Goal: Task Accomplishment & Management: Manage account settings

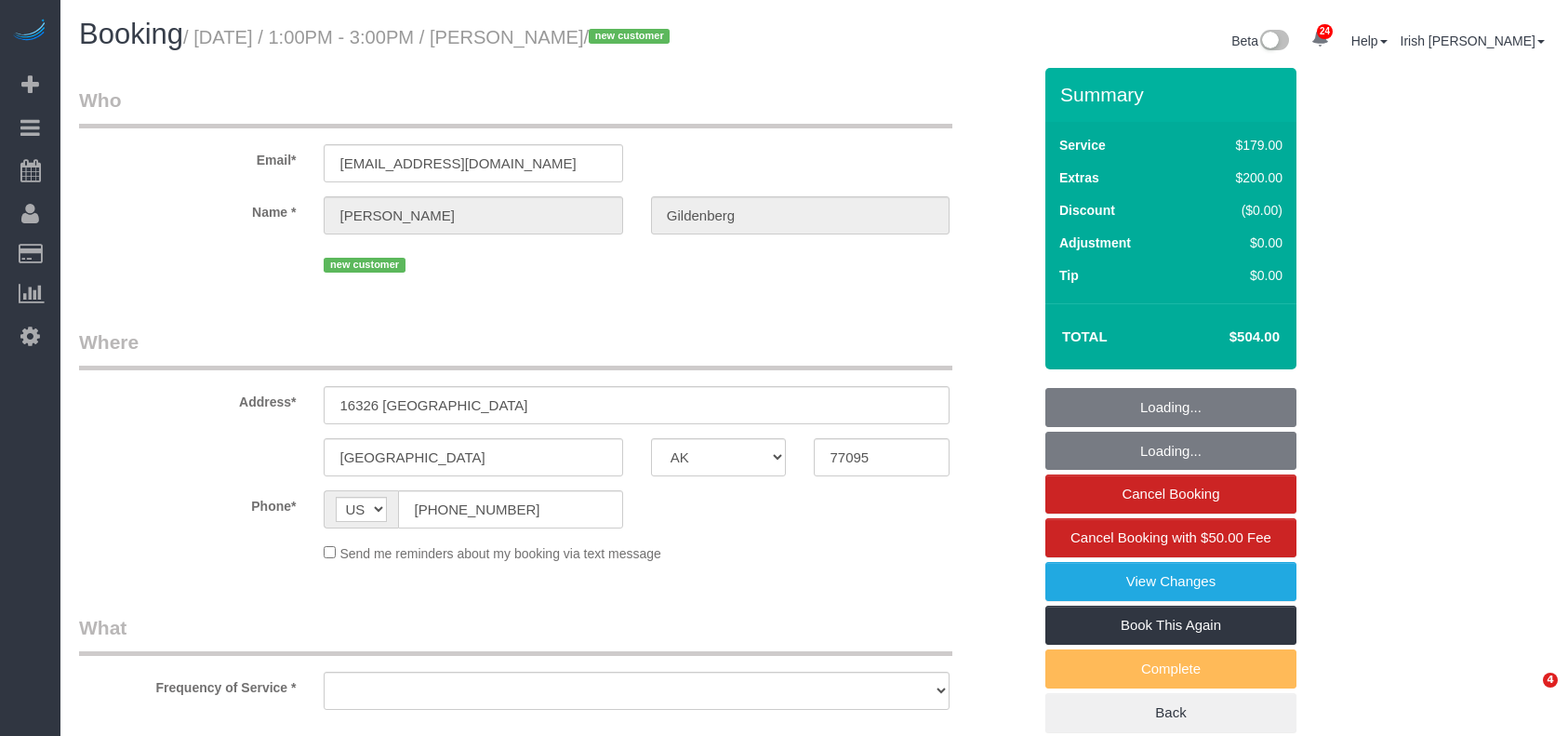
select select "[GEOGRAPHIC_DATA]"
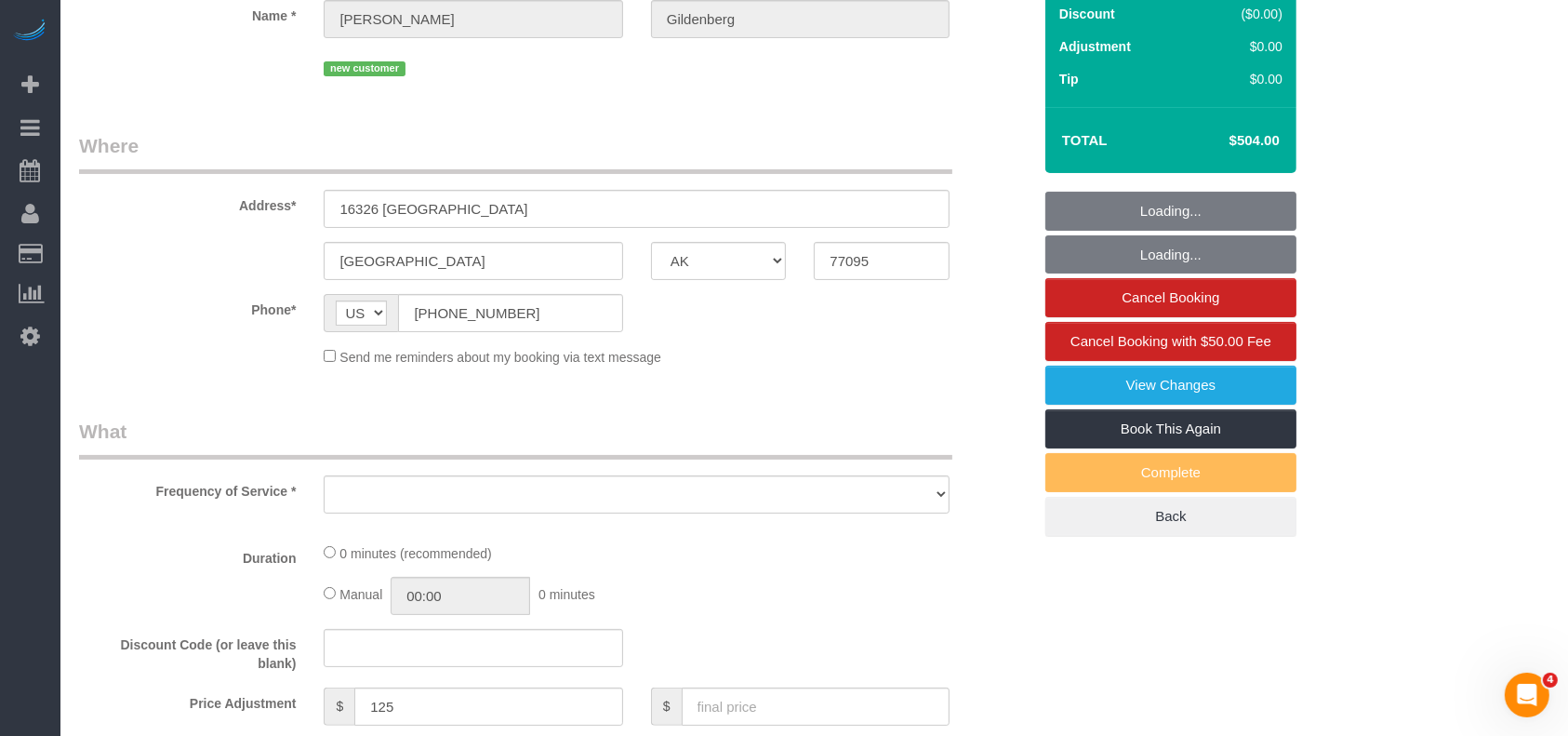
select select "string:fspay-33eb7610-92c1-49de-91be-bf7a5ba1b23d"
select select "3"
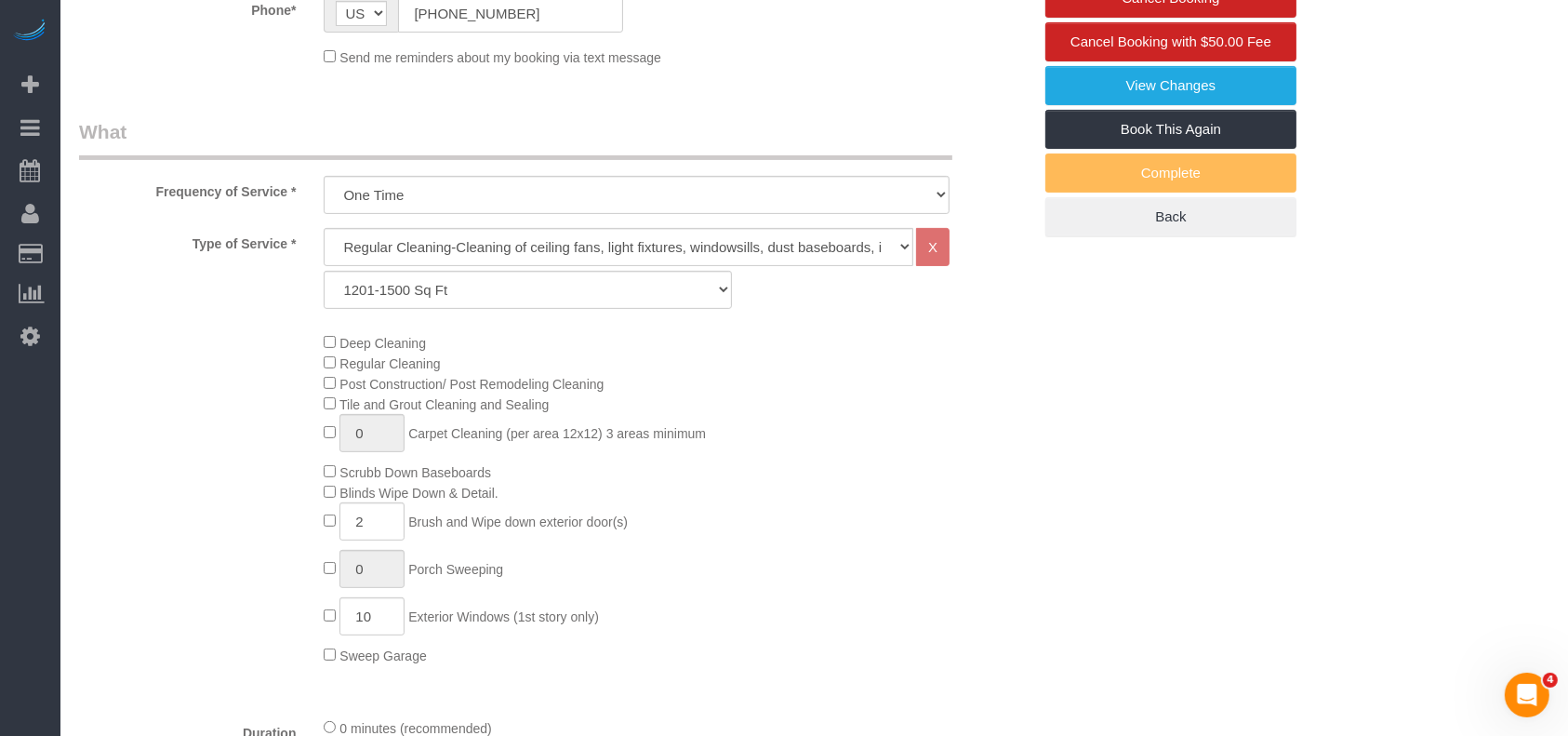
select select "object:12639"
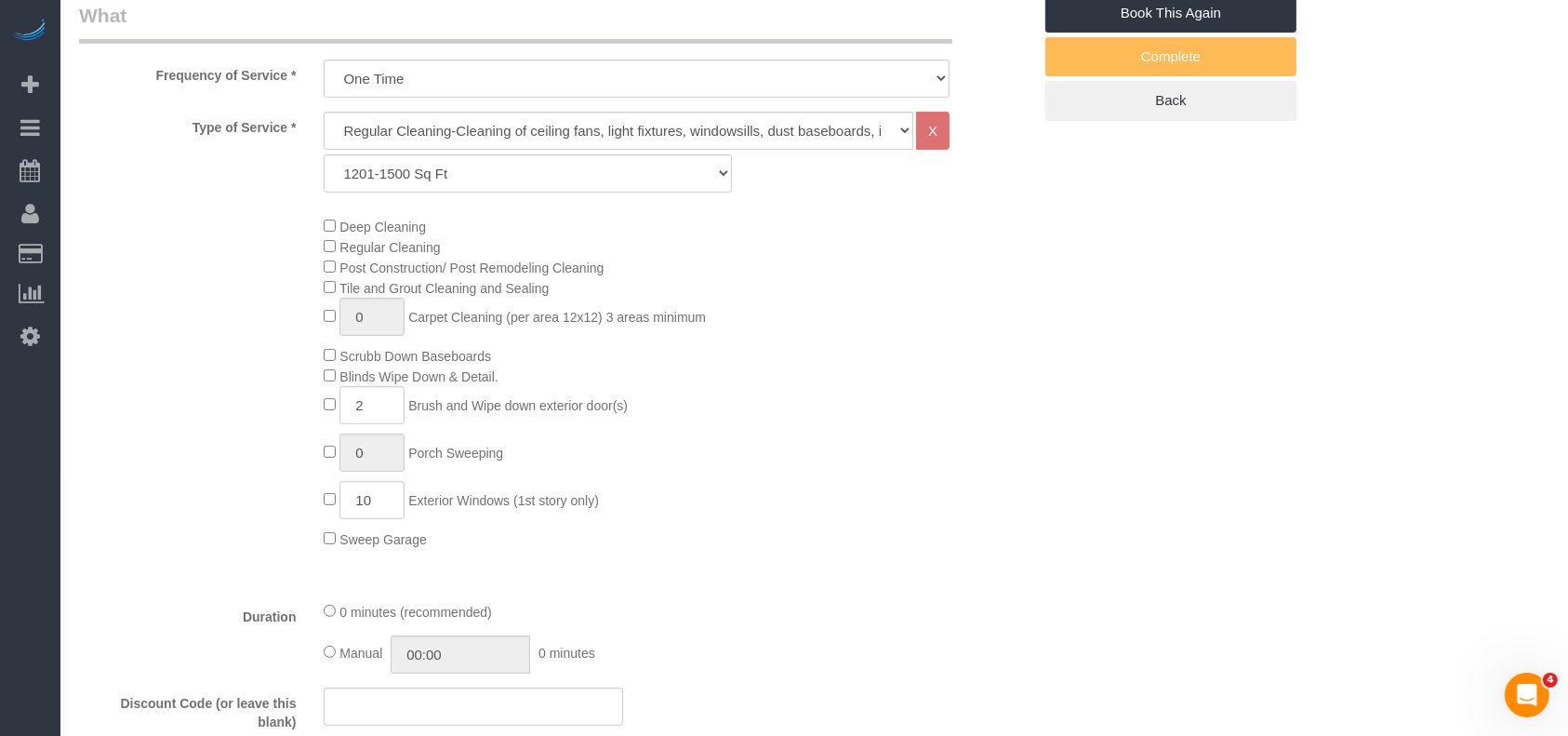
scroll to position [744, 0]
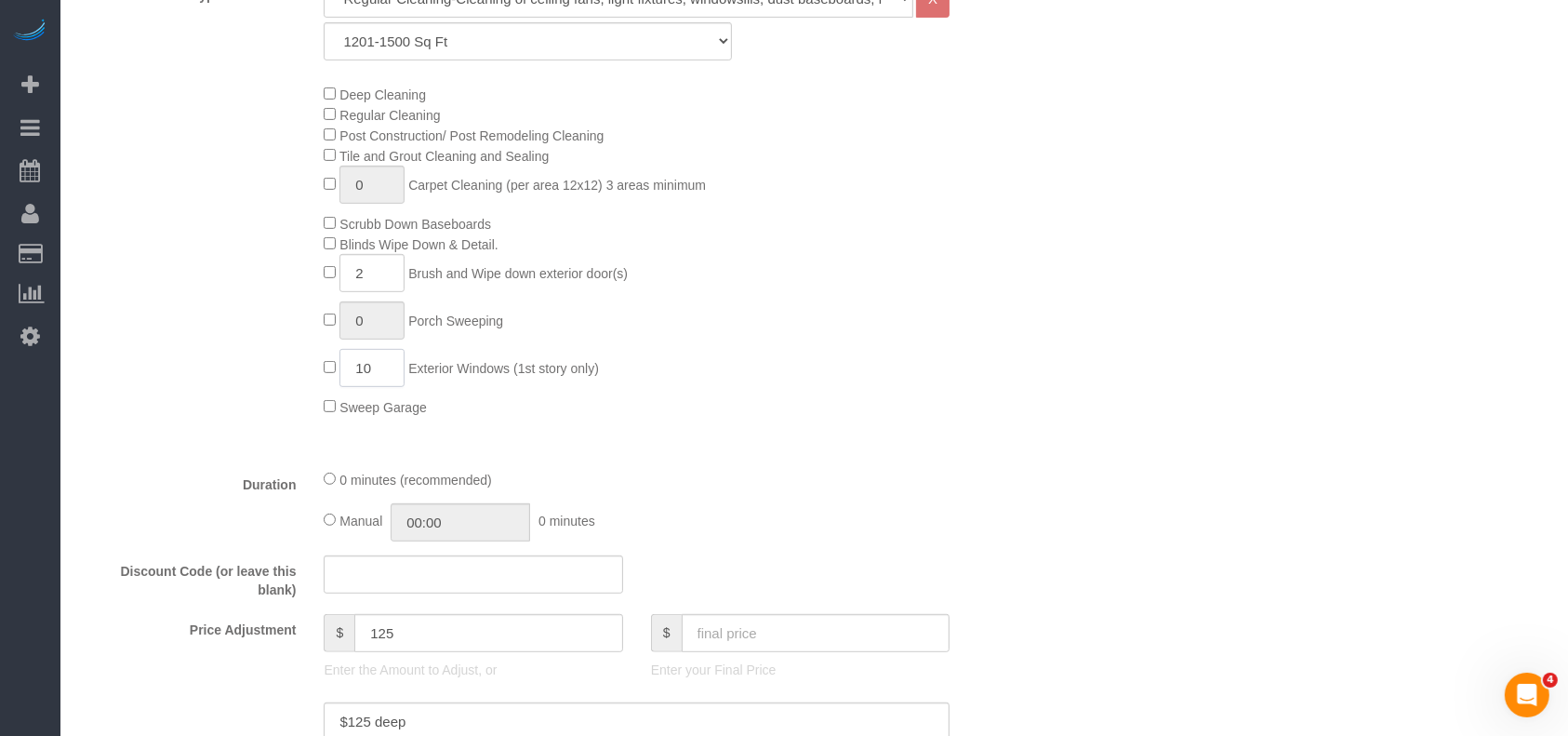
click at [368, 371] on input "10" at bounding box center [372, 368] width 65 height 38
type input "13"
click at [1021, 447] on div "Type of Service * Regular Cleaning-Cleaning of ceiling fans, light fixtures, wi…" at bounding box center [555, 216] width 953 height 475
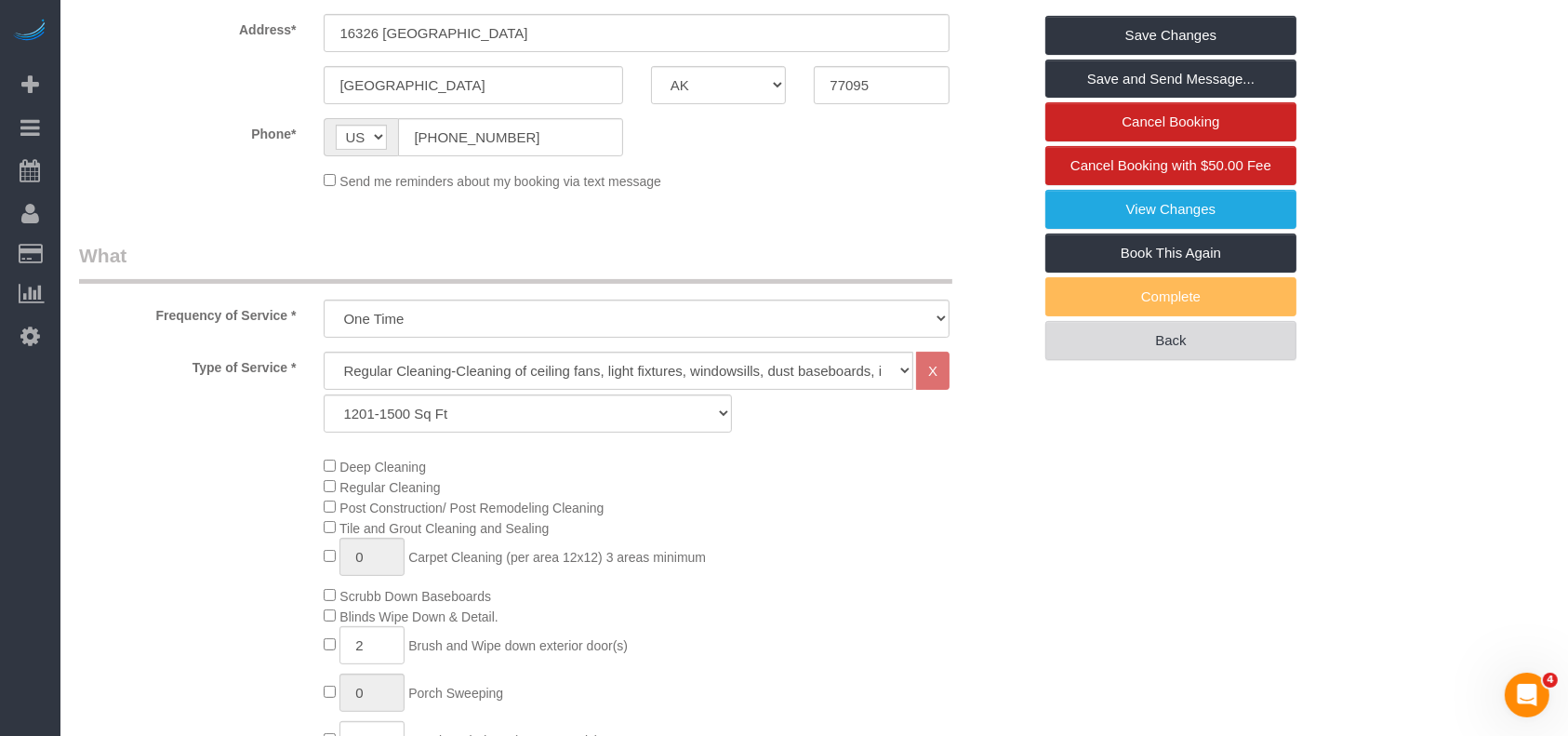
scroll to position [0, 0]
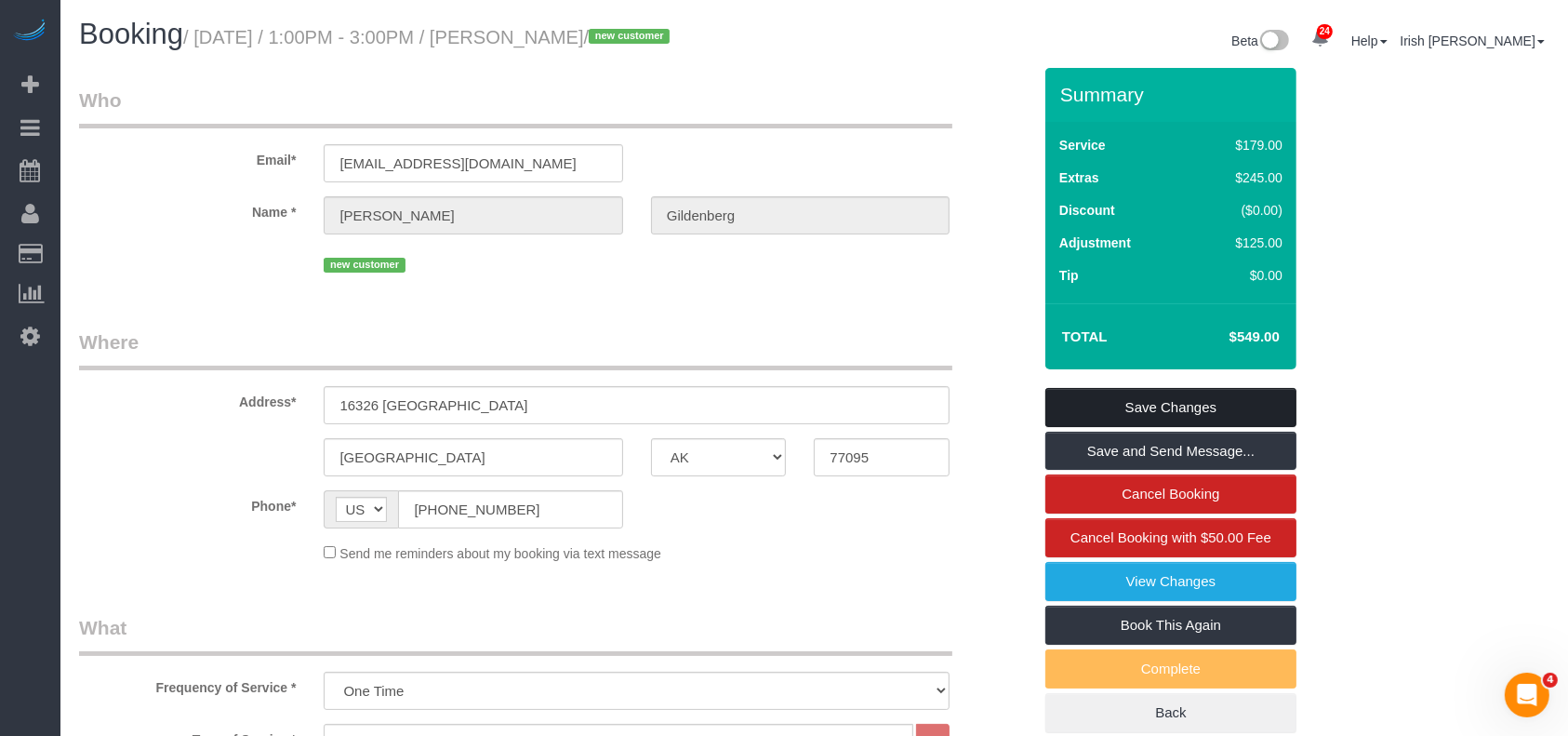
click at [1165, 397] on link "Save Changes" at bounding box center [1171, 407] width 251 height 39
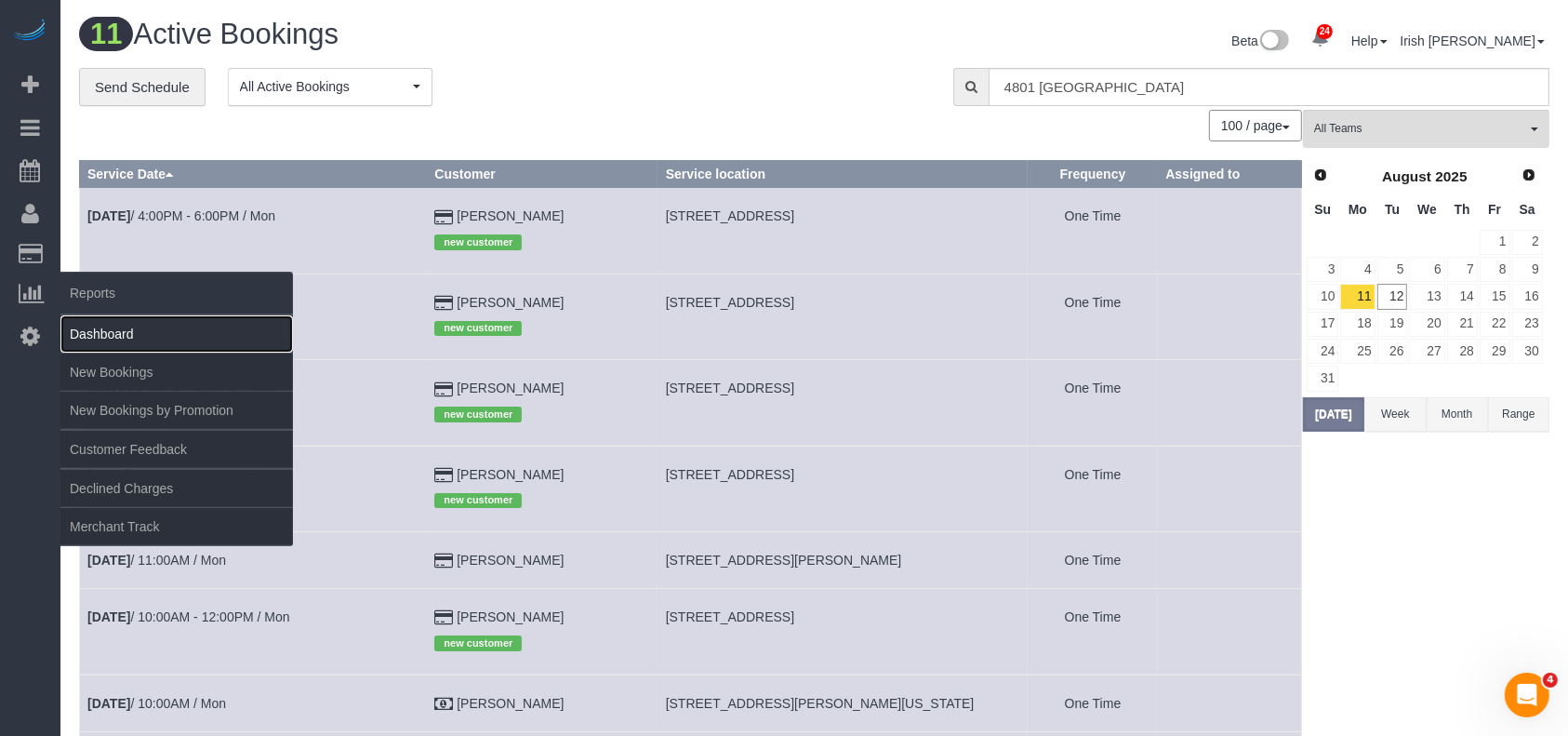
click at [84, 327] on link "Dashboard" at bounding box center [177, 334] width 233 height 37
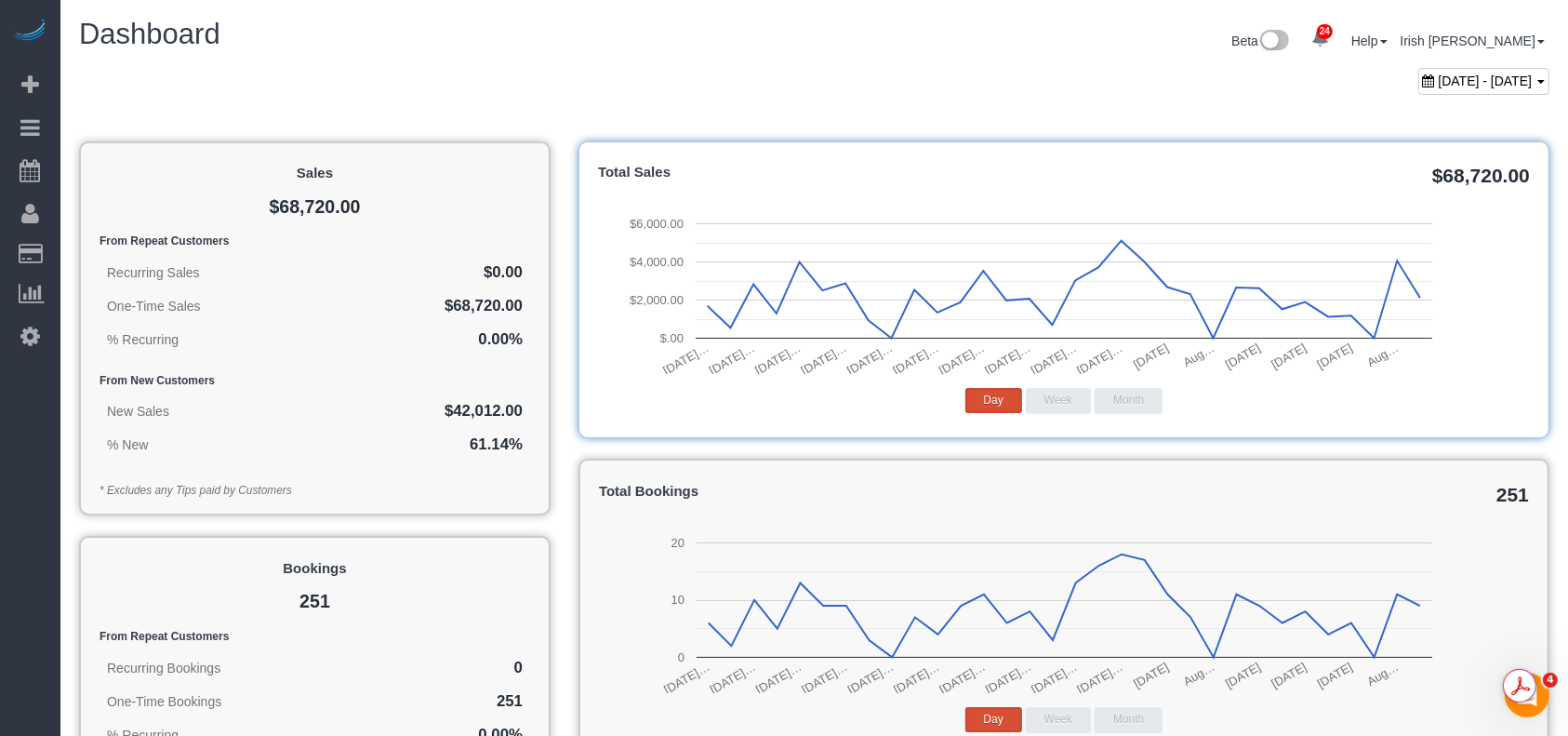
click at [1439, 74] on span "[DATE] - [DATE]" at bounding box center [1485, 81] width 94 height 15
type input "**********"
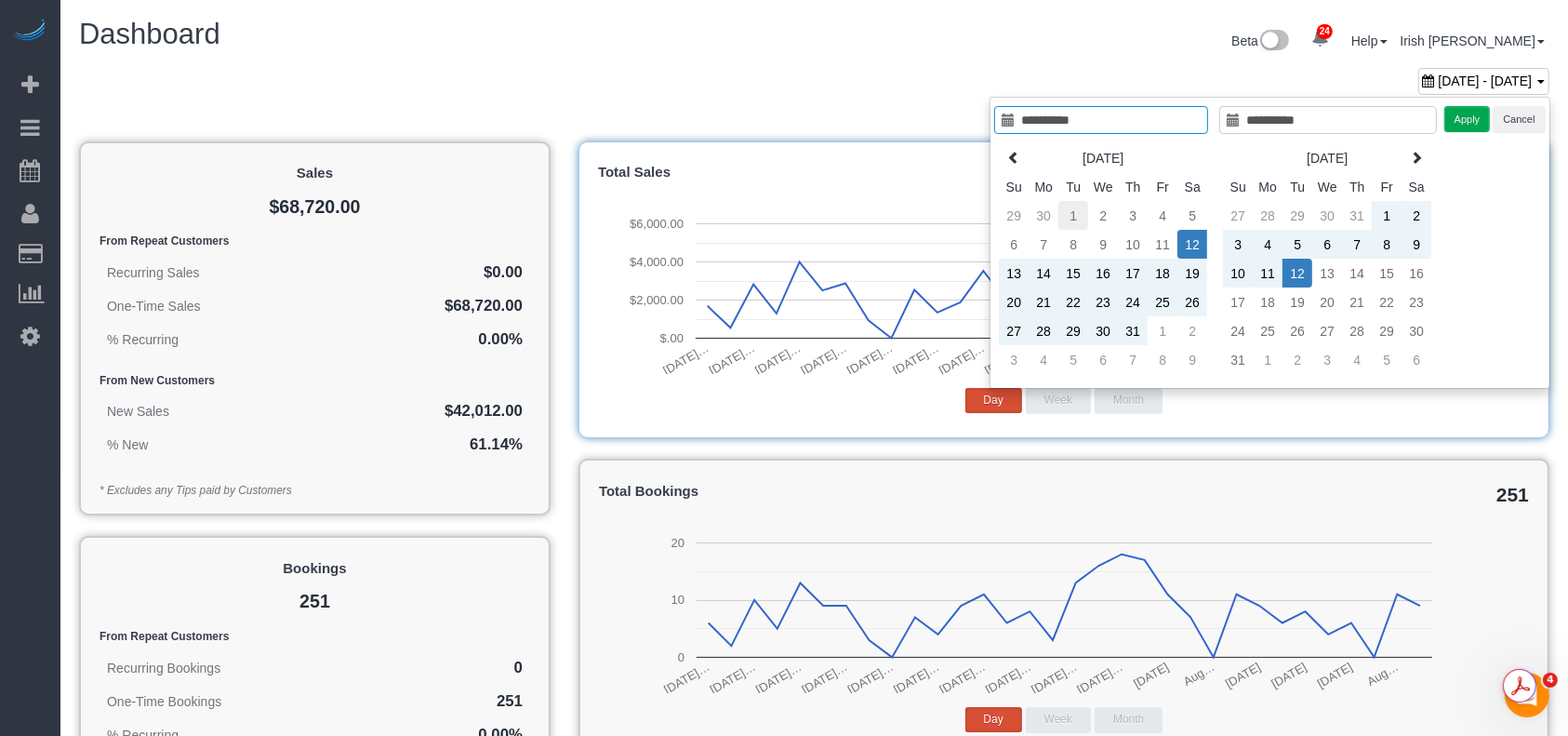
type input "**********"
click at [1070, 218] on td "1" at bounding box center [1073, 215] width 30 height 29
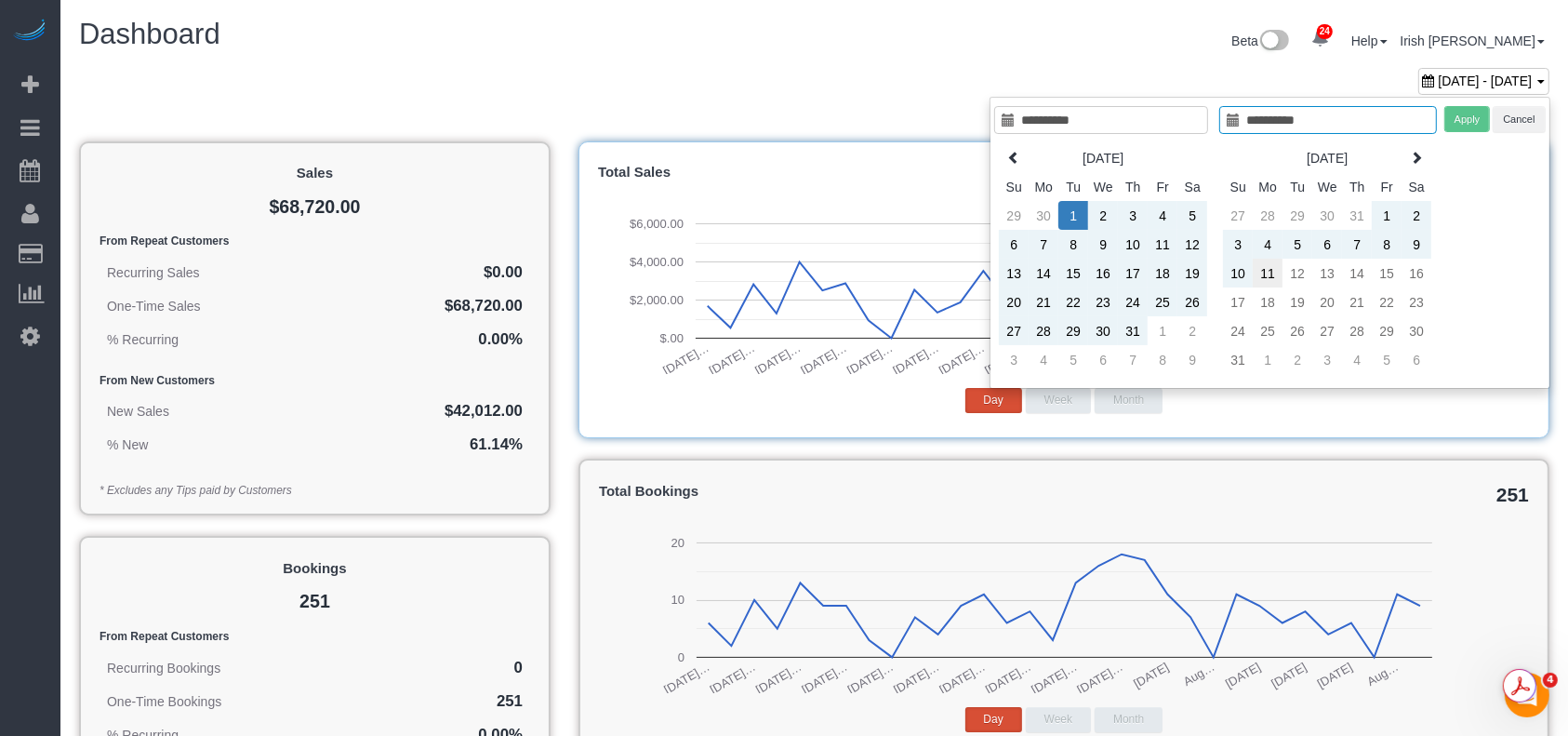
type input "**********"
click at [1269, 264] on td "11" at bounding box center [1267, 272] width 30 height 29
type input "**********"
click at [1465, 116] on button "Apply" at bounding box center [1467, 119] width 46 height 27
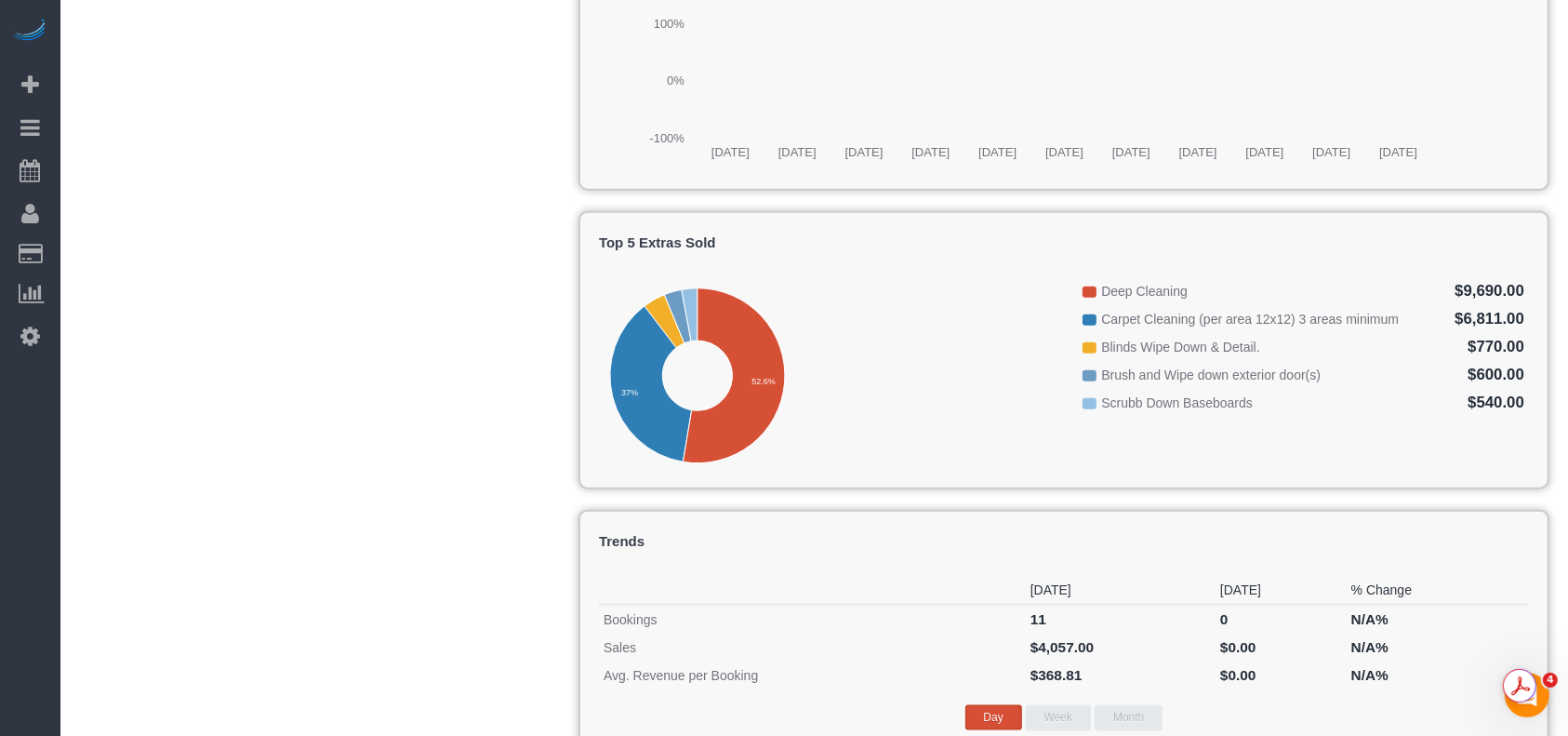
scroll to position [2065, 0]
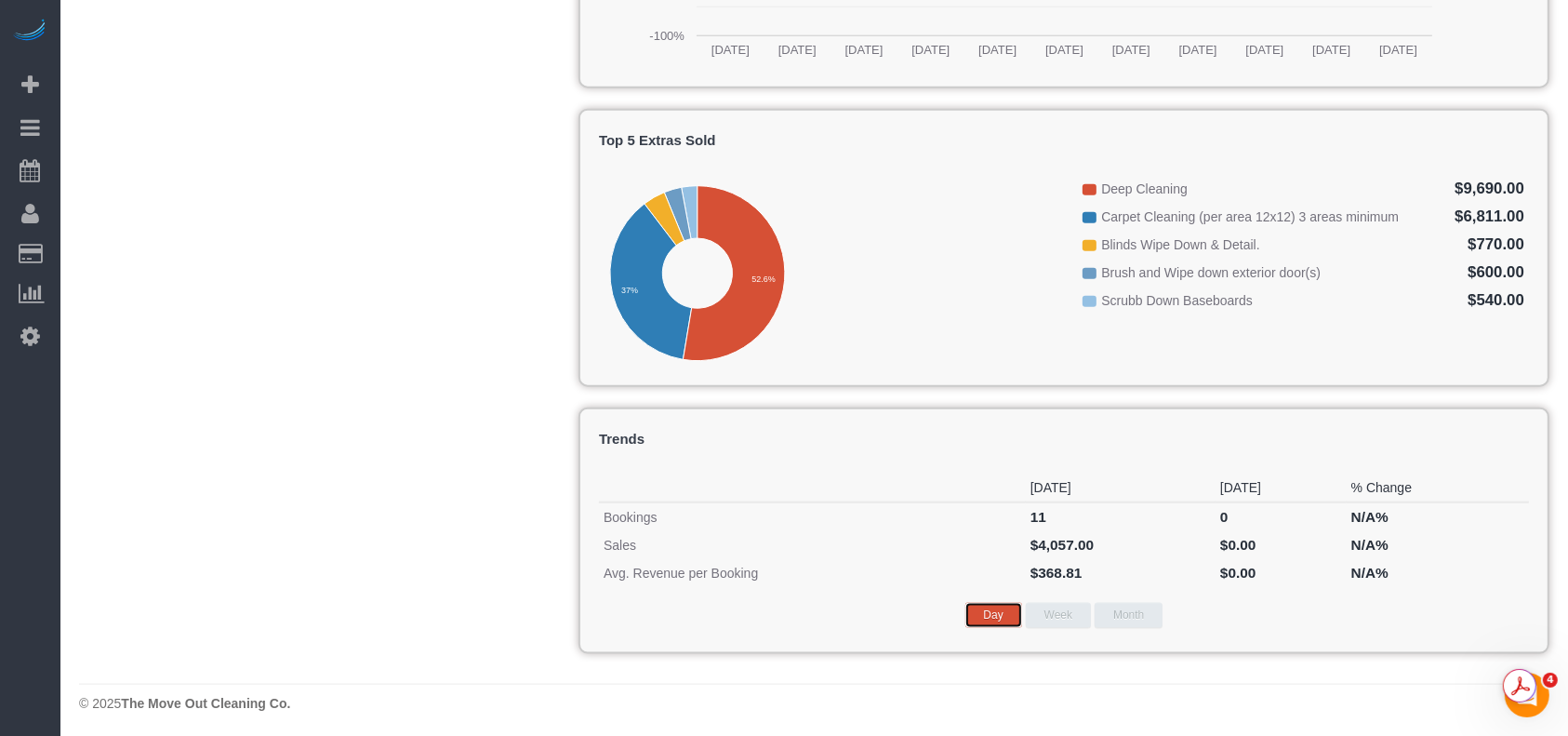
click at [992, 604] on button "Day" at bounding box center [994, 615] width 57 height 25
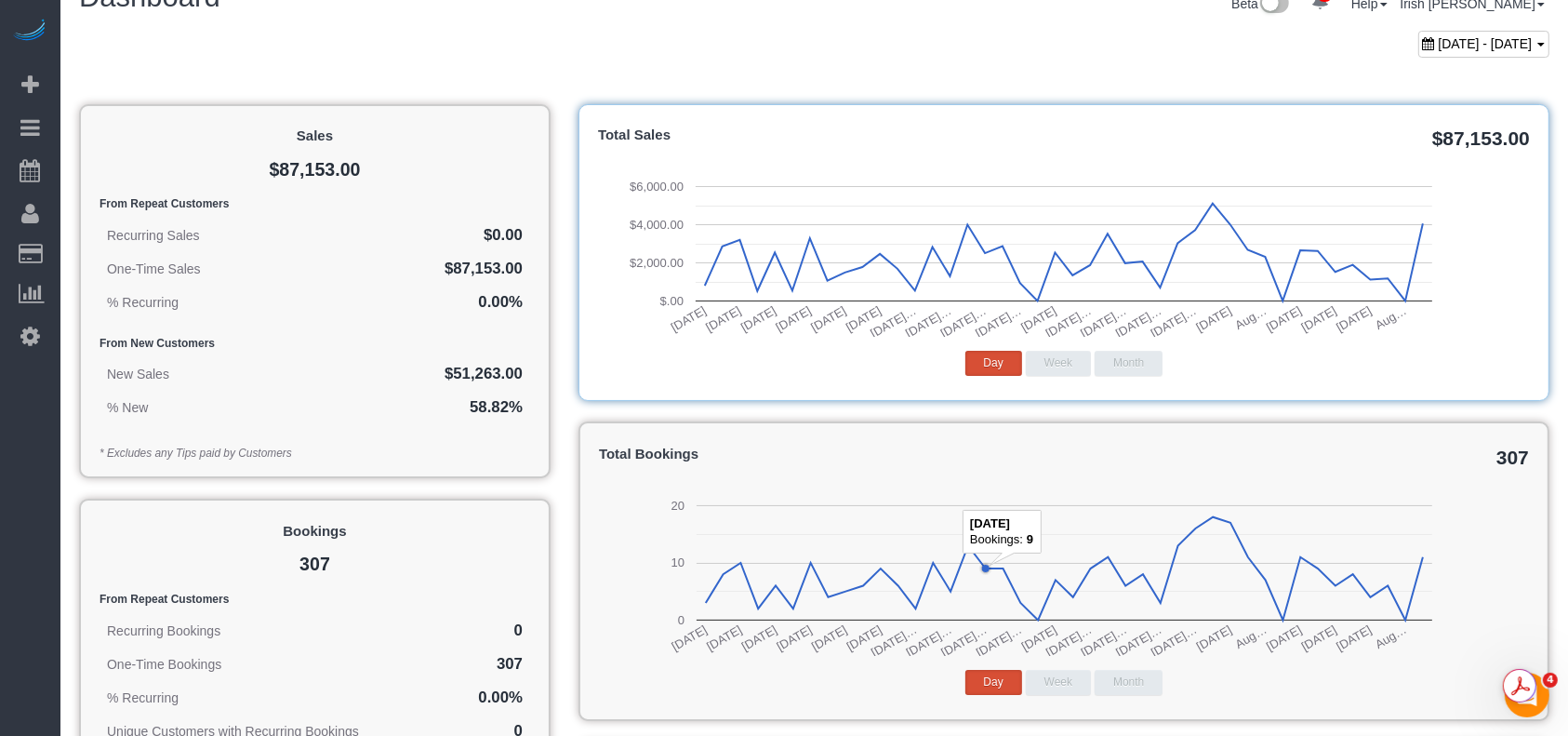
scroll to position [0, 0]
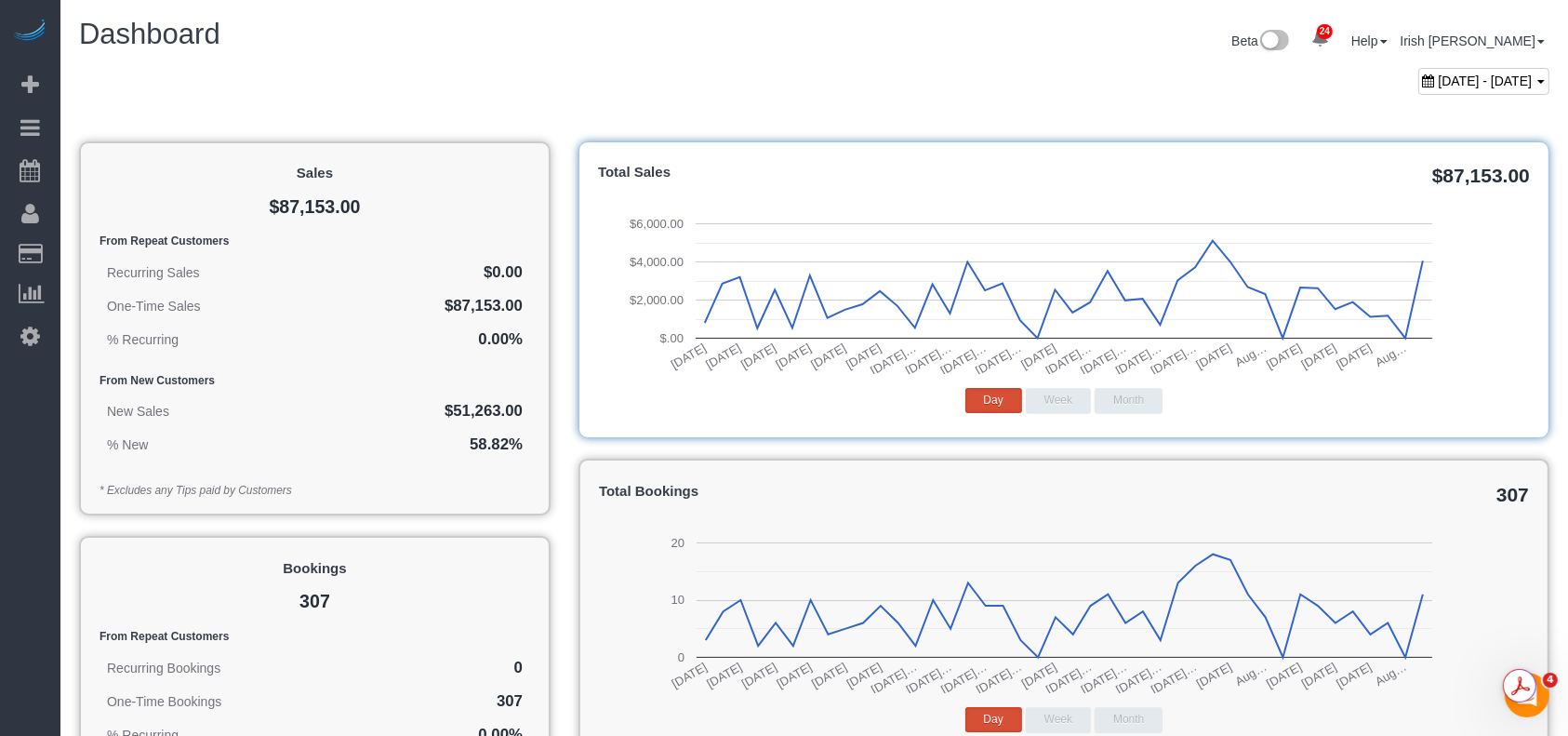
drag, startPoint x: 0, startPoint y: 636, endPoint x: 72, endPoint y: 497, distance: 156.5
click at [0, 634] on div "24 Beta Your Notifications You have 0 alerts × You have 2 to charge for [DATE] …" at bounding box center [30, 368] width 60 height 736
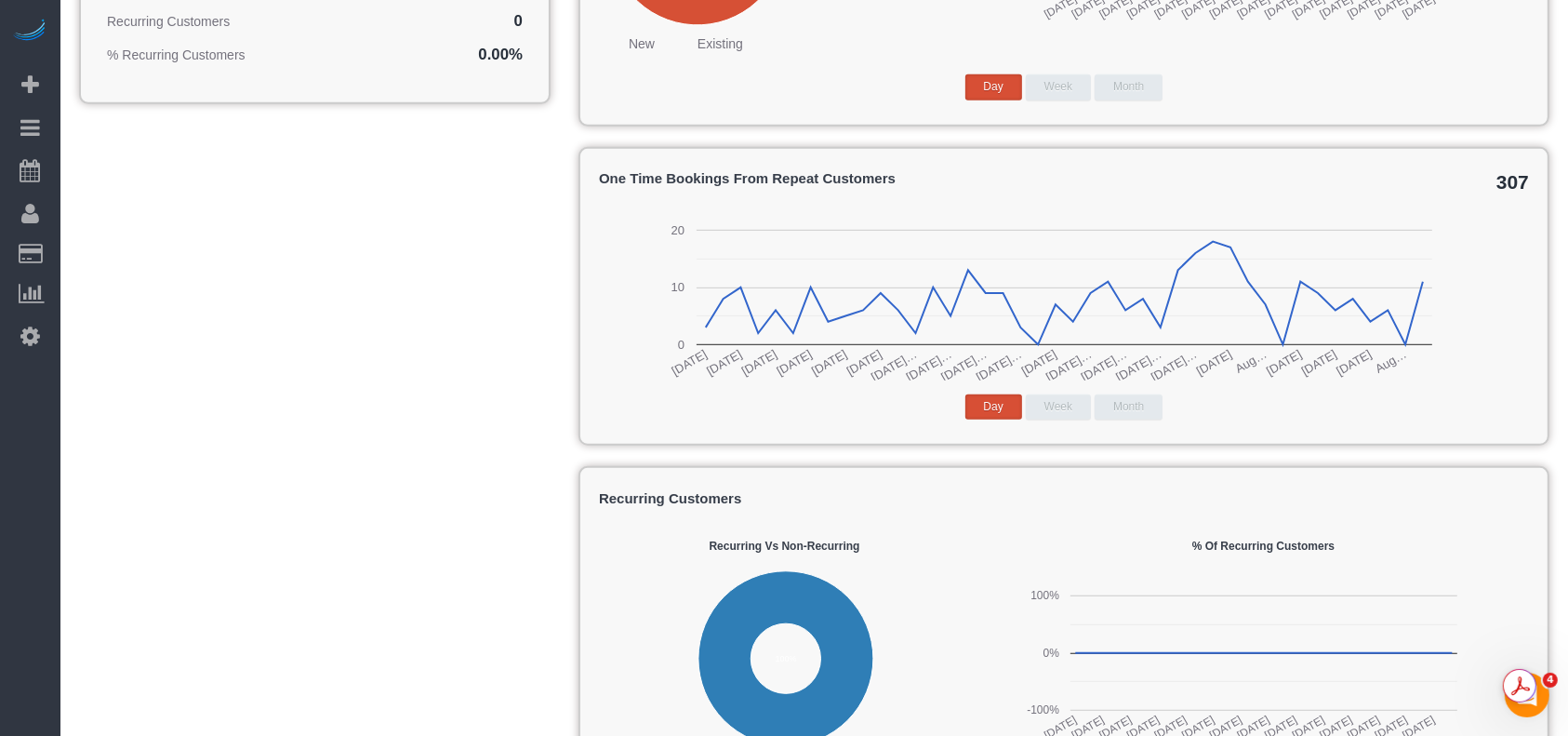
scroll to position [992, 0]
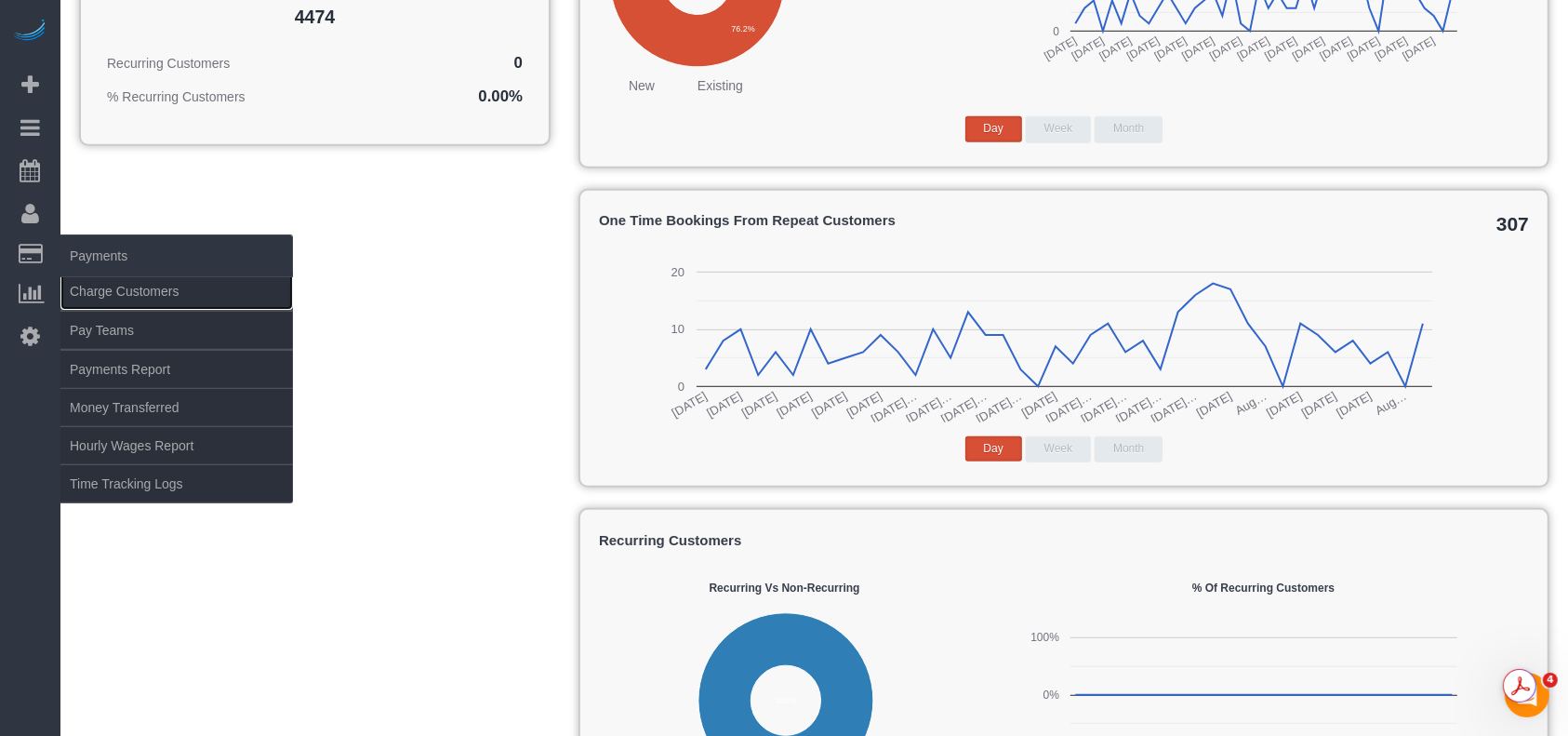
drag, startPoint x: 139, startPoint y: 299, endPoint x: 240, endPoint y: 310, distance: 101.6
click at [141, 299] on link "Charge Customers" at bounding box center [177, 291] width 233 height 37
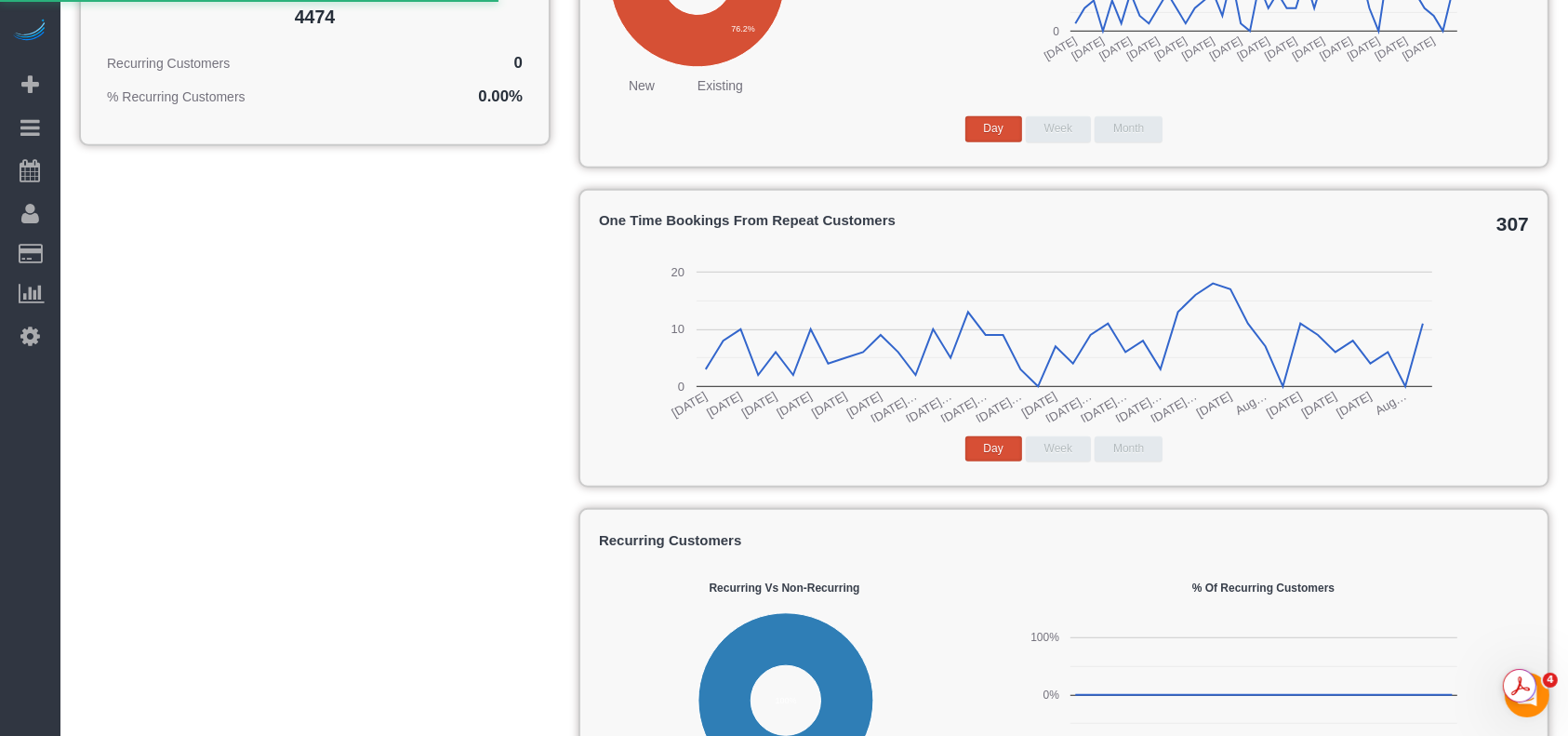
select select
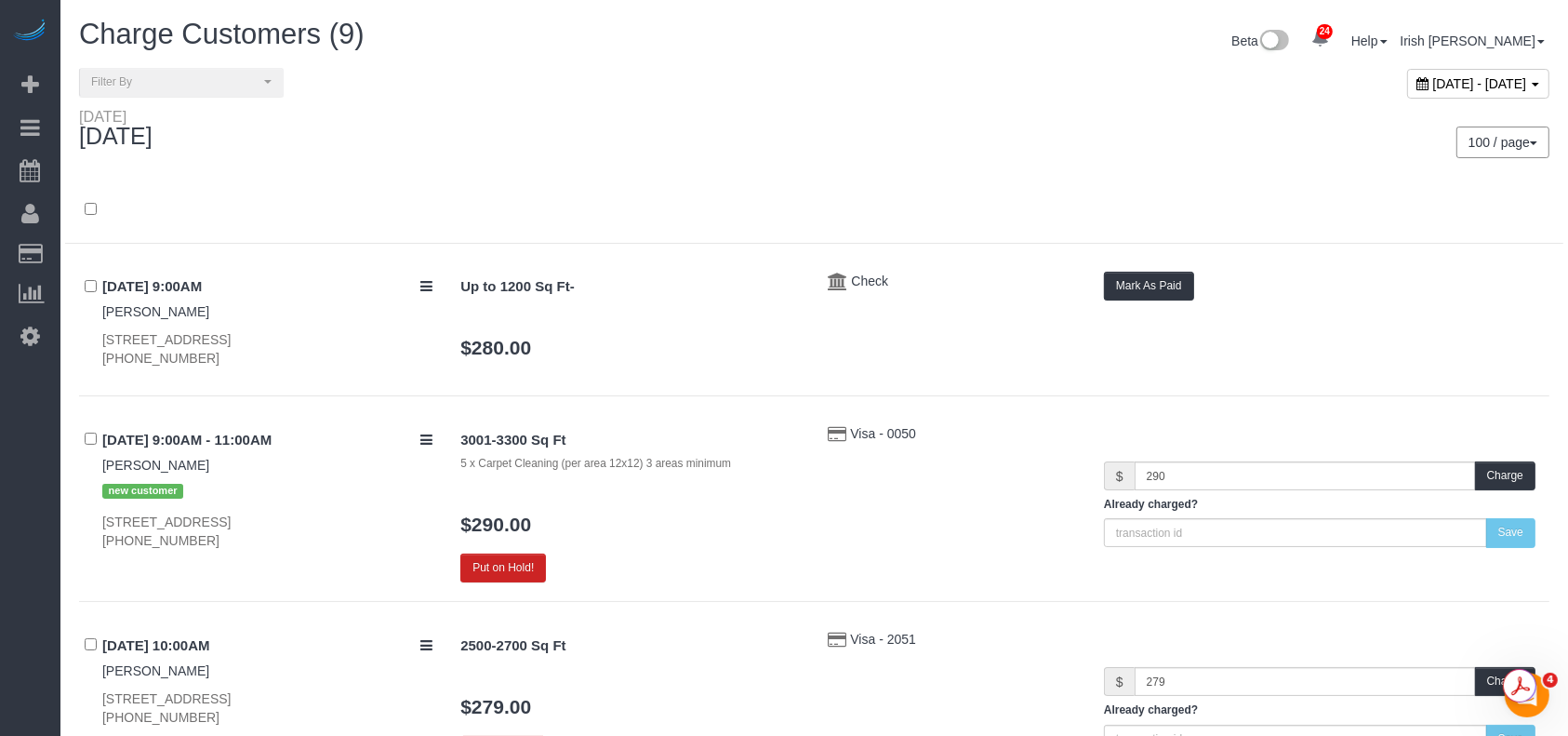
drag, startPoint x: 0, startPoint y: 605, endPoint x: 211, endPoint y: 479, distance: 245.8
click at [2, 604] on div "24 Beta Your Notifications You have 0 alerts × You have 2 to charge for [DATE] …" at bounding box center [30, 368] width 60 height 736
click at [1433, 80] on span "[DATE] - [DATE]" at bounding box center [1479, 83] width 94 height 15
type input "**********"
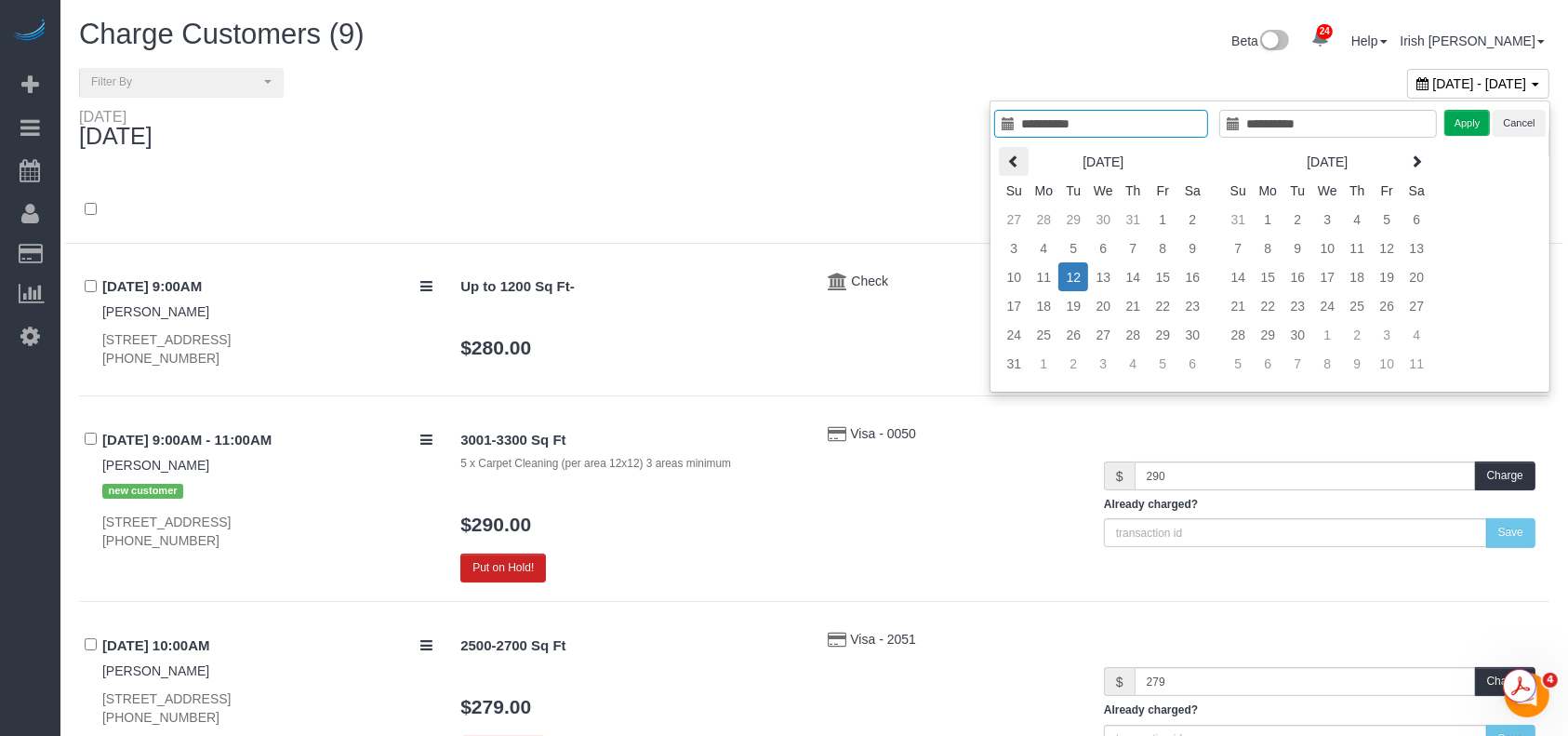
click at [1019, 155] on icon at bounding box center [1013, 161] width 13 height 13
type input "**********"
click at [1080, 302] on td "22" at bounding box center [1073, 305] width 30 height 29
type input "**********"
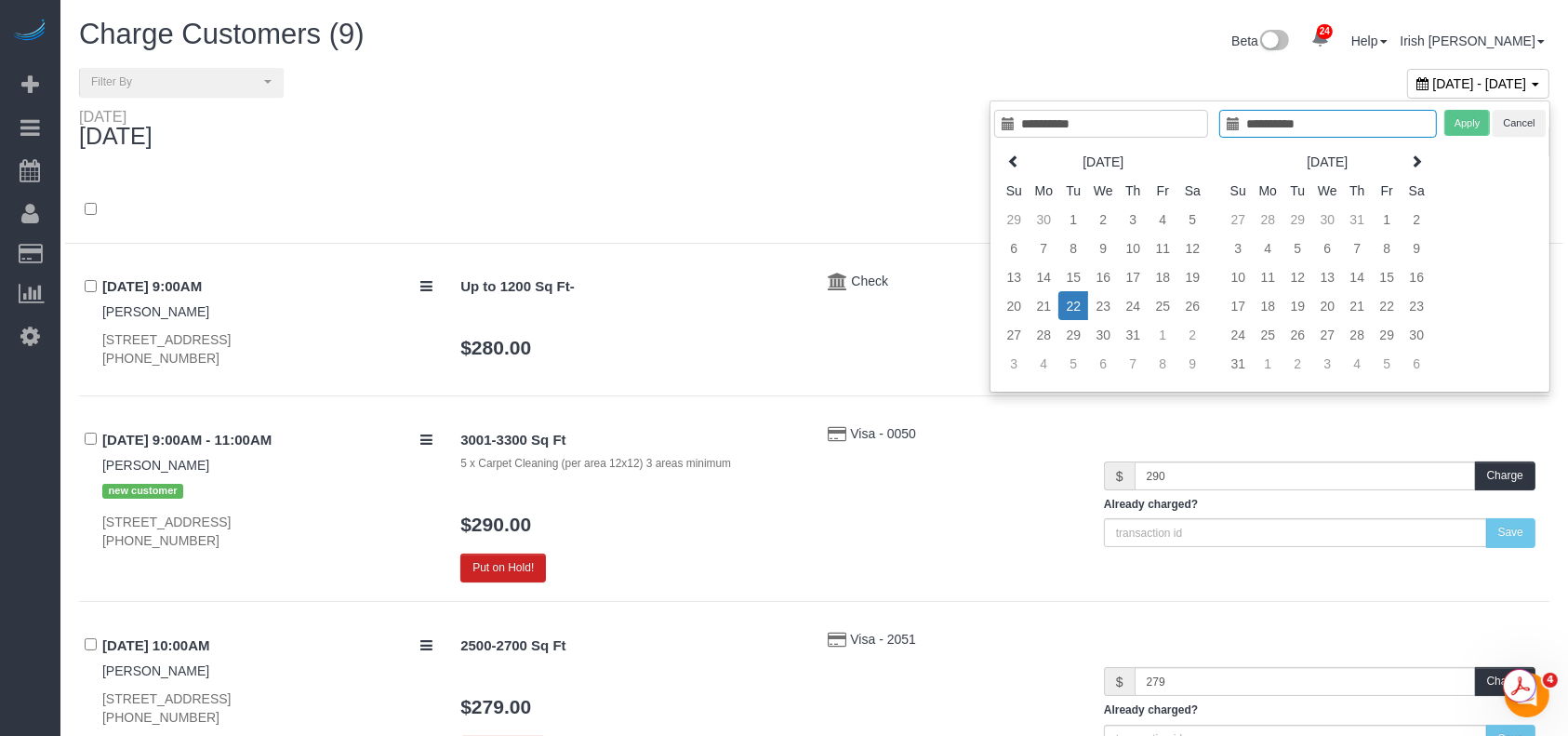
click at [1079, 302] on td "22" at bounding box center [1073, 305] width 30 height 29
click at [1457, 122] on button "Apply" at bounding box center [1467, 122] width 46 height 27
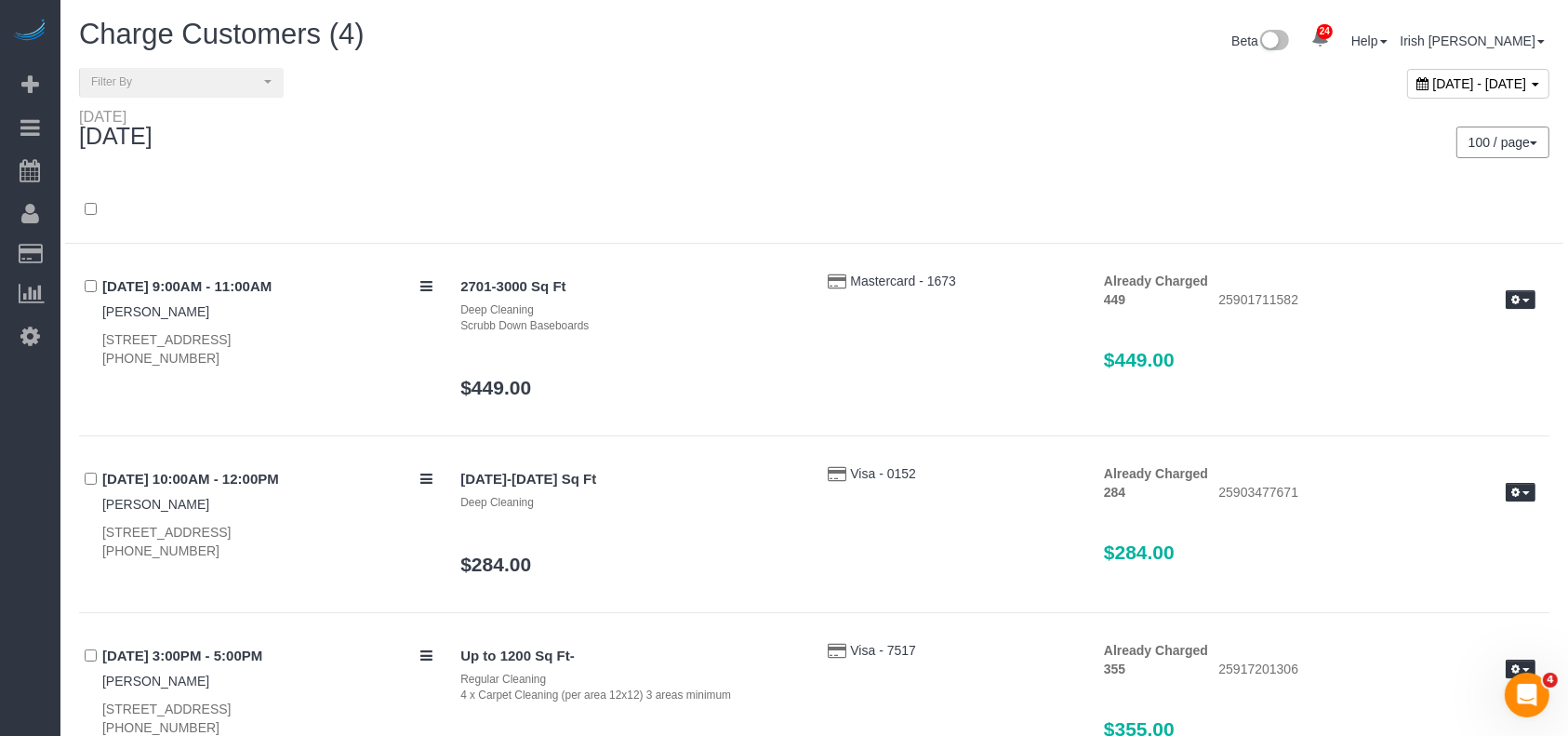
drag, startPoint x: 1367, startPoint y: 76, endPoint x: 1355, endPoint y: 135, distance: 60.2
click at [1407, 78] on div "[DATE] - [DATE]" at bounding box center [1478, 84] width 142 height 30
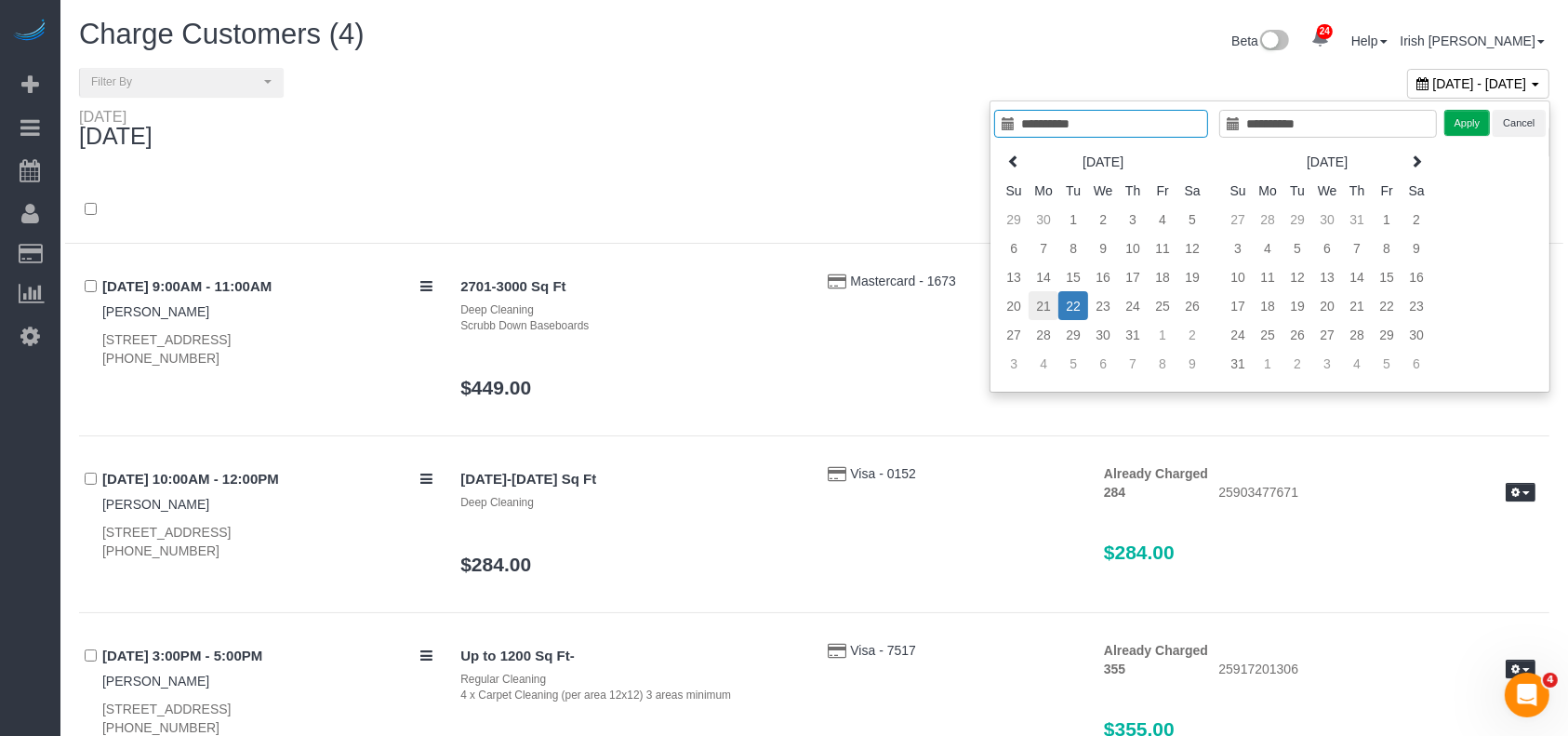
type input "**********"
click at [1050, 299] on td "21" at bounding box center [1043, 305] width 30 height 29
type input "**********"
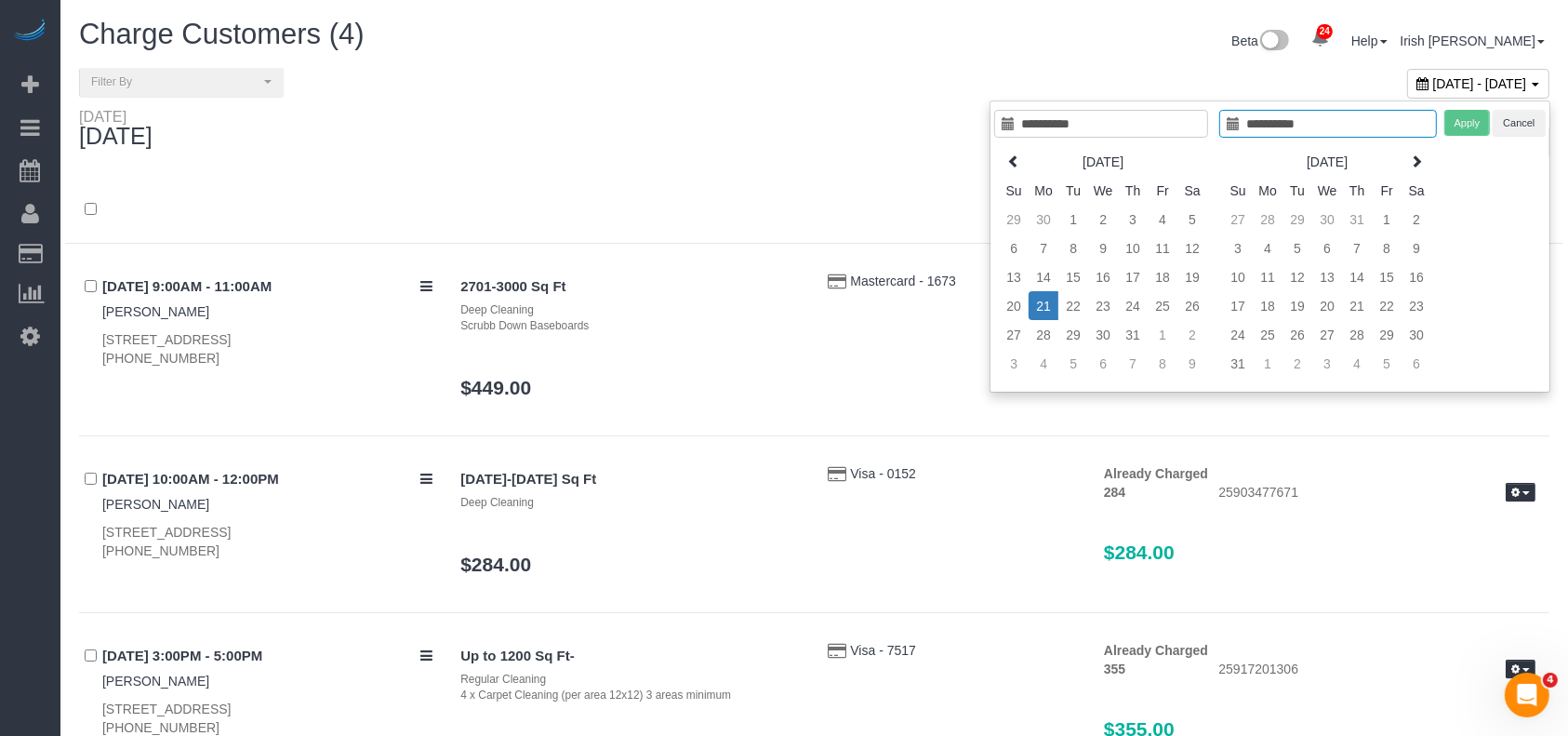
click at [1050, 299] on td "21" at bounding box center [1043, 305] width 30 height 29
type input "**********"
click at [1458, 116] on button "Apply" at bounding box center [1467, 122] width 46 height 27
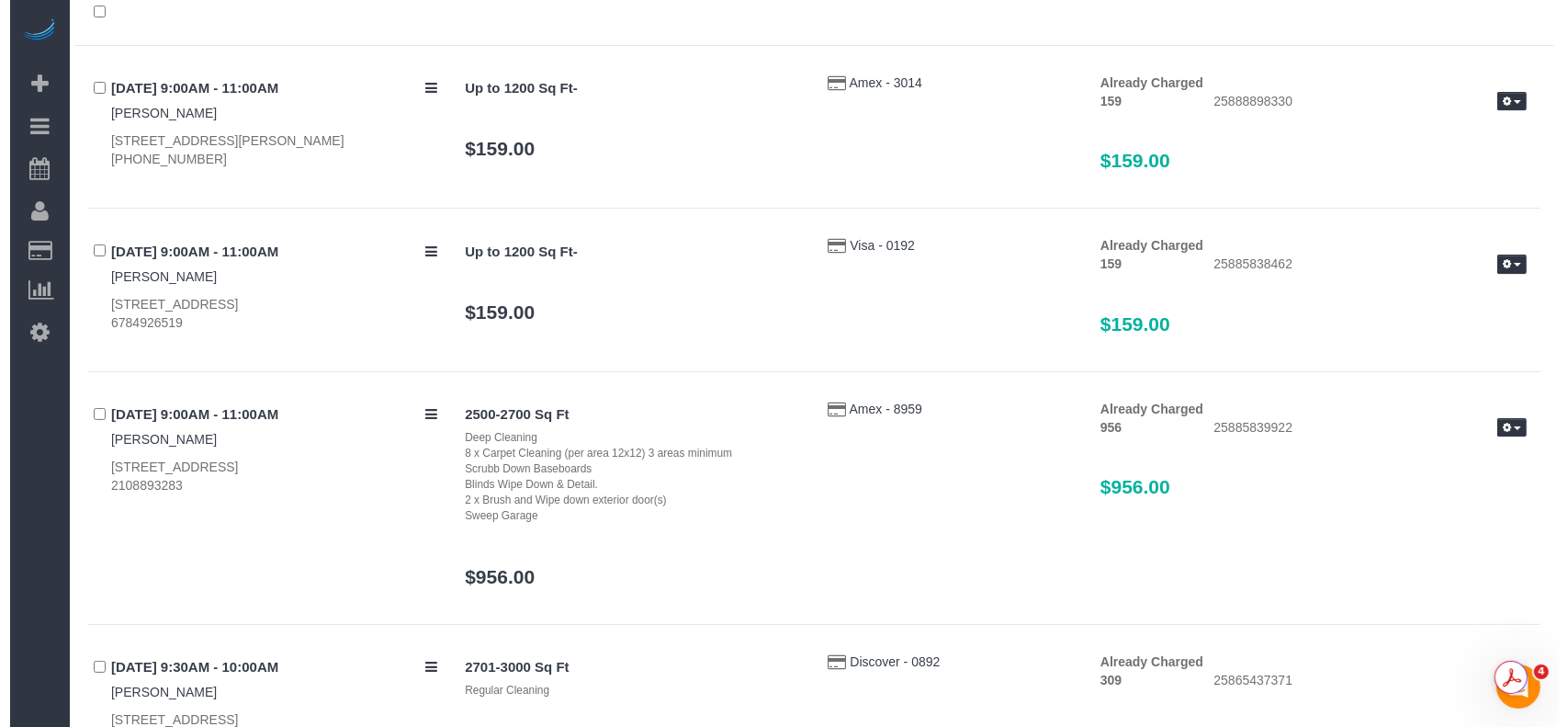
scroll to position [245, 0]
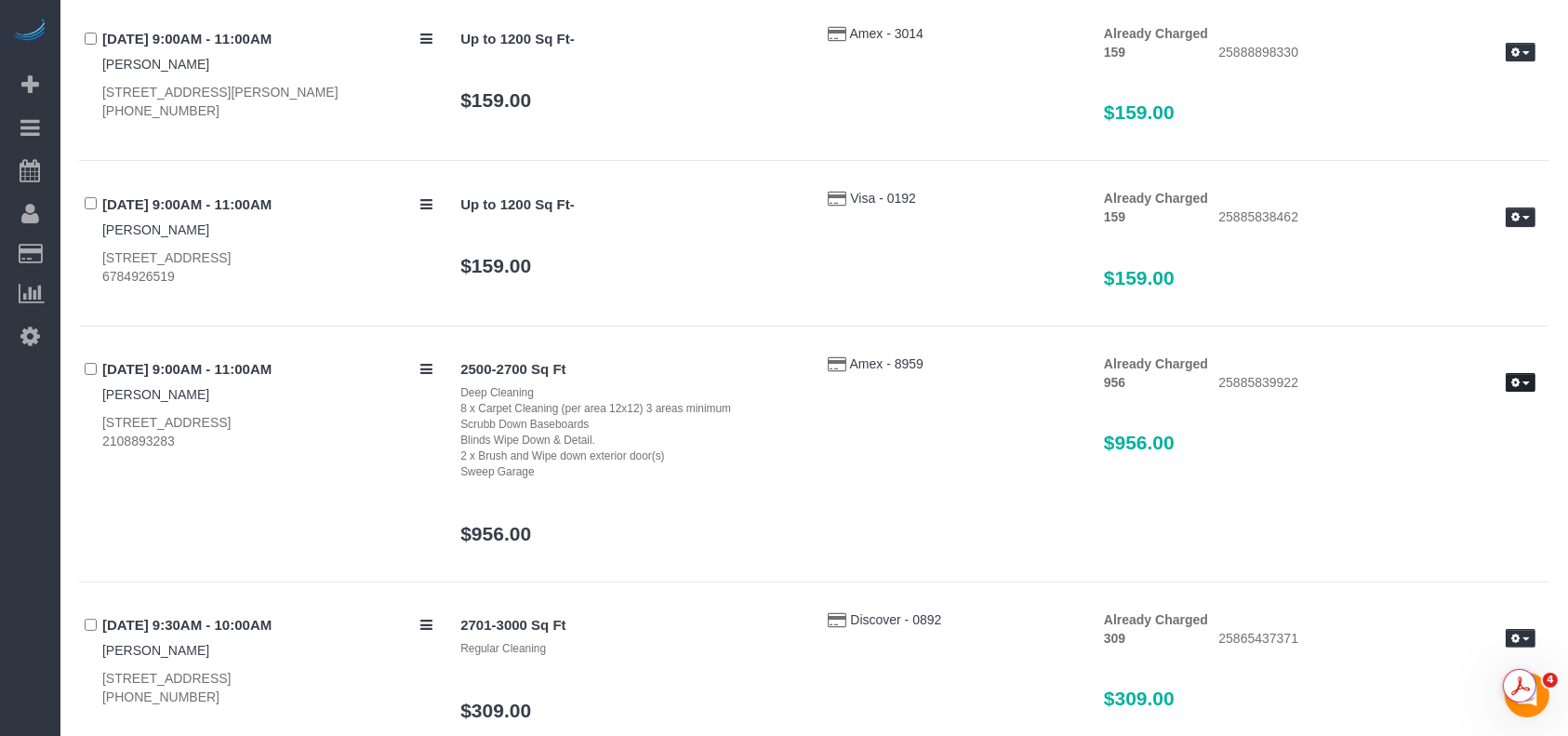
click at [1532, 376] on button "button" at bounding box center [1521, 383] width 30 height 20
click at [1492, 435] on link "Send Invoice" at bounding box center [1461, 438] width 147 height 25
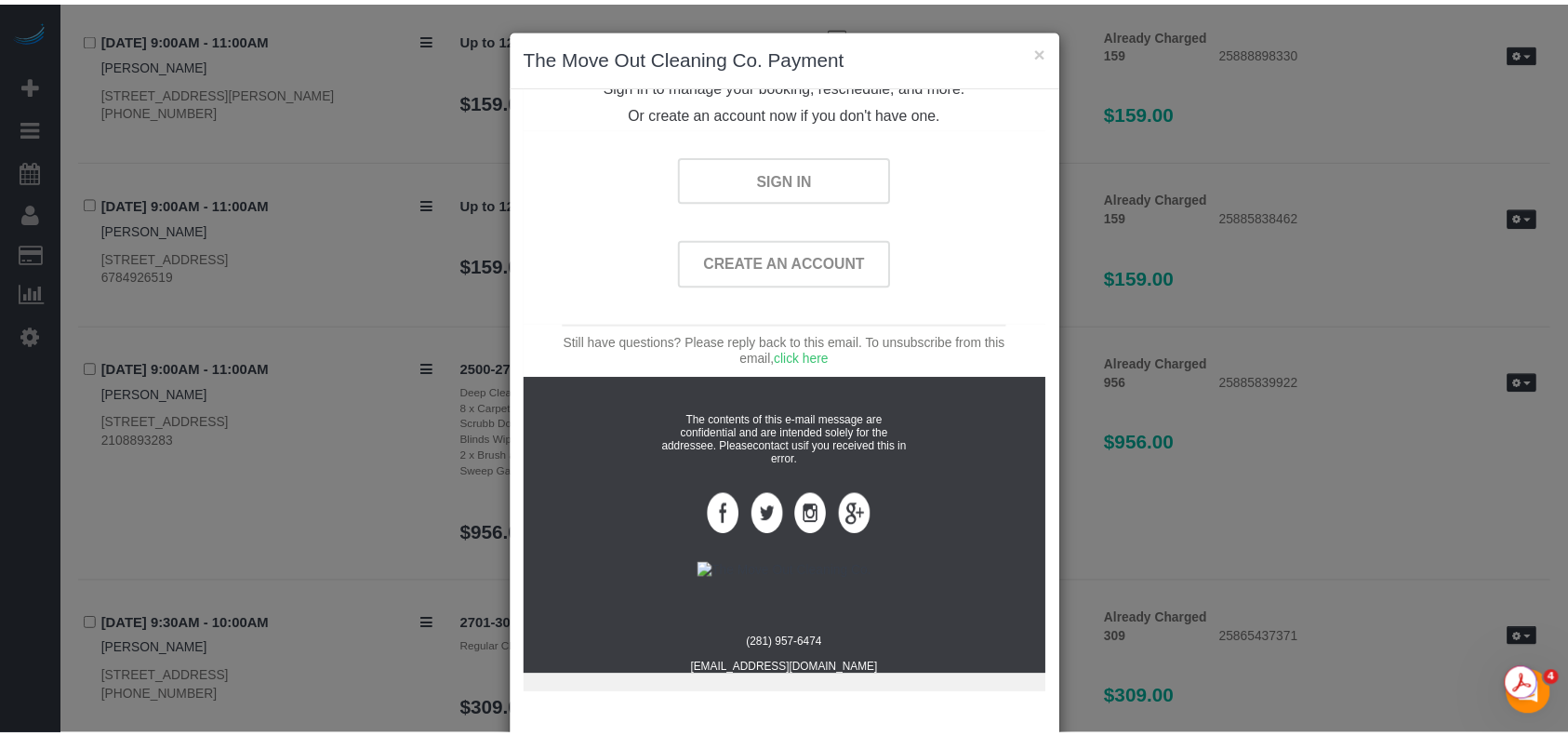
scroll to position [97, 0]
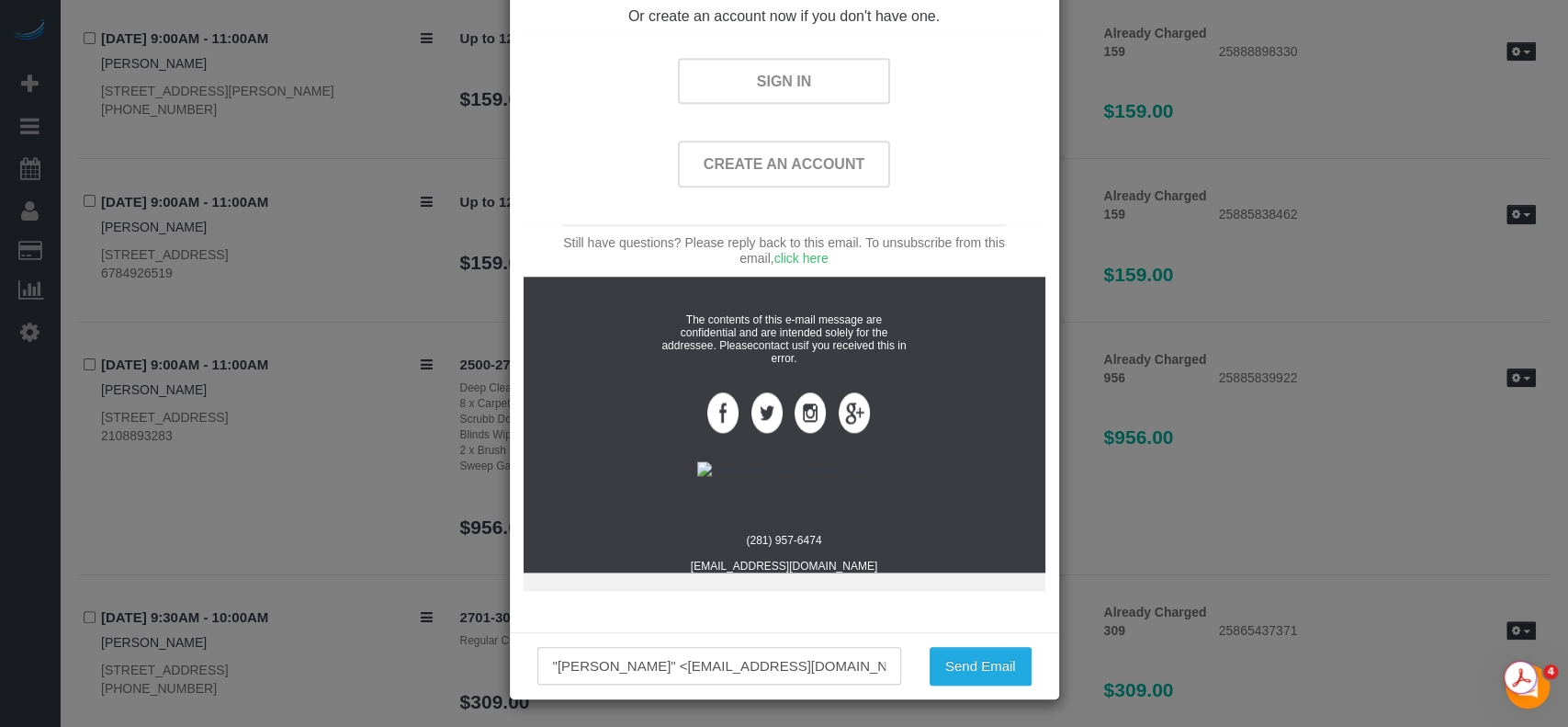
drag, startPoint x: 849, startPoint y: 664, endPoint x: 248, endPoint y: 651, distance: 601.1
click at [252, 658] on div "× The Move Out Cleaning Co. Payment Receipt for services performed [DATE] The M…" at bounding box center [784, 364] width 1568 height 727
type input "[EMAIL_ADDRESS][DOMAIN_NAME]"
click at [970, 658] on button "Send Email" at bounding box center [980, 667] width 102 height 39
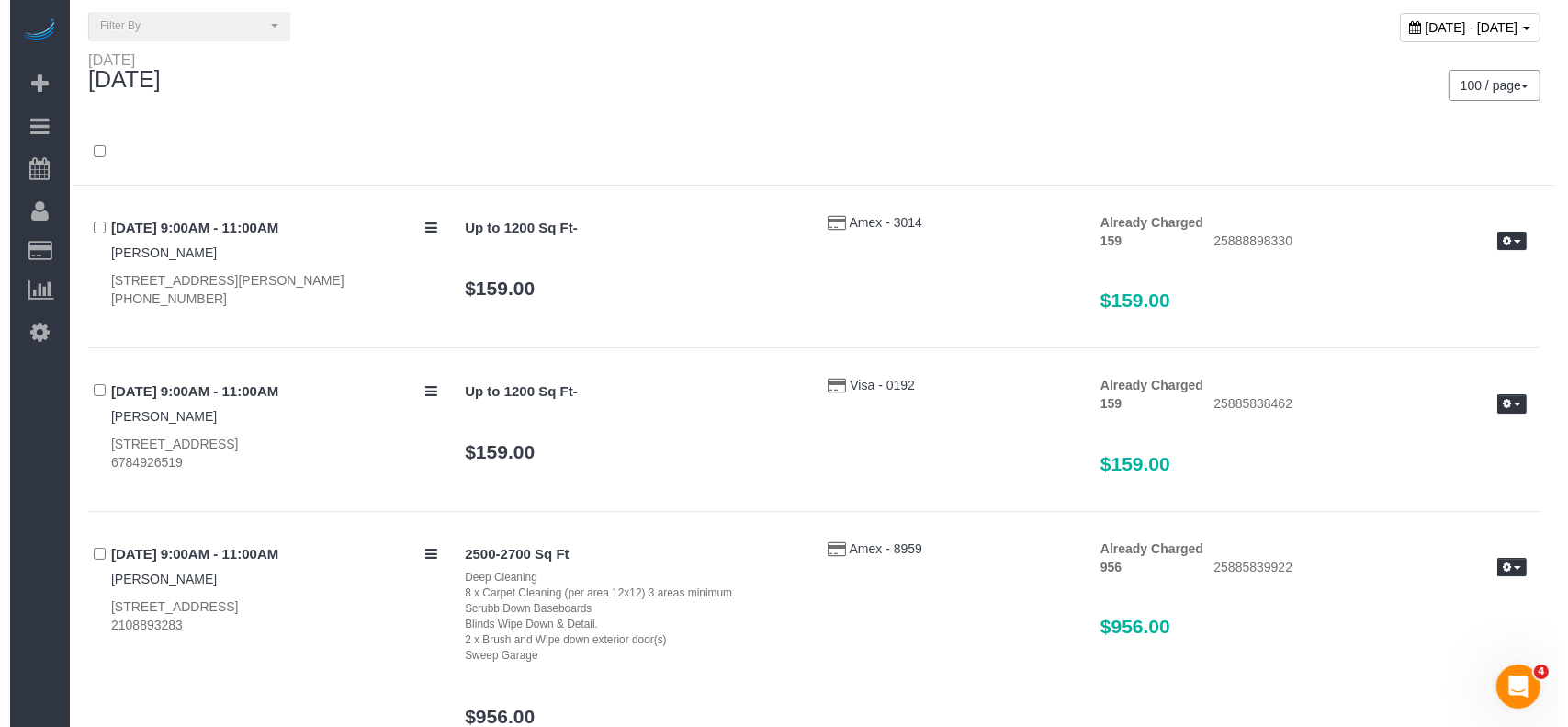
scroll to position [0, 0]
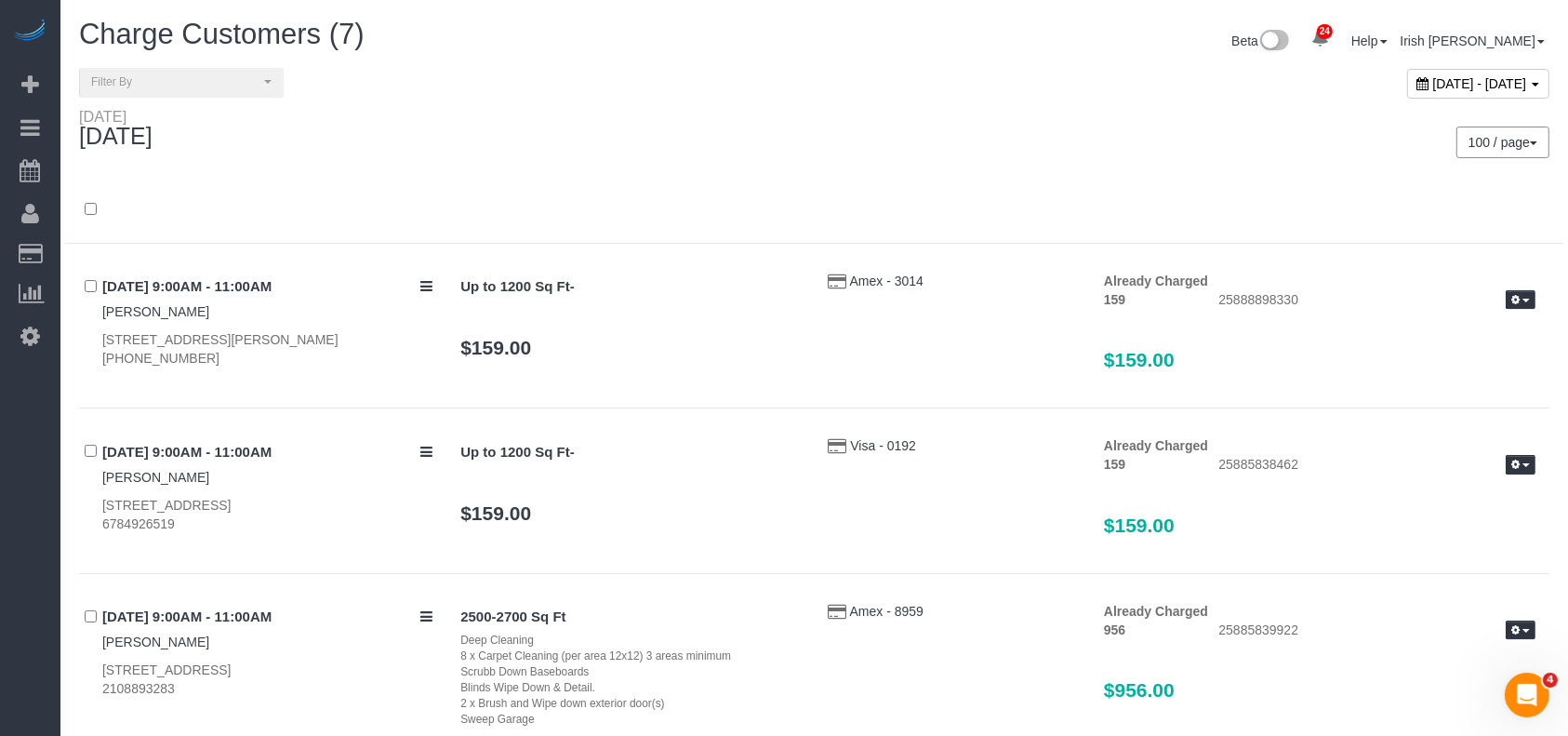
drag, startPoint x: 640, startPoint y: 128, endPoint x: 863, endPoint y: 89, distance: 226.4
click at [640, 127] on div "[DATE]" at bounding box center [440, 132] width 749 height 49
click at [1407, 83] on div "[DATE] - [DATE]" at bounding box center [1478, 84] width 142 height 30
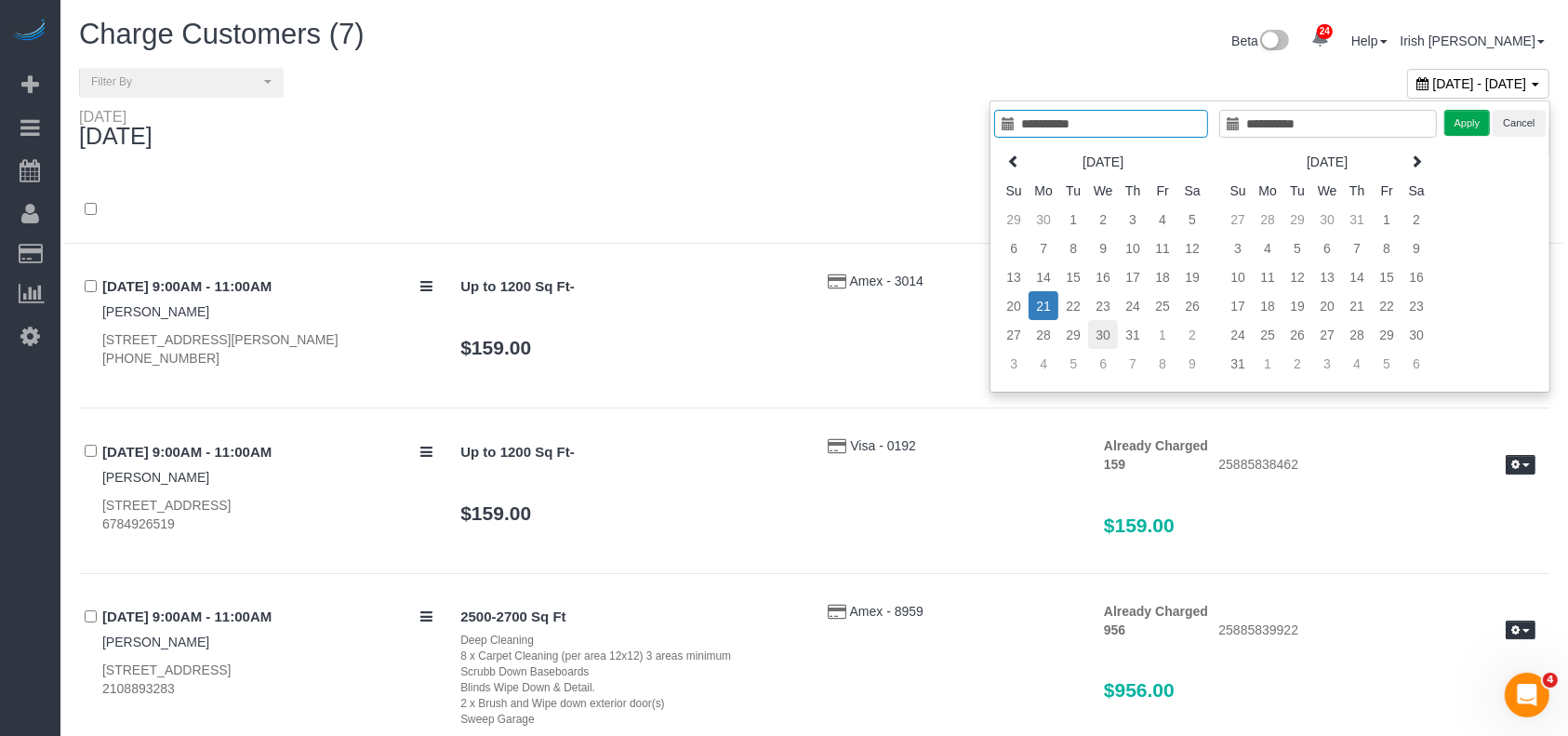
type input "**********"
click at [1099, 330] on td "30" at bounding box center [1103, 333] width 30 height 29
type input "**********"
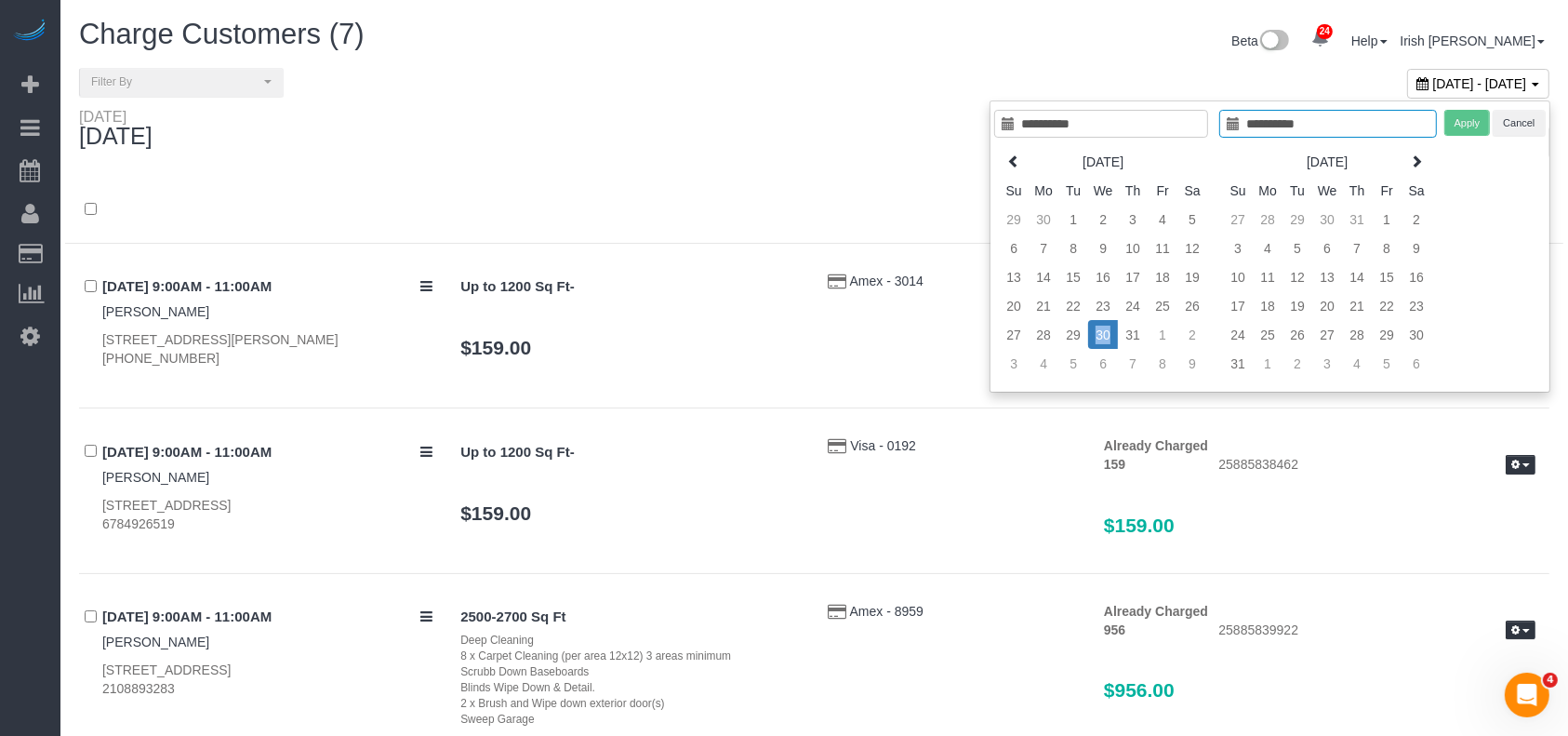
click at [1099, 330] on td "30" at bounding box center [1103, 333] width 30 height 29
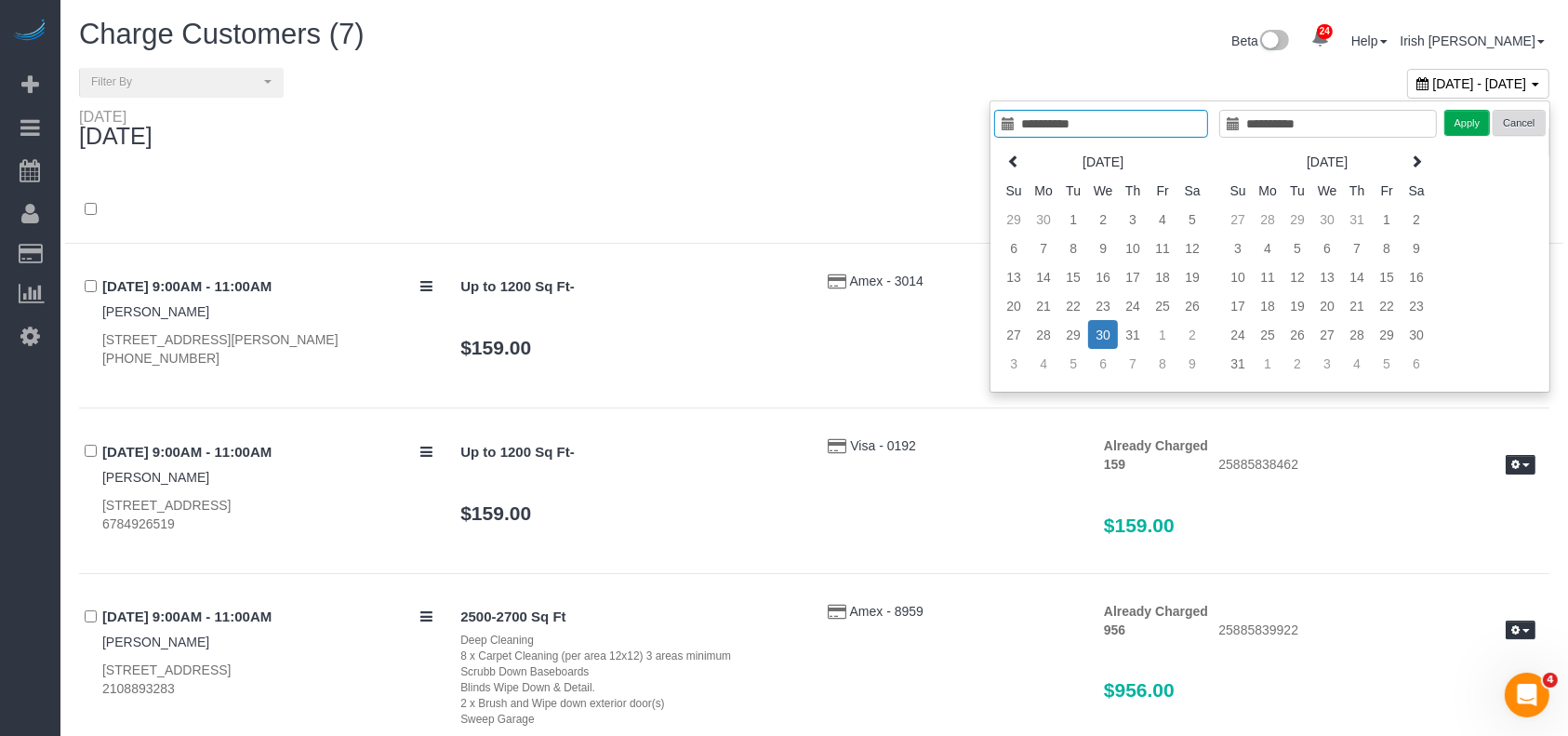
type input "**********"
click at [1461, 121] on button "Apply" at bounding box center [1467, 122] width 46 height 27
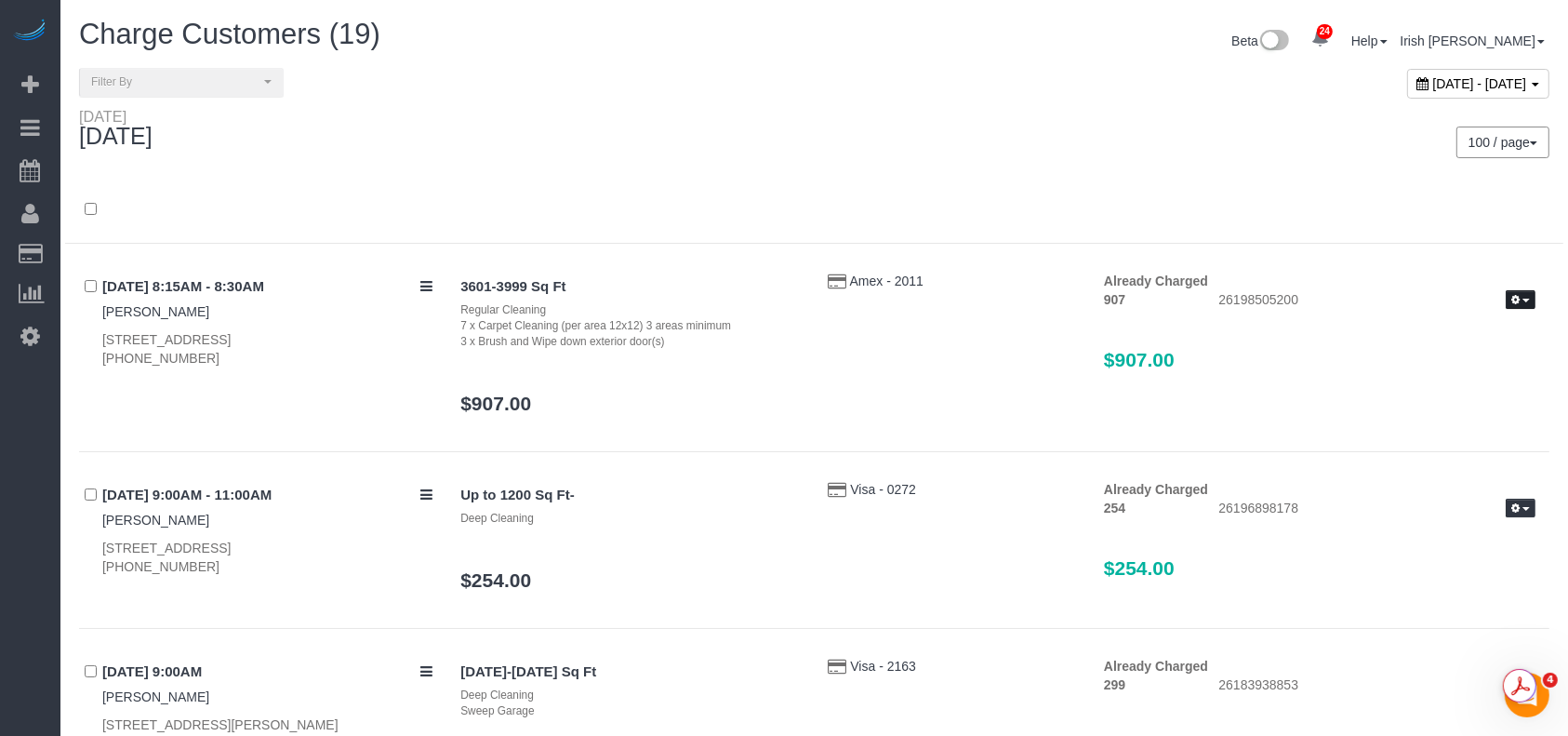
click at [1529, 294] on button "button" at bounding box center [1521, 300] width 30 height 20
click at [1465, 351] on link "Send Invoice" at bounding box center [1461, 355] width 147 height 25
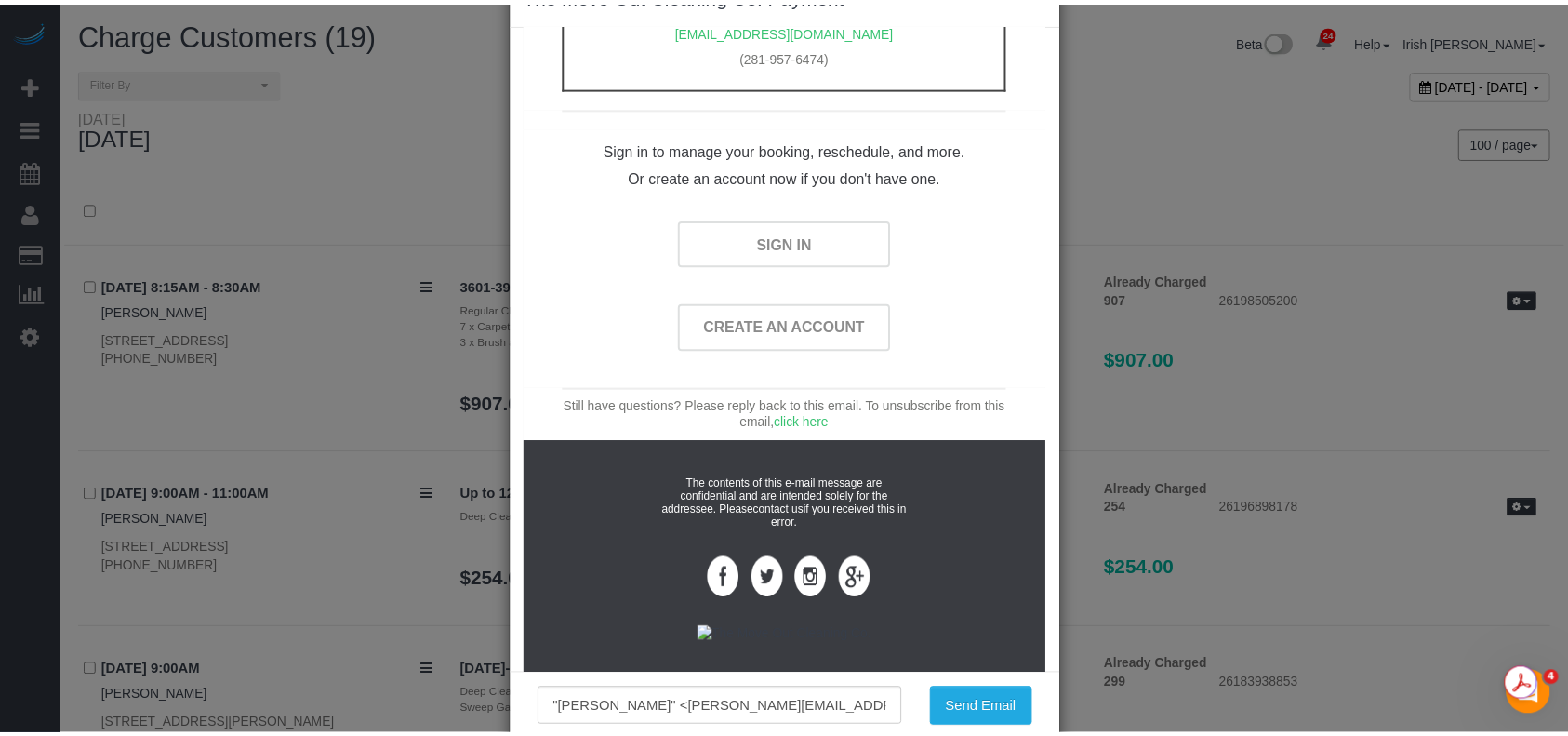
scroll to position [97, 0]
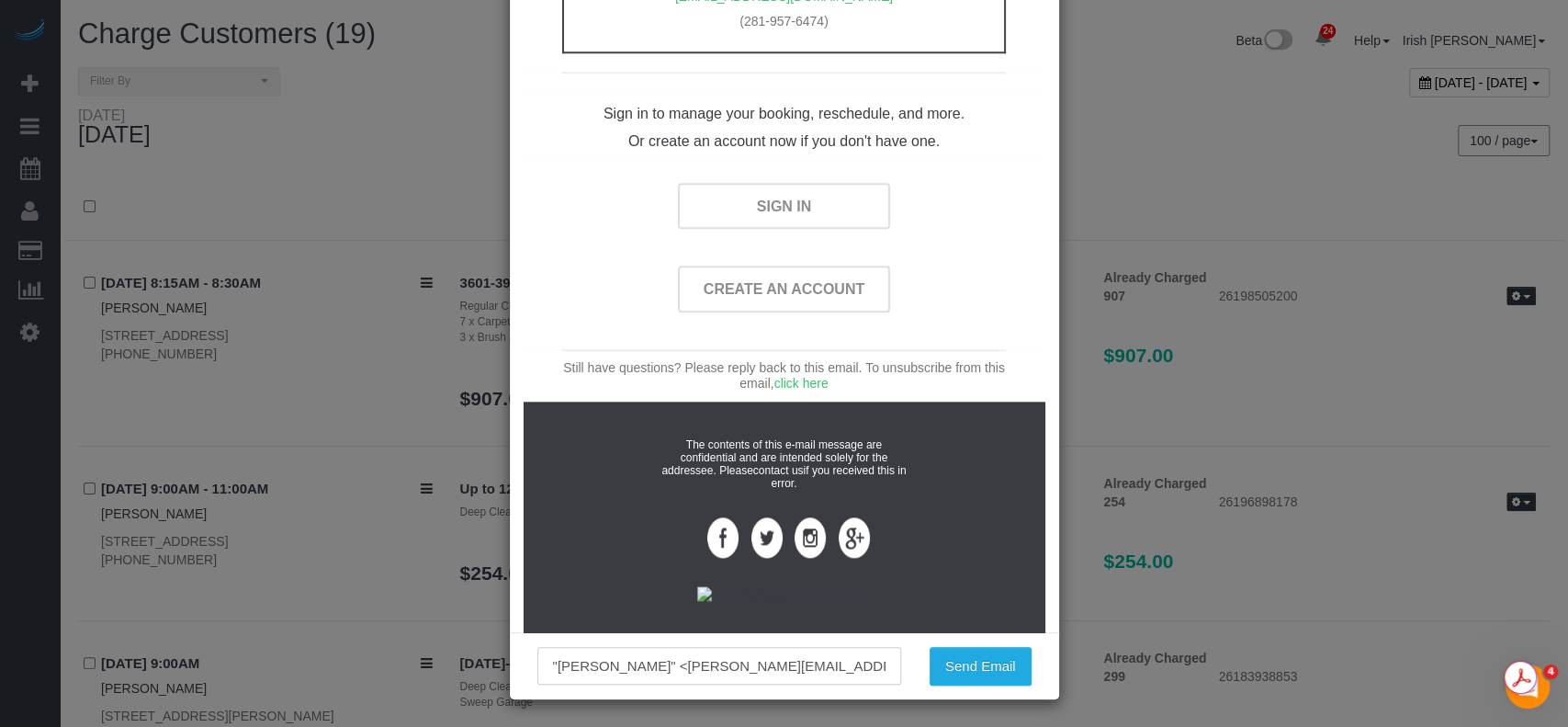
drag, startPoint x: 852, startPoint y: 674, endPoint x: 6, endPoint y: 607, distance: 848.6
click at [40, 655] on div "× The Move Out Cleaning Co. Payment Receipt for services performed [DATE] The M…" at bounding box center [784, 364] width 1568 height 727
type input "r"
type input "[EMAIL_ADDRESS][DOMAIN_NAME]"
click at [950, 668] on button "Send Email" at bounding box center [980, 667] width 102 height 39
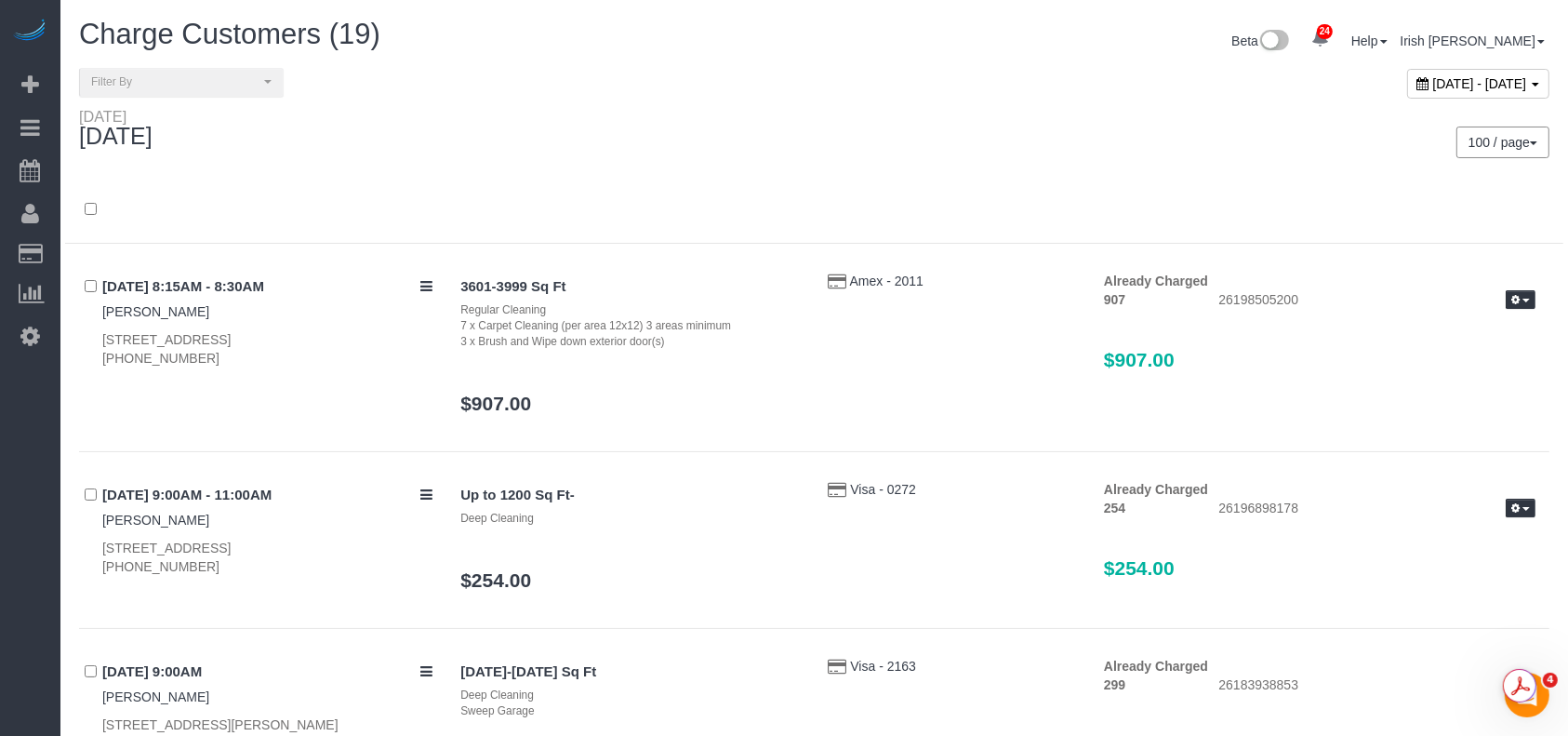
click at [1433, 78] on span "[DATE] - [DATE]" at bounding box center [1479, 83] width 94 height 15
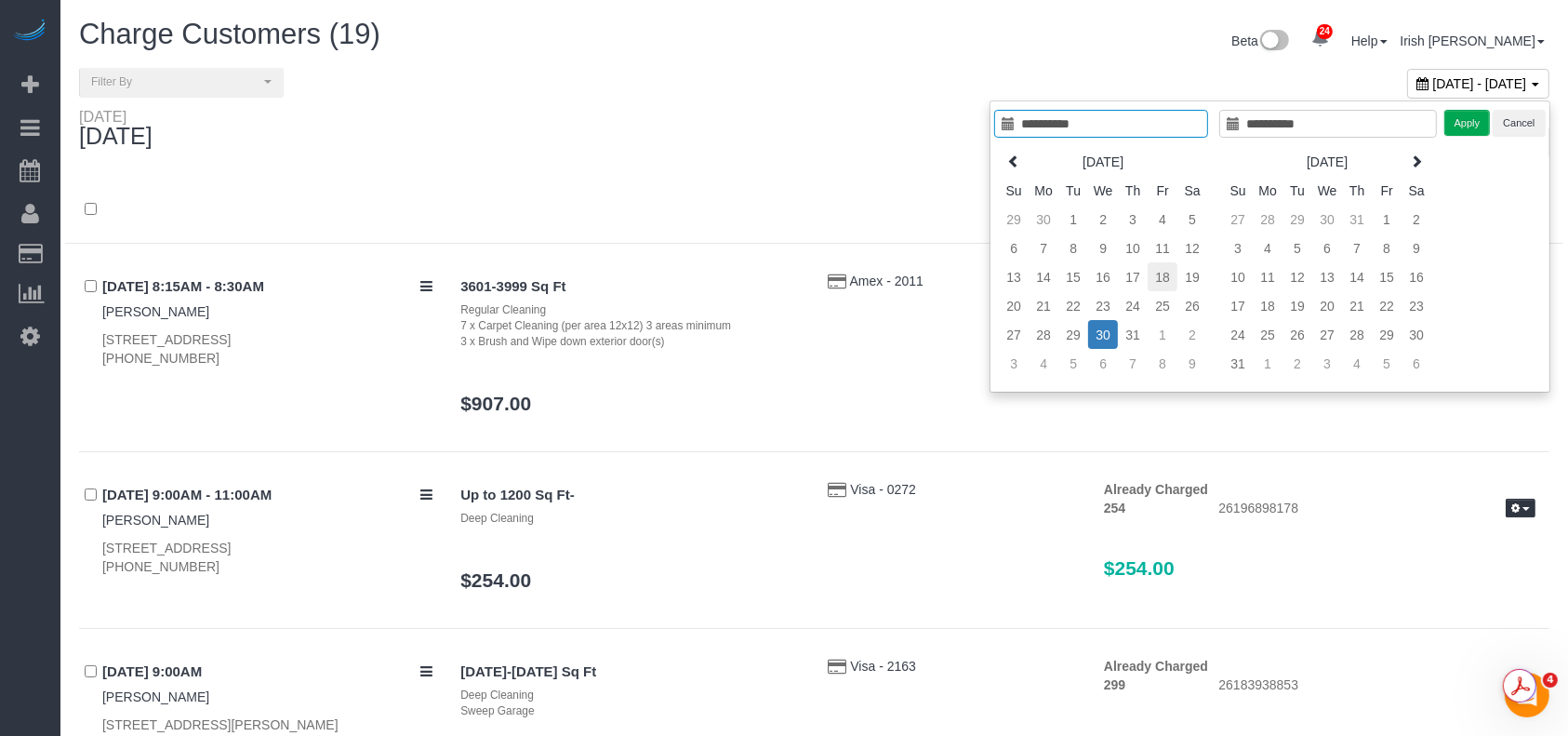
type input "**********"
click at [1168, 272] on td "18" at bounding box center [1163, 276] width 30 height 29
type input "**********"
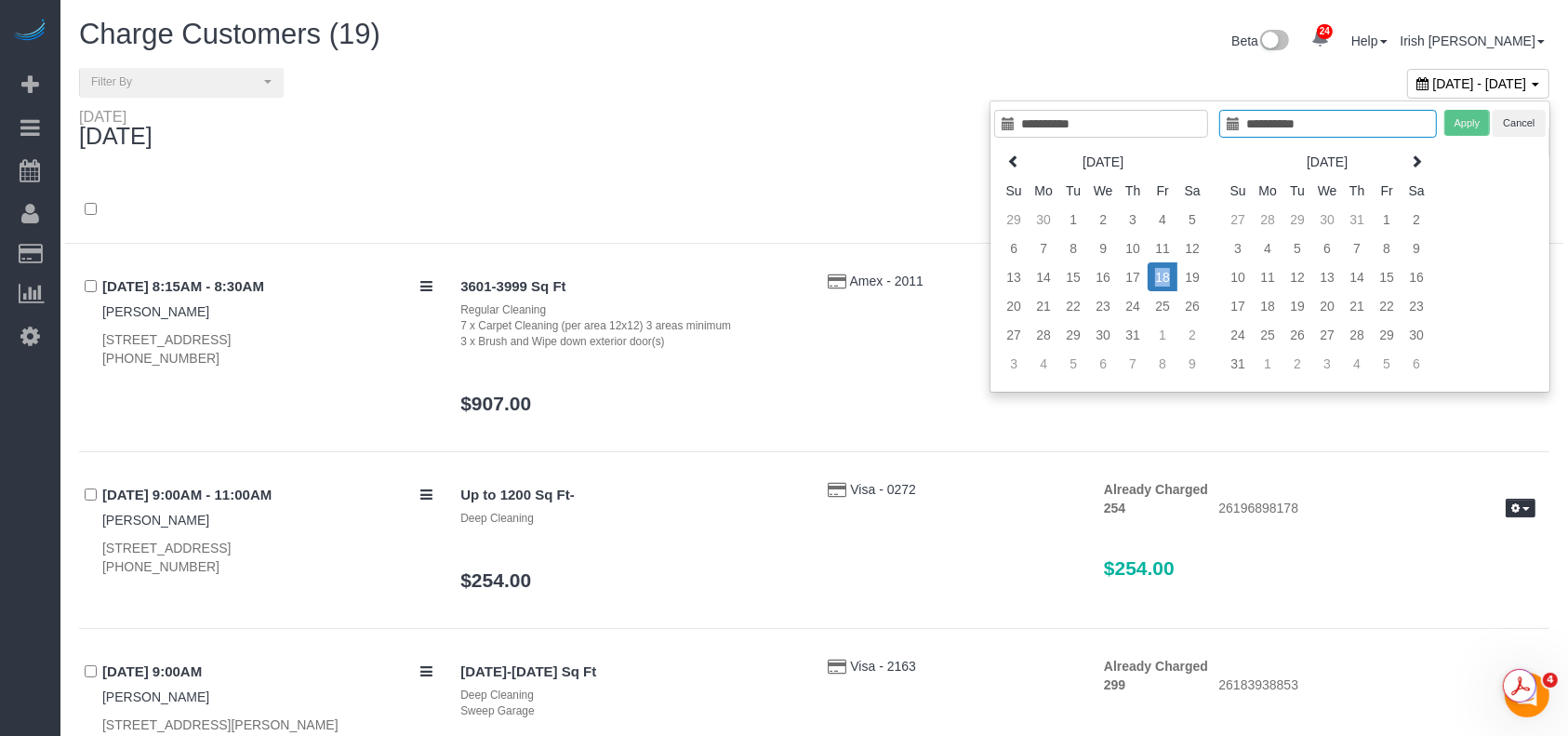
click at [1167, 271] on td "18" at bounding box center [1163, 276] width 30 height 29
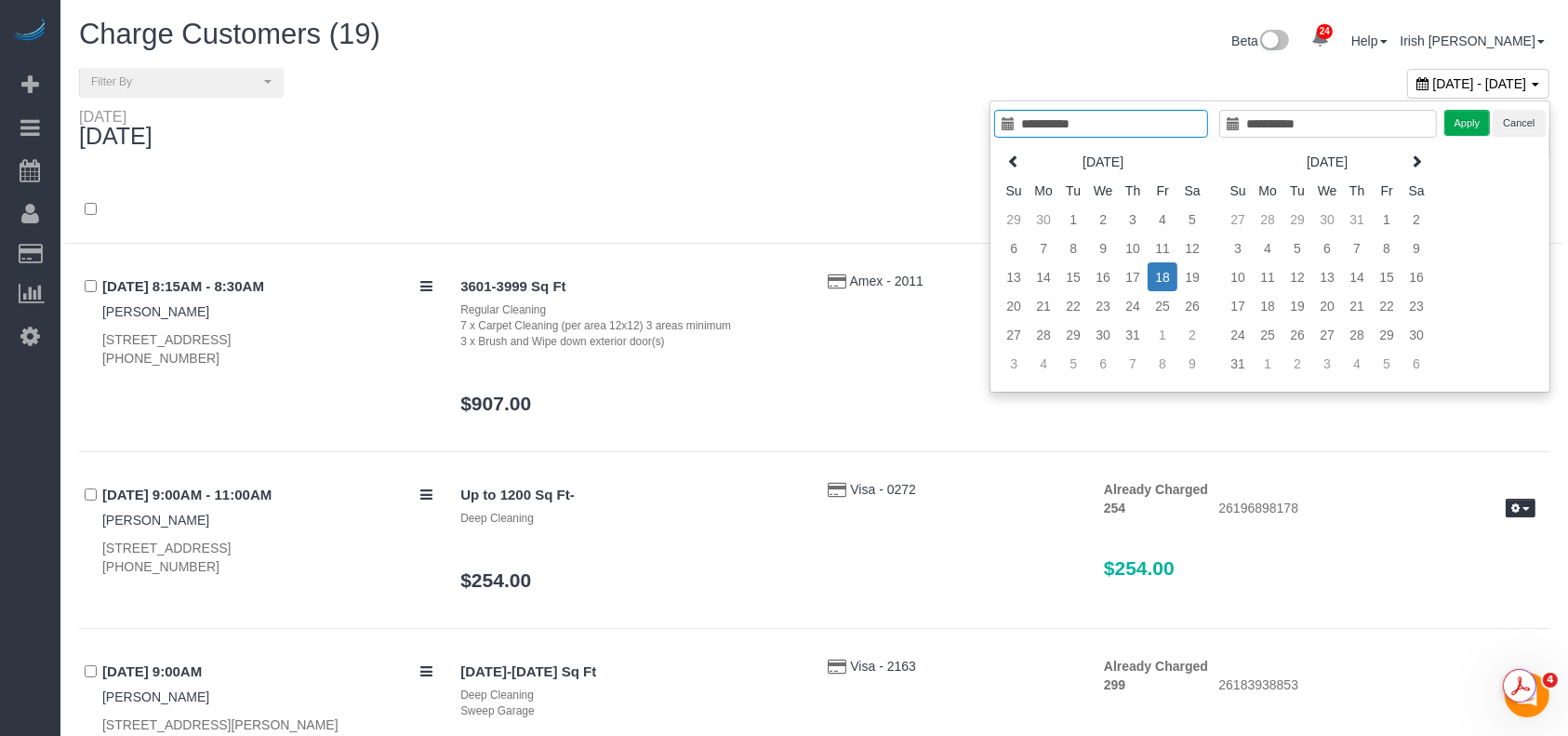
type input "**********"
click at [1465, 115] on button "Apply" at bounding box center [1467, 122] width 46 height 27
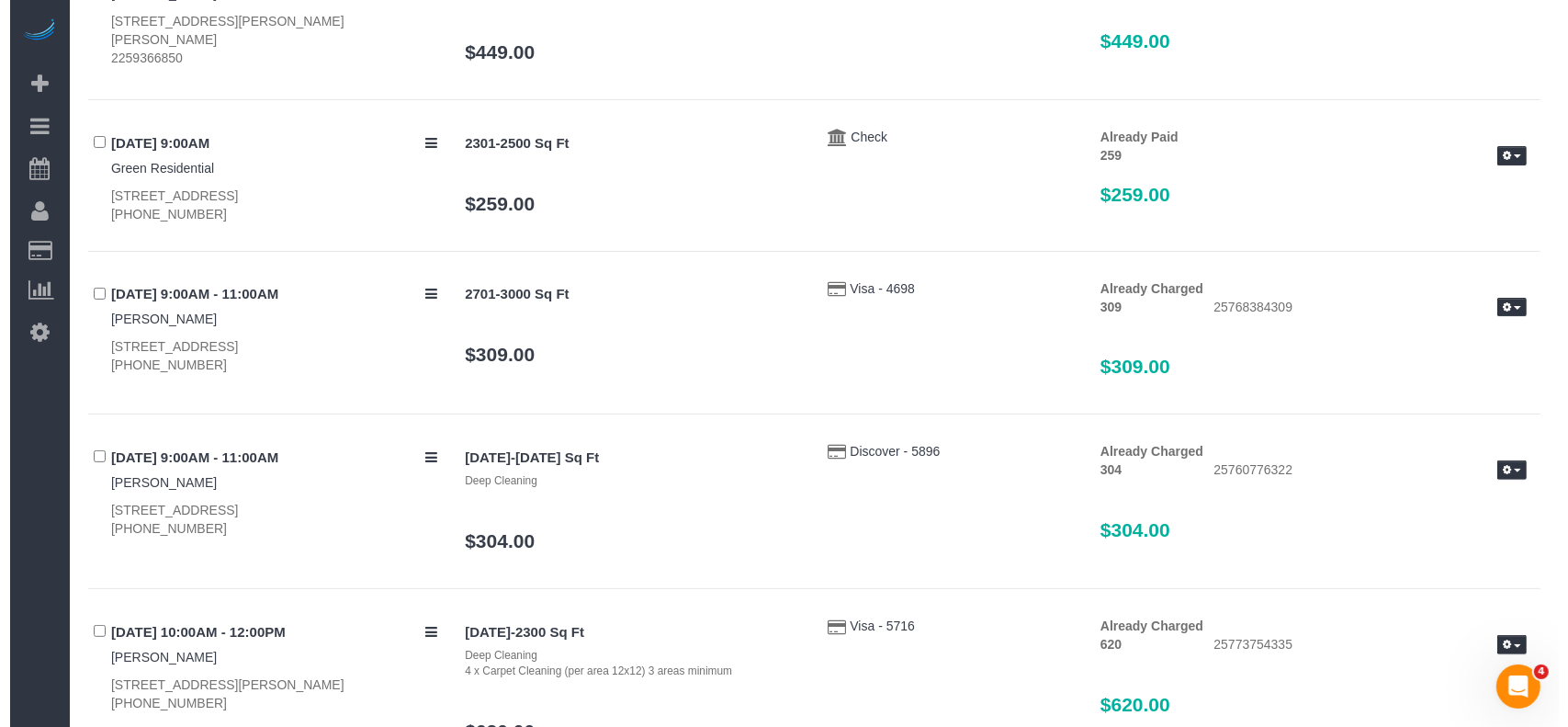
scroll to position [612, 0]
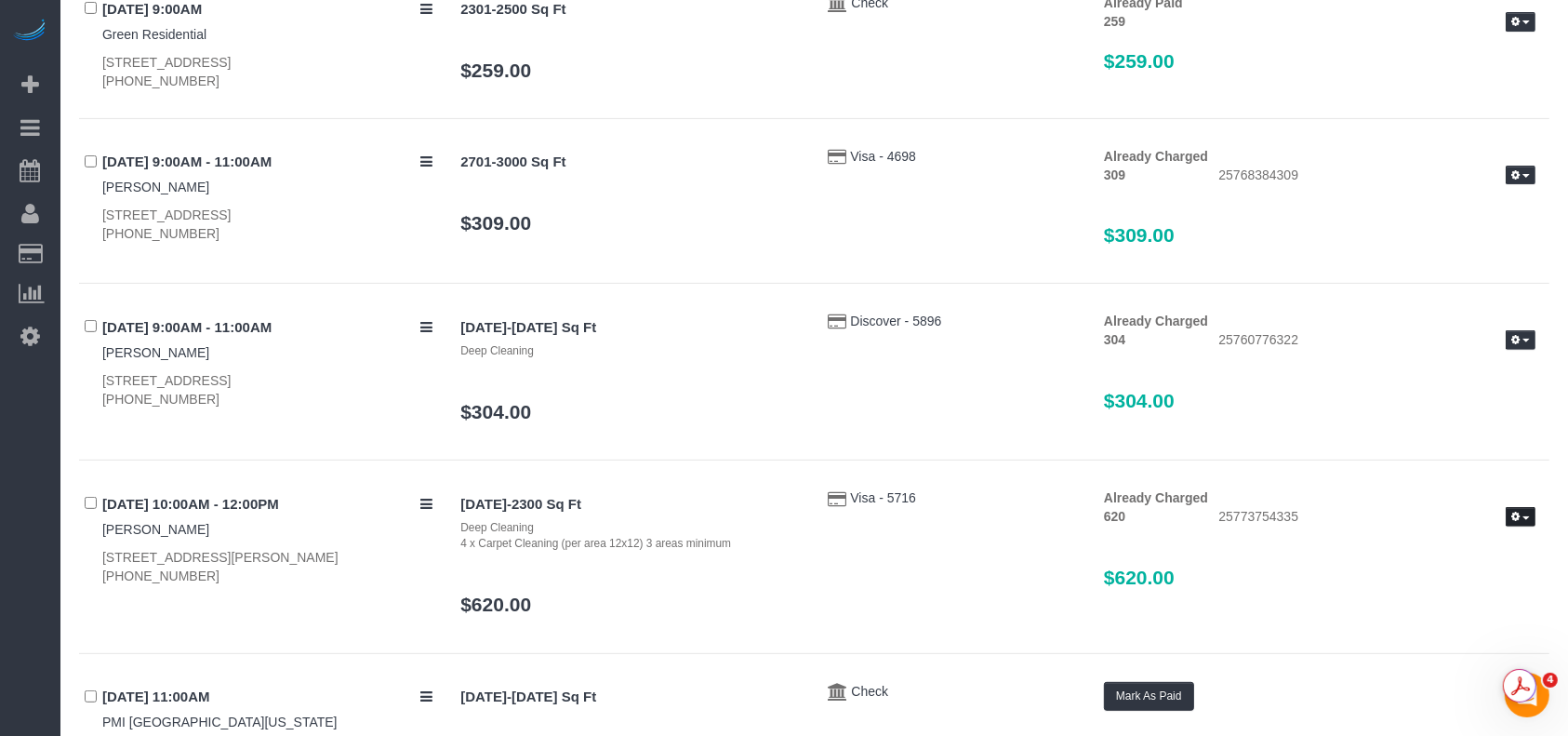
click at [1524, 516] on span "button" at bounding box center [1527, 518] width 8 height 4
click at [1435, 572] on link "Send Invoice" at bounding box center [1461, 573] width 147 height 25
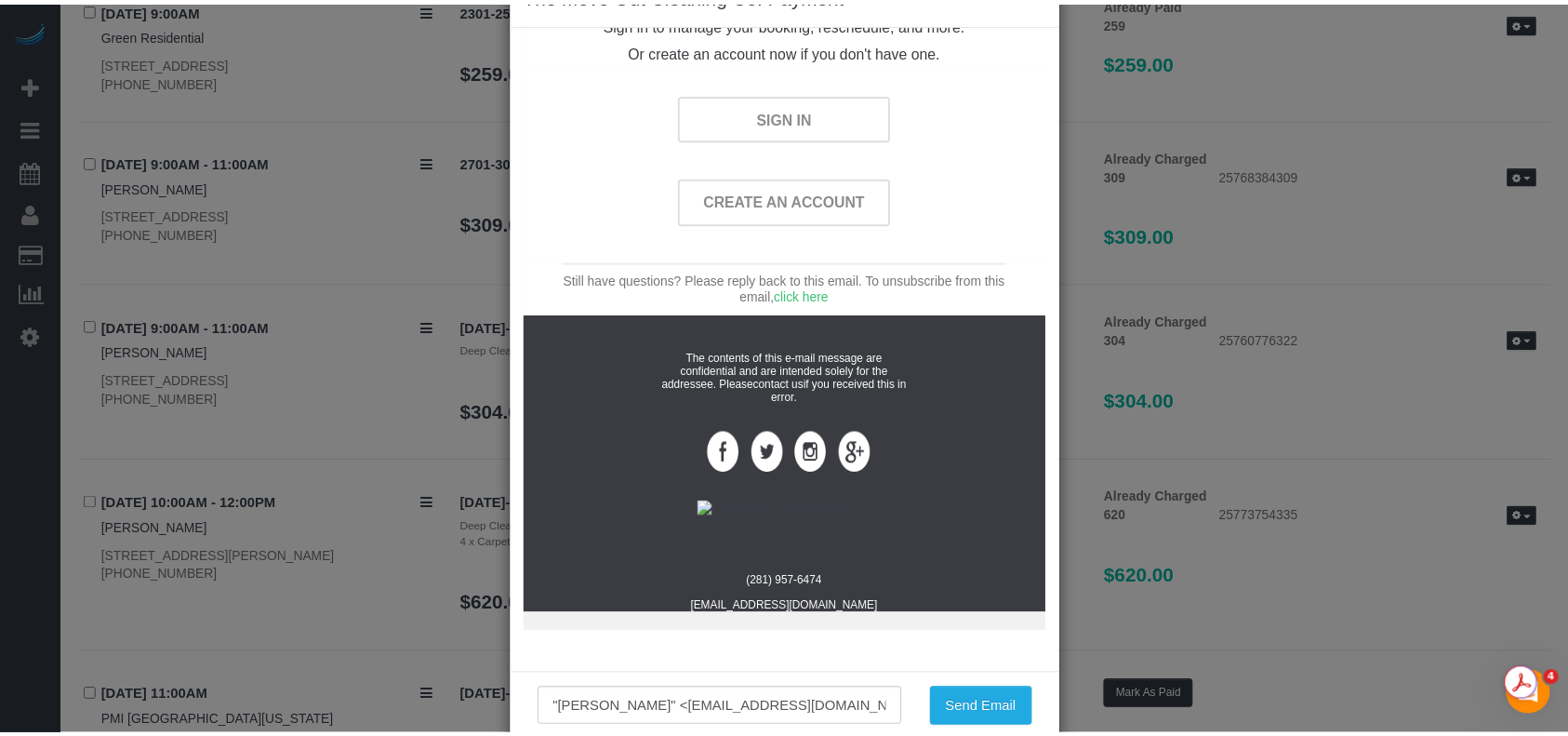
scroll to position [97, 0]
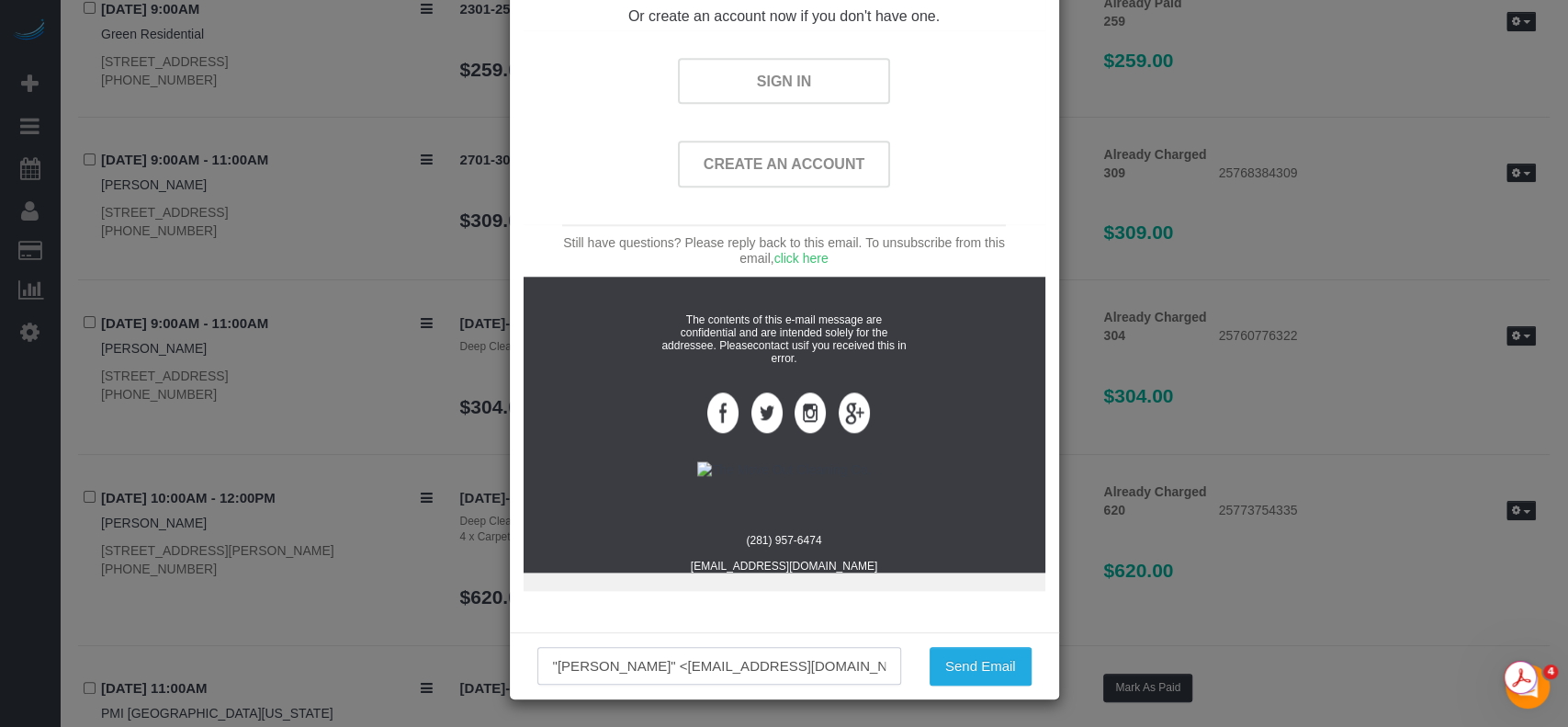
drag, startPoint x: 799, startPoint y: 672, endPoint x: 205, endPoint y: 655, distance: 594.2
click at [208, 658] on div "× The Move Out Cleaning Co. Payment Receipt for services performed [DATE] The M…" at bounding box center [784, 364] width 1568 height 727
type input "[EMAIL_ADDRESS][DOMAIN_NAME]"
click at [974, 670] on button "Send Email" at bounding box center [980, 667] width 102 height 39
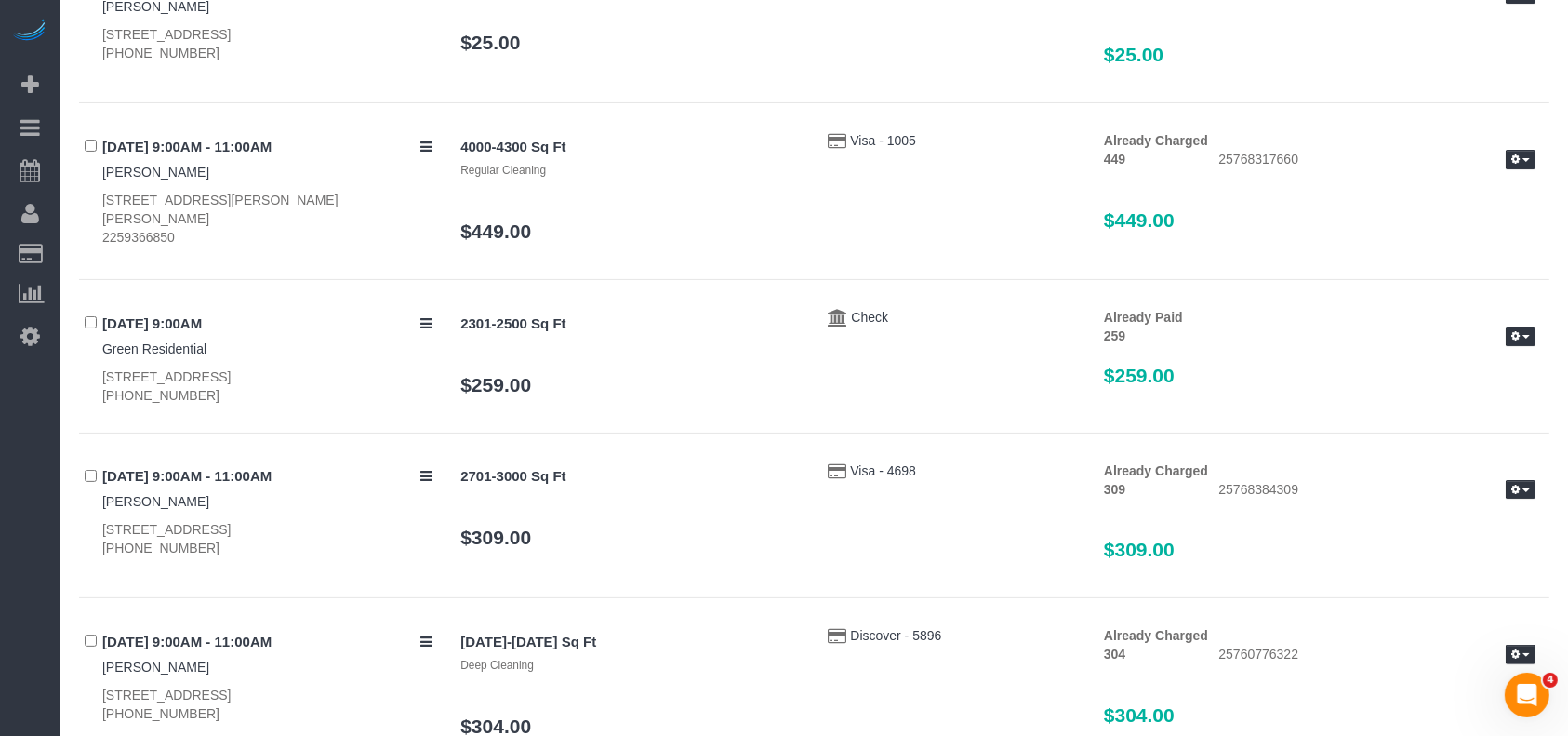
scroll to position [0, 0]
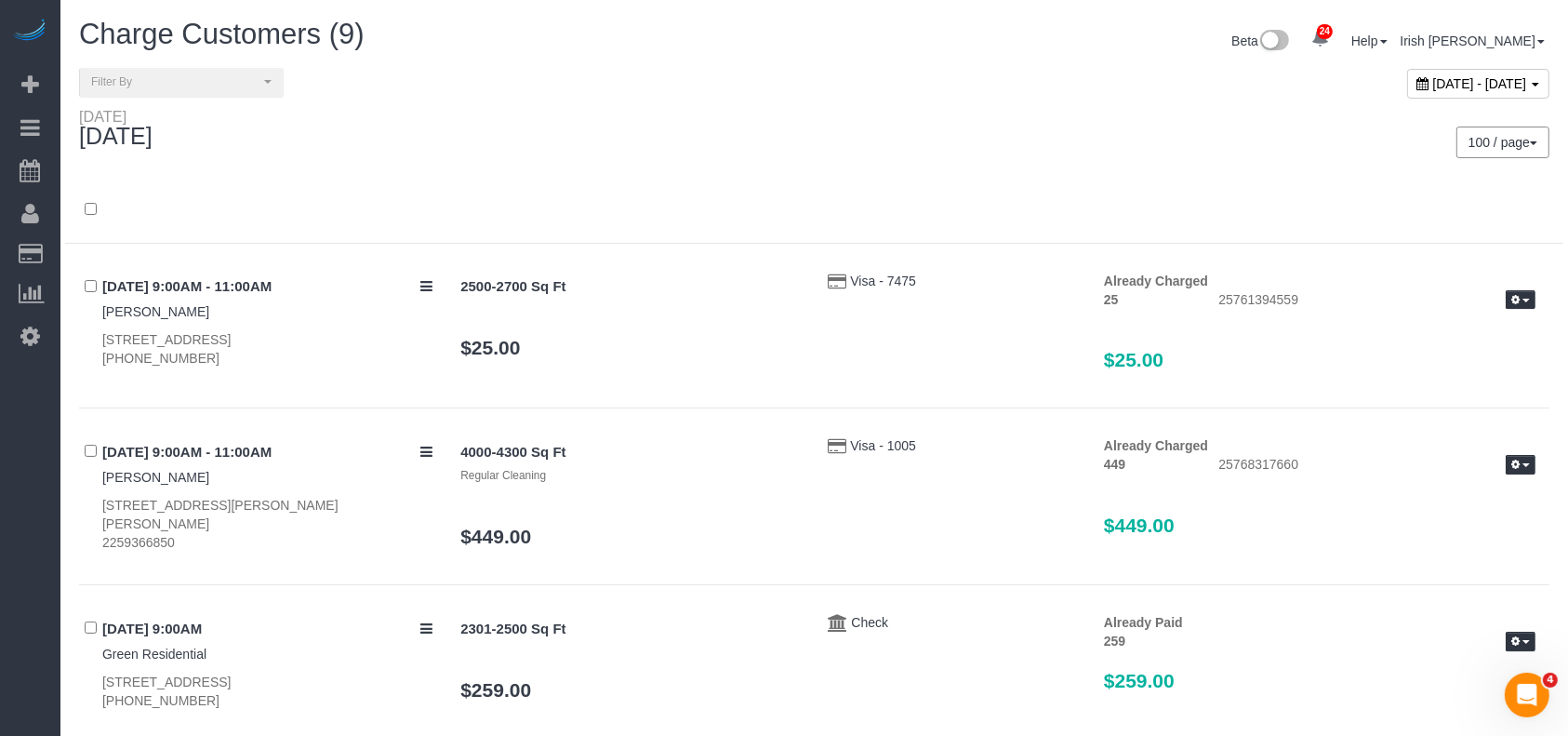
click at [1408, 76] on div "[DATE] - [DATE]" at bounding box center [1478, 84] width 142 height 30
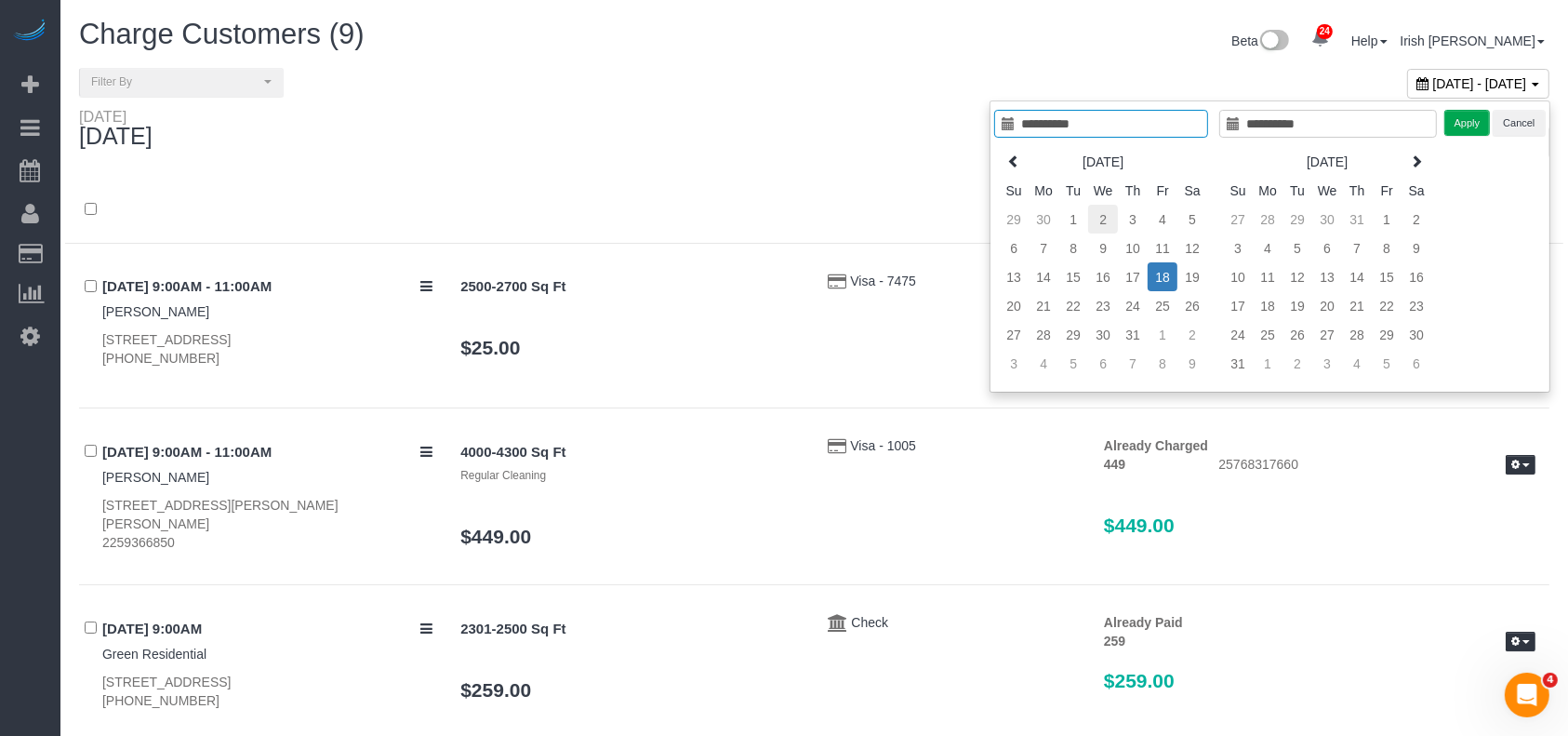
type input "**********"
click at [1098, 219] on td "2" at bounding box center [1103, 218] width 30 height 29
type input "**********"
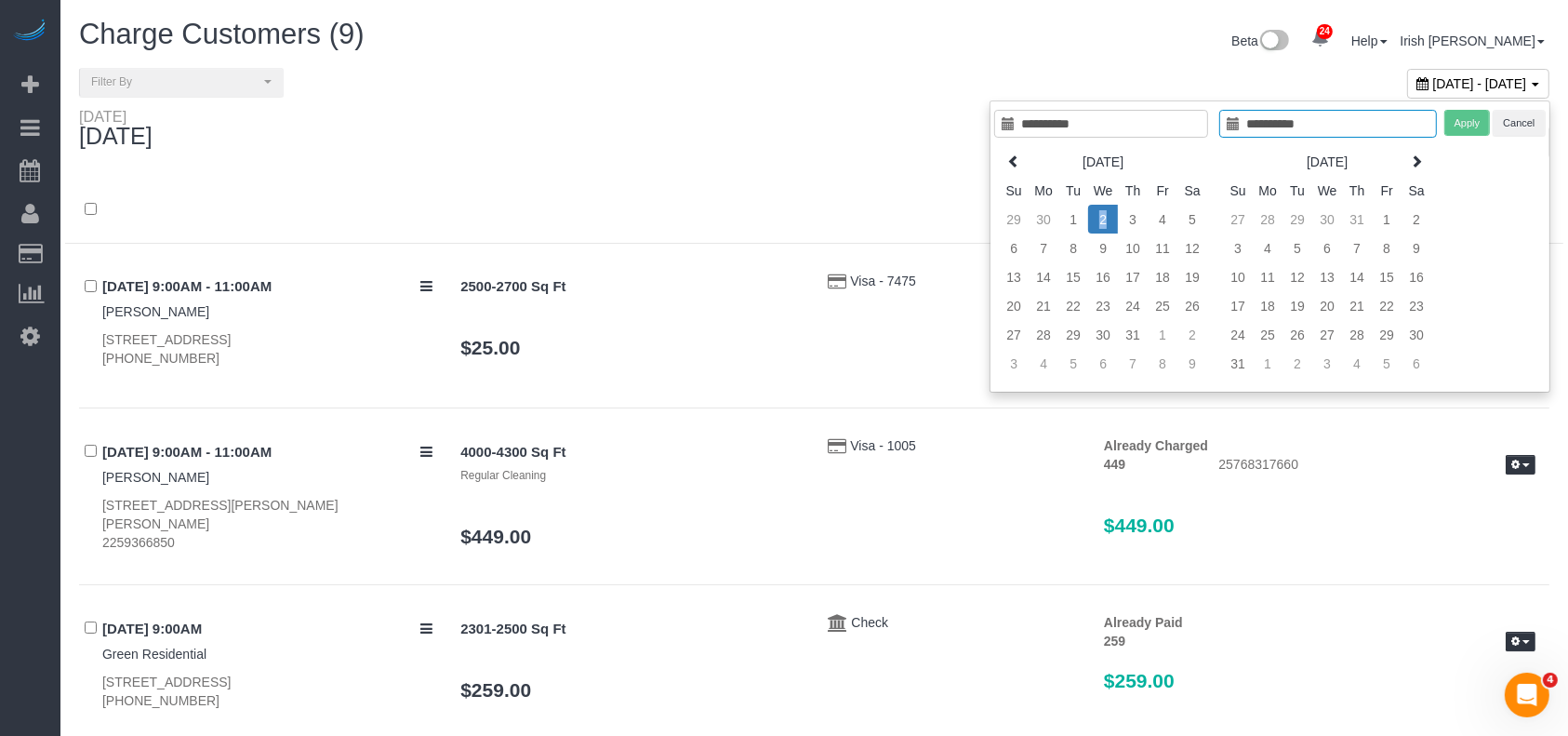
click at [1098, 219] on td "2" at bounding box center [1103, 218] width 30 height 29
type input "**********"
click at [1467, 122] on button "Apply" at bounding box center [1467, 122] width 46 height 27
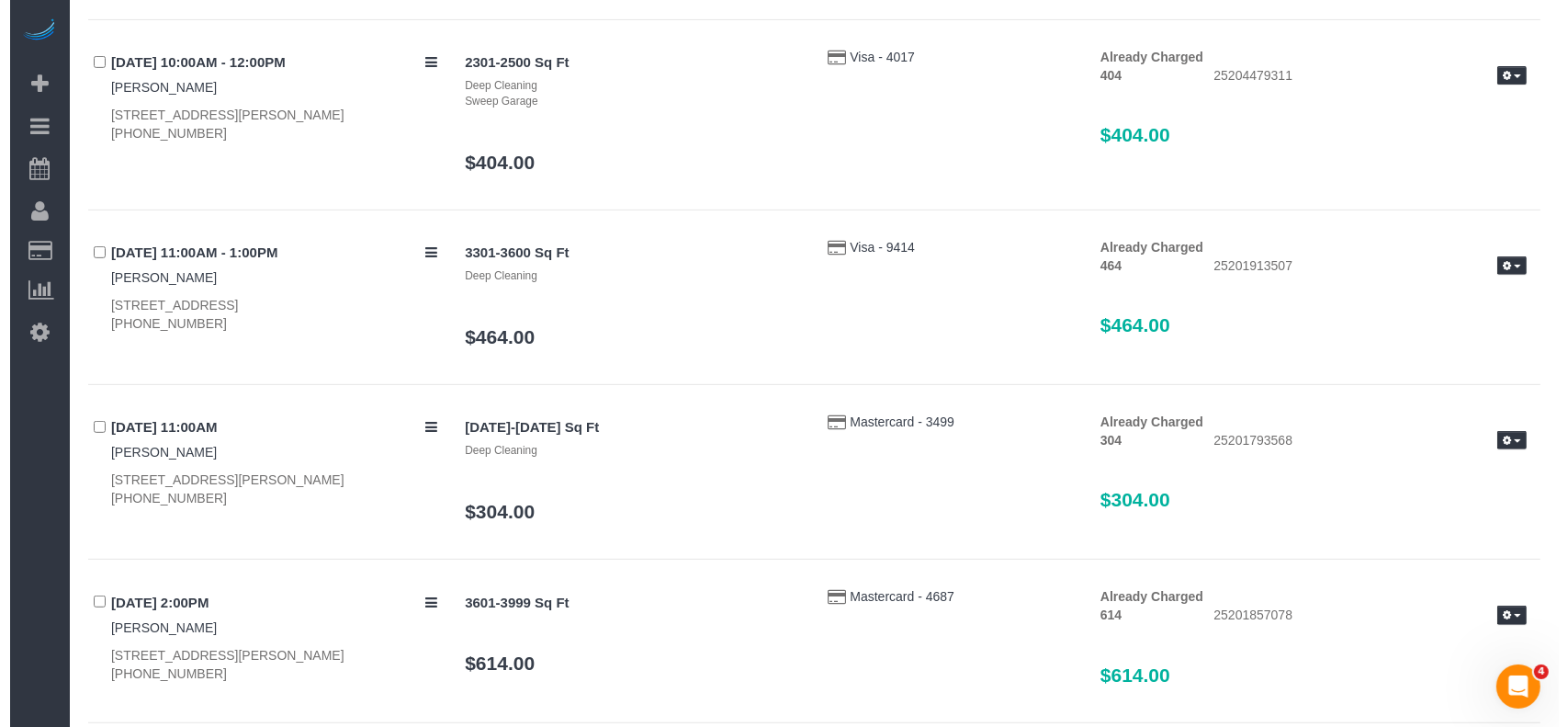
scroll to position [997, 0]
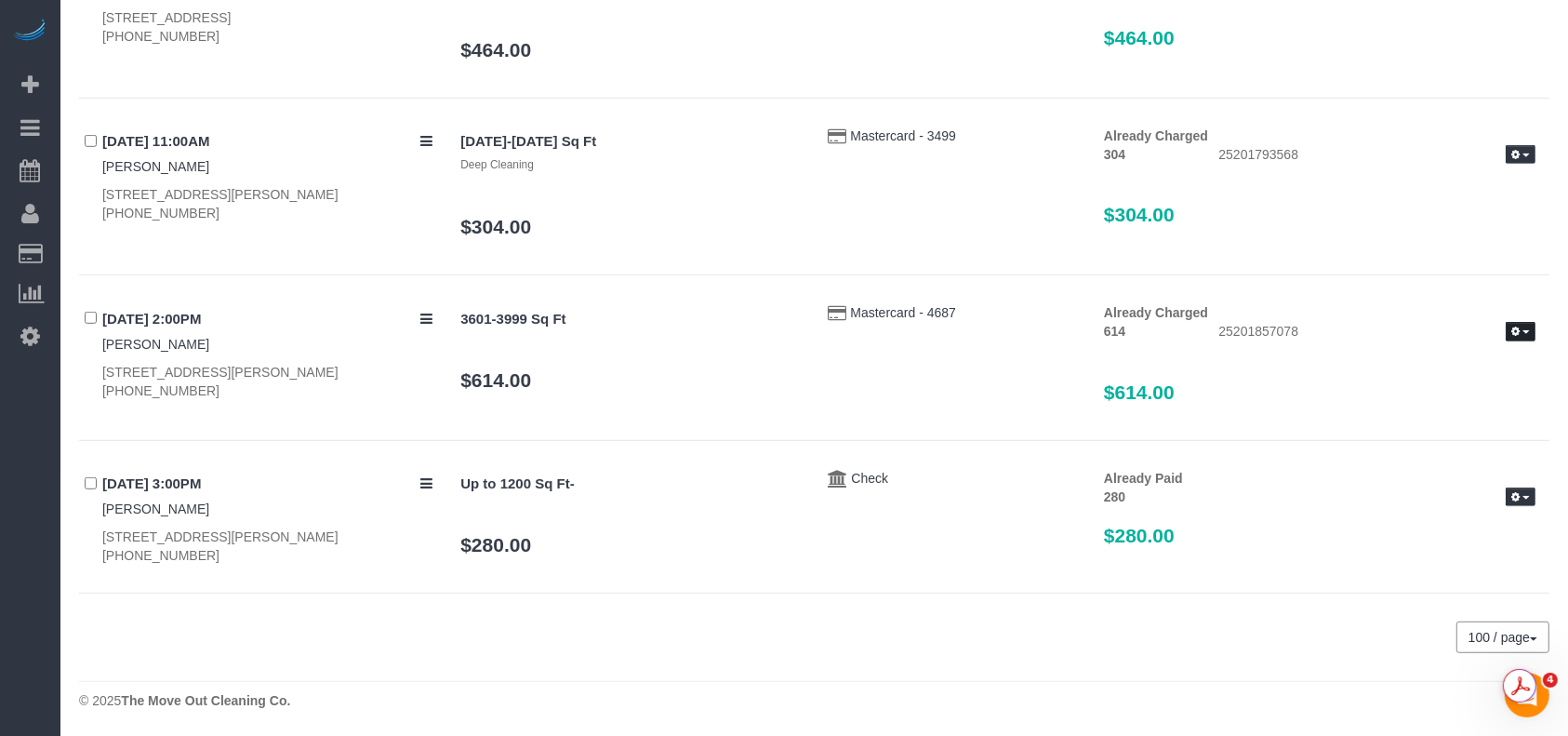
drag, startPoint x: 1530, startPoint y: 328, endPoint x: 1503, endPoint y: 342, distance: 30.4
click at [1530, 327] on button "button" at bounding box center [1521, 331] width 30 height 20
click at [1421, 386] on link "Send Invoice" at bounding box center [1461, 388] width 147 height 25
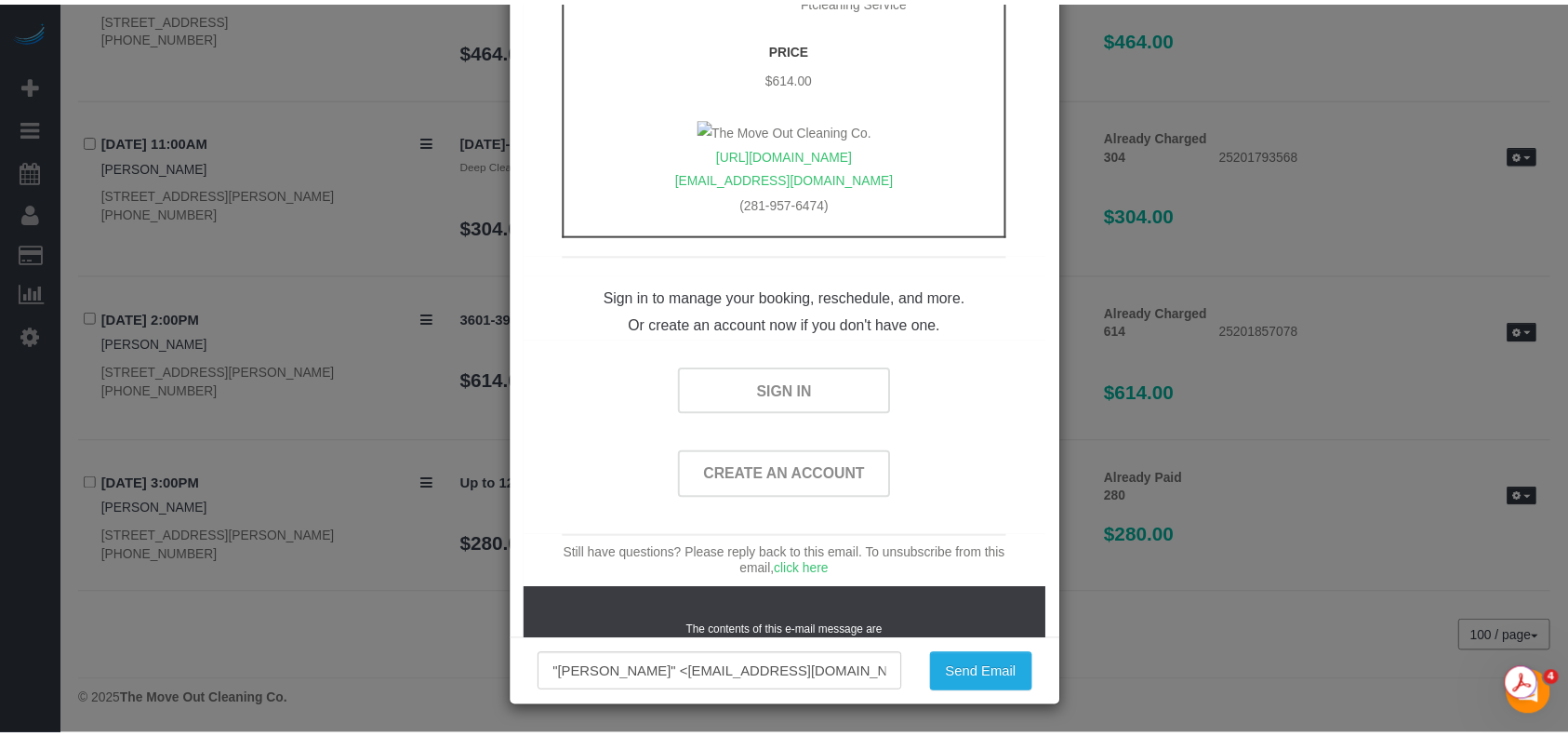
scroll to position [1117, 0]
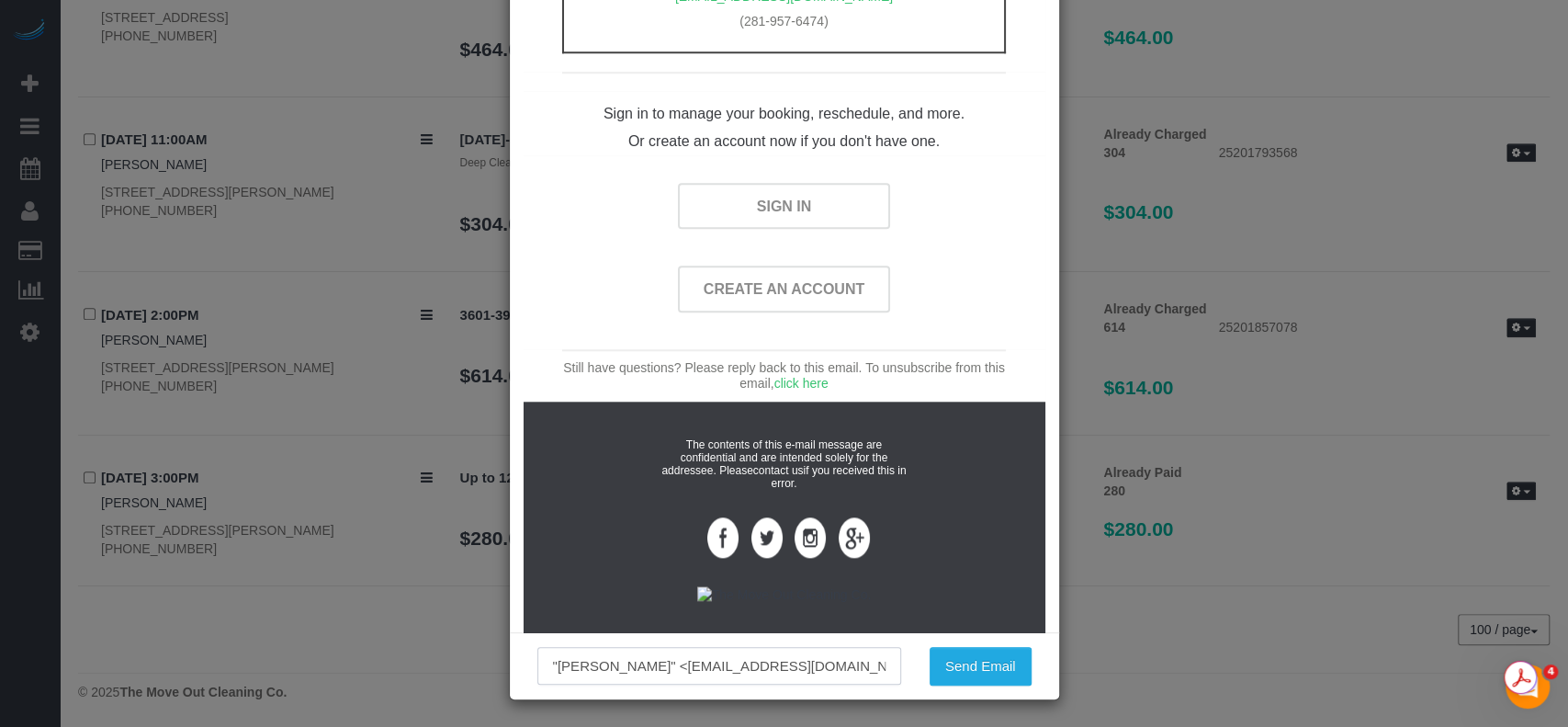
drag, startPoint x: 433, startPoint y: 661, endPoint x: 201, endPoint y: 616, distance: 236.3
click at [243, 644] on div "× The Move Out Cleaning Co. Payment Receipt for services performed [DATE] The M…" at bounding box center [784, 364] width 1568 height 727
type input "[EMAIL_ADDRESS][DOMAIN_NAME]"
click at [950, 670] on button "Send Email" at bounding box center [980, 667] width 102 height 39
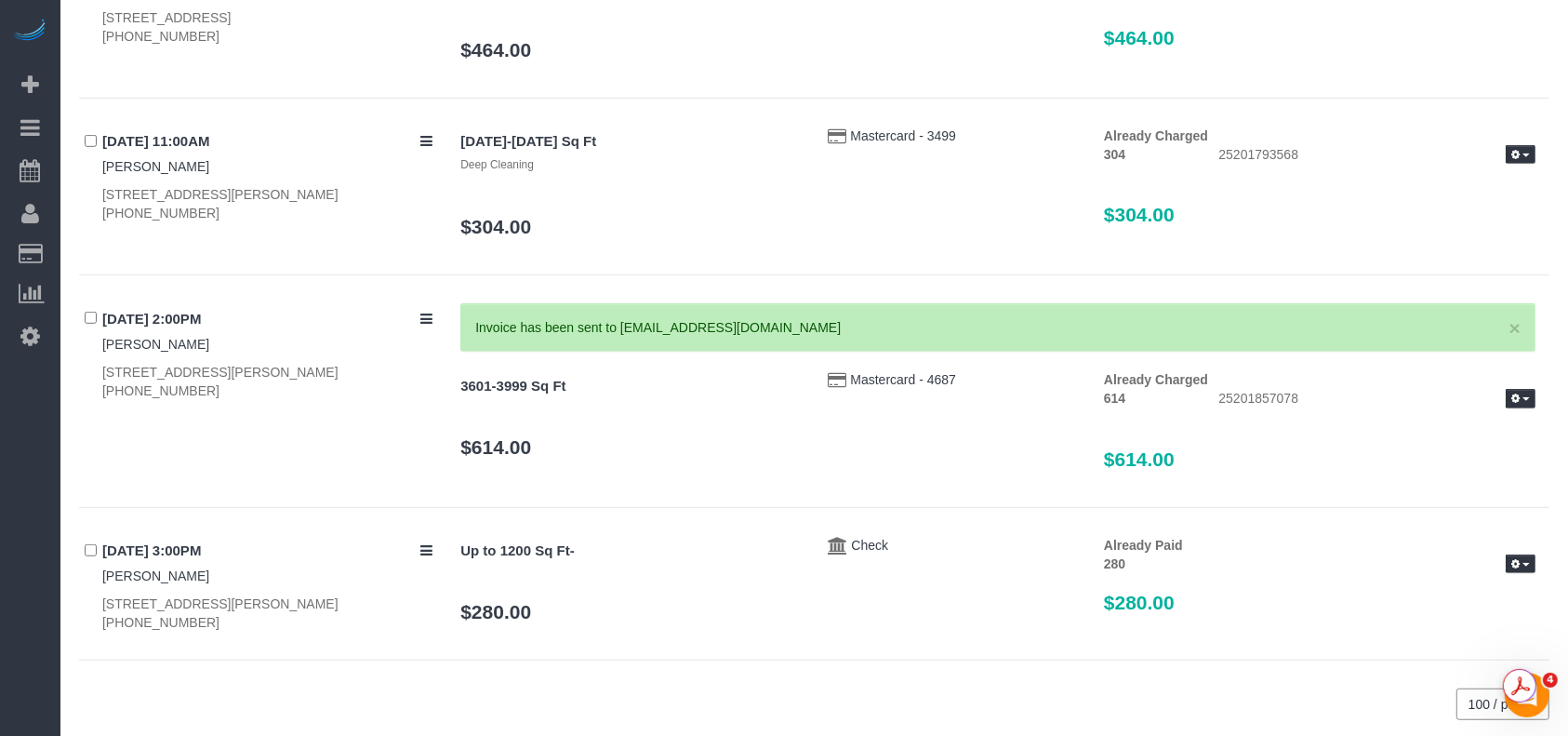
click at [0, 489] on div "24 Beta Your Notifications You have 0 alerts × You have 2 to charge for [DATE] …" at bounding box center [30, 368] width 60 height 736
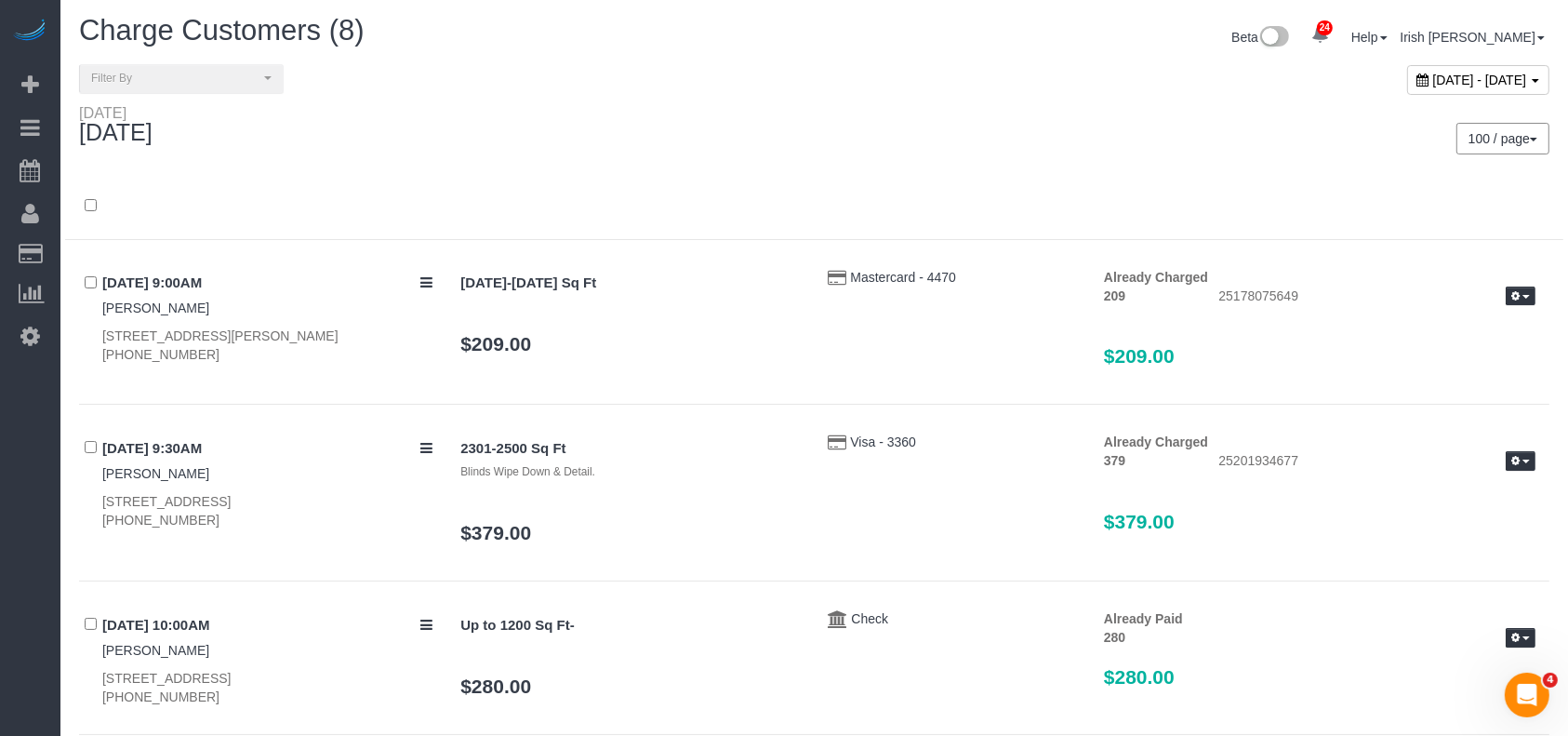
scroll to position [0, 0]
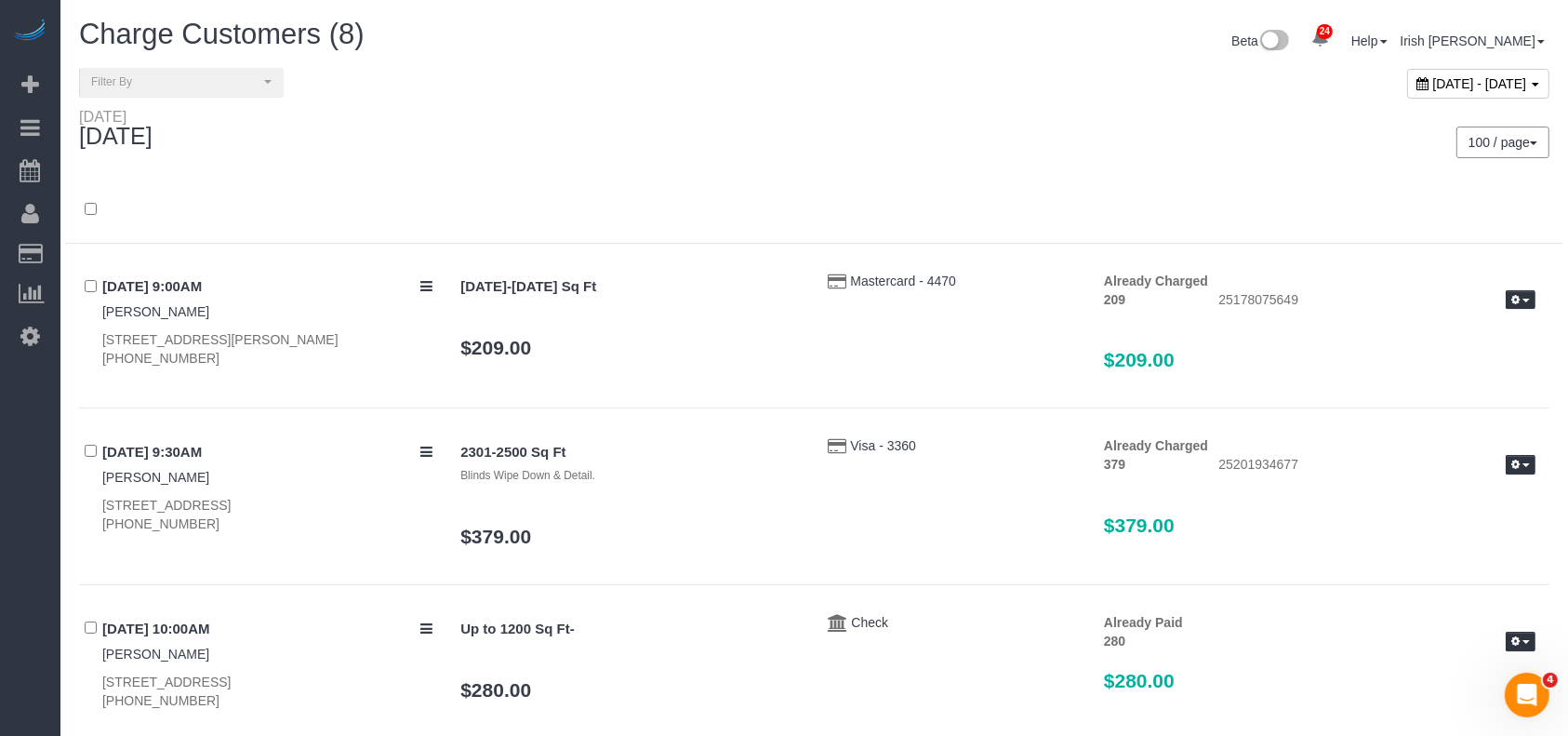
click at [1433, 83] on span "[DATE] - [DATE]" at bounding box center [1479, 83] width 94 height 15
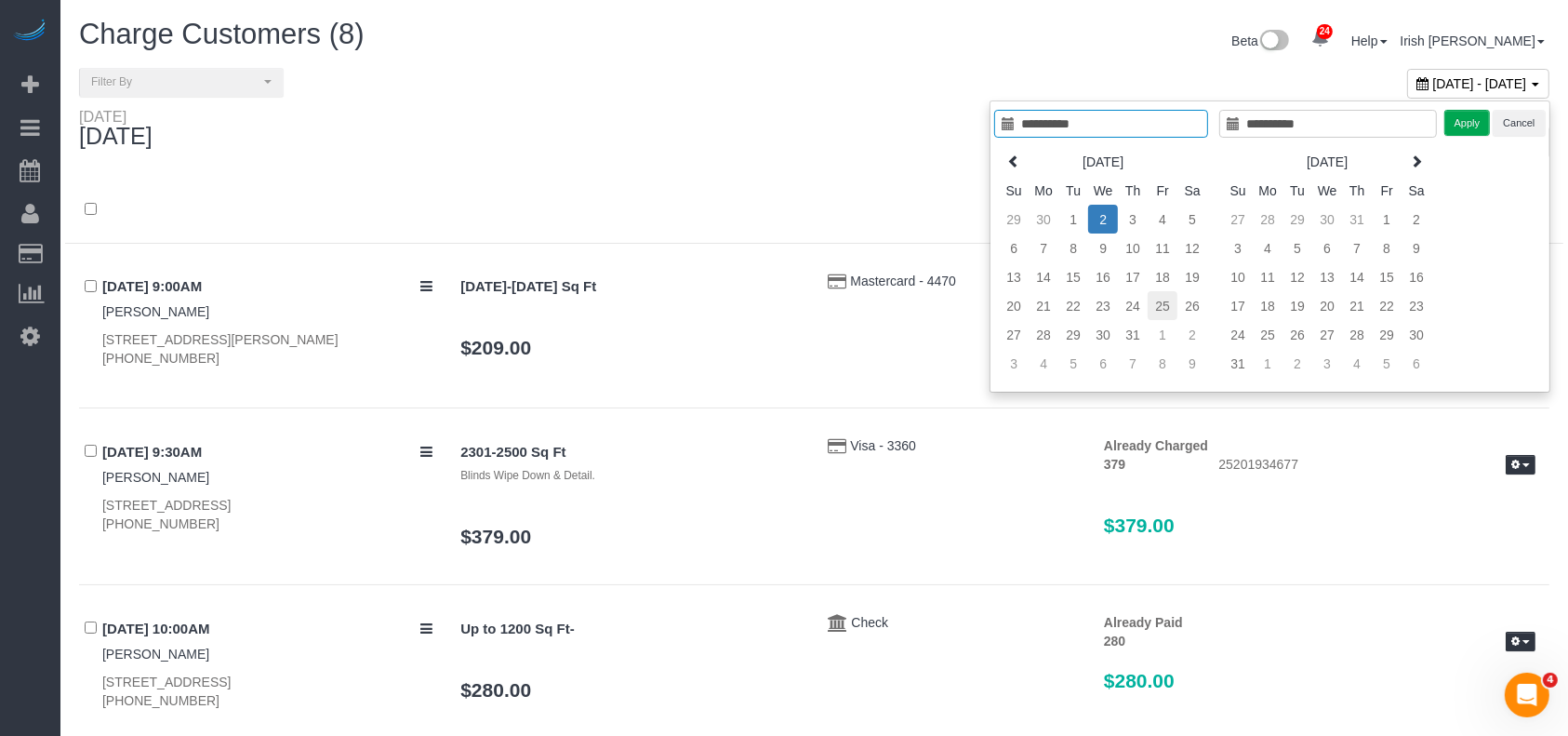
type input "**********"
click at [1160, 300] on td "25" at bounding box center [1163, 305] width 30 height 29
type input "**********"
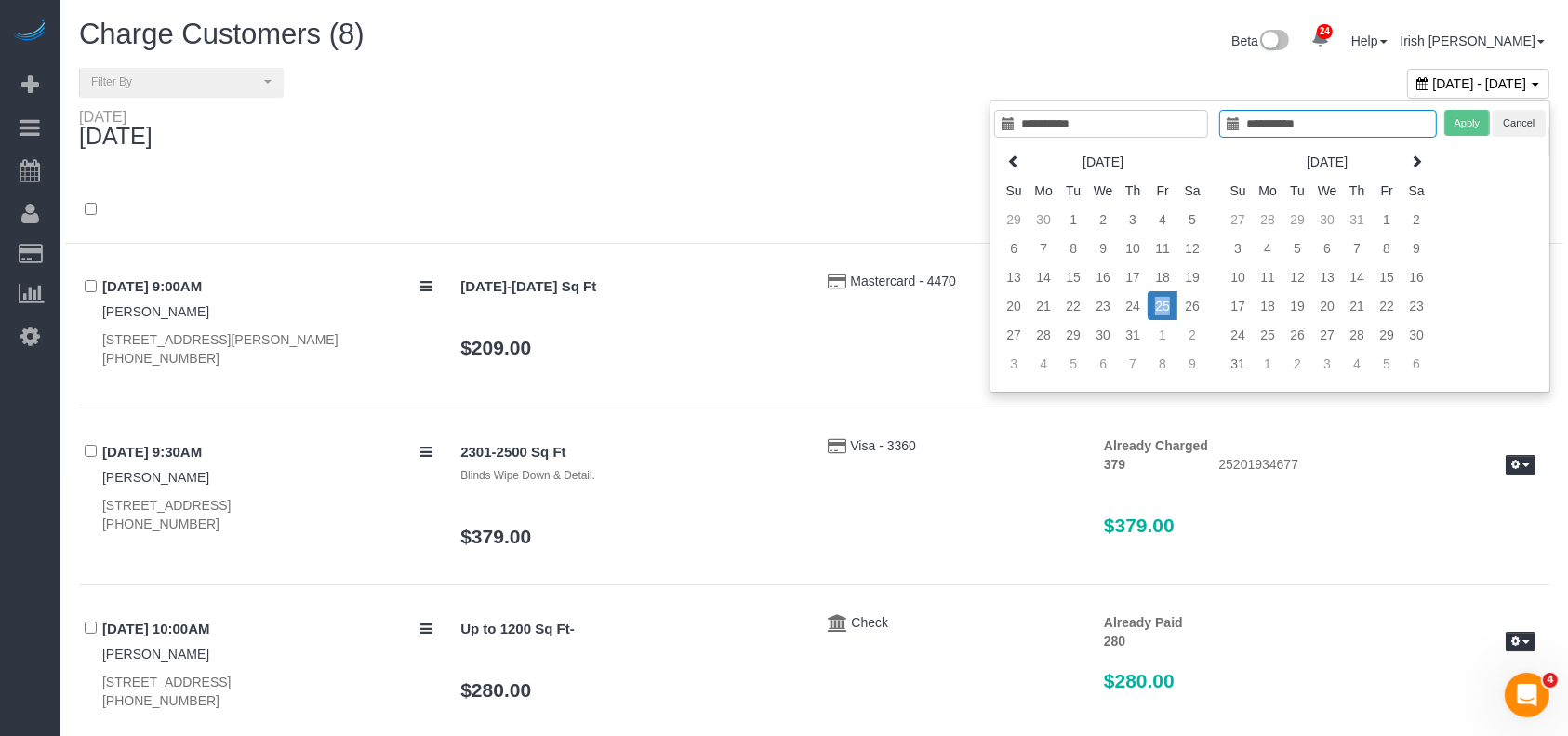
click at [1160, 300] on td "25" at bounding box center [1163, 305] width 30 height 29
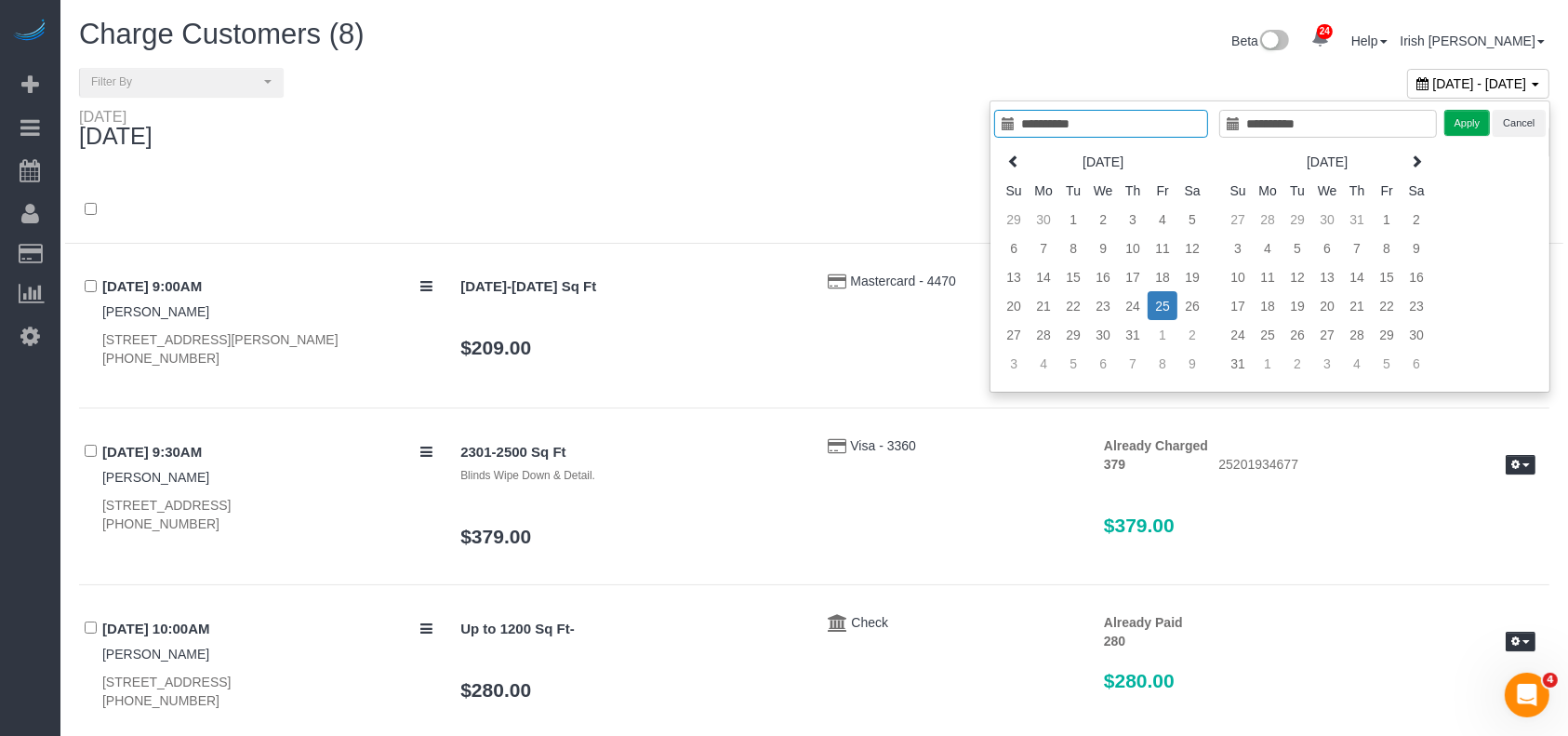
type input "**********"
click at [1471, 122] on button "Apply" at bounding box center [1467, 122] width 46 height 27
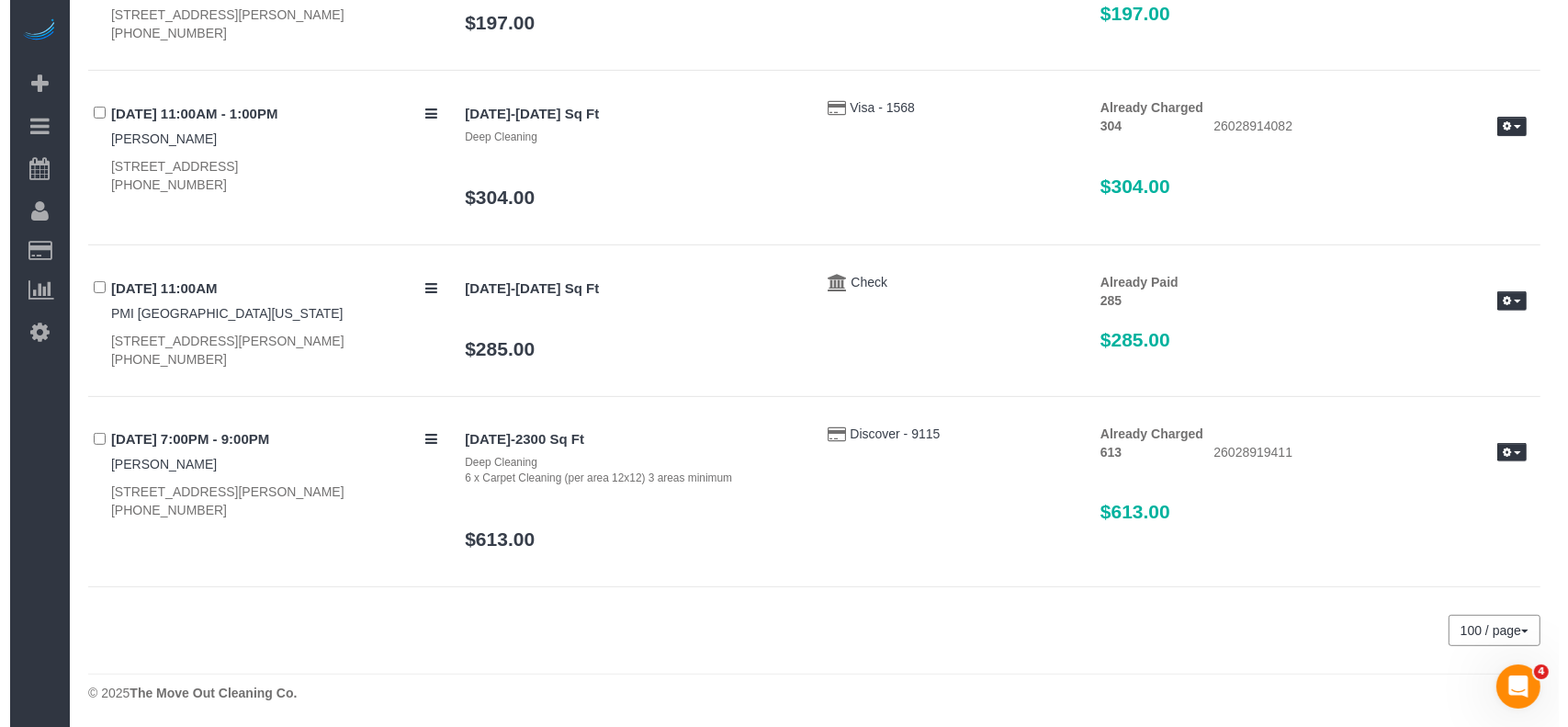
scroll to position [670, 0]
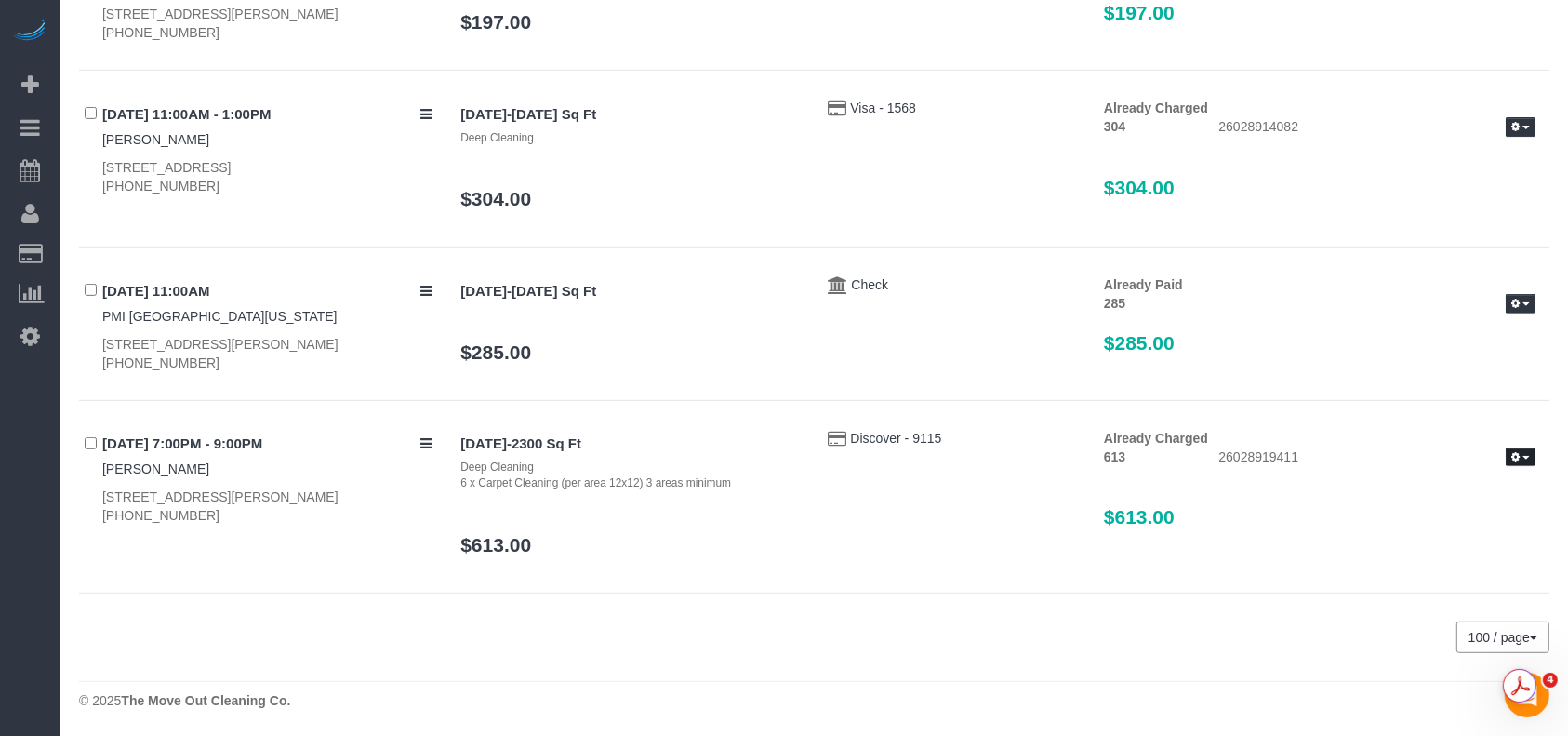
click at [1531, 457] on button "button" at bounding box center [1521, 458] width 30 height 20
click at [1440, 517] on link "Send Invoice" at bounding box center [1461, 512] width 147 height 25
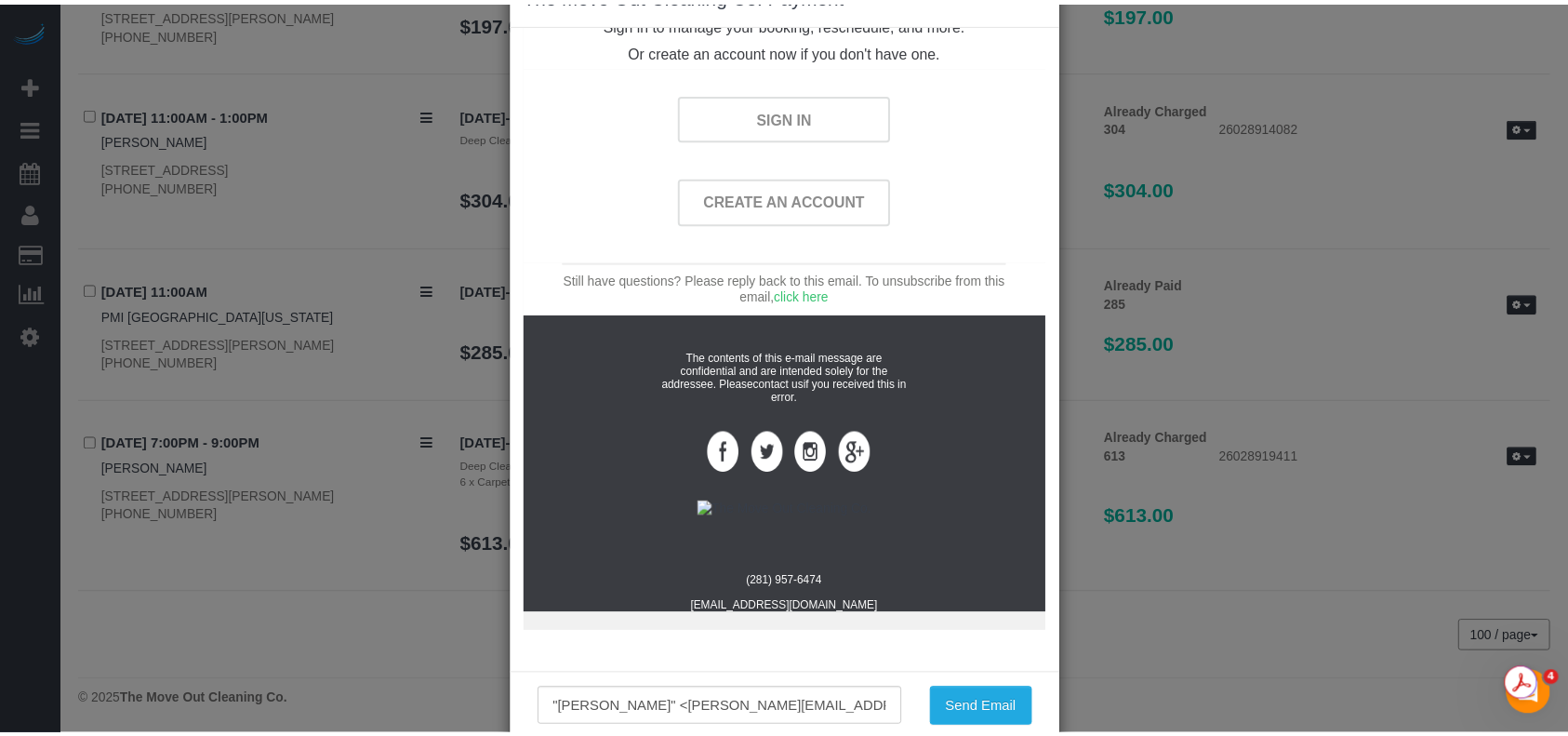
scroll to position [97, 0]
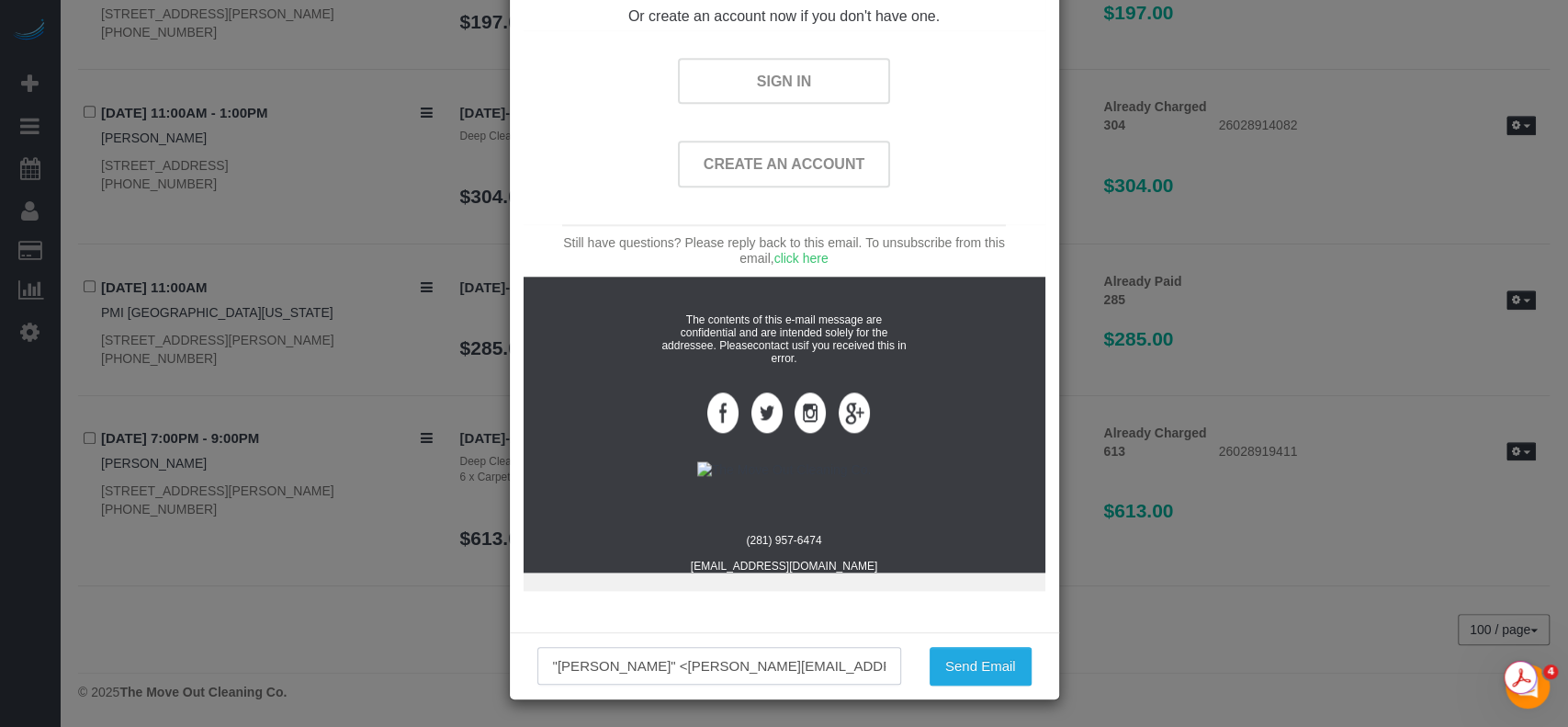
drag, startPoint x: 855, startPoint y: 669, endPoint x: 134, endPoint y: 680, distance: 721.1
click at [169, 677] on div "× The Move Out Cleaning Co. Payment Receipt for services performed [DATE] The M…" at bounding box center [784, 364] width 1568 height 727
type input "[EMAIL_ADDRESS][DOMAIN_NAME]"
click at [952, 665] on button "Send Email" at bounding box center [980, 667] width 102 height 39
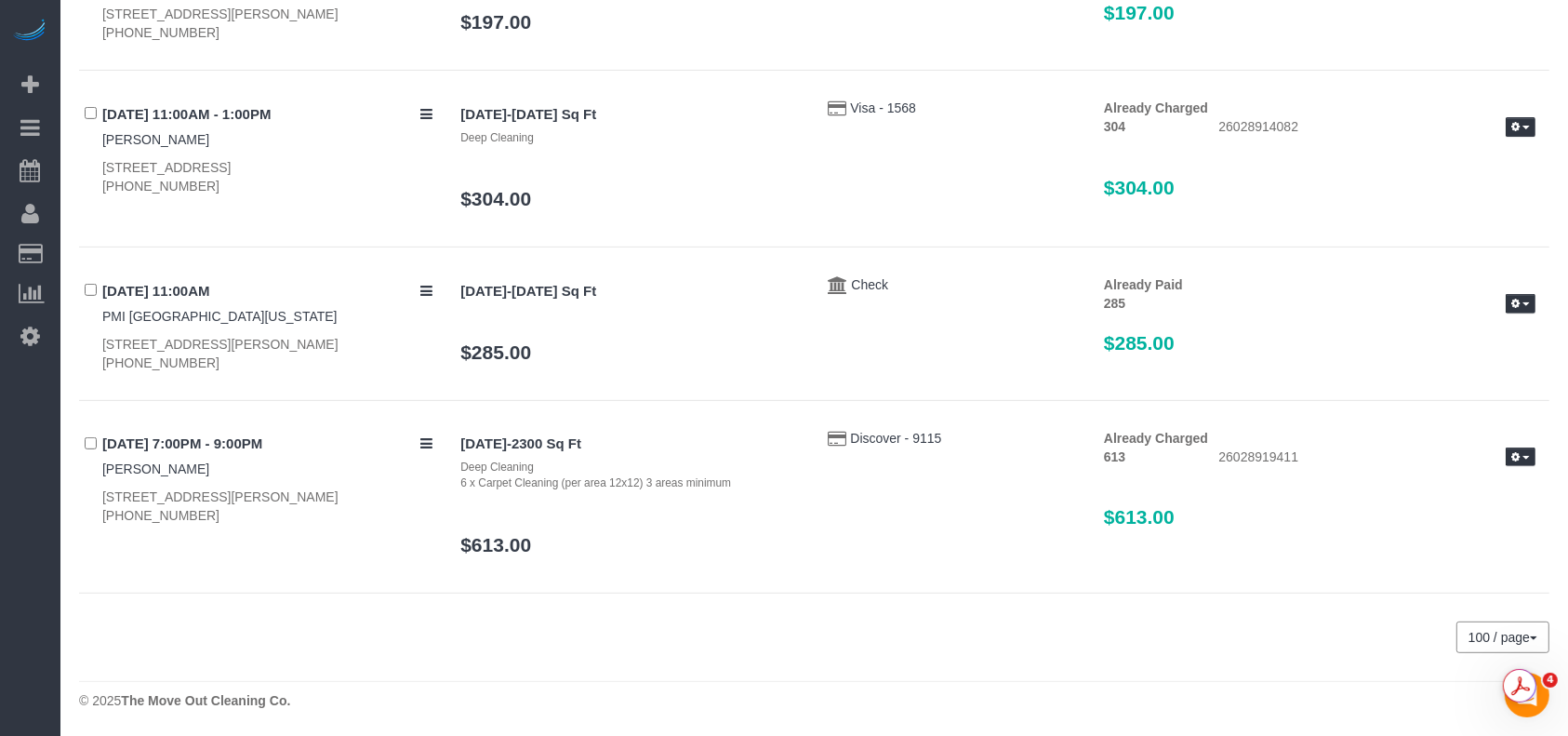
click at [0, 575] on div "24 Beta Your Notifications You have 0 alerts × You have 2 to charge for [DATE] …" at bounding box center [30, 368] width 60 height 736
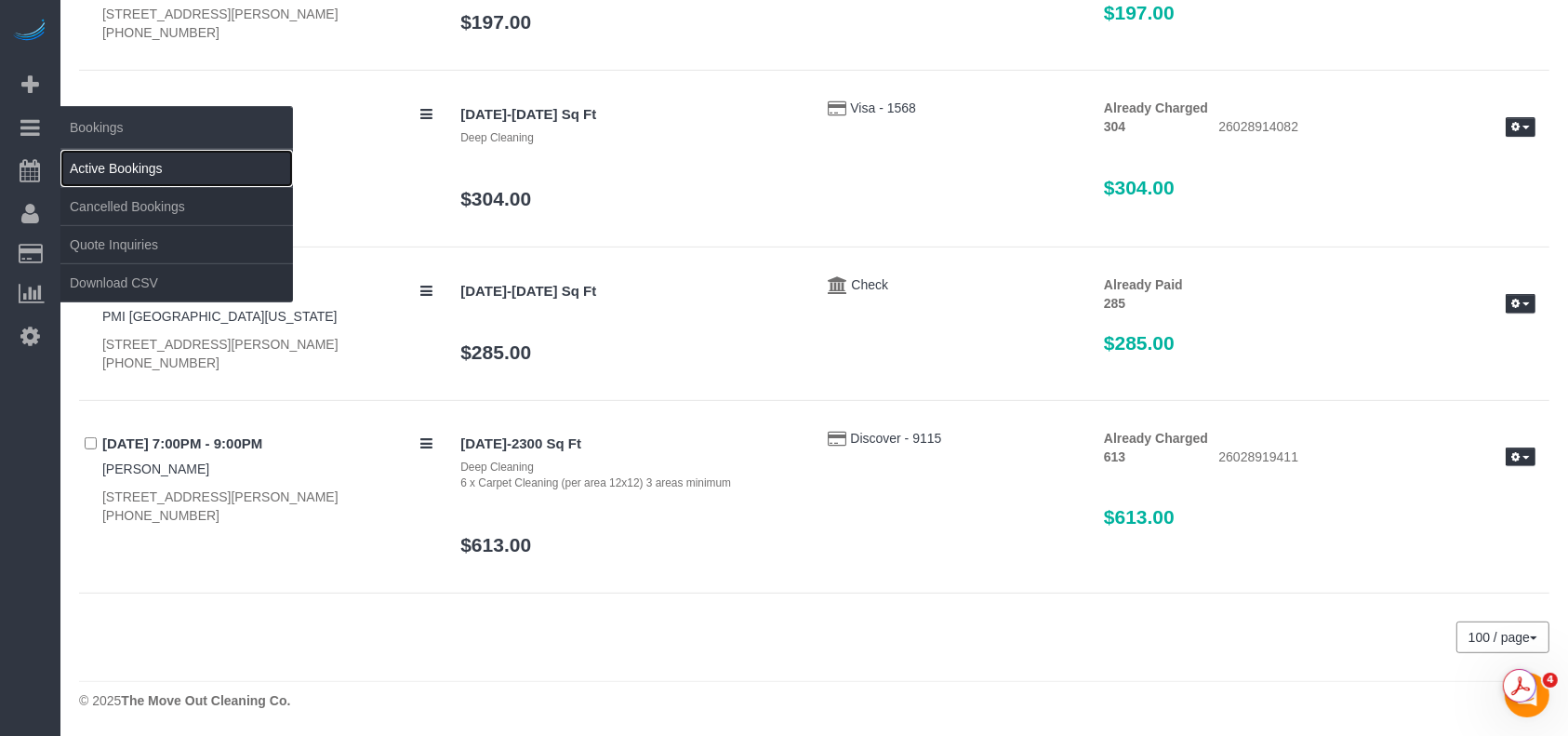
click at [122, 160] on link "Active Bookings" at bounding box center [177, 169] width 233 height 37
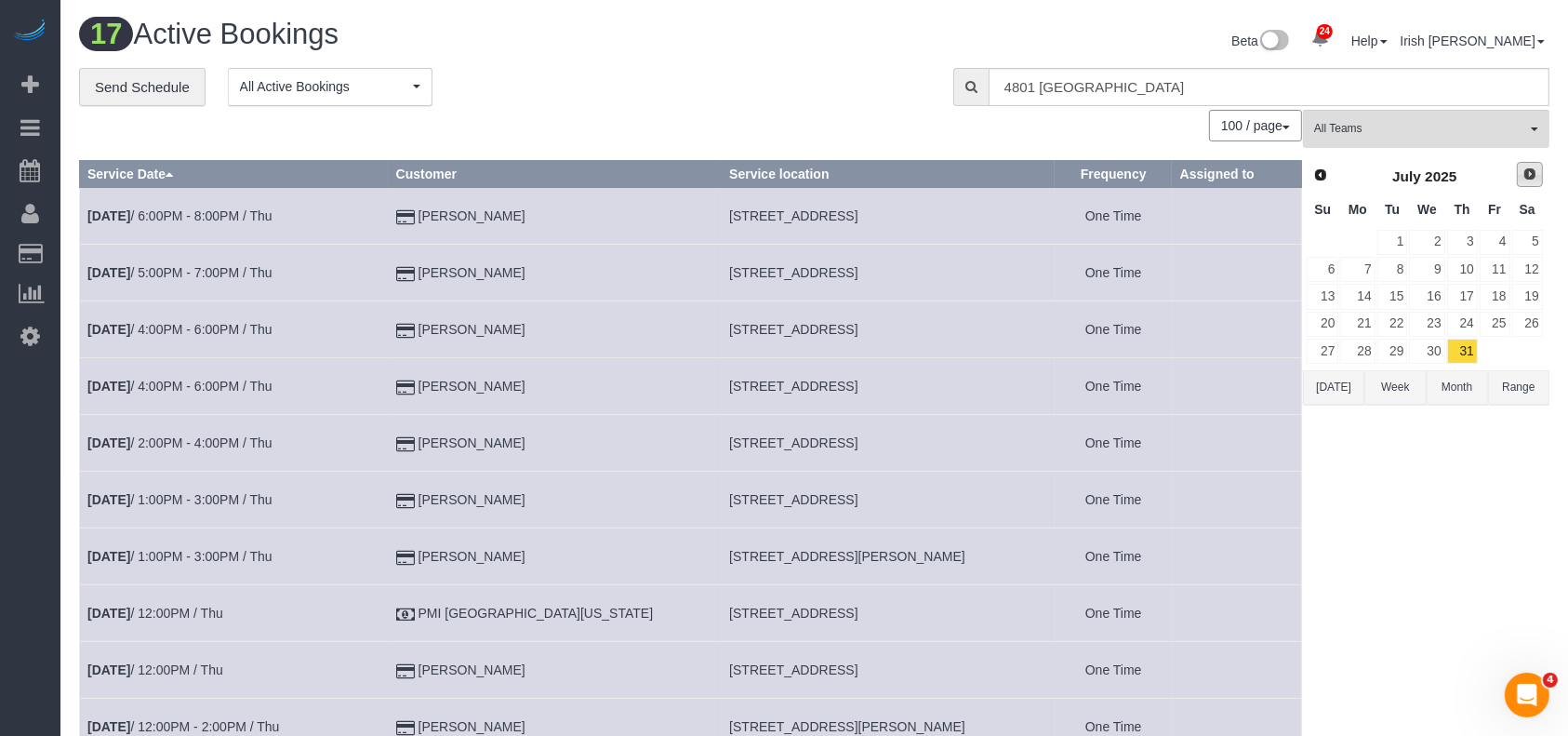
click at [1526, 175] on span "Next" at bounding box center [1530, 174] width 15 height 15
click at [1429, 292] on link "13" at bounding box center [1427, 296] width 36 height 25
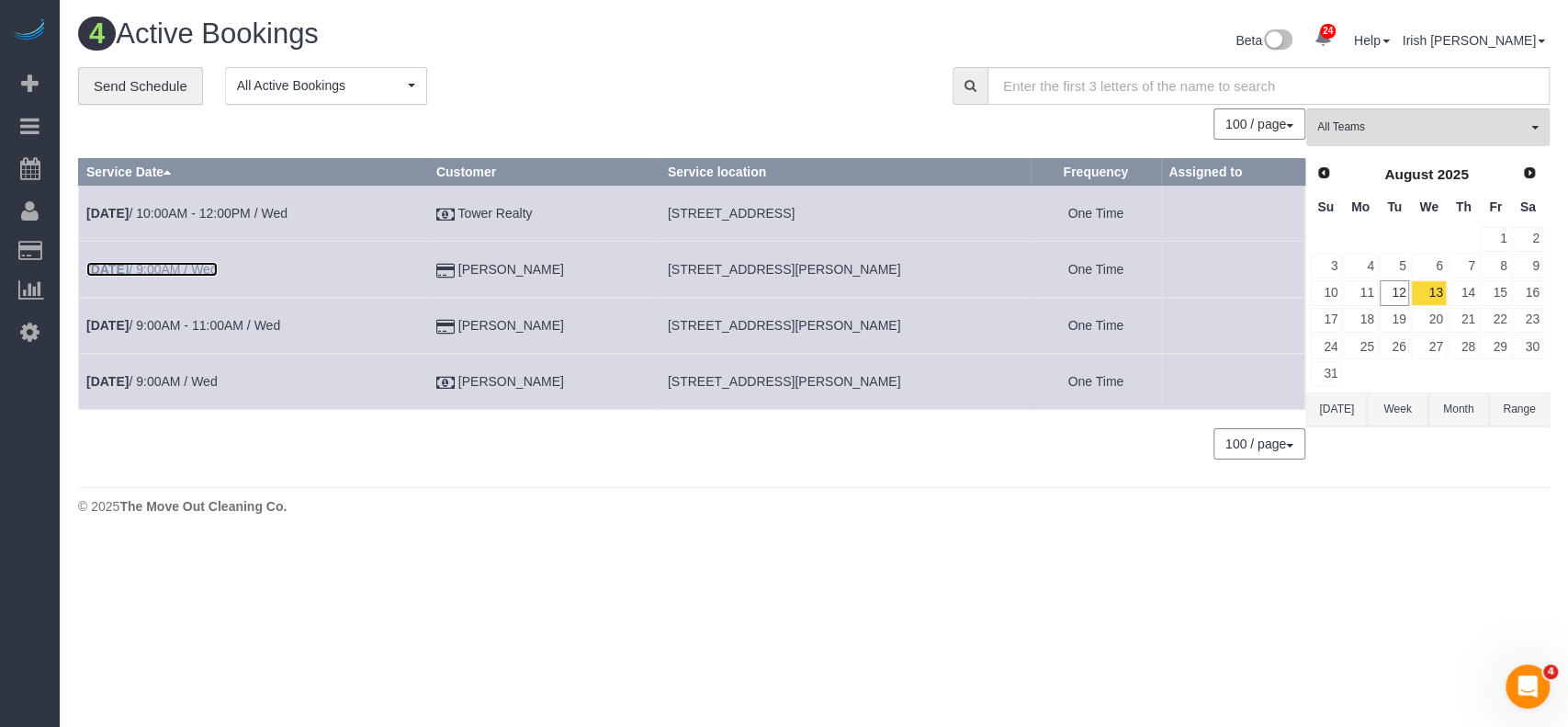
click at [199, 270] on link "[DATE] 9:00AM / Wed" at bounding box center [152, 269] width 131 height 15
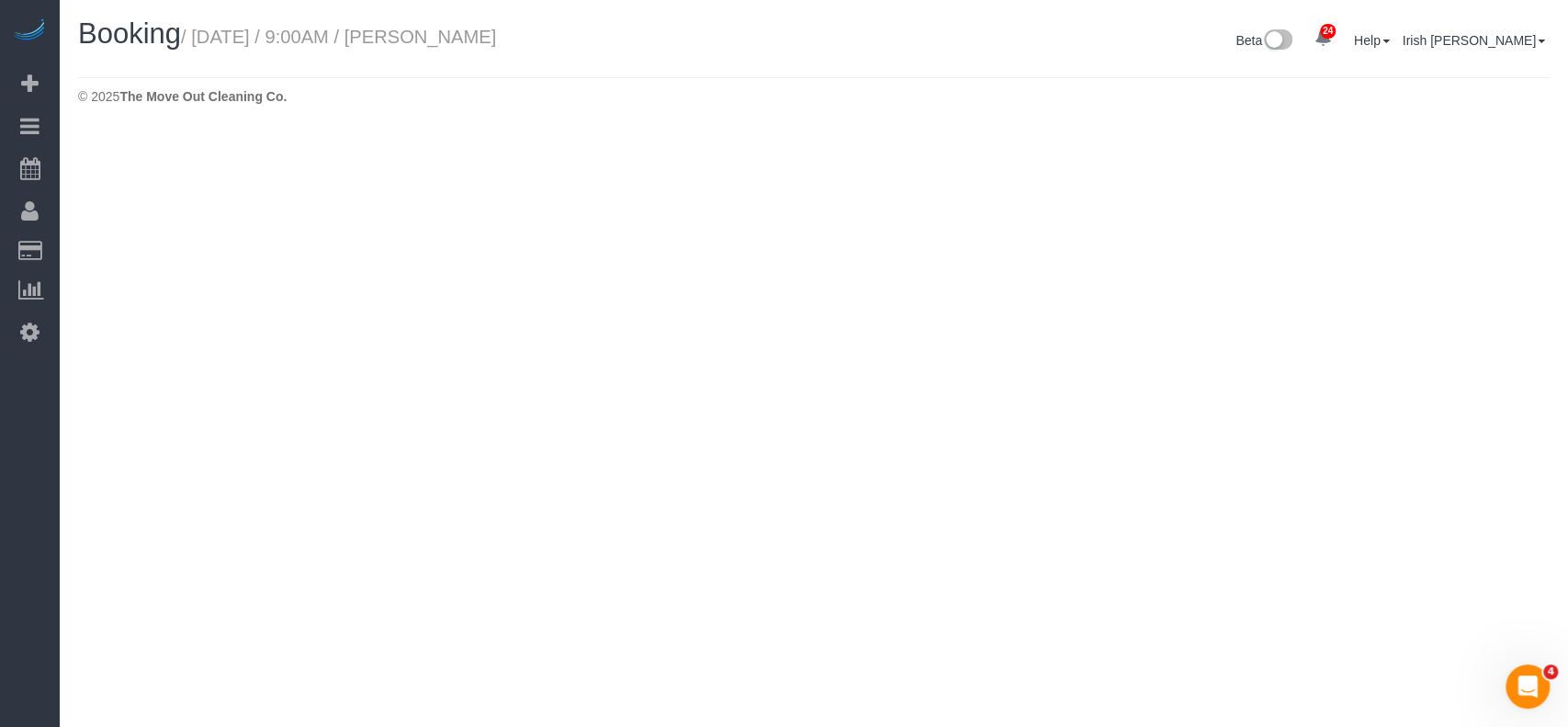
select select "[GEOGRAPHIC_DATA]"
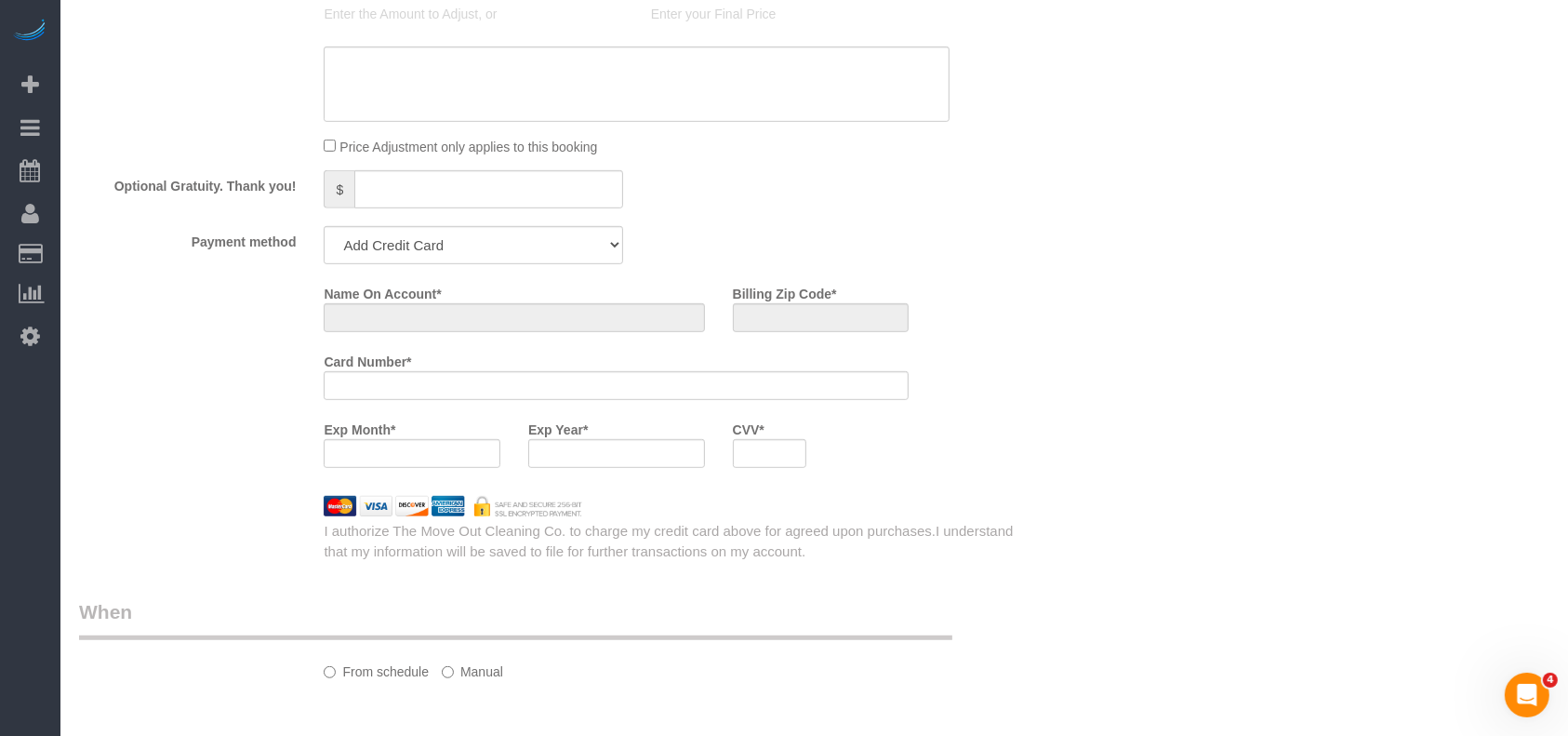
select select "string:fspay-3452d4d3-64b0-433b-97af-e59302229df8"
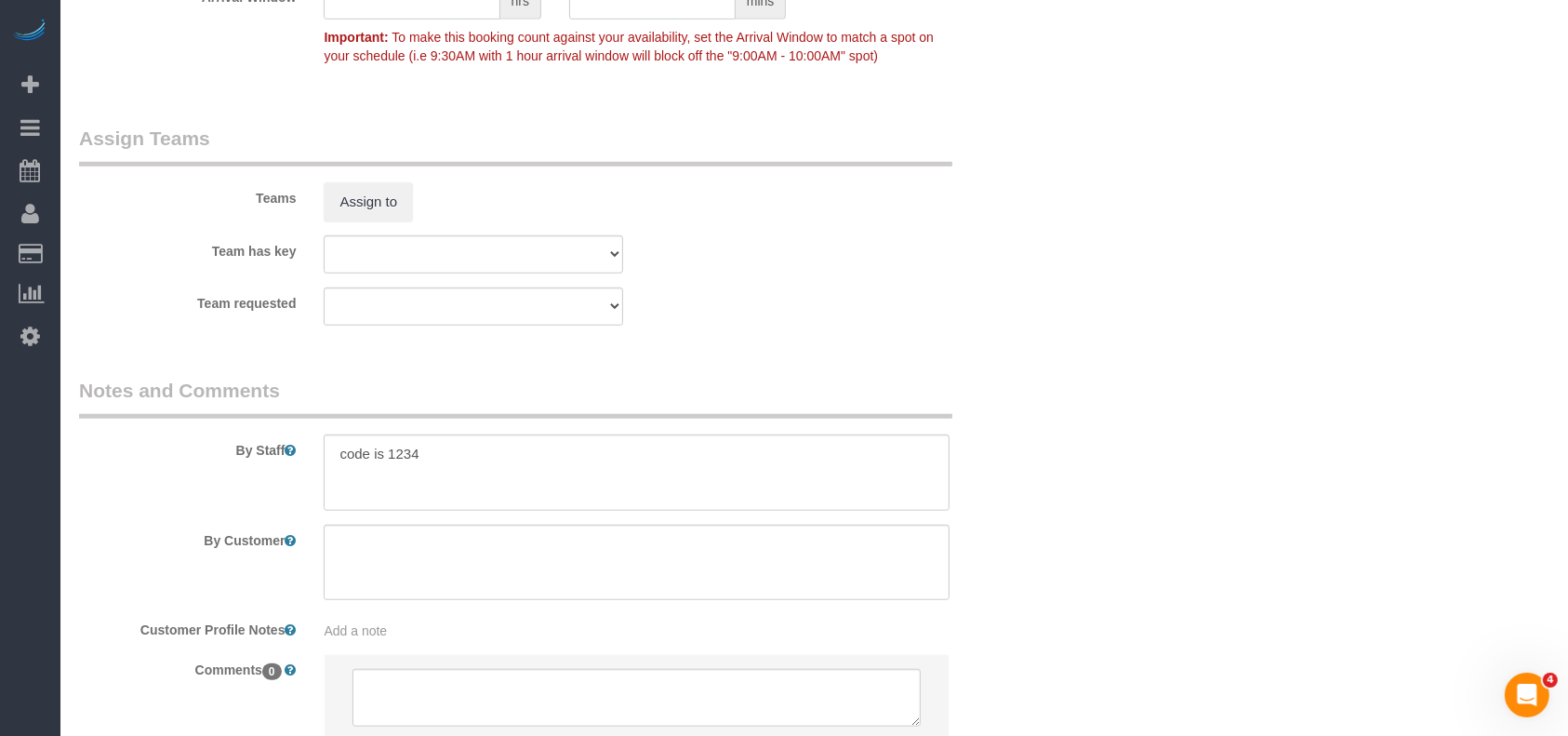
scroll to position [2002, 0]
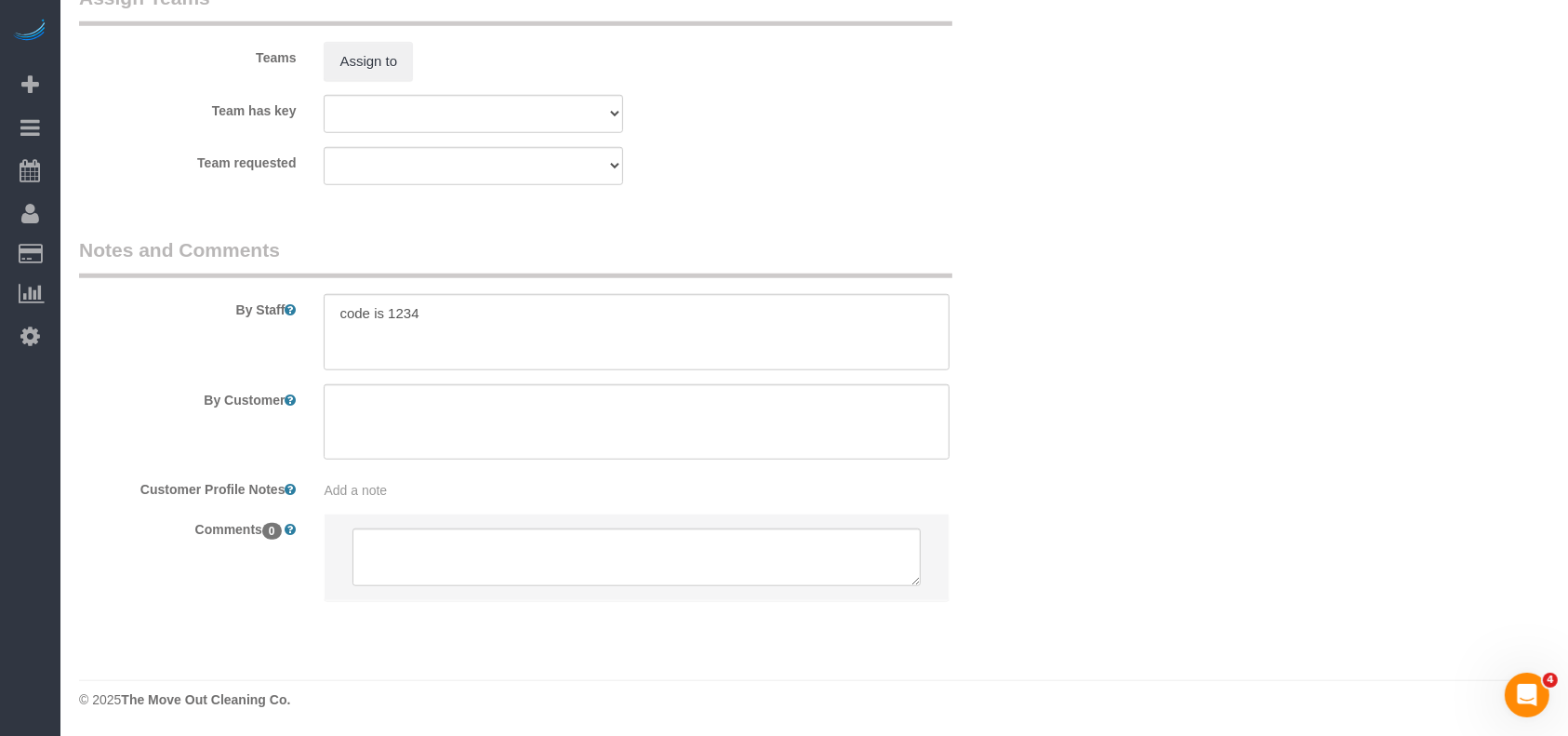
select select "object:15707"
select select "3"
click at [428, 313] on textarea at bounding box center [636, 331] width 626 height 76
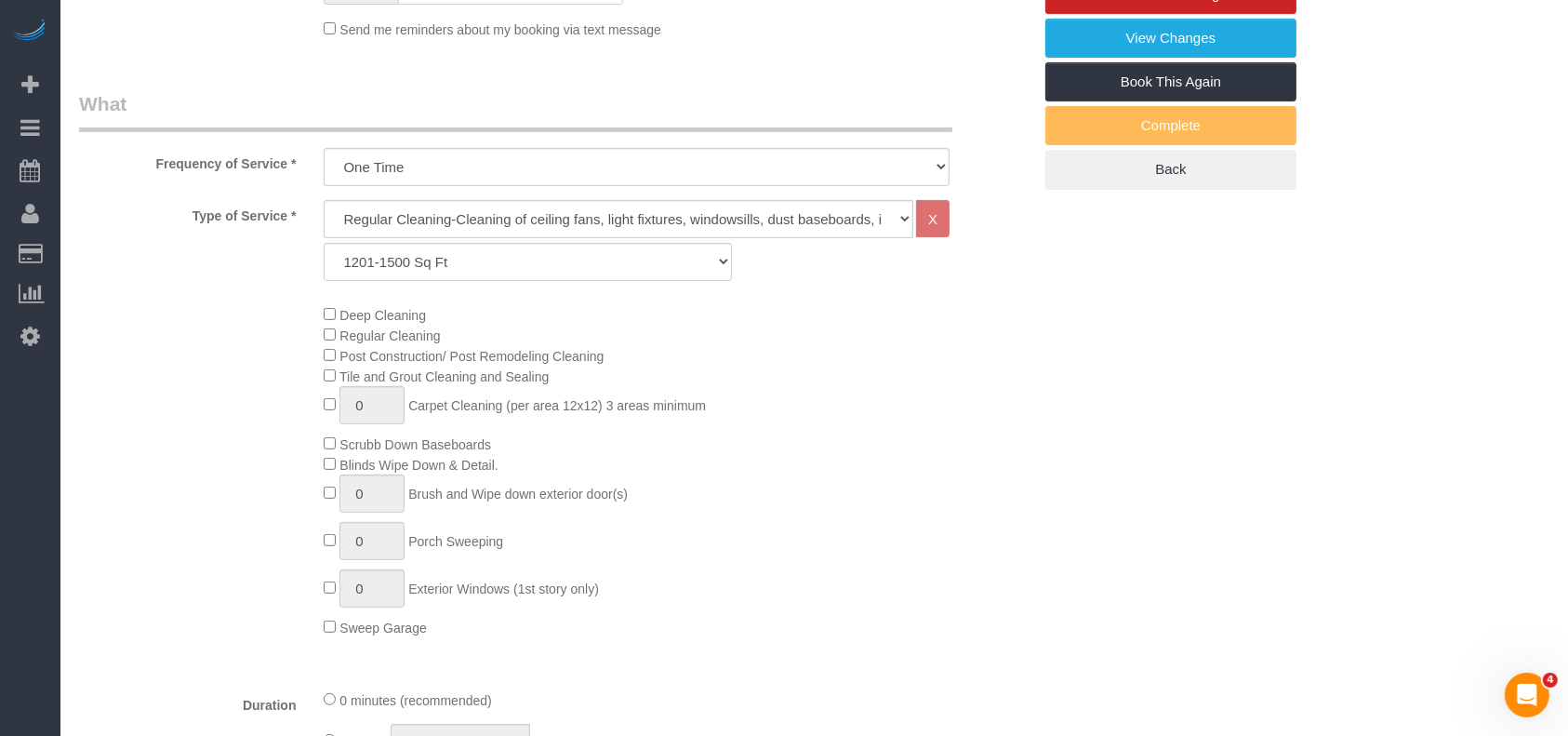
scroll to position [390, 0]
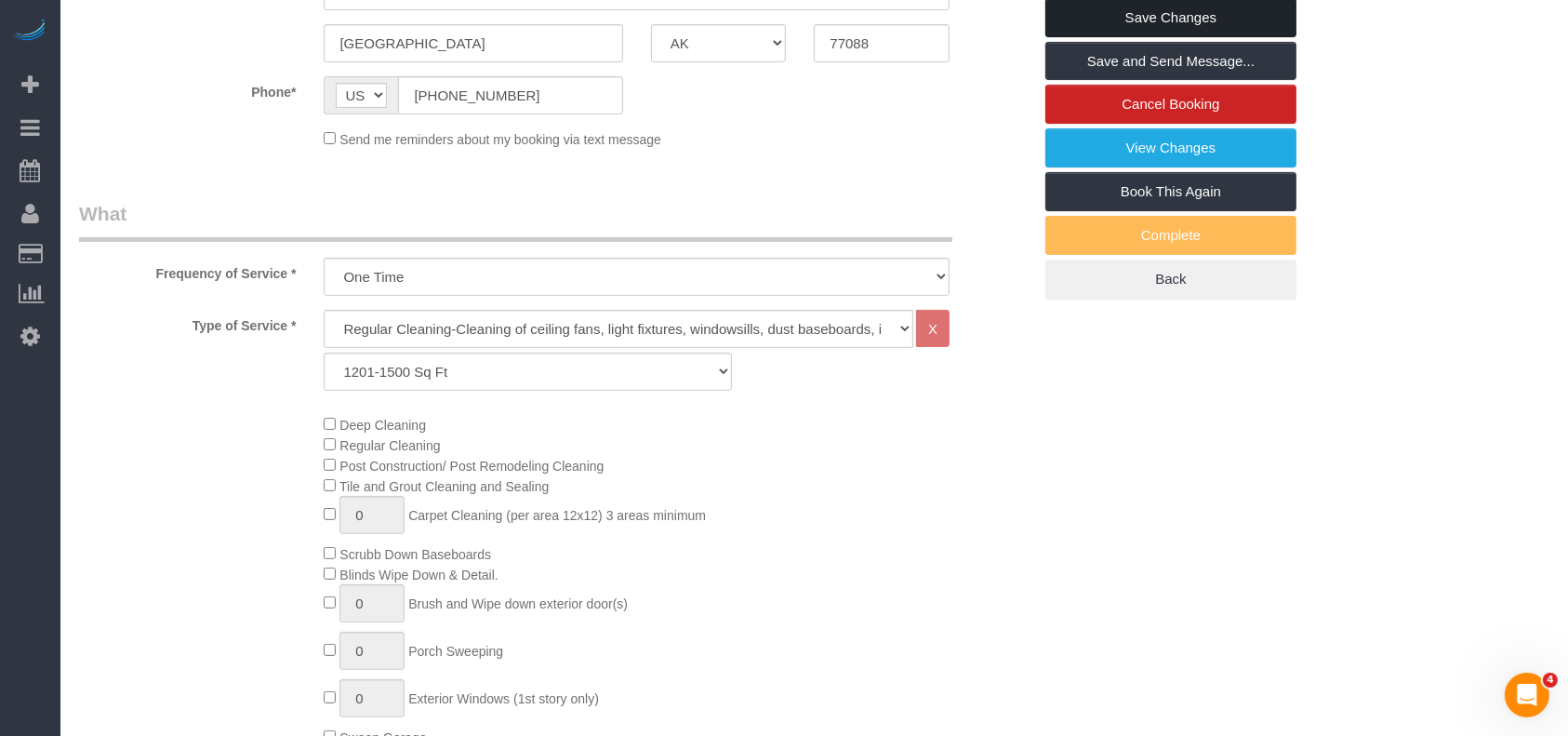
type textarea "code is 1234. 8-8:30am cleaning"
click at [1143, 17] on link "Save Changes" at bounding box center [1171, 18] width 251 height 39
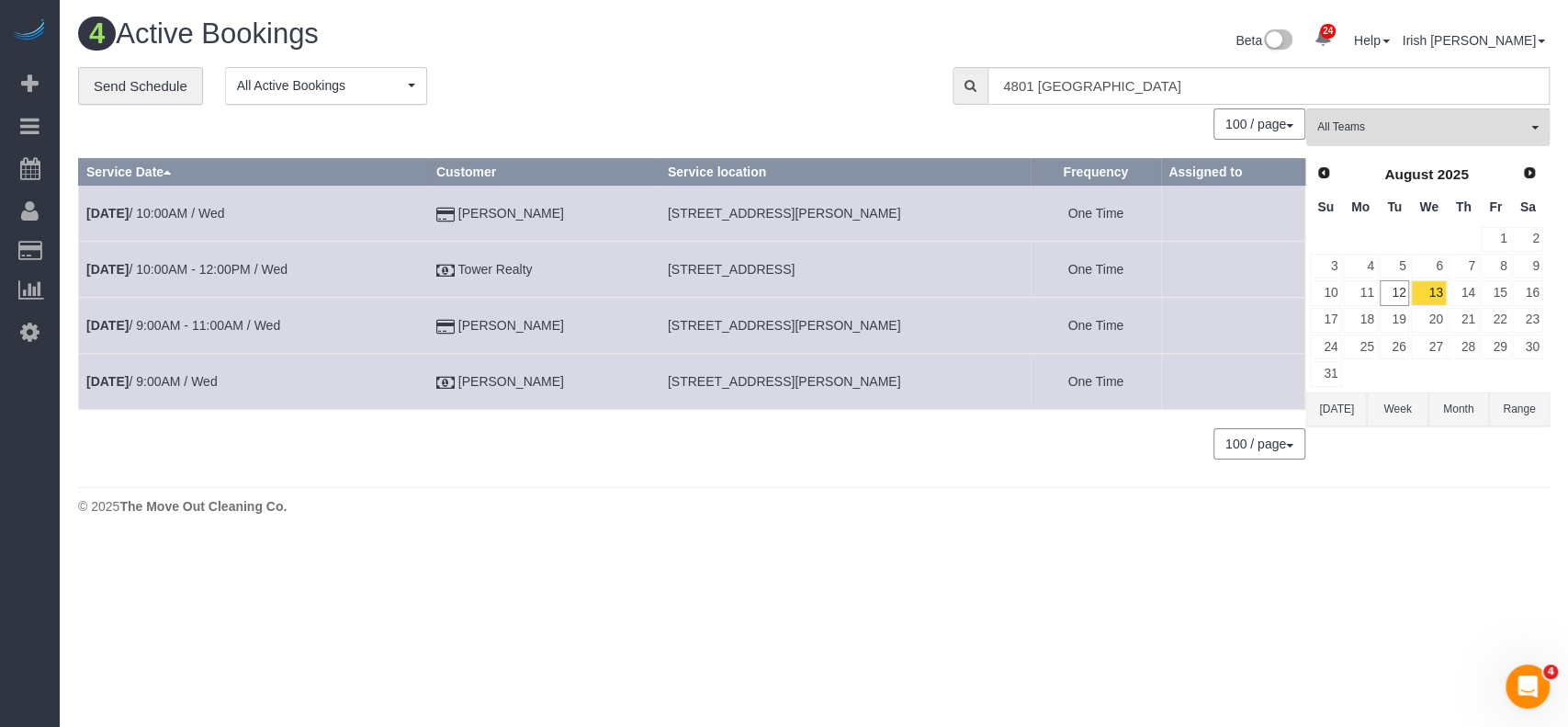
click at [1519, 405] on button "Range" at bounding box center [1519, 409] width 60 height 34
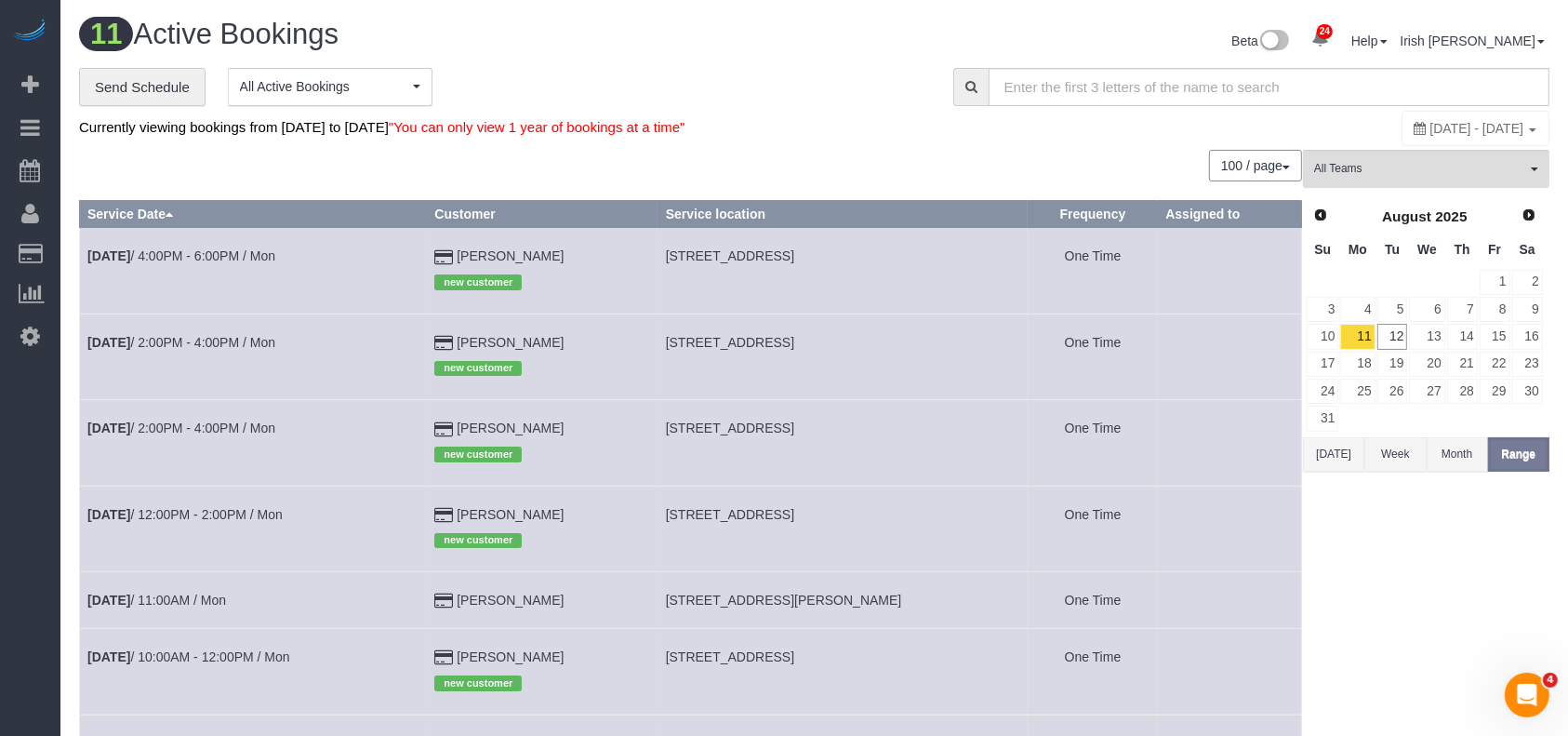
click at [1430, 127] on span "[DATE] - [DATE]" at bounding box center [1476, 128] width 94 height 15
type input "**********"
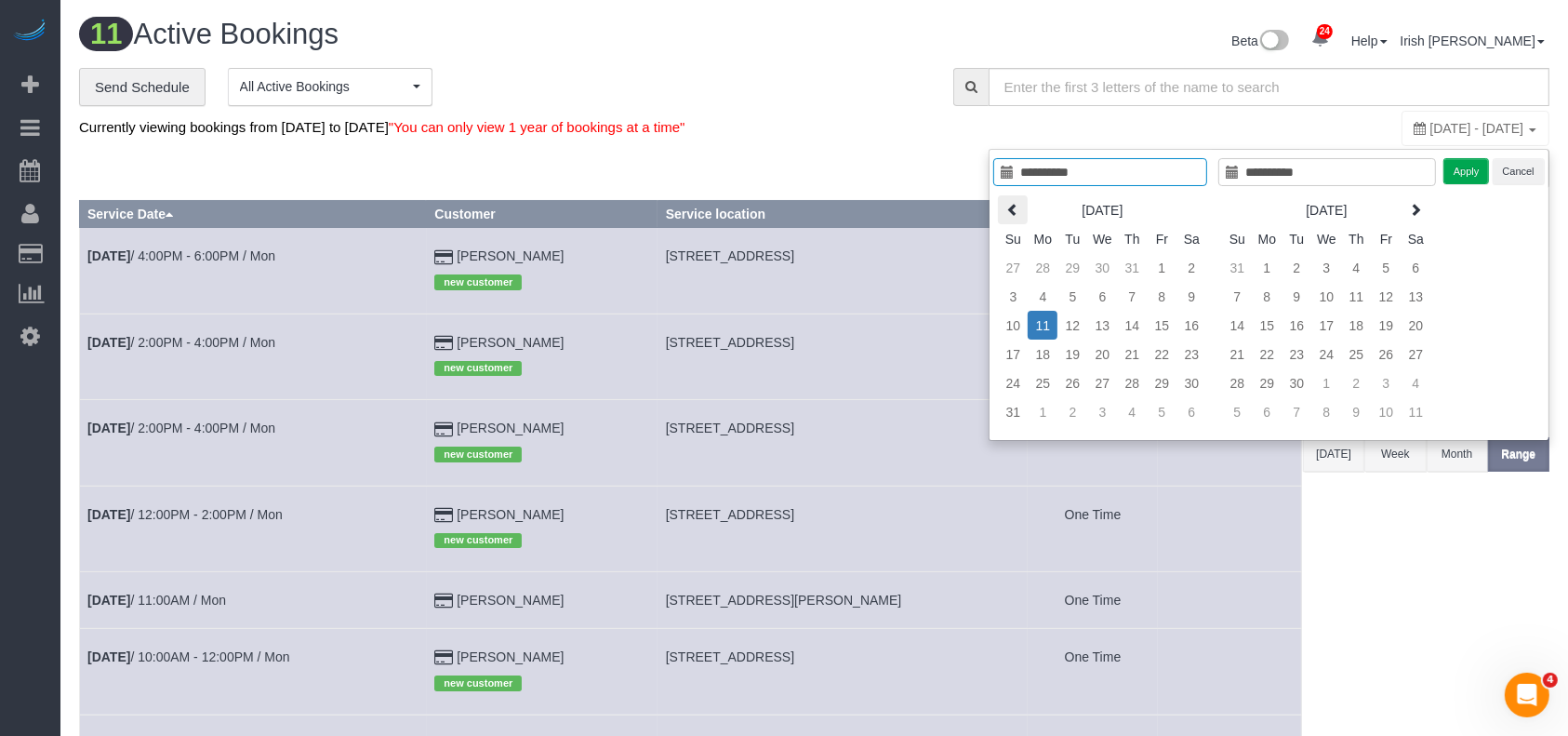
click at [1008, 198] on th at bounding box center [1013, 209] width 30 height 29
click at [1012, 203] on icon at bounding box center [1012, 209] width 13 height 13
type input "**********"
click at [1018, 295] on td "1" at bounding box center [1013, 296] width 30 height 29
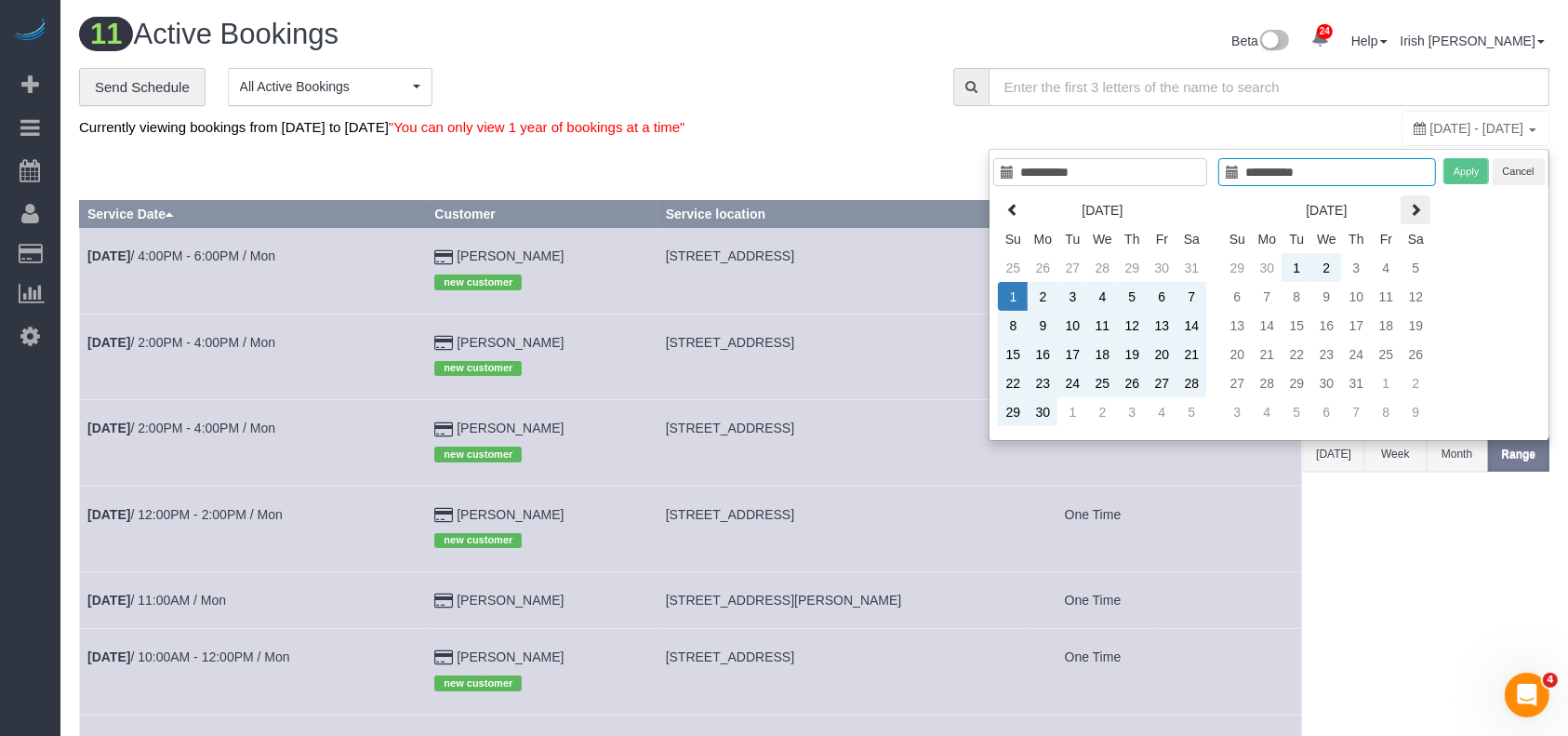
click at [1421, 203] on icon at bounding box center [1415, 209] width 13 height 13
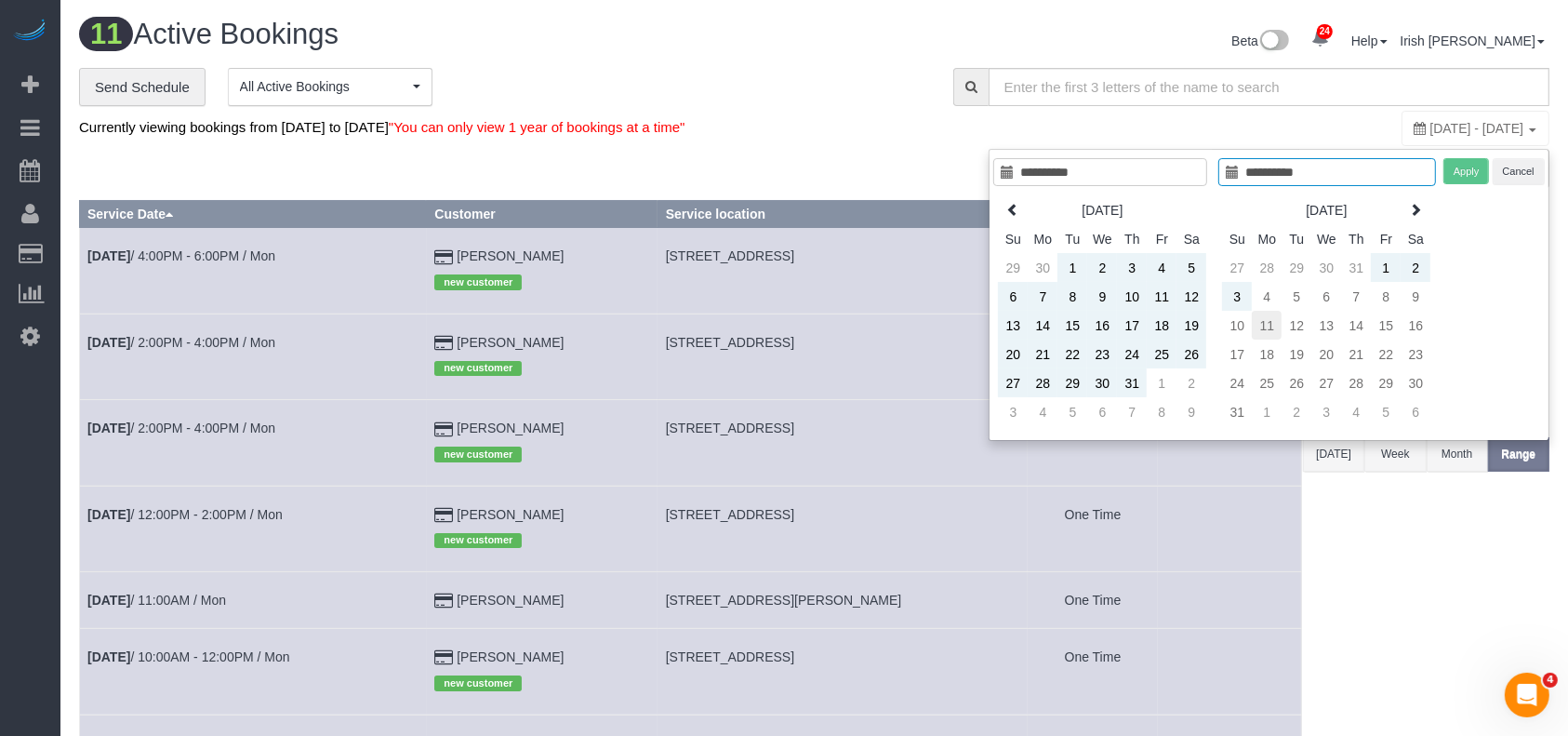
type input "**********"
click at [1266, 320] on td "11" at bounding box center [1266, 325] width 30 height 29
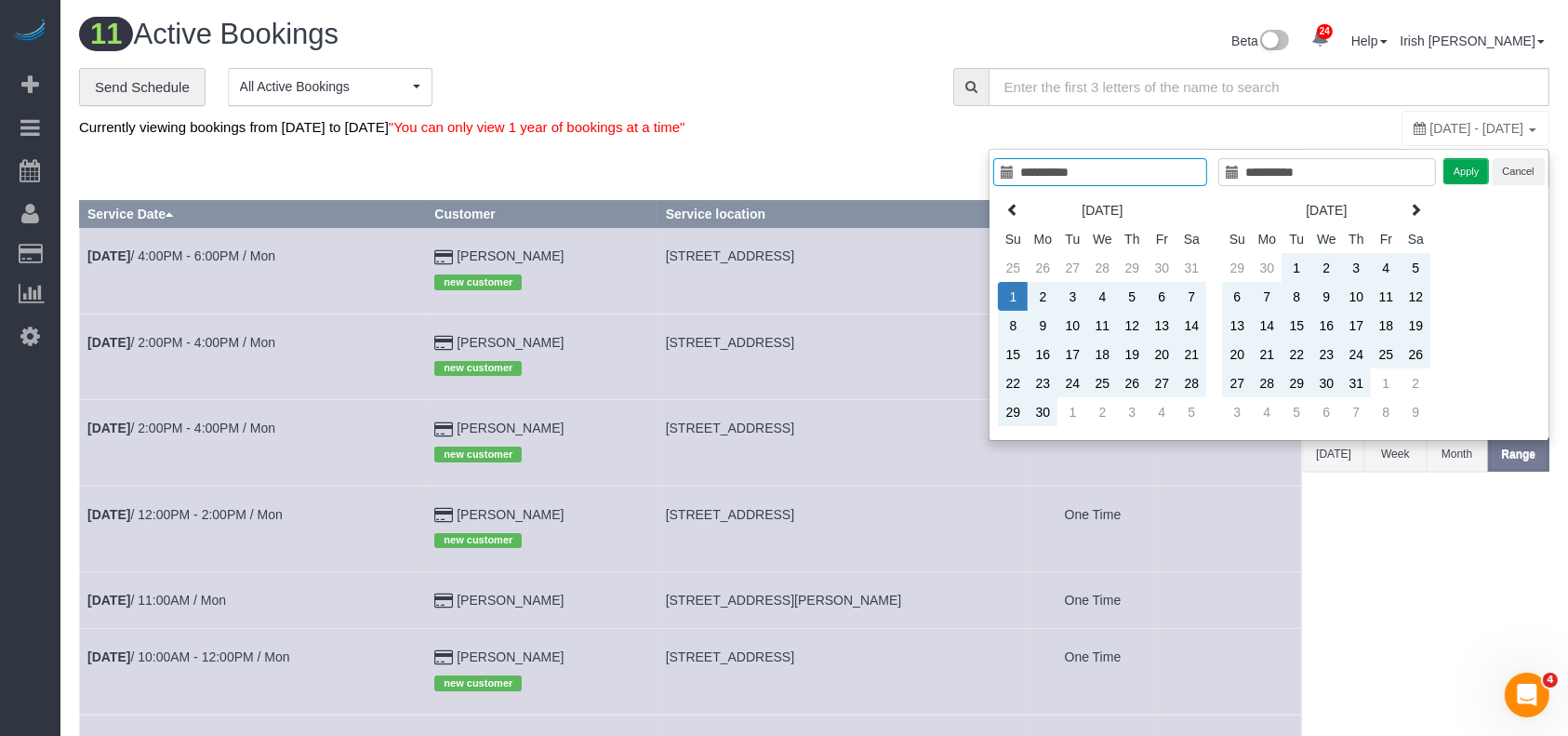
type input "**********"
click at [1465, 170] on button "Apply" at bounding box center [1466, 171] width 46 height 27
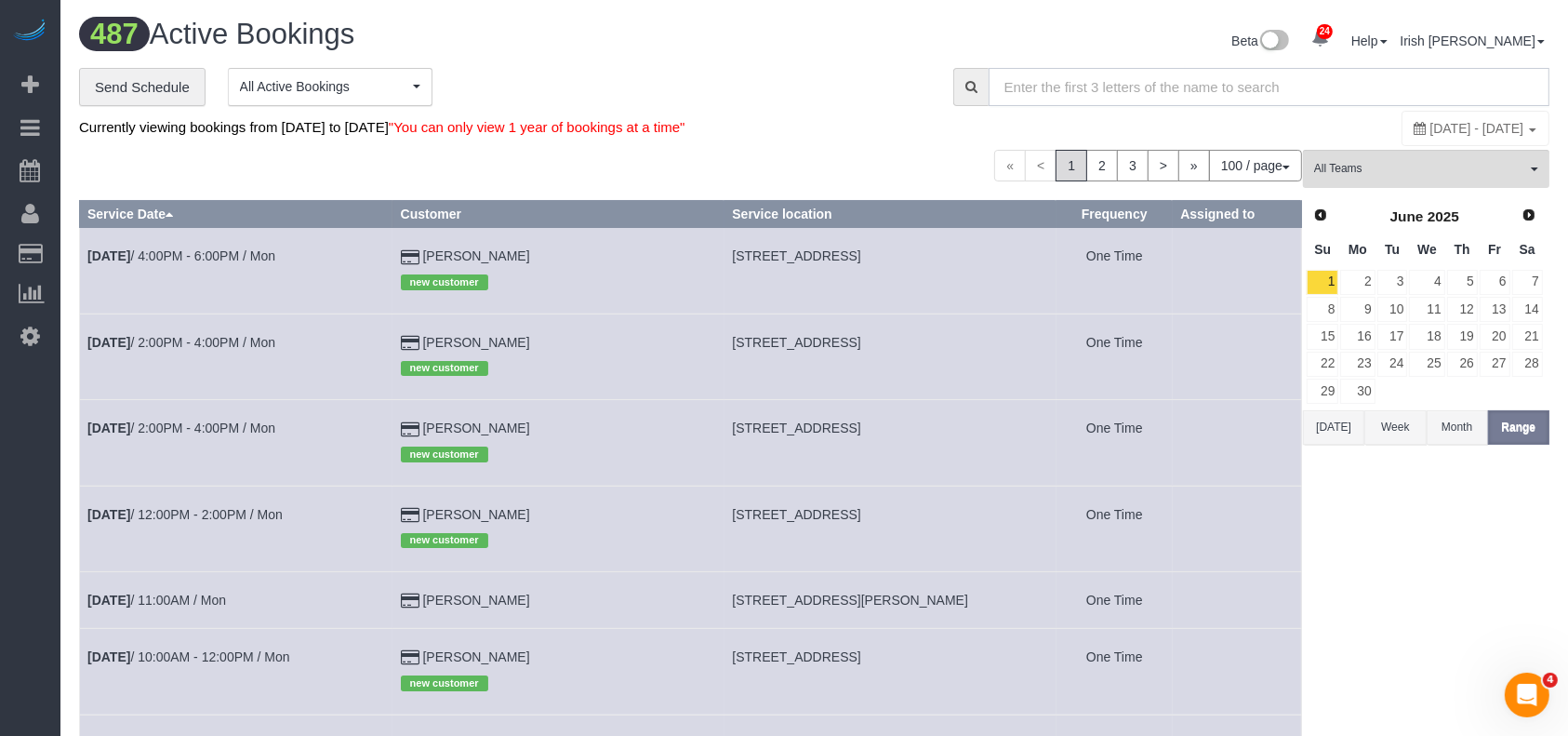
click at [1108, 87] on input "text" at bounding box center [1268, 87] width 561 height 38
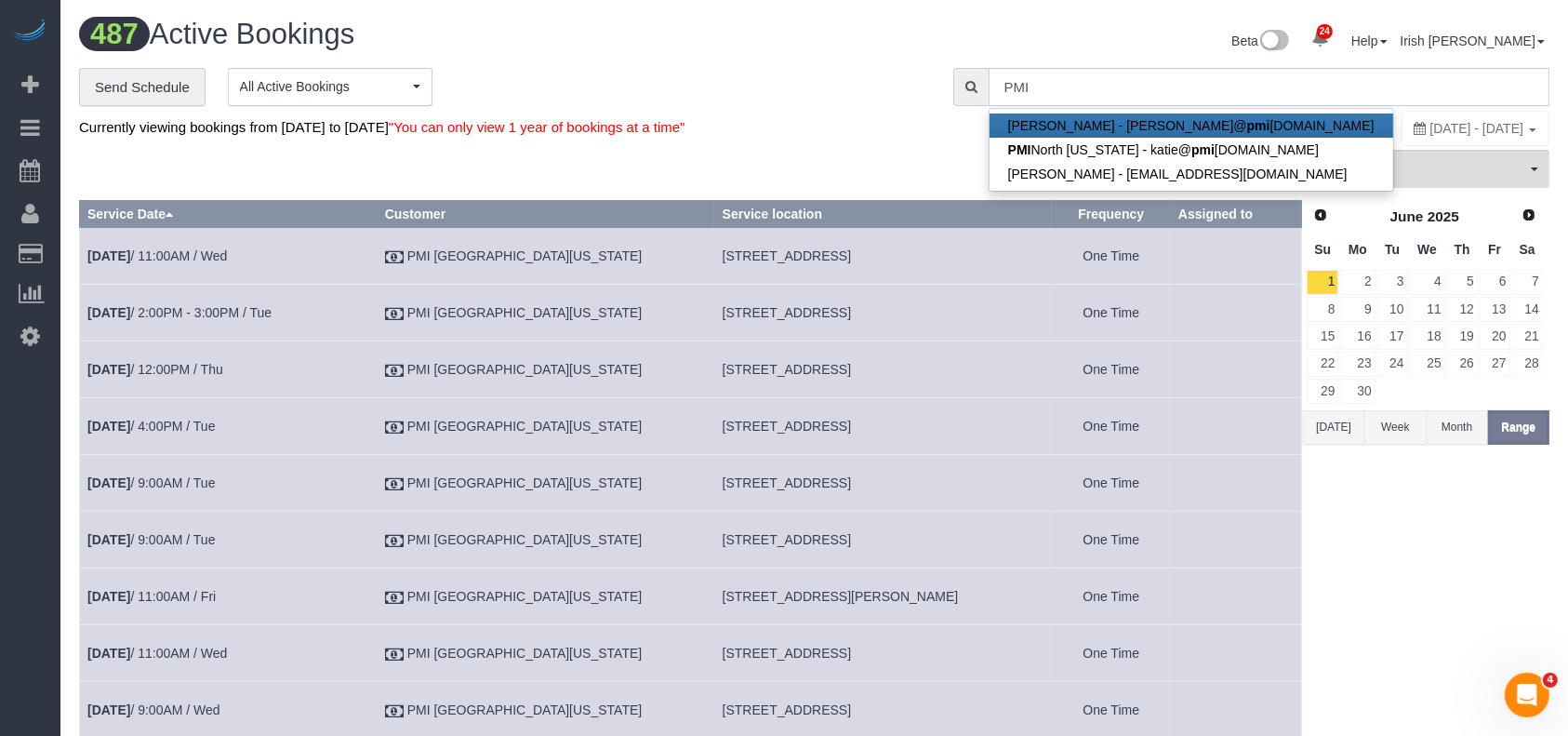
type input "PMI"
click at [914, 72] on div "**********" at bounding box center [502, 88] width 846 height 39
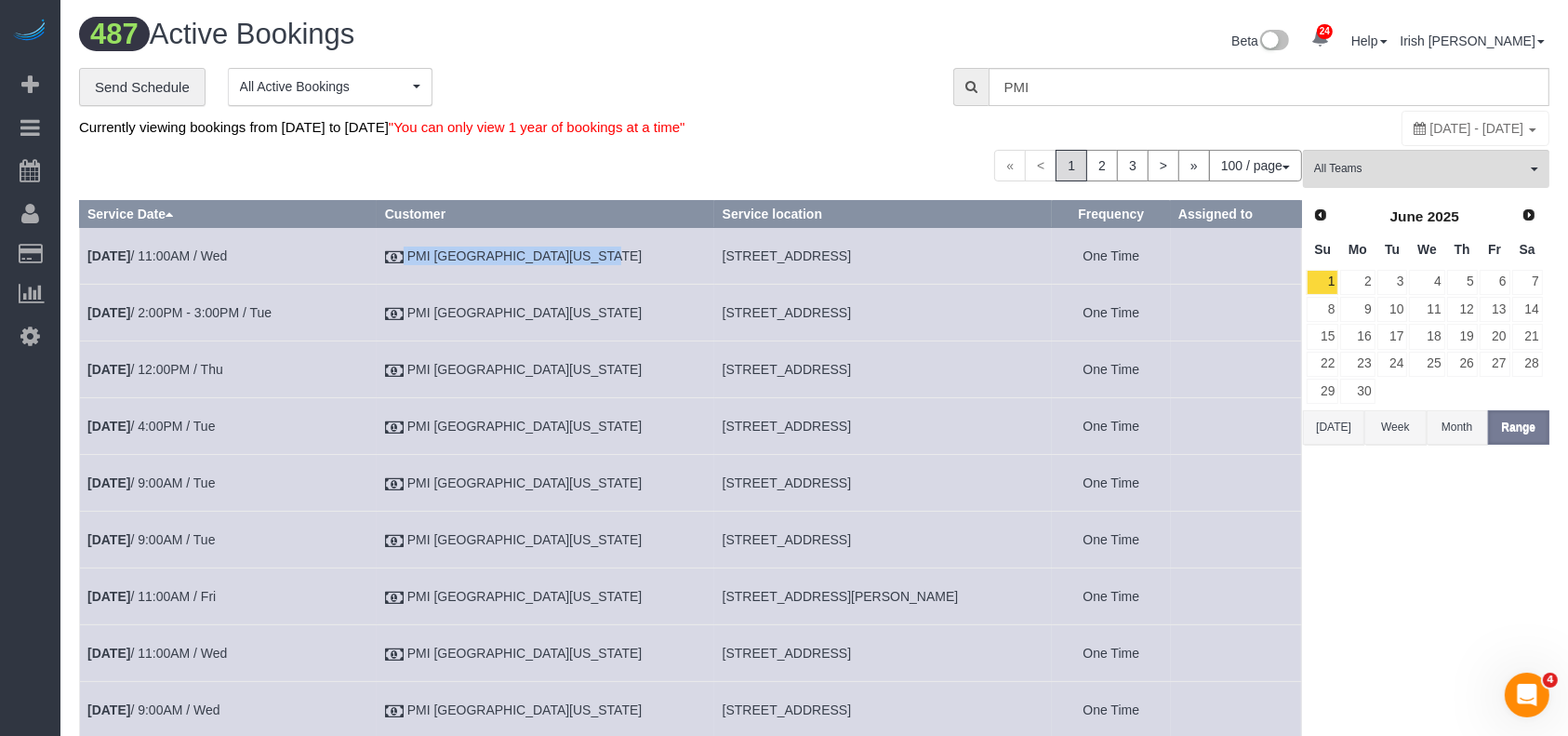
drag, startPoint x: 580, startPoint y: 250, endPoint x: 447, endPoint y: 243, distance: 133.2
click at [447, 243] on td "PMI [GEOGRAPHIC_DATA][US_STATE]" at bounding box center [545, 257] width 337 height 57
copy td "PMI [GEOGRAPHIC_DATA][US_STATE]"
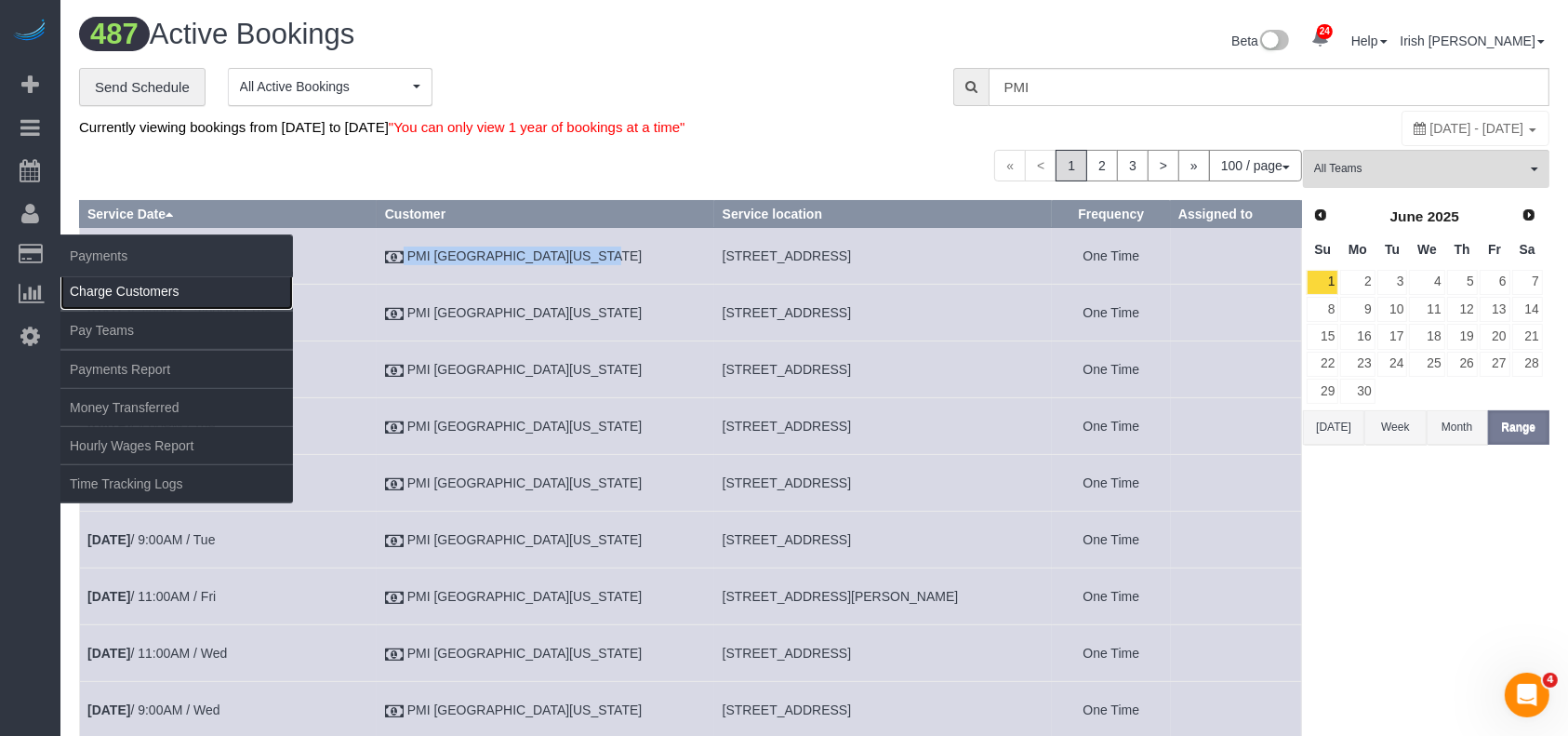
click at [135, 294] on link "Charge Customers" at bounding box center [177, 291] width 233 height 37
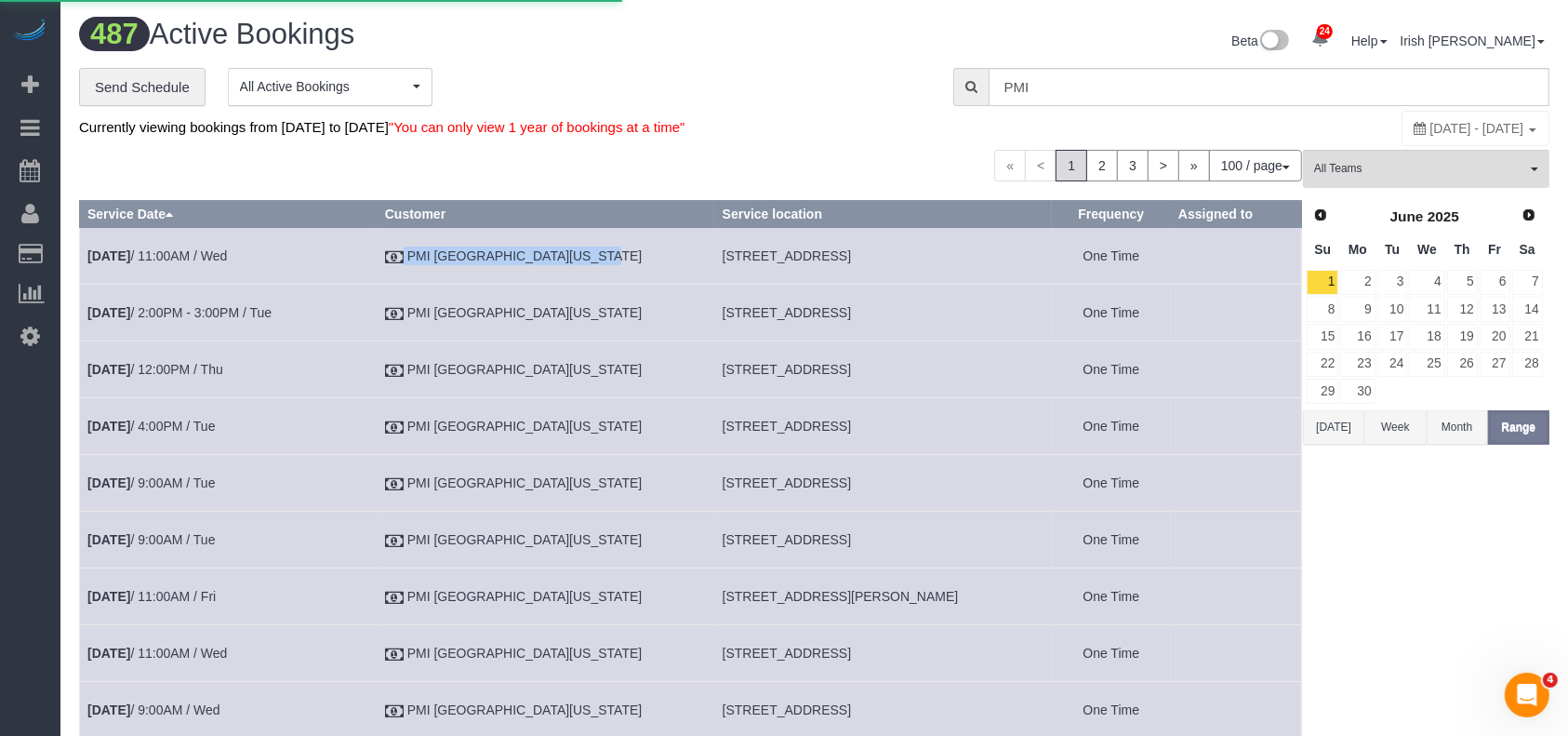
select select
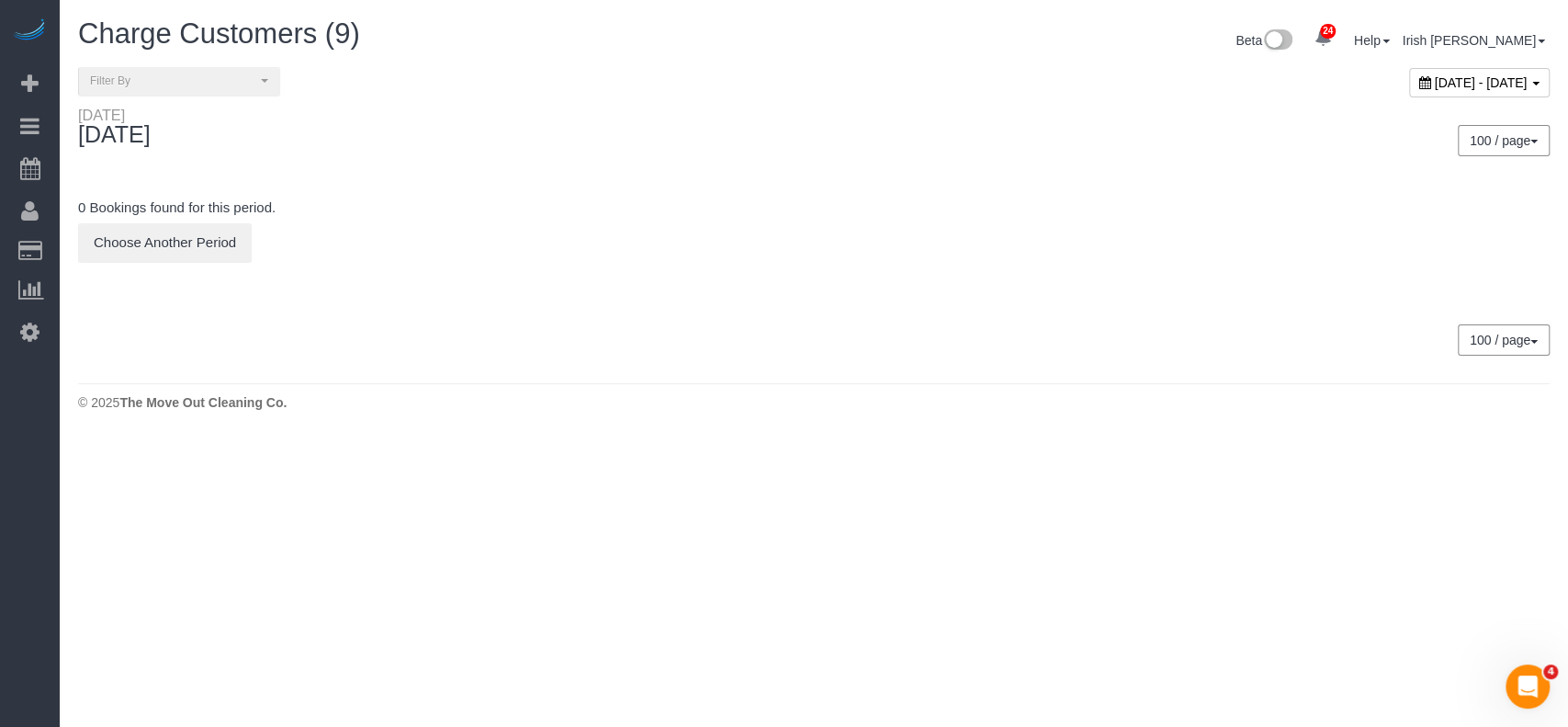
click at [1435, 81] on span "[DATE] - [DATE]" at bounding box center [1480, 82] width 93 height 15
type input "**********"
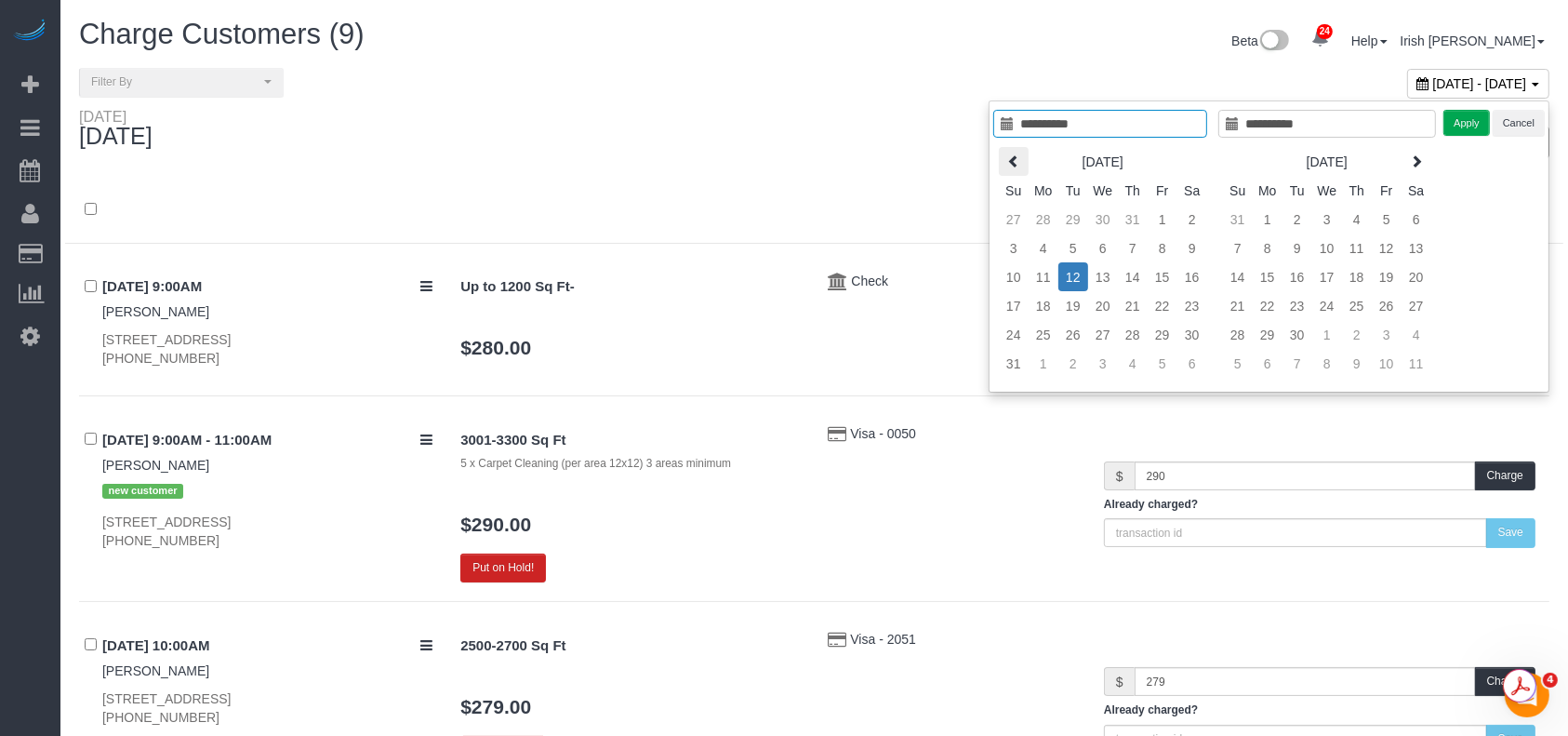
click at [1017, 155] on icon at bounding box center [1013, 161] width 13 height 13
click at [1015, 157] on icon at bounding box center [1013, 161] width 13 height 13
type input "**********"
click at [1170, 303] on td "20" at bounding box center [1163, 305] width 30 height 29
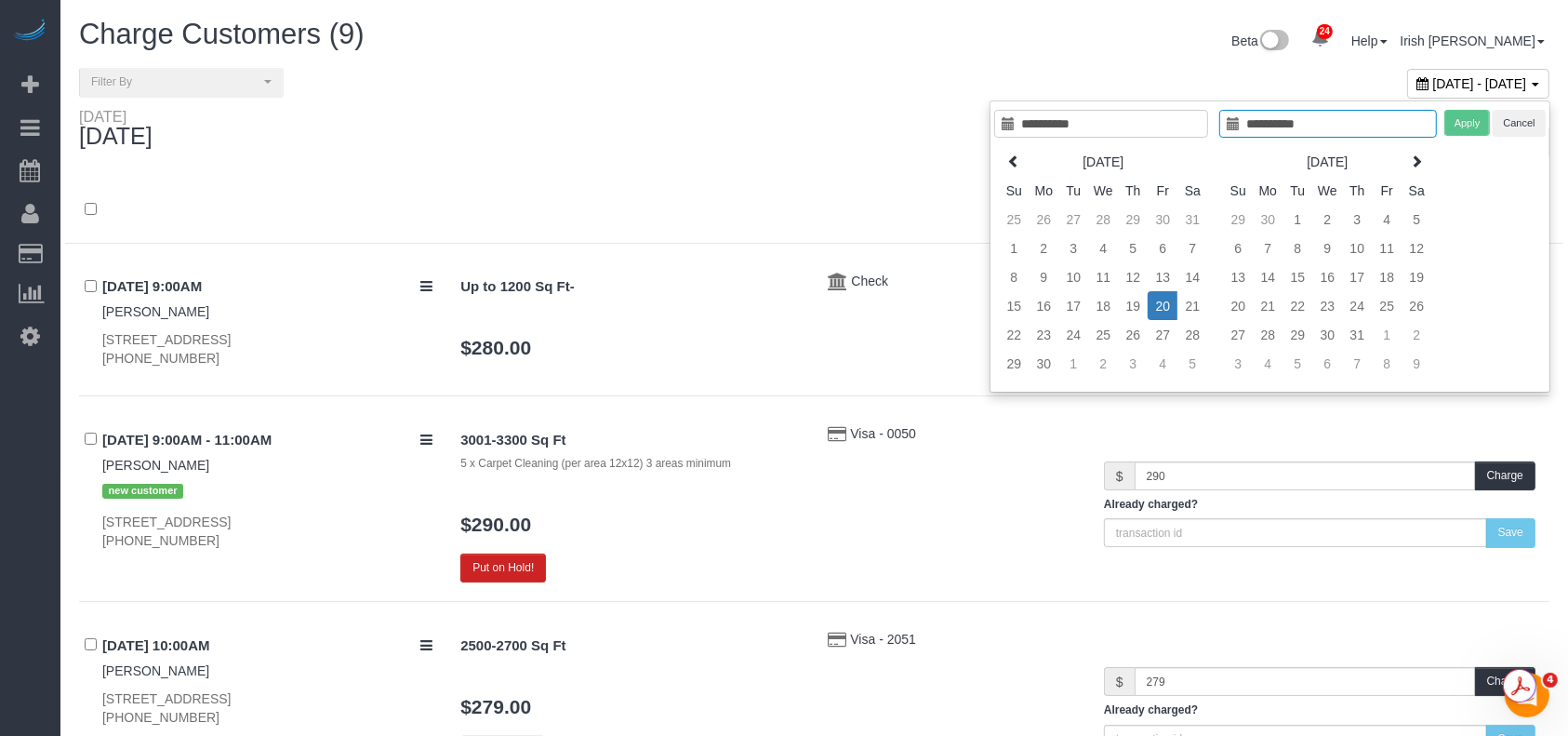
type input "**********"
click at [1170, 300] on td "20" at bounding box center [1163, 305] width 30 height 29
type input "**********"
click at [1452, 120] on button "Apply" at bounding box center [1467, 122] width 46 height 27
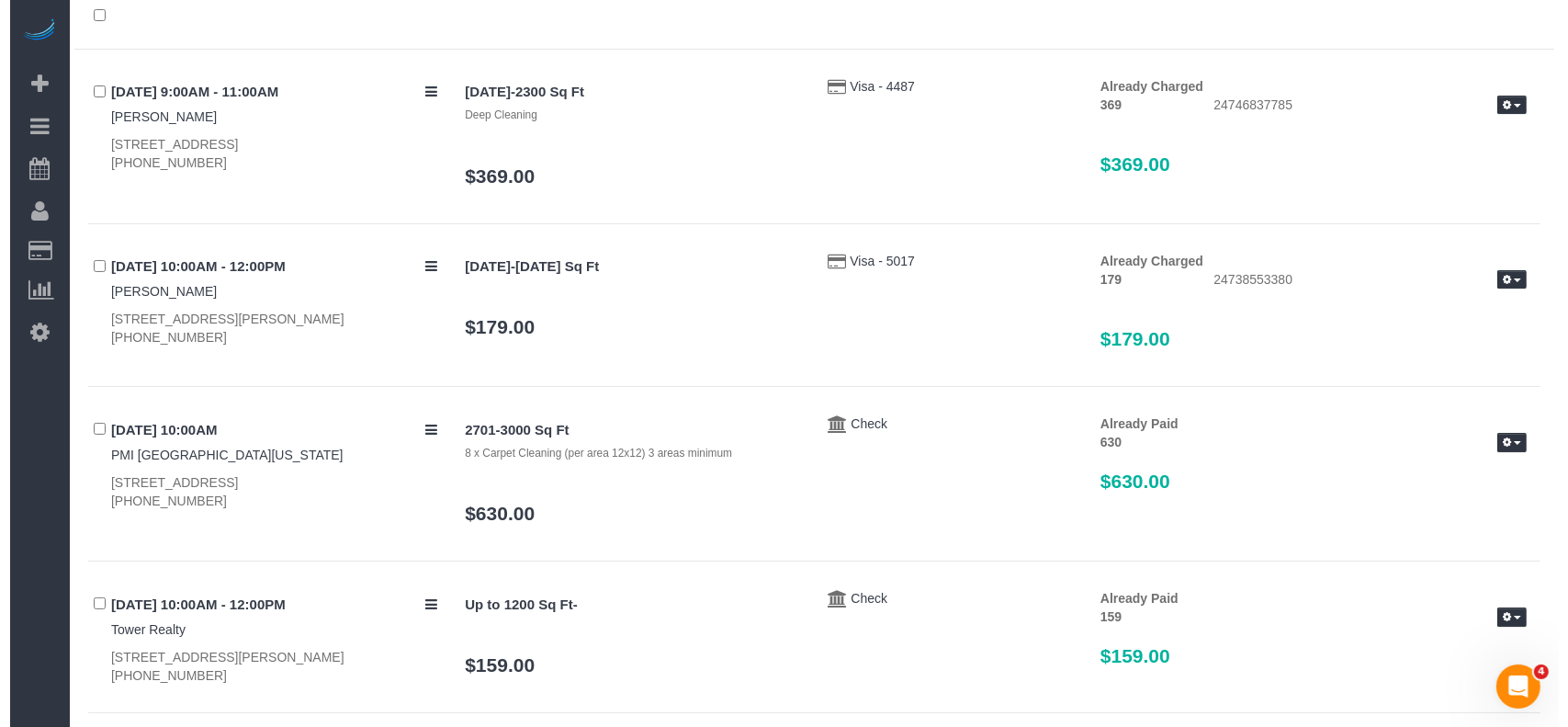
scroll to position [245, 0]
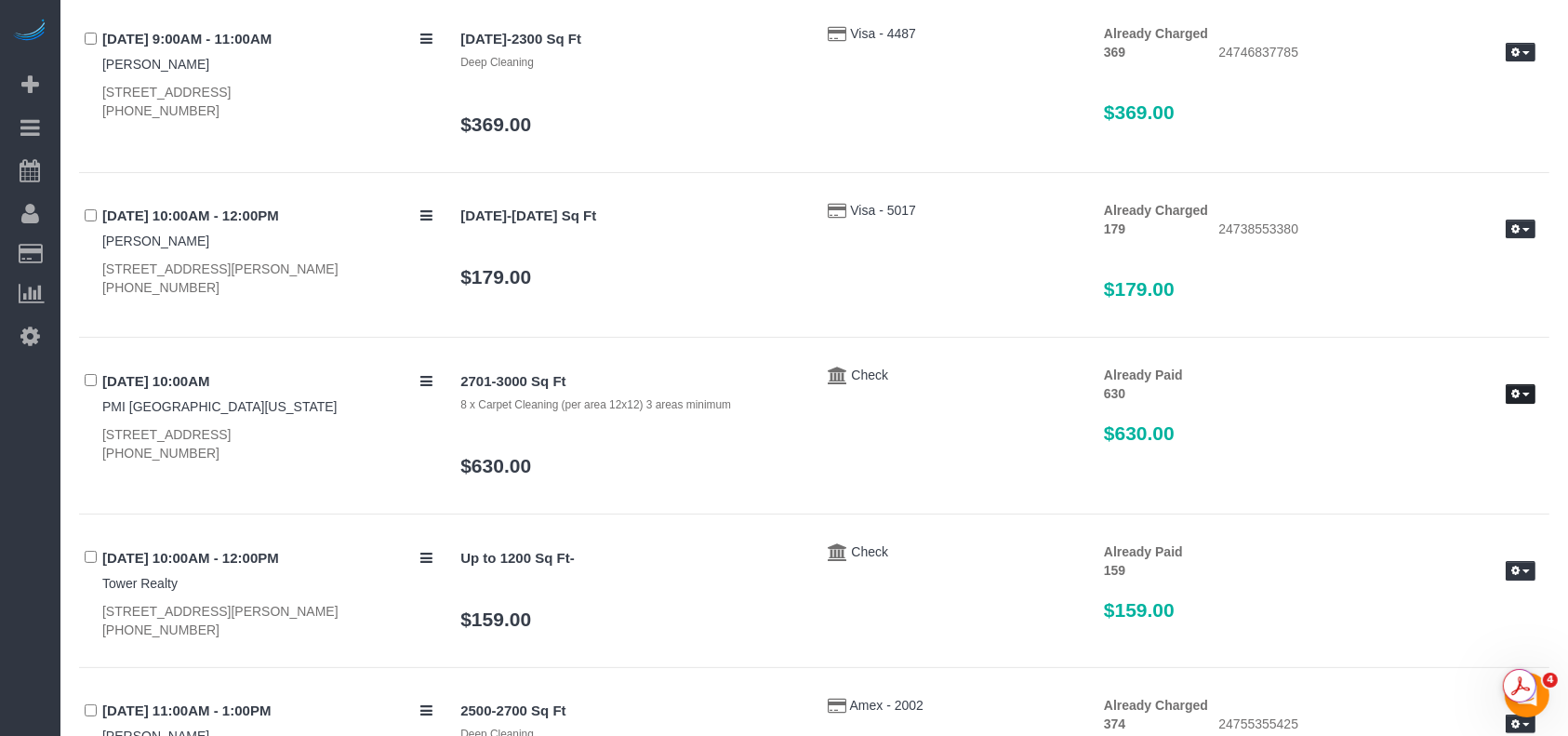
click at [1528, 389] on button "button" at bounding box center [1521, 394] width 30 height 20
click at [1451, 444] on link "Send Invoice" at bounding box center [1461, 450] width 147 height 25
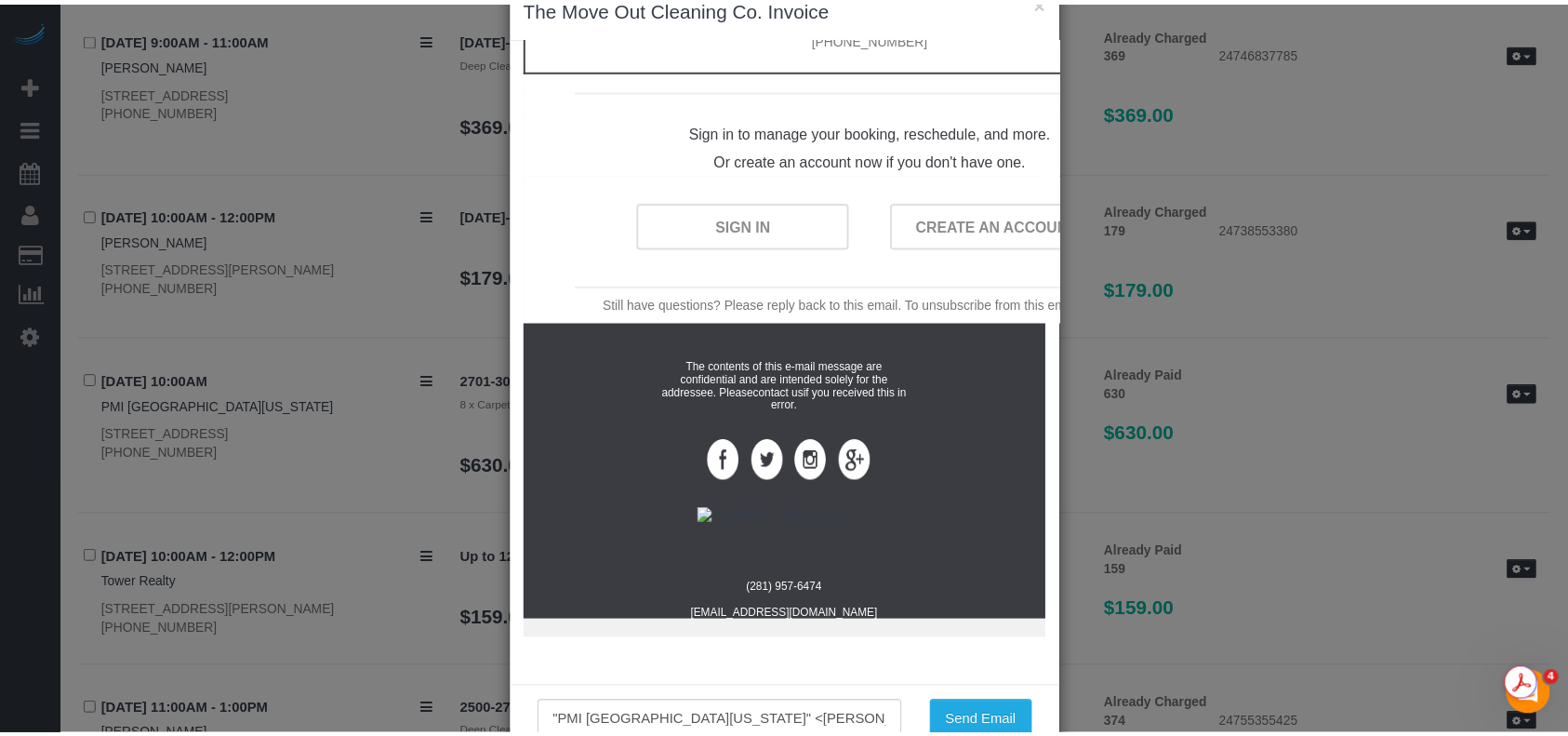
scroll to position [97, 0]
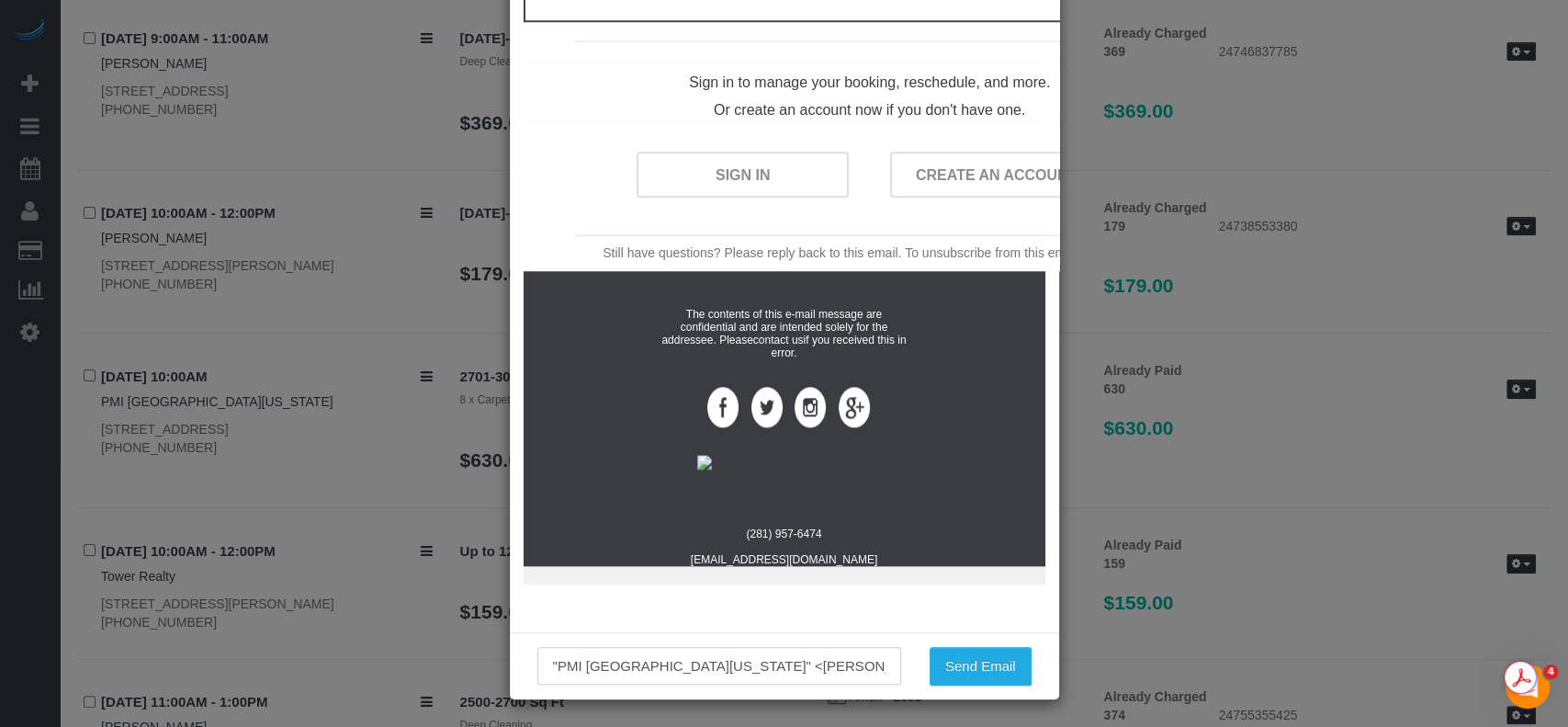
drag, startPoint x: 192, startPoint y: 670, endPoint x: 68, endPoint y: 623, distance: 132.6
click at [93, 650] on div "× The Move Out Cleaning Co. Invoice Invoice for services performed [DATE] The M…" at bounding box center [784, 364] width 1568 height 727
type input "[EMAIL_ADDRESS][DOMAIN_NAME]"
click at [985, 673] on button "Send Email" at bounding box center [980, 667] width 102 height 39
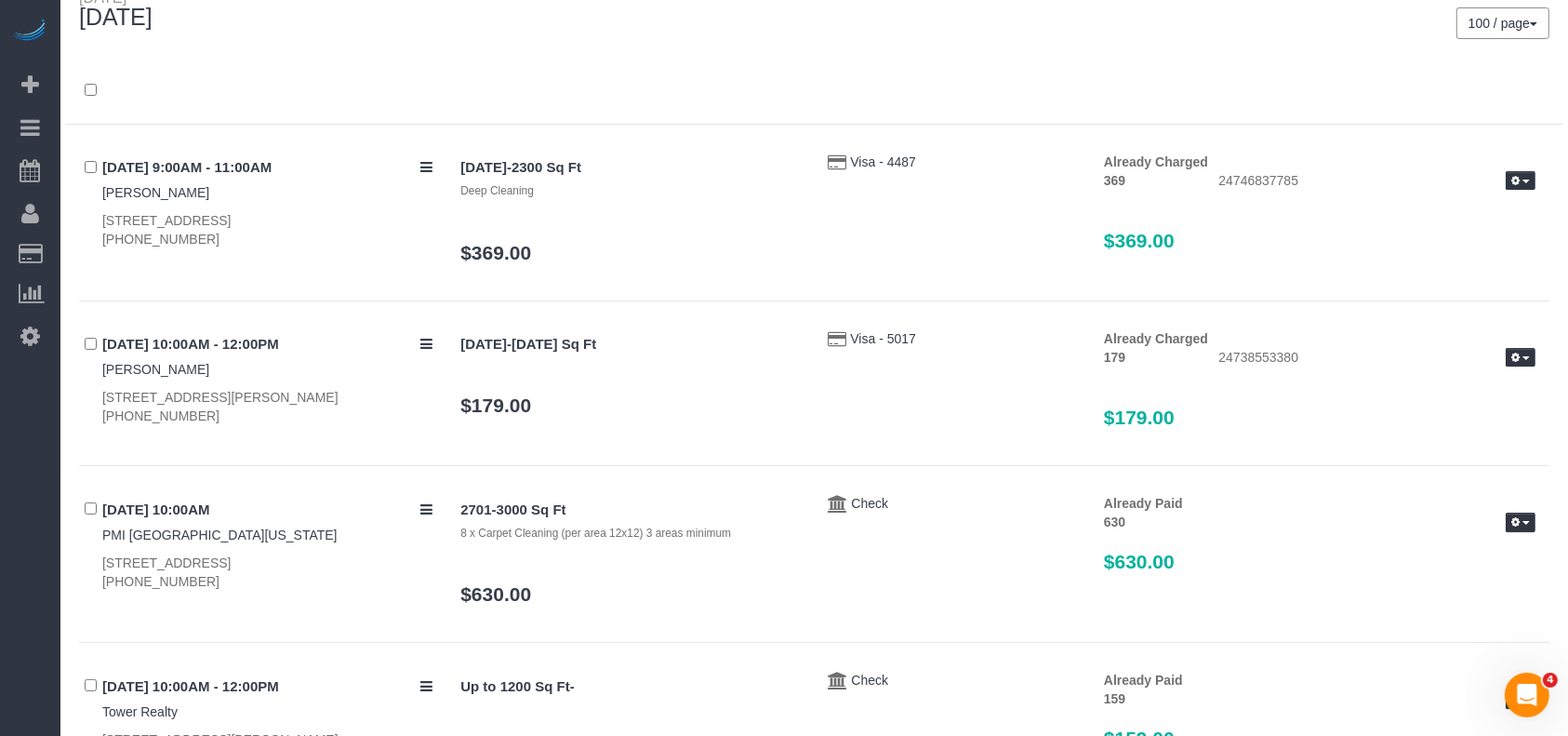
scroll to position [0, 0]
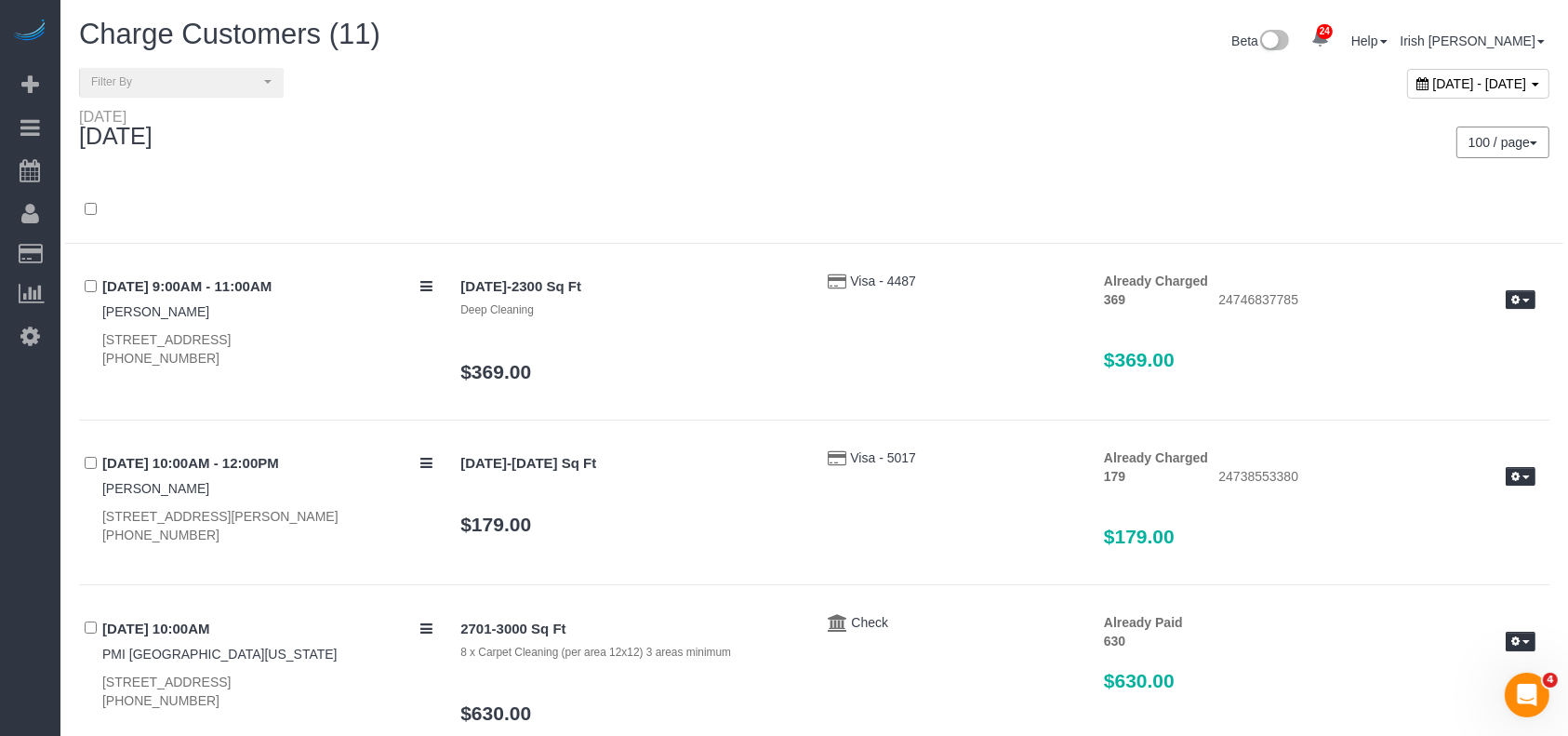
click at [1433, 82] on span "[DATE] - [DATE]" at bounding box center [1479, 83] width 94 height 15
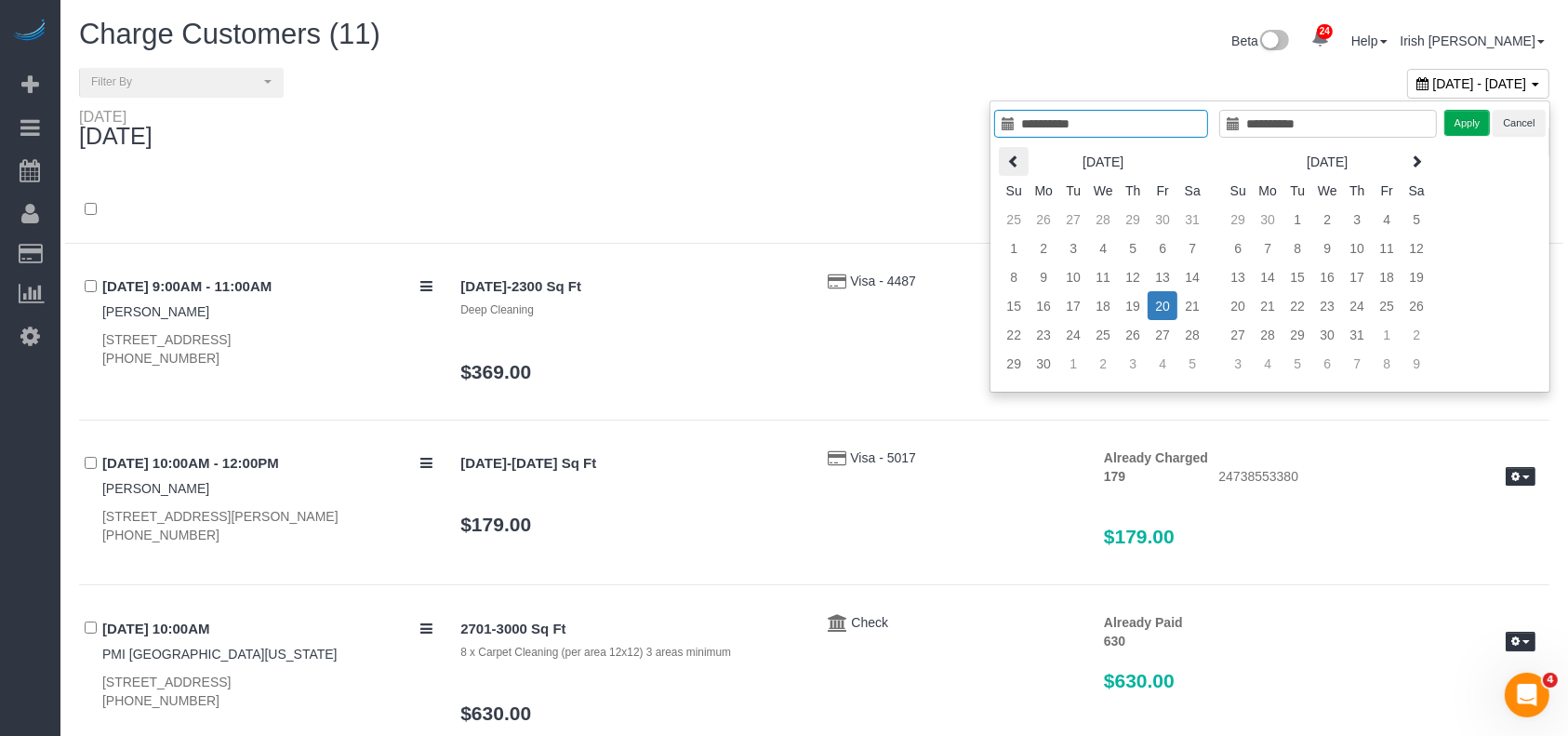
click at [1019, 155] on icon at bounding box center [1013, 161] width 13 height 13
type input "**********"
click at [1105, 302] on td "21" at bounding box center [1103, 305] width 30 height 29
type input "**********"
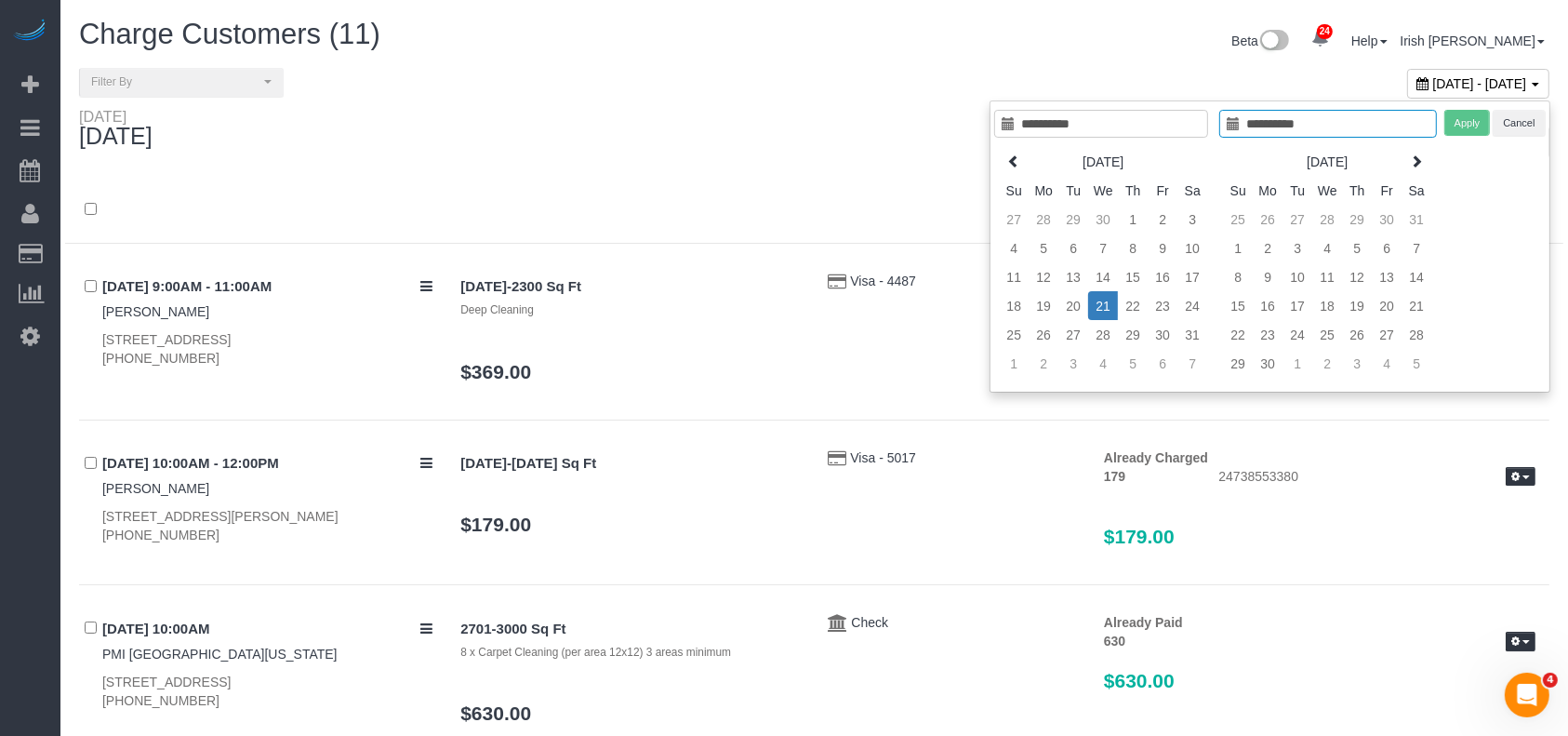
click at [1105, 302] on td "21" at bounding box center [1103, 305] width 30 height 29
type input "**********"
click at [1459, 116] on button "Apply" at bounding box center [1467, 122] width 46 height 27
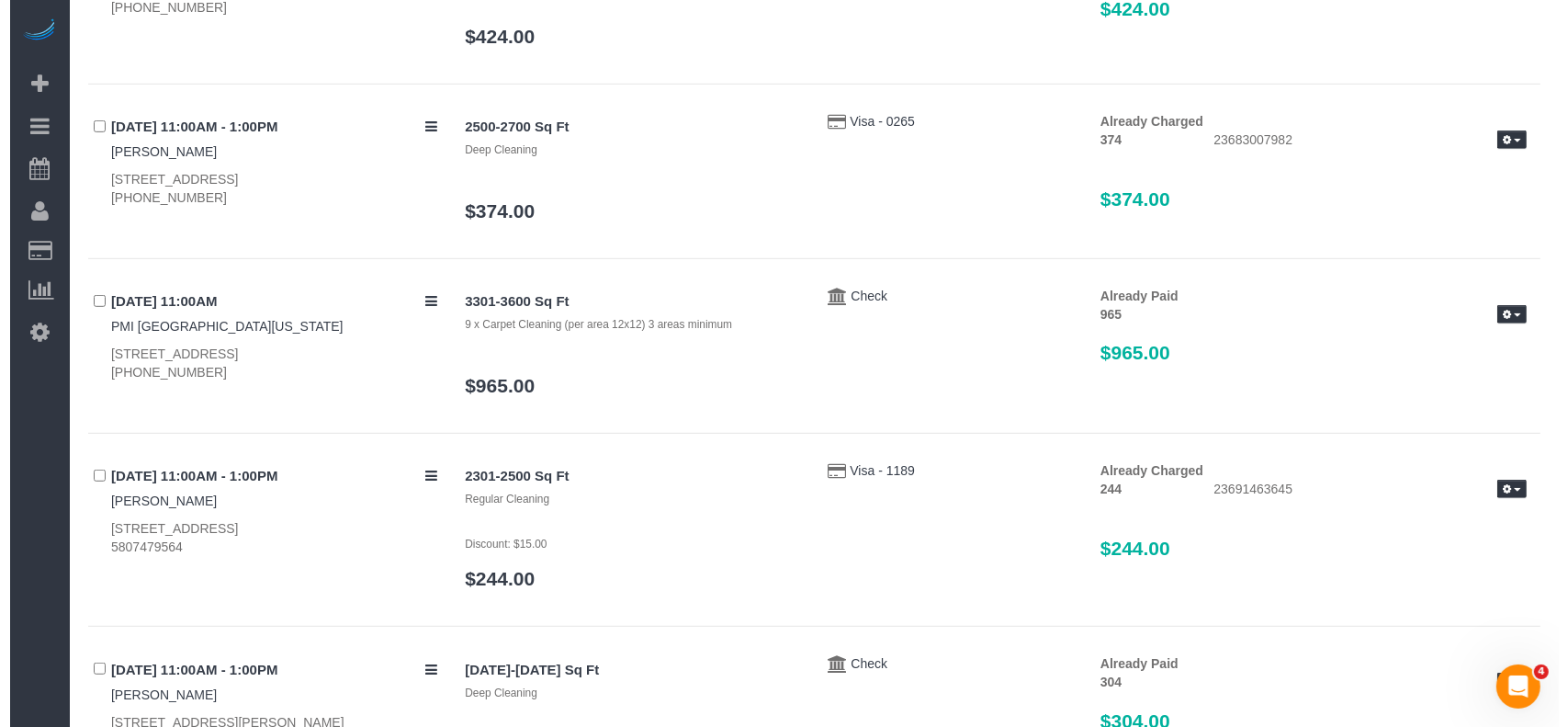
scroll to position [979, 0]
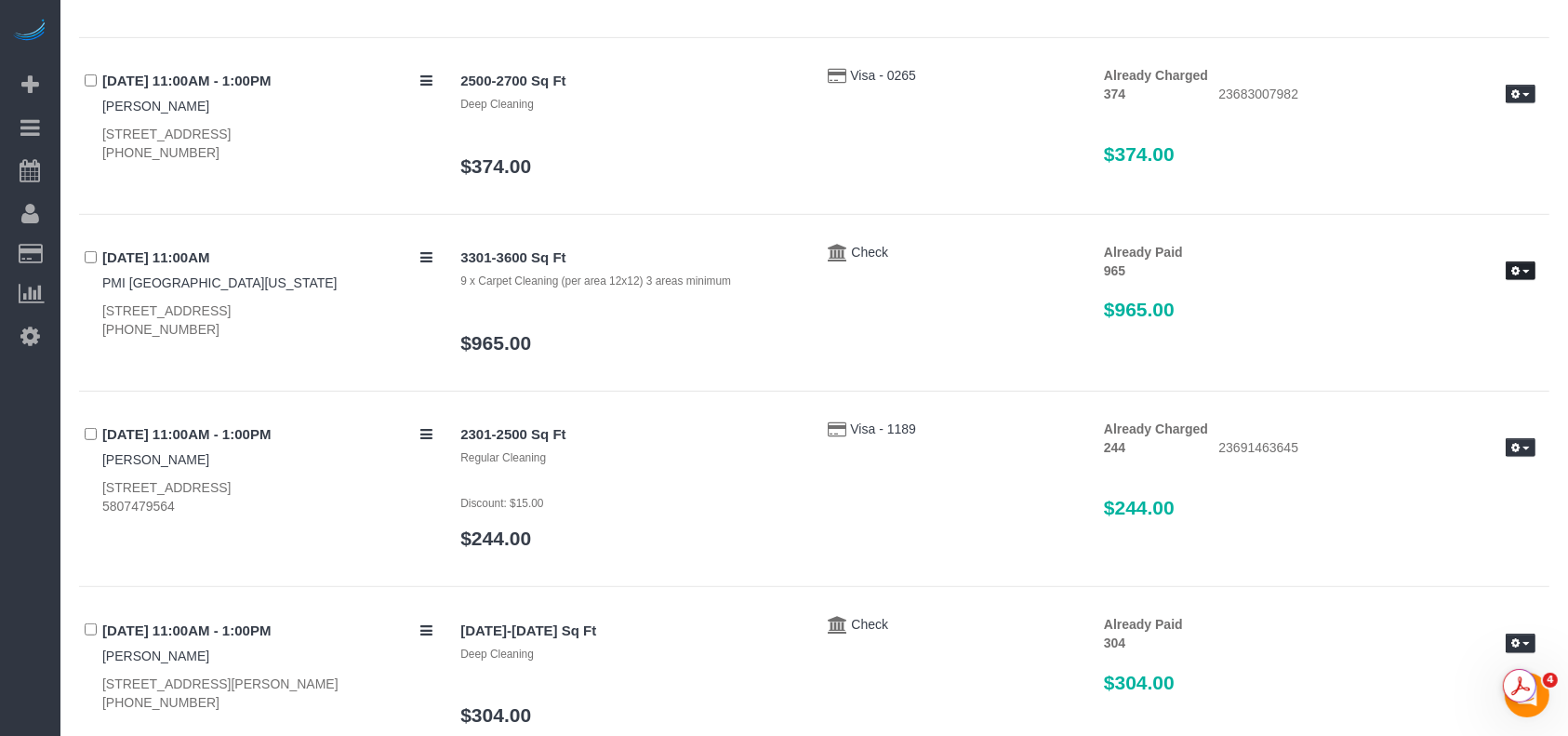
click at [1525, 269] on span "button" at bounding box center [1527, 271] width 8 height 4
click at [1460, 324] on link "Send Invoice" at bounding box center [1461, 327] width 147 height 25
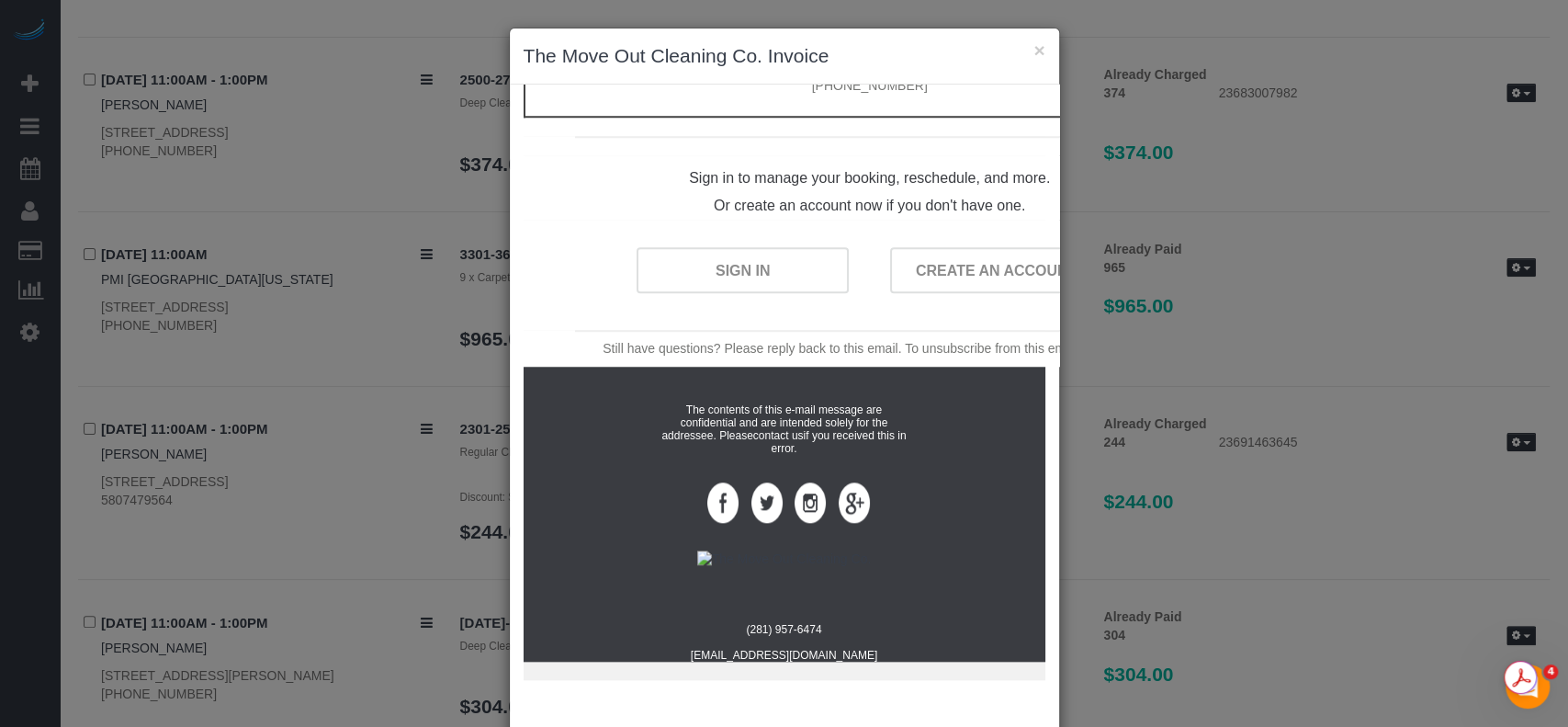
scroll to position [96, 0]
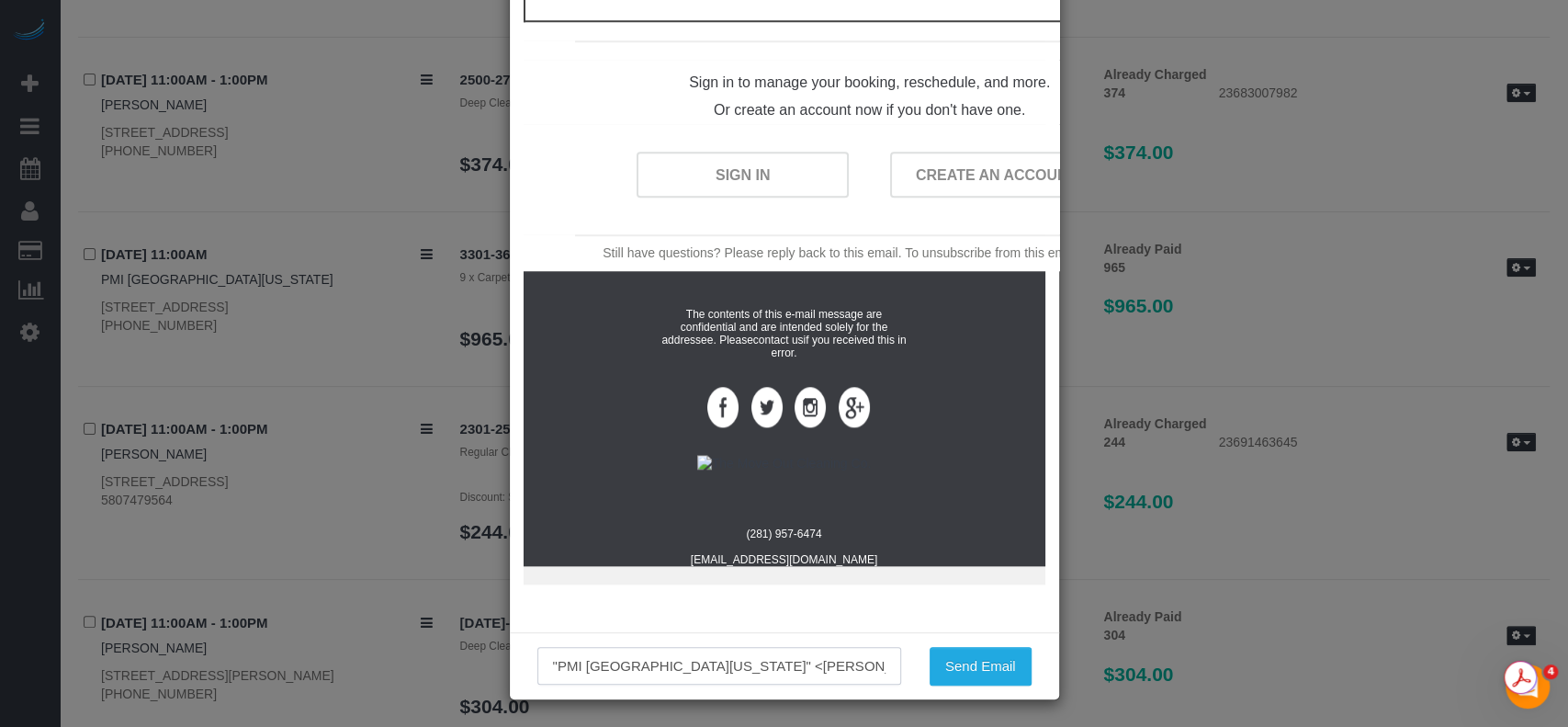
drag, startPoint x: 633, startPoint y: 661, endPoint x: 119, endPoint y: 641, distance: 514.4
click at [126, 646] on div "× The Move Out Cleaning Co. Invoice Invoice for services performed [DATE] The M…" at bounding box center [784, 364] width 1568 height 727
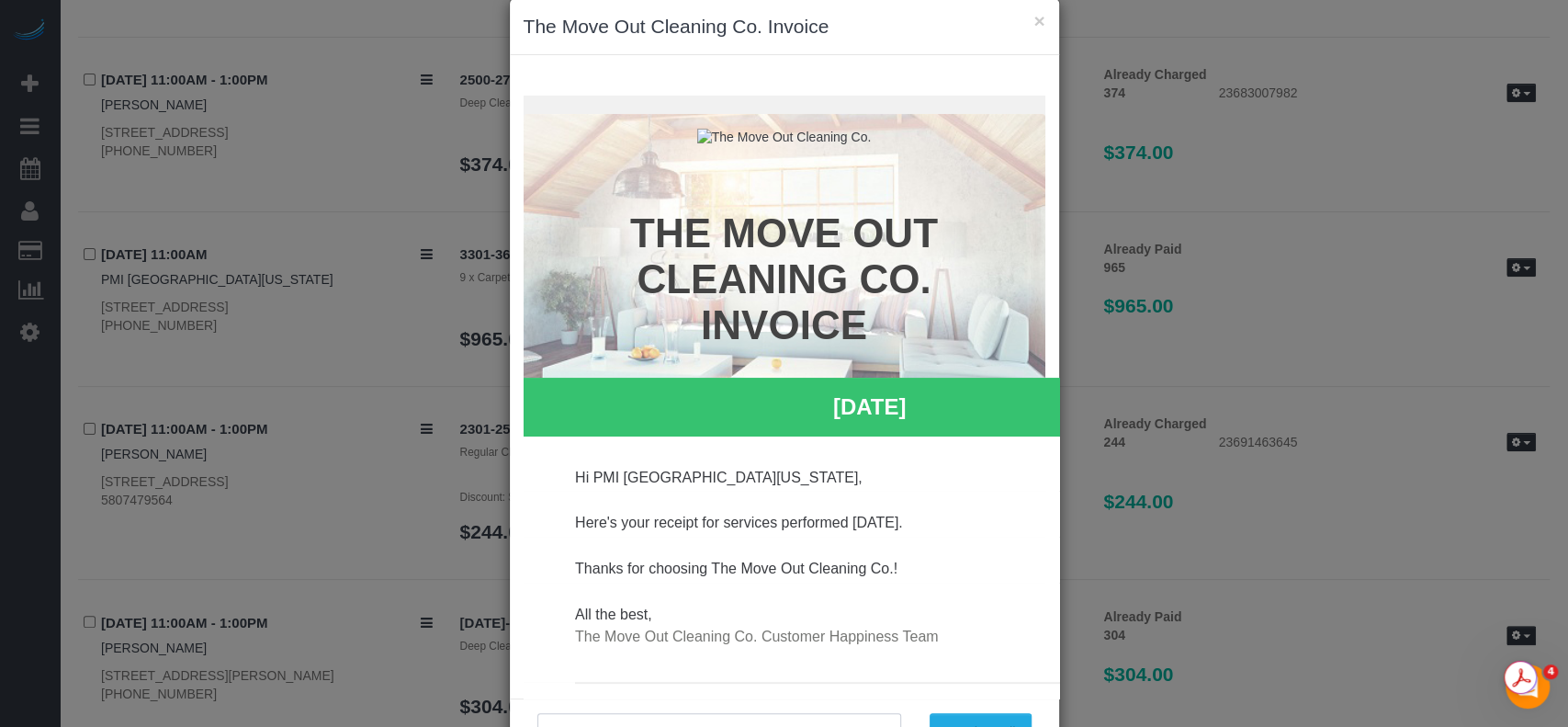
scroll to position [0, 0]
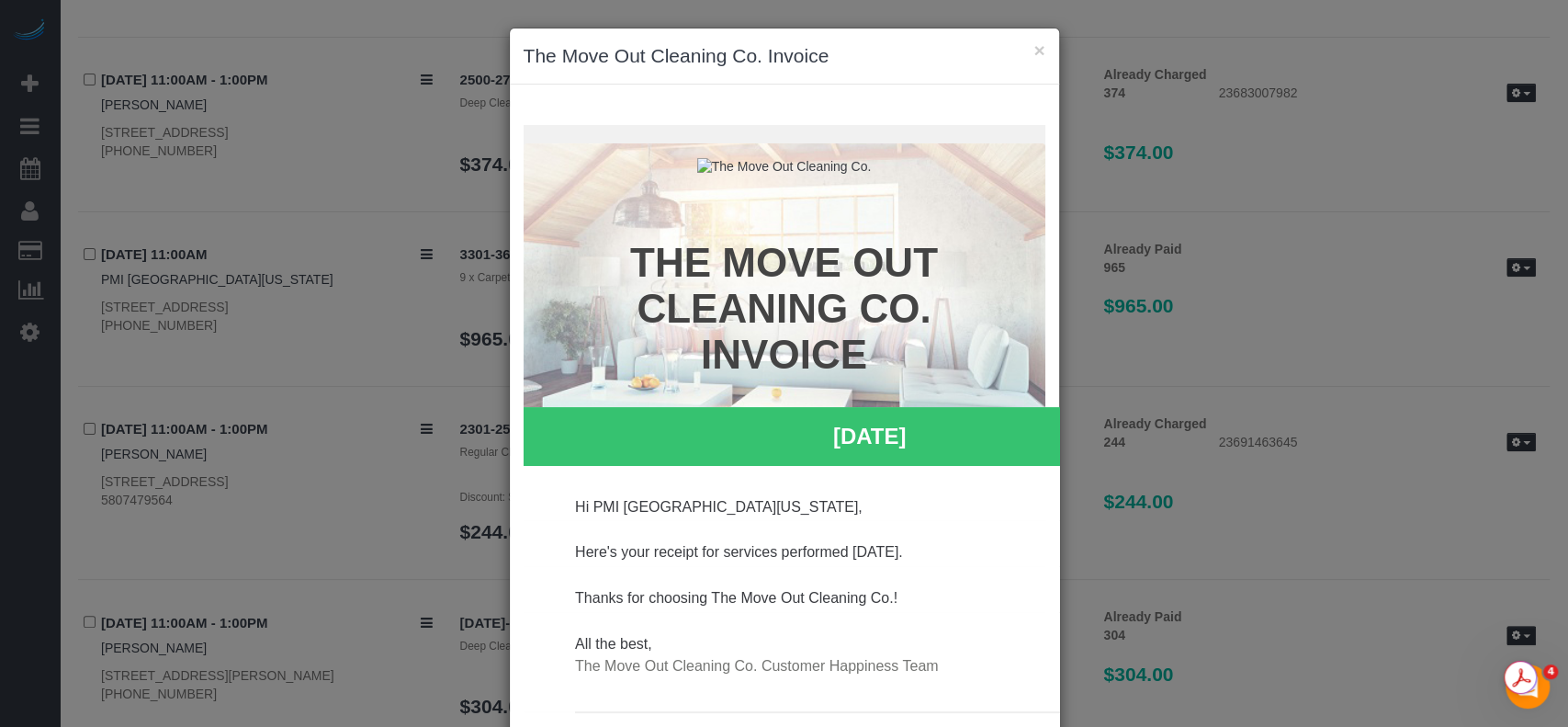
type input "[EMAIL_ADDRESS][DOMAIN_NAME]"
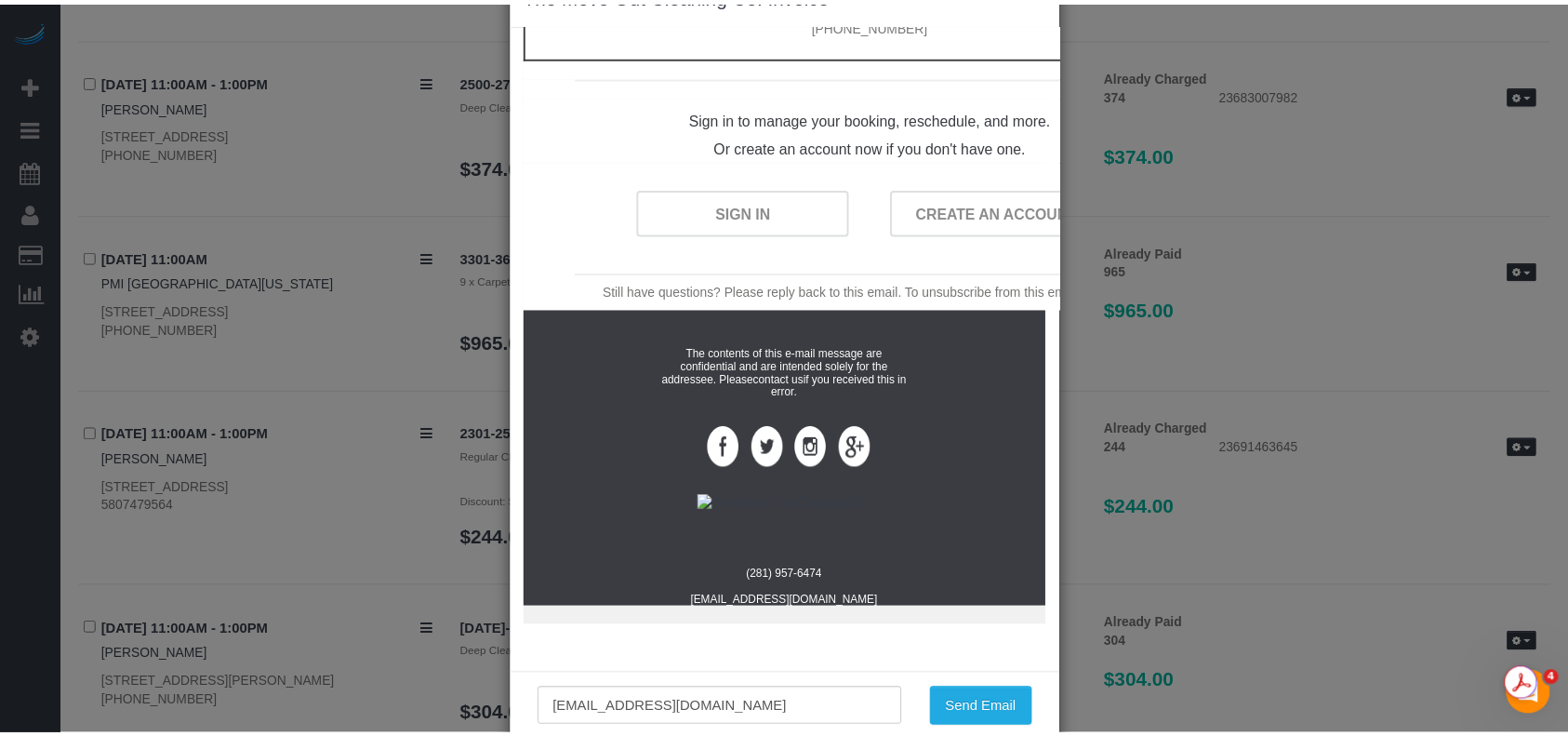
scroll to position [97, 0]
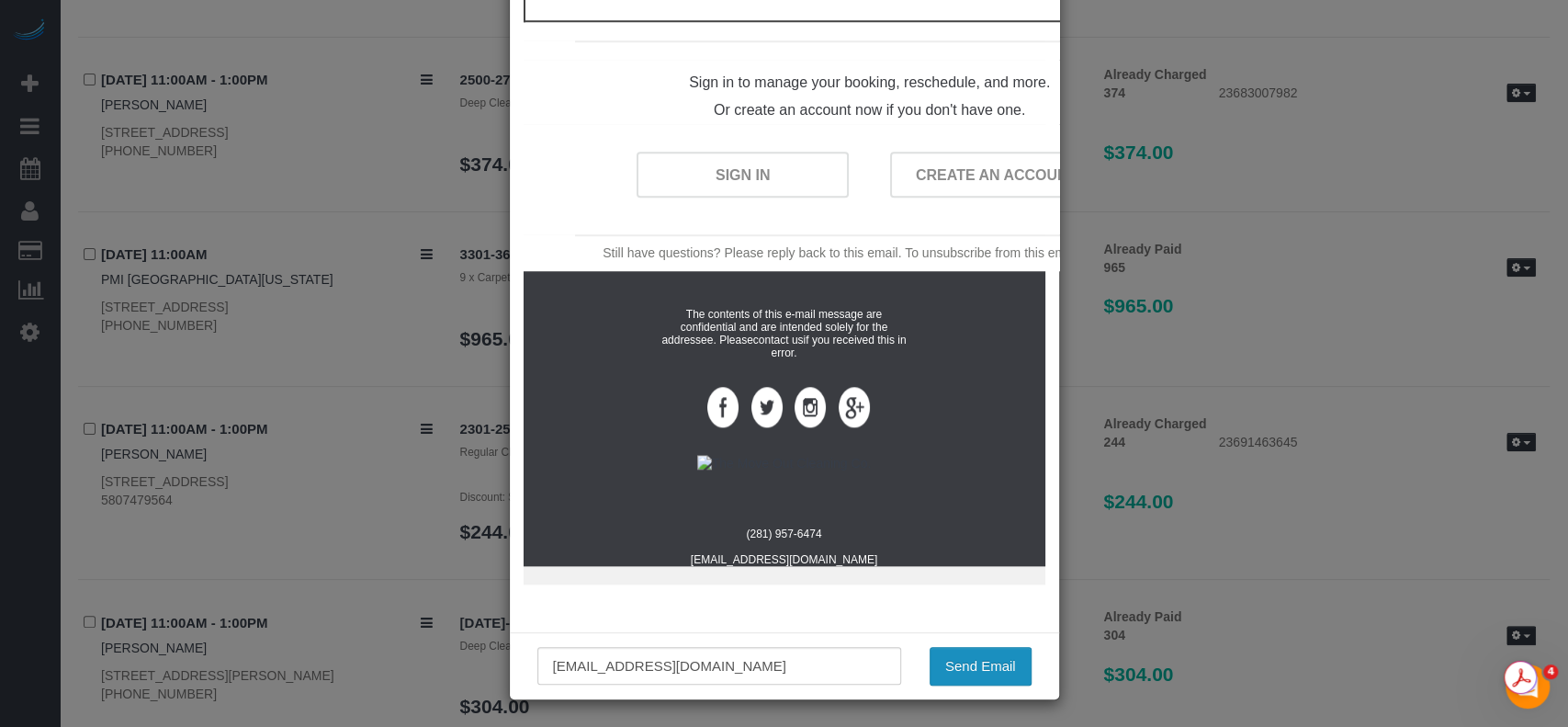
click at [983, 662] on button "Send Email" at bounding box center [980, 667] width 102 height 39
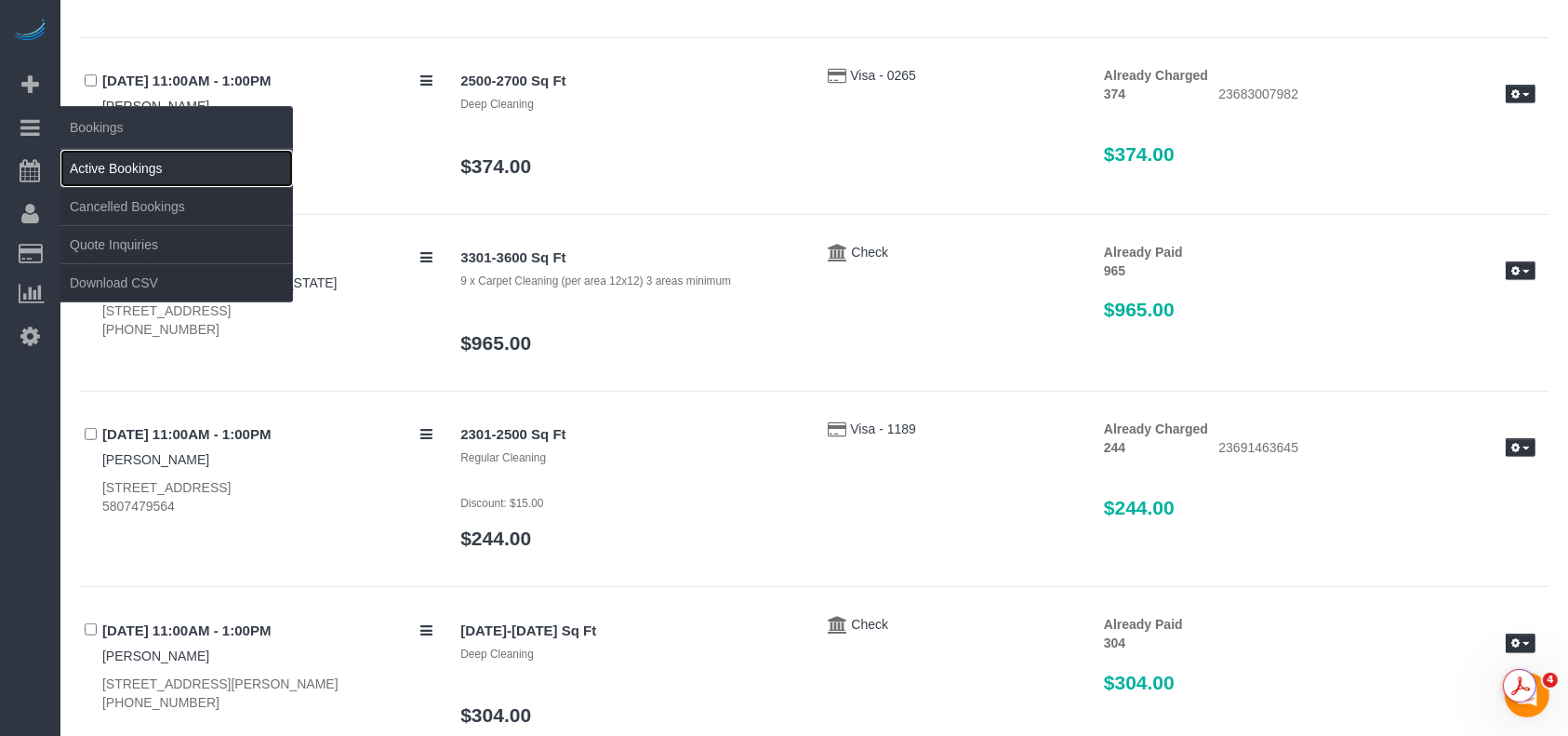
click at [97, 158] on link "Active Bookings" at bounding box center [177, 169] width 233 height 37
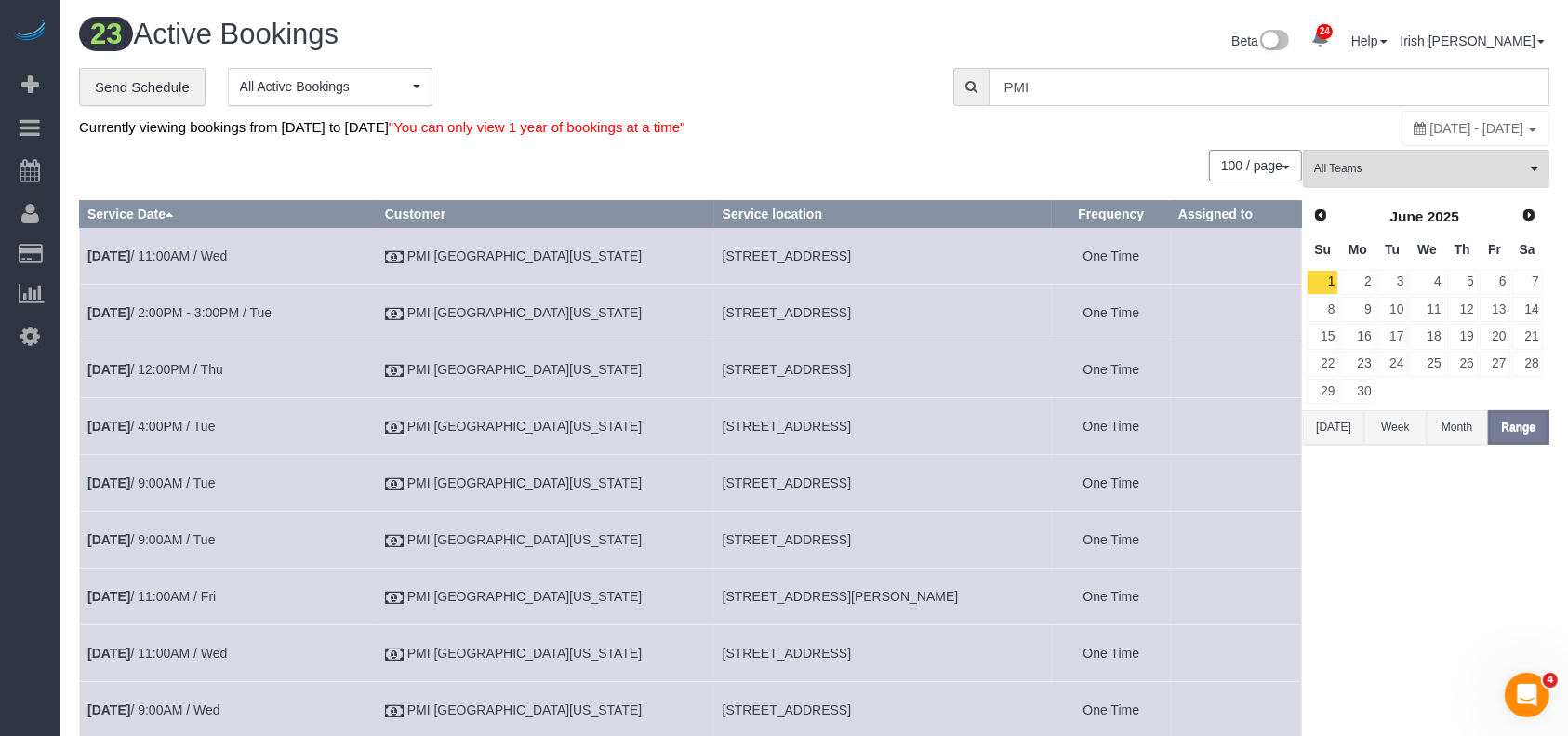
click at [1337, 421] on button "[DATE]" at bounding box center [1333, 427] width 61 height 35
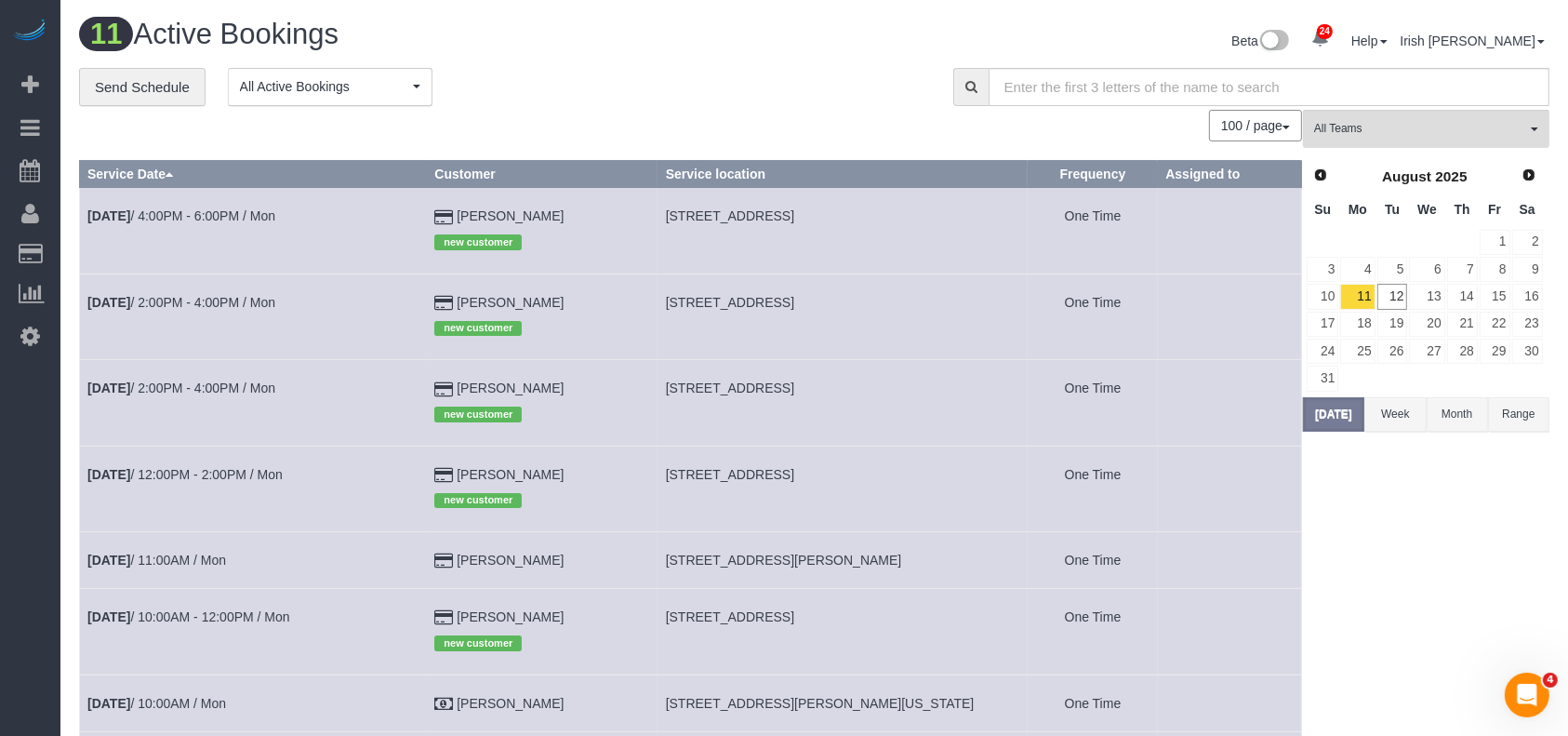
drag, startPoint x: 561, startPoint y: 562, endPoint x: 448, endPoint y: 560, distance: 113.0
click at [447, 561] on td "[PERSON_NAME]" at bounding box center [542, 560] width 231 height 57
copy td "[PERSON_NAME]"
drag, startPoint x: 129, startPoint y: 82, endPoint x: 261, endPoint y: 110, distance: 134.9
click at [132, 83] on span "Add Booking" at bounding box center [177, 84] width 233 height 42
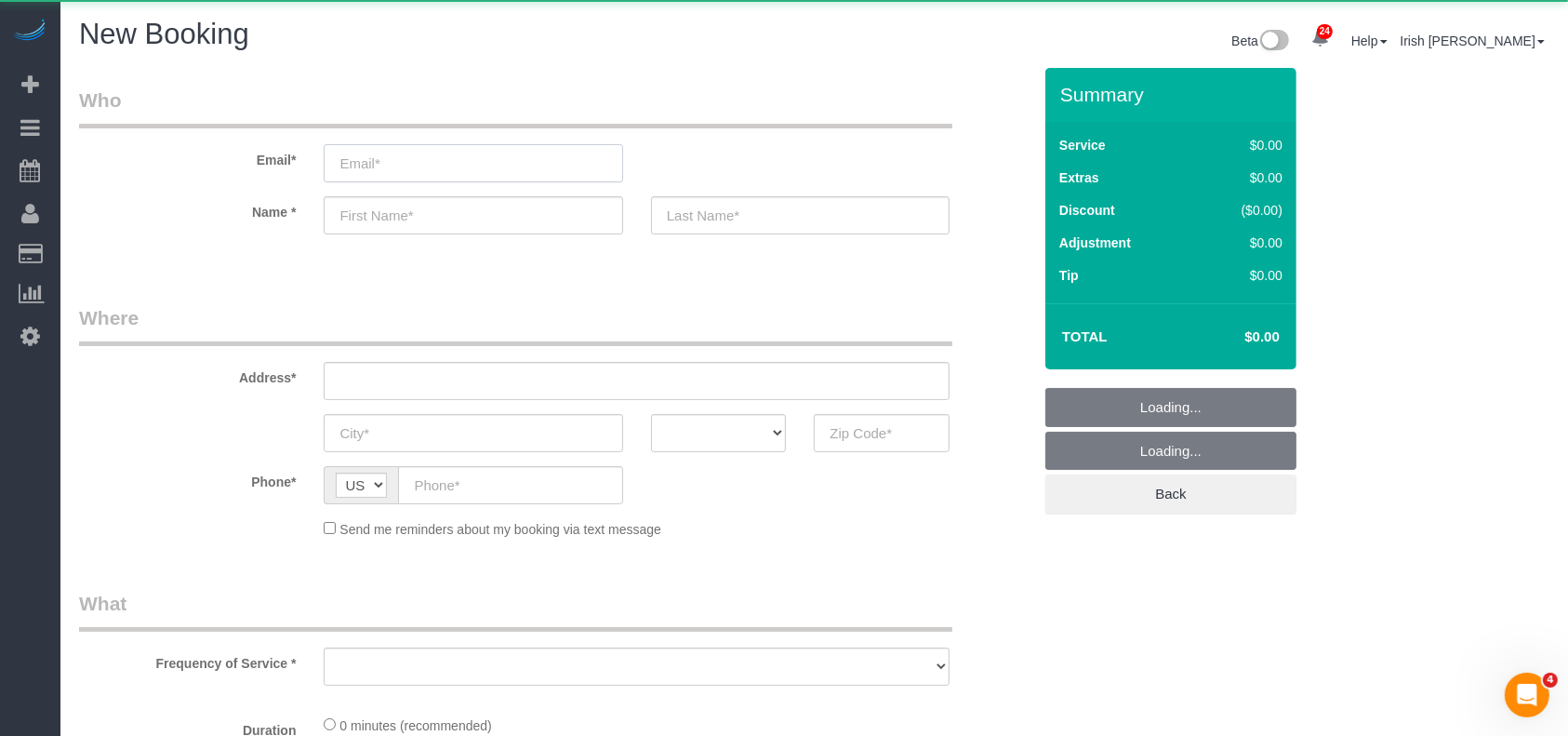
click at [562, 170] on input "email" at bounding box center [472, 163] width 299 height 38
select select "3"
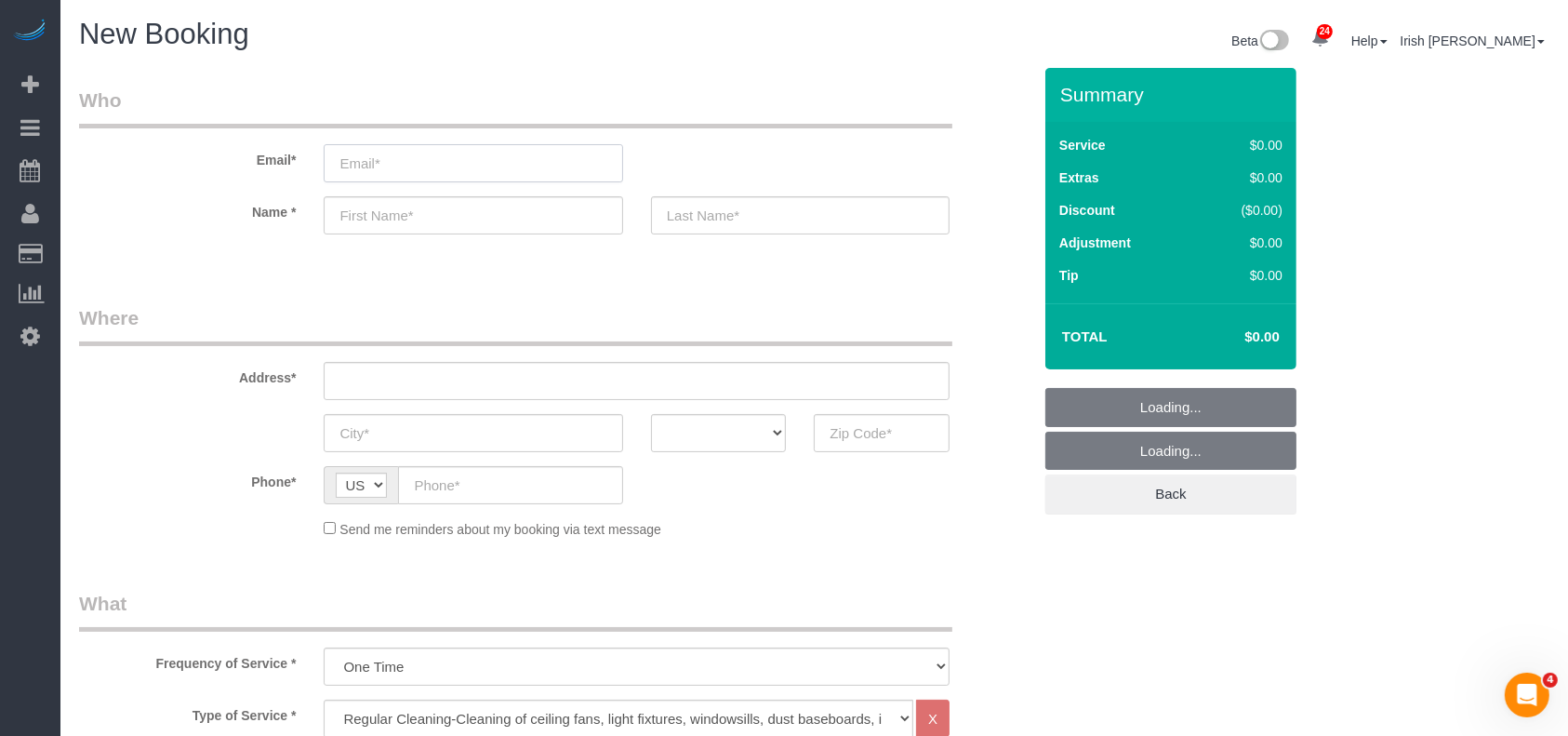
paste input "[PERSON_NAME]"
type input "[PERSON_NAME]"
select select "object:20134"
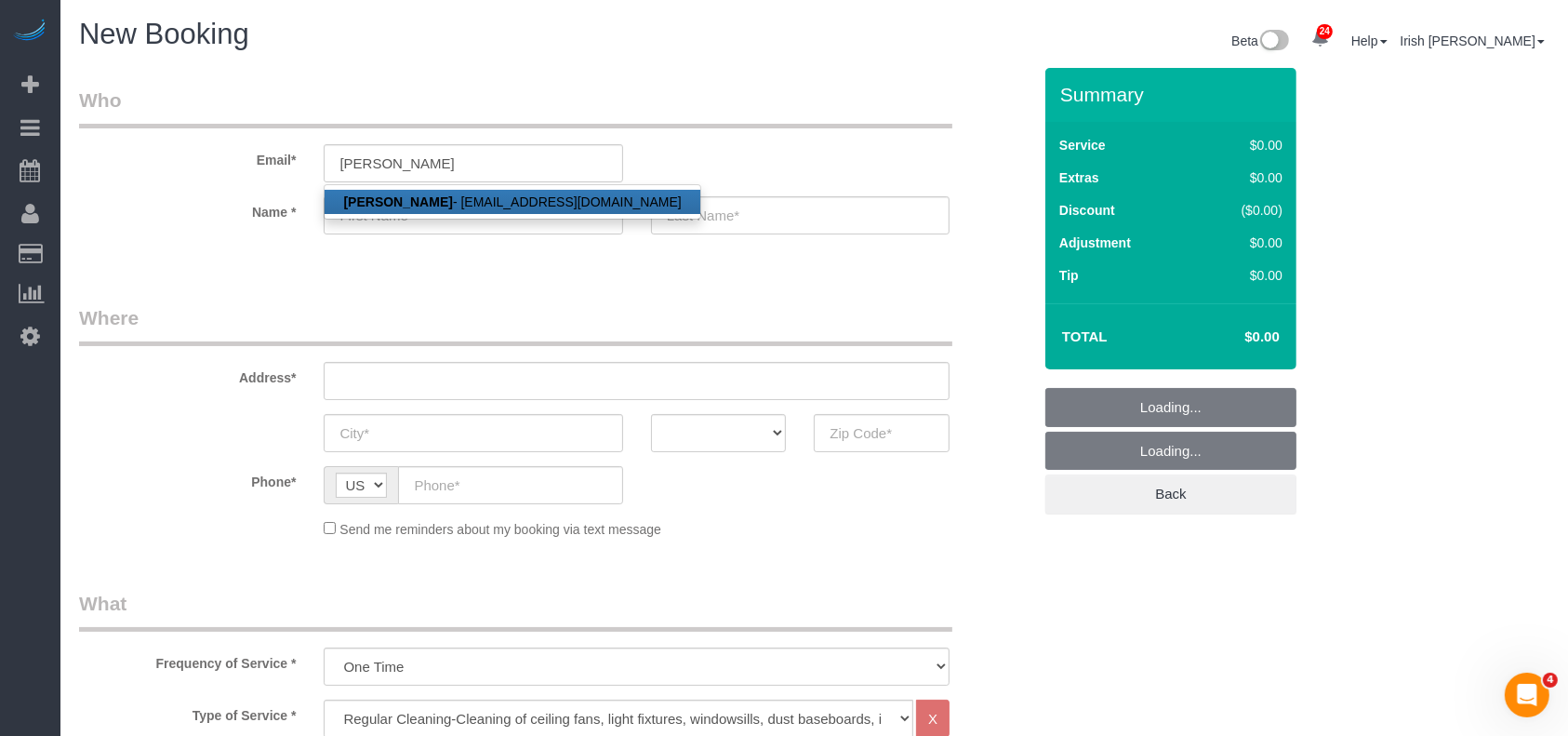
click at [463, 203] on link "Nino De Falcis - [EMAIL_ADDRESS][DOMAIN_NAME]" at bounding box center [512, 201] width 375 height 25
type input "[EMAIL_ADDRESS][DOMAIN_NAME]"
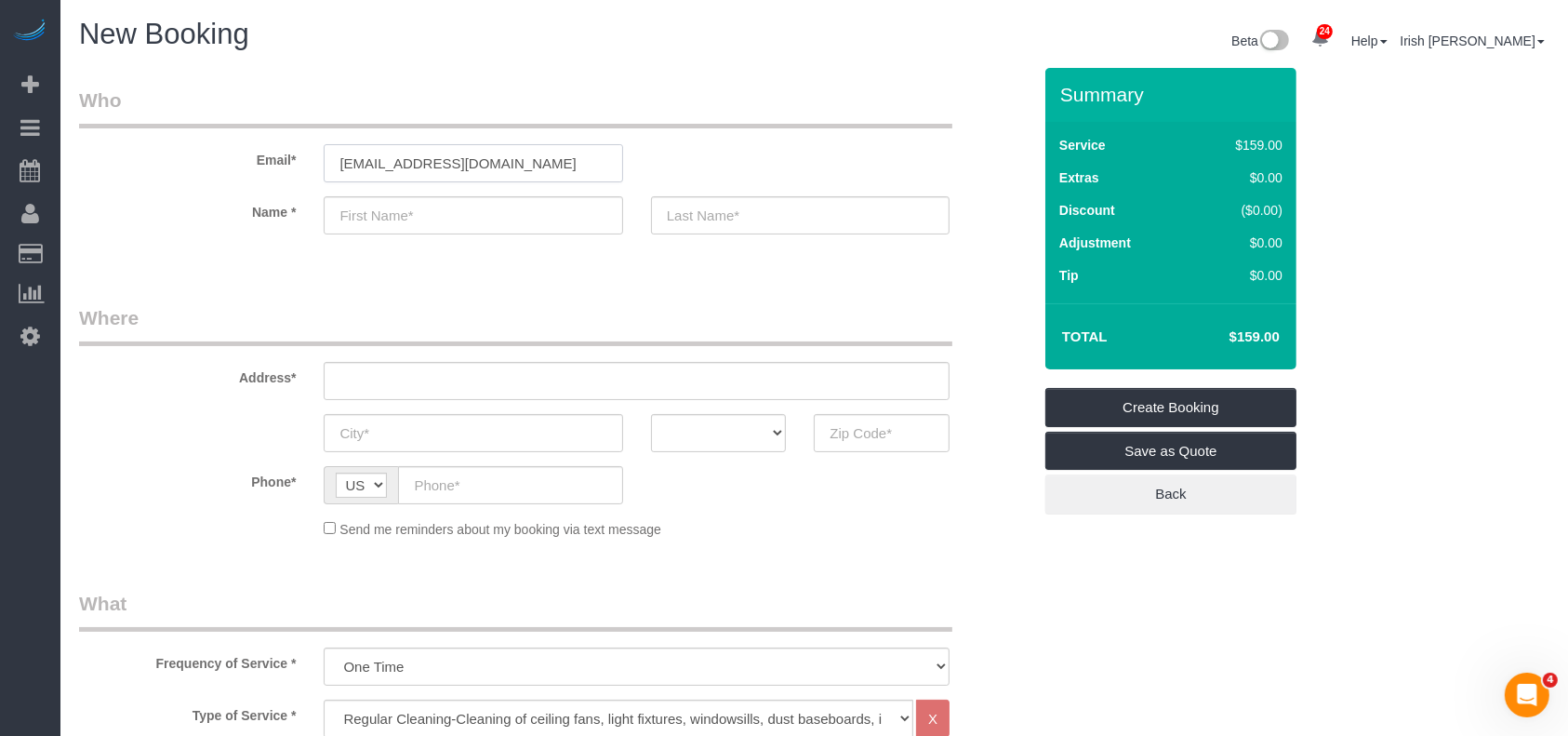
type input "[PERSON_NAME]"
type input "De Falcis"
type input "[PHONE_NUMBER]"
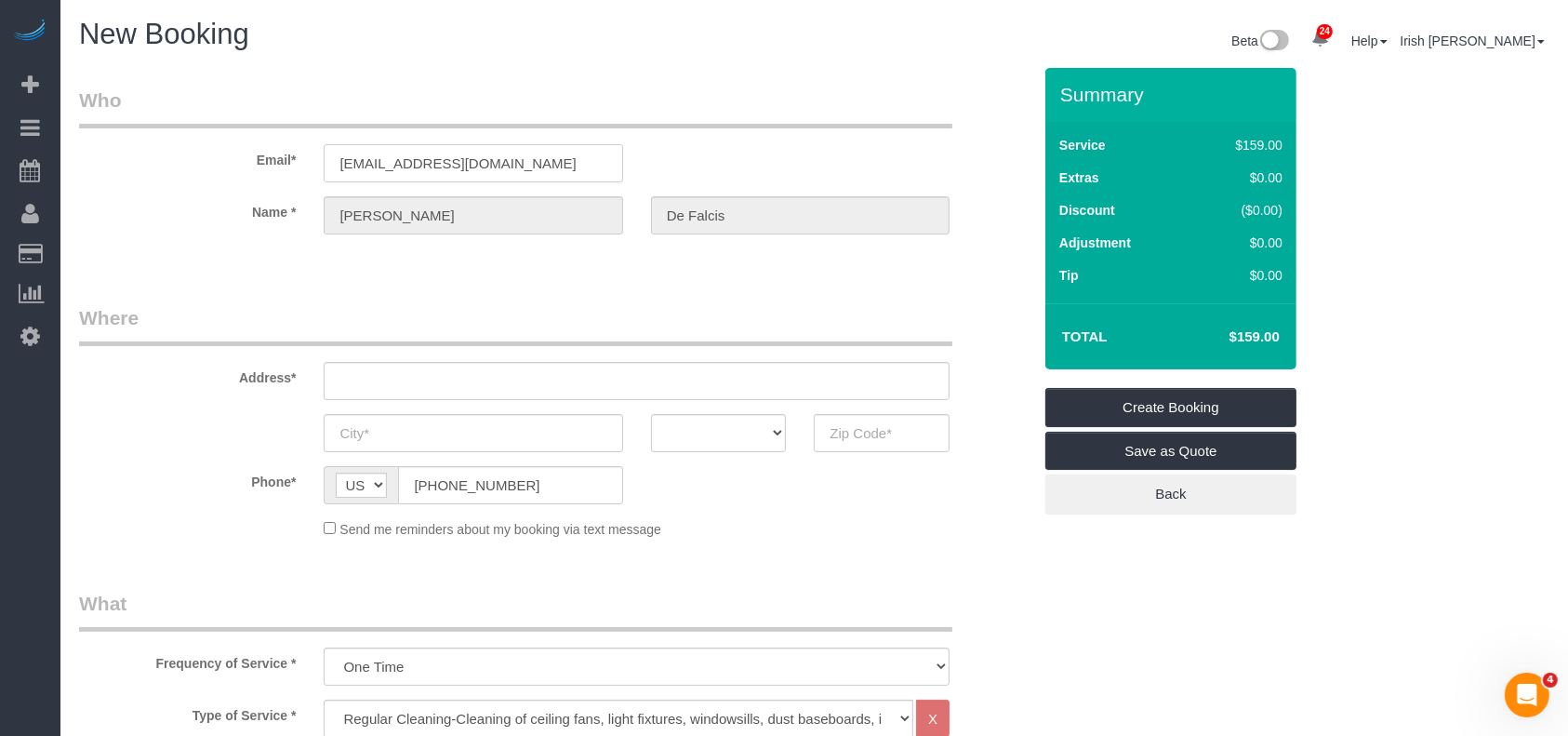
select select "string:fspay-0d84f6f4-6035-4290-9ae8-bf5f9482c89e"
type input "[STREET_ADDRESS][PERSON_NAME]"
type input "[GEOGRAPHIC_DATA]"
select select "[GEOGRAPHIC_DATA]"
type input "77009"
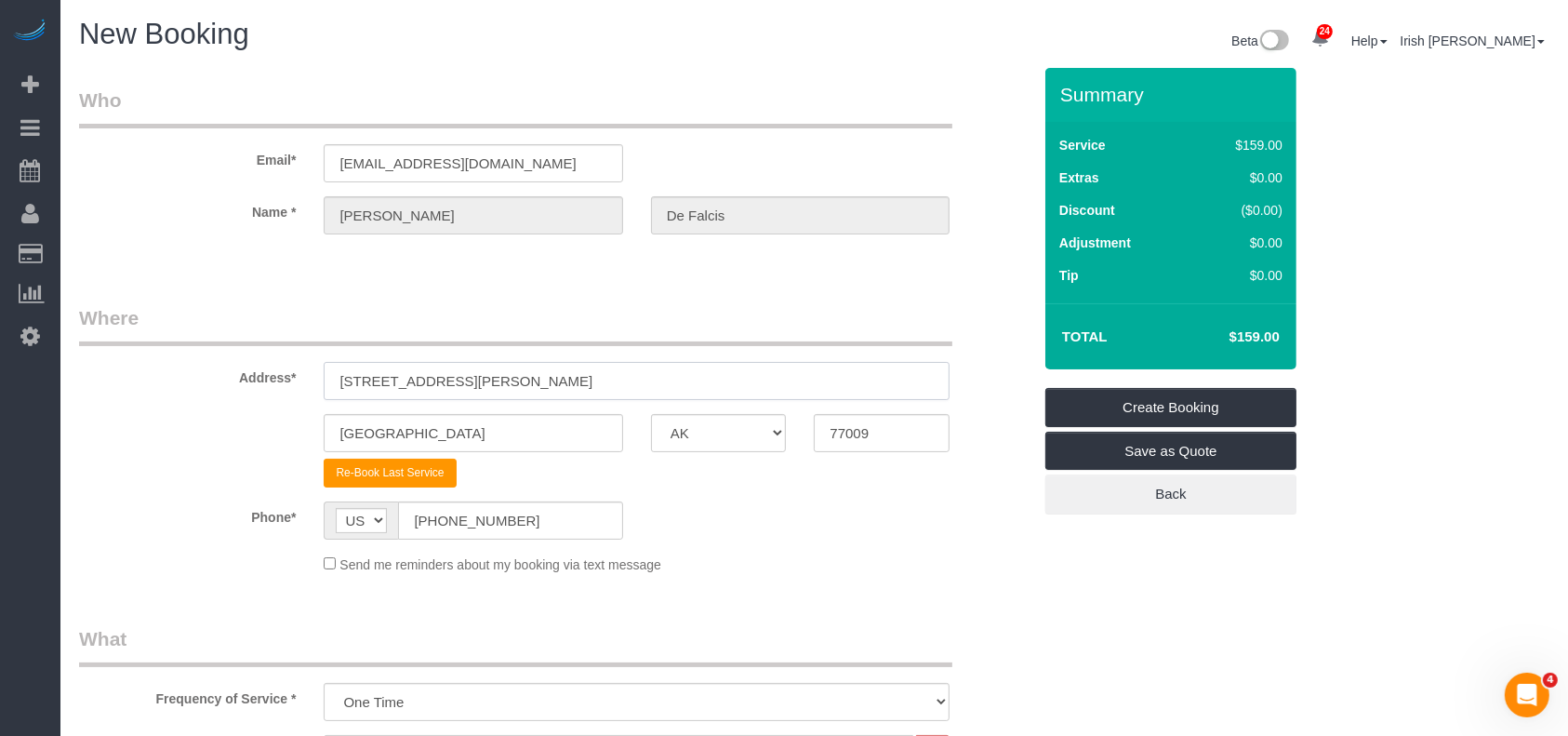
drag, startPoint x: 381, startPoint y: 381, endPoint x: 114, endPoint y: 381, distance: 267.0
click at [114, 381] on div "Address* [STREET_ADDRESS][PERSON_NAME]" at bounding box center [555, 351] width 980 height 96
paste input ", [GEOGRAPHIC_DATA]"
drag, startPoint x: 603, startPoint y: 370, endPoint x: 440, endPoint y: 372, distance: 163.0
click at [440, 372] on input "[STREET_ADDRESS][PERSON_NAME]" at bounding box center [636, 381] width 626 height 38
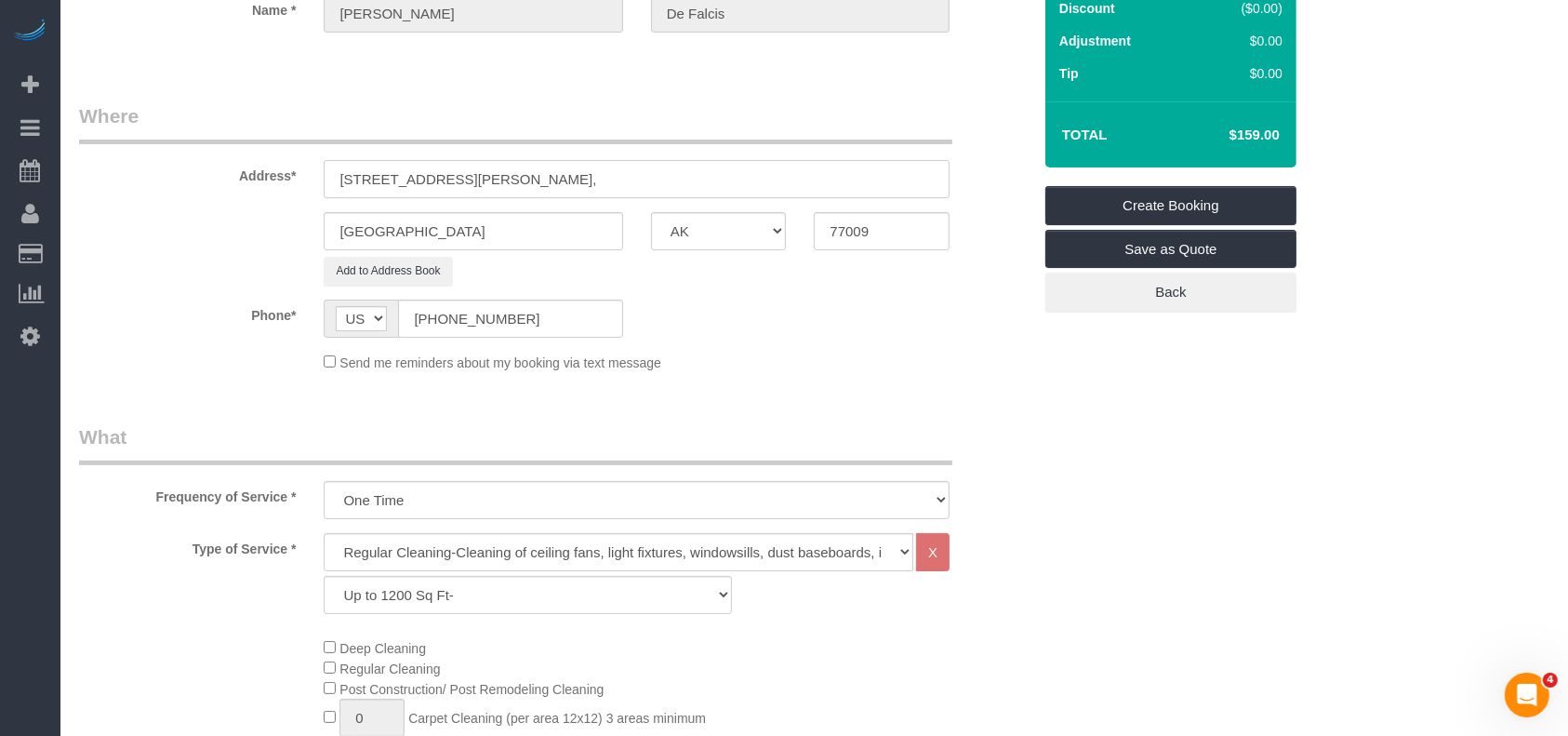
scroll to position [620, 0]
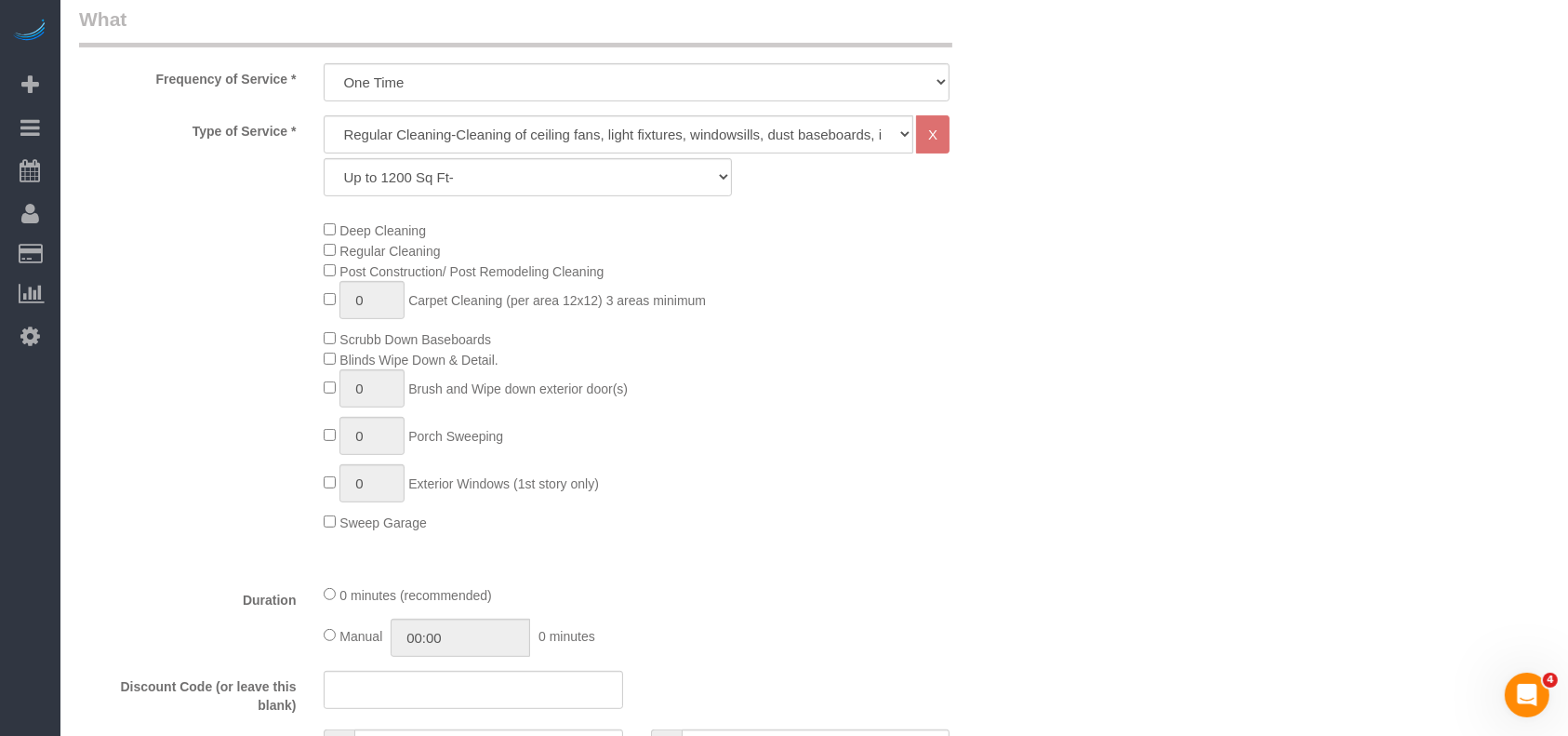
type input "[STREET_ADDRESS][PERSON_NAME],"
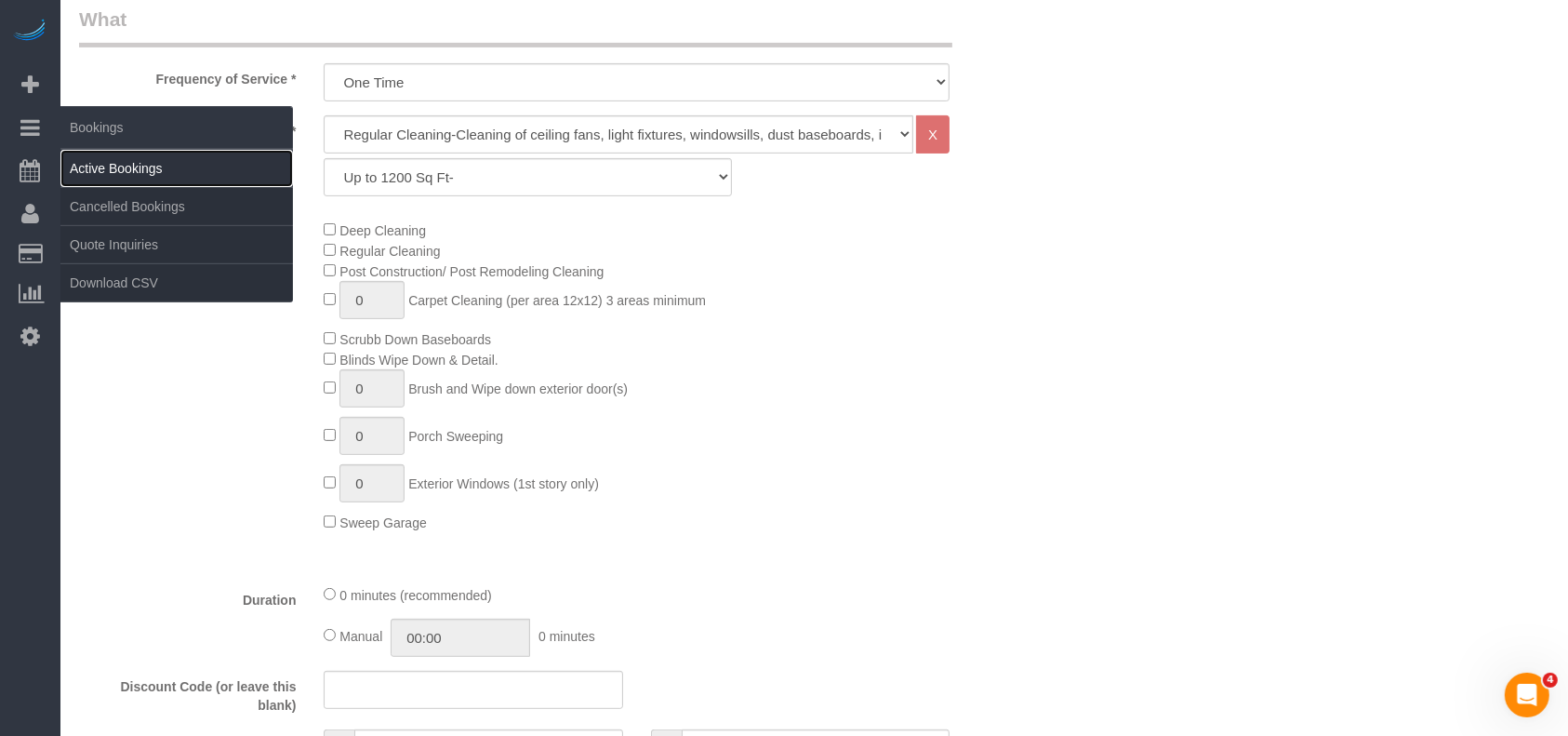
click at [103, 159] on link "Active Bookings" at bounding box center [177, 169] width 233 height 37
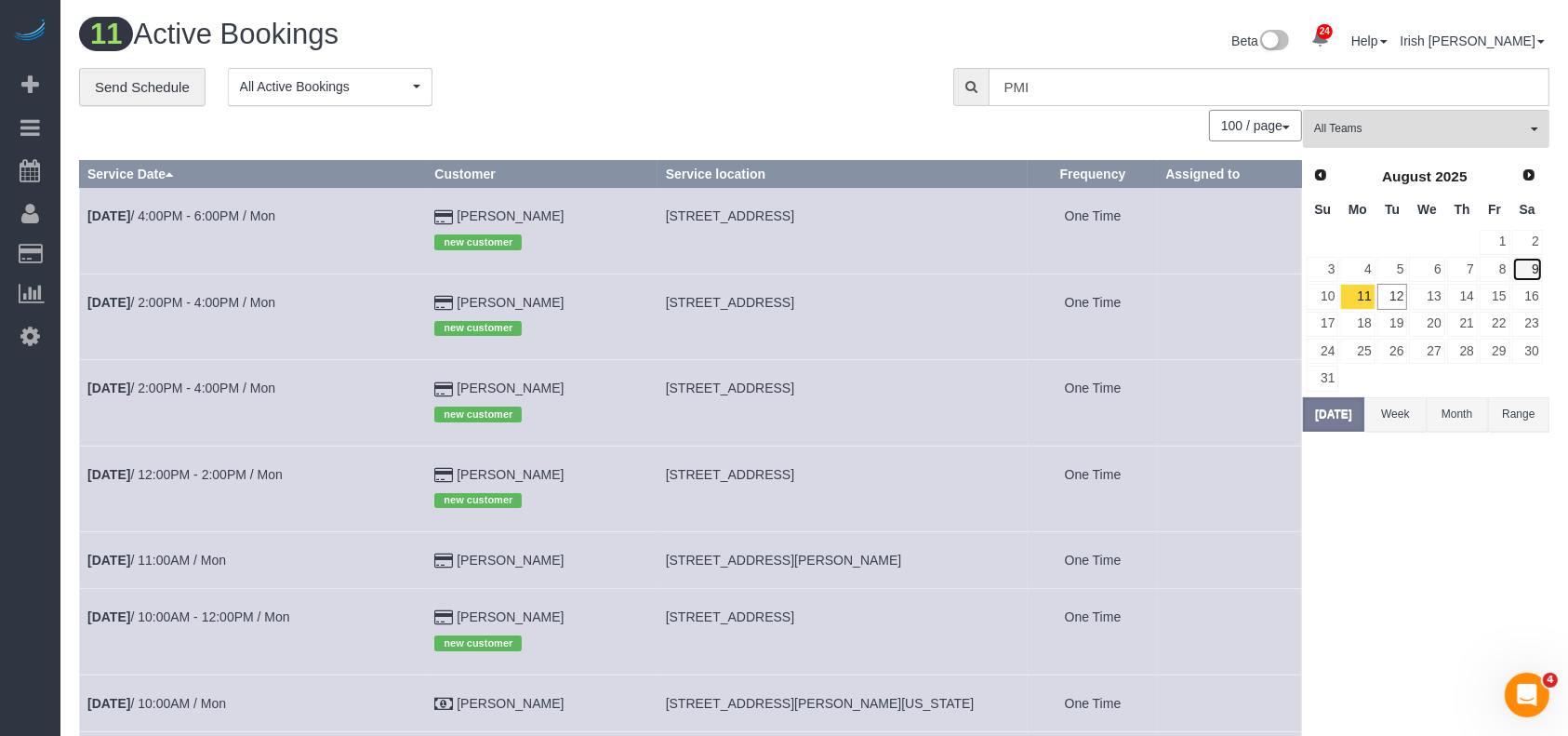
click at [1528, 265] on link "9" at bounding box center [1527, 268] width 31 height 25
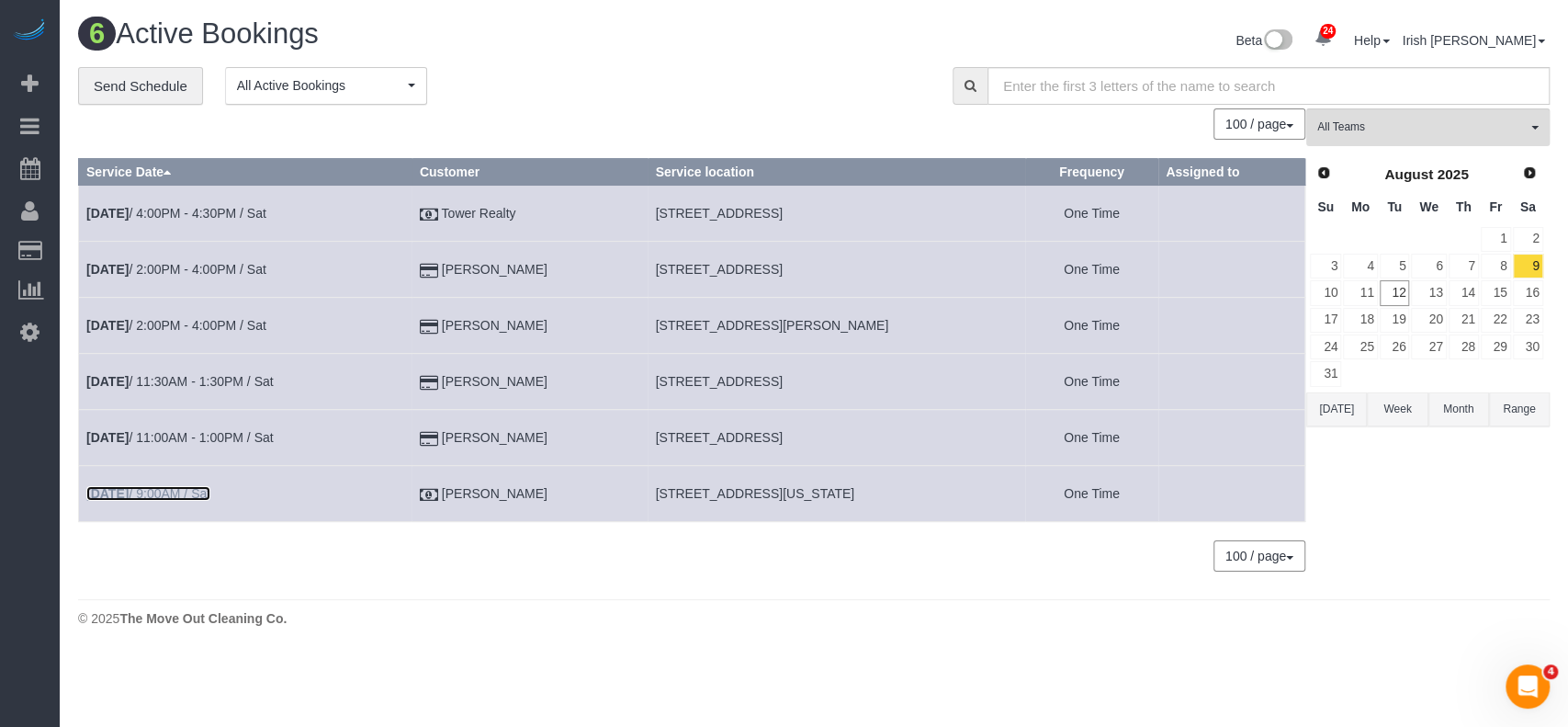
click at [169, 486] on link "[DATE] 9:00AM / Sat" at bounding box center [148, 493] width 124 height 15
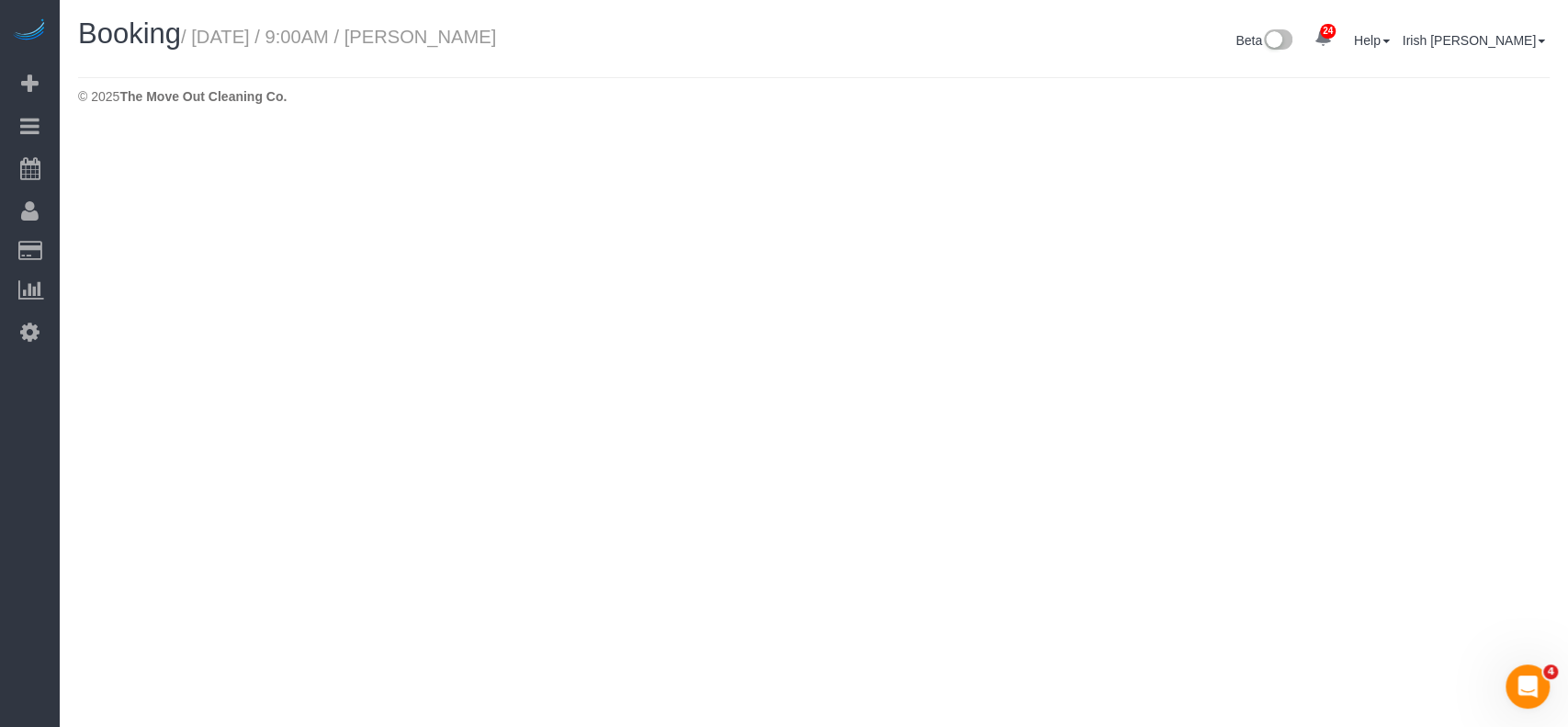
select select "[GEOGRAPHIC_DATA]"
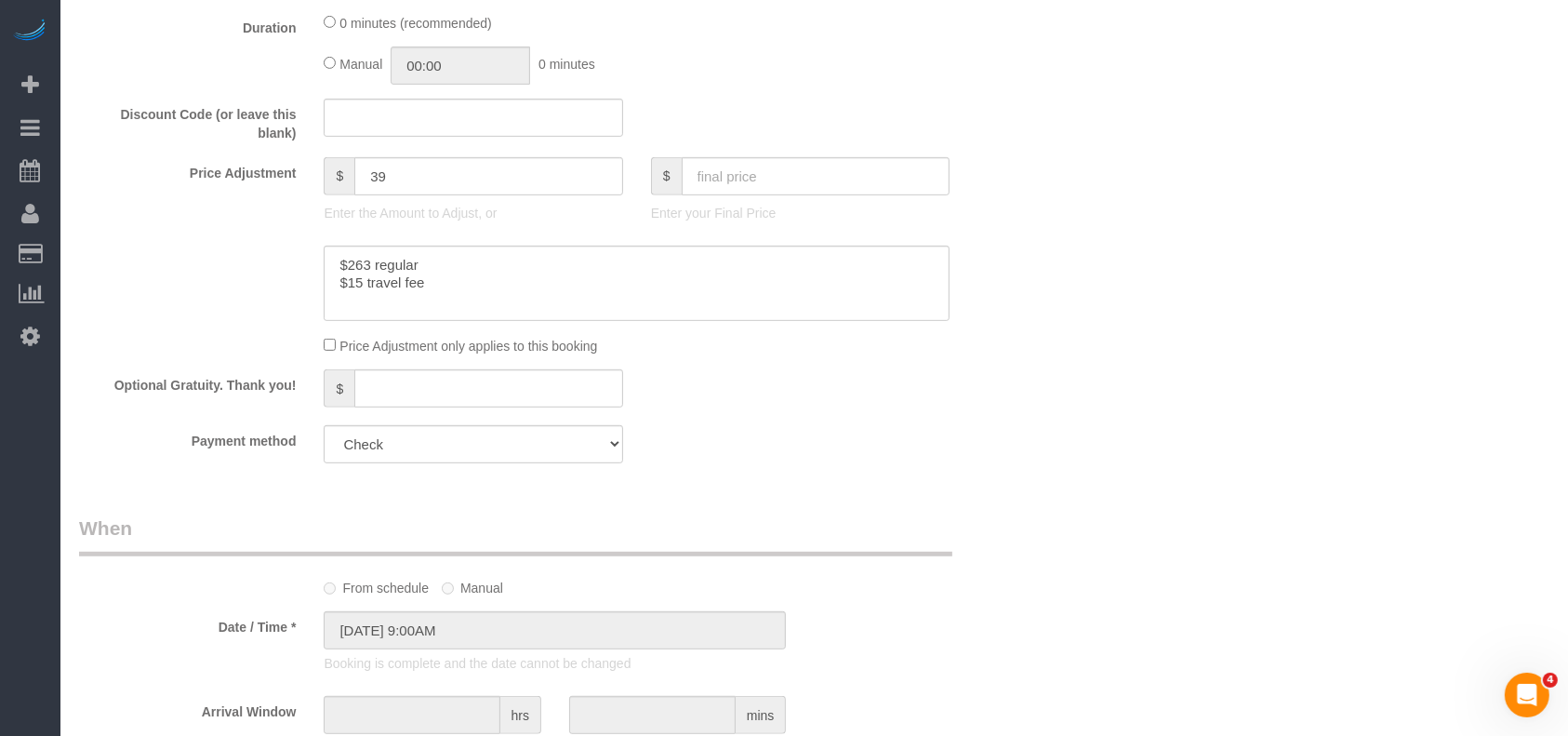
select select "object:21085"
select select "3"
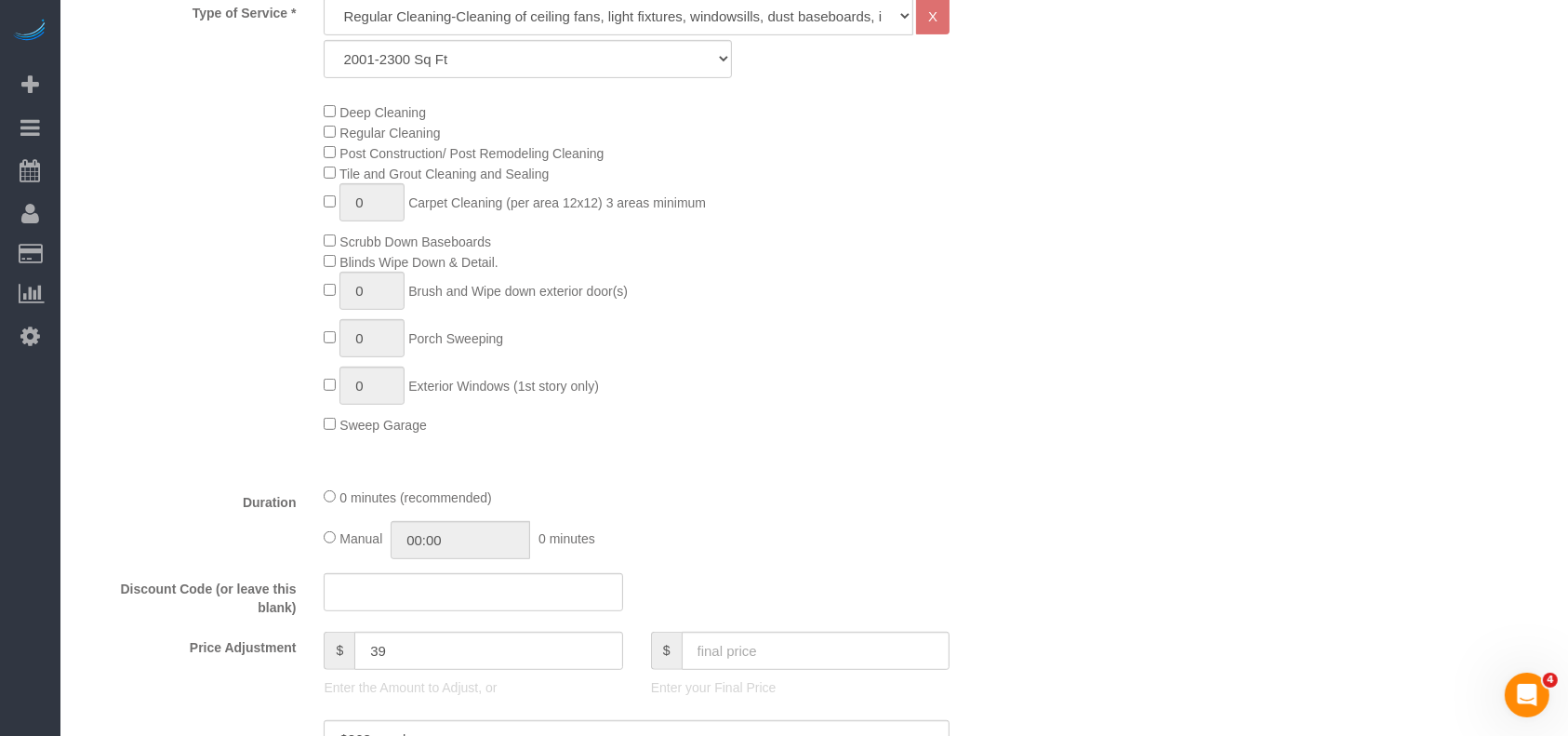
scroll to position [1222, 0]
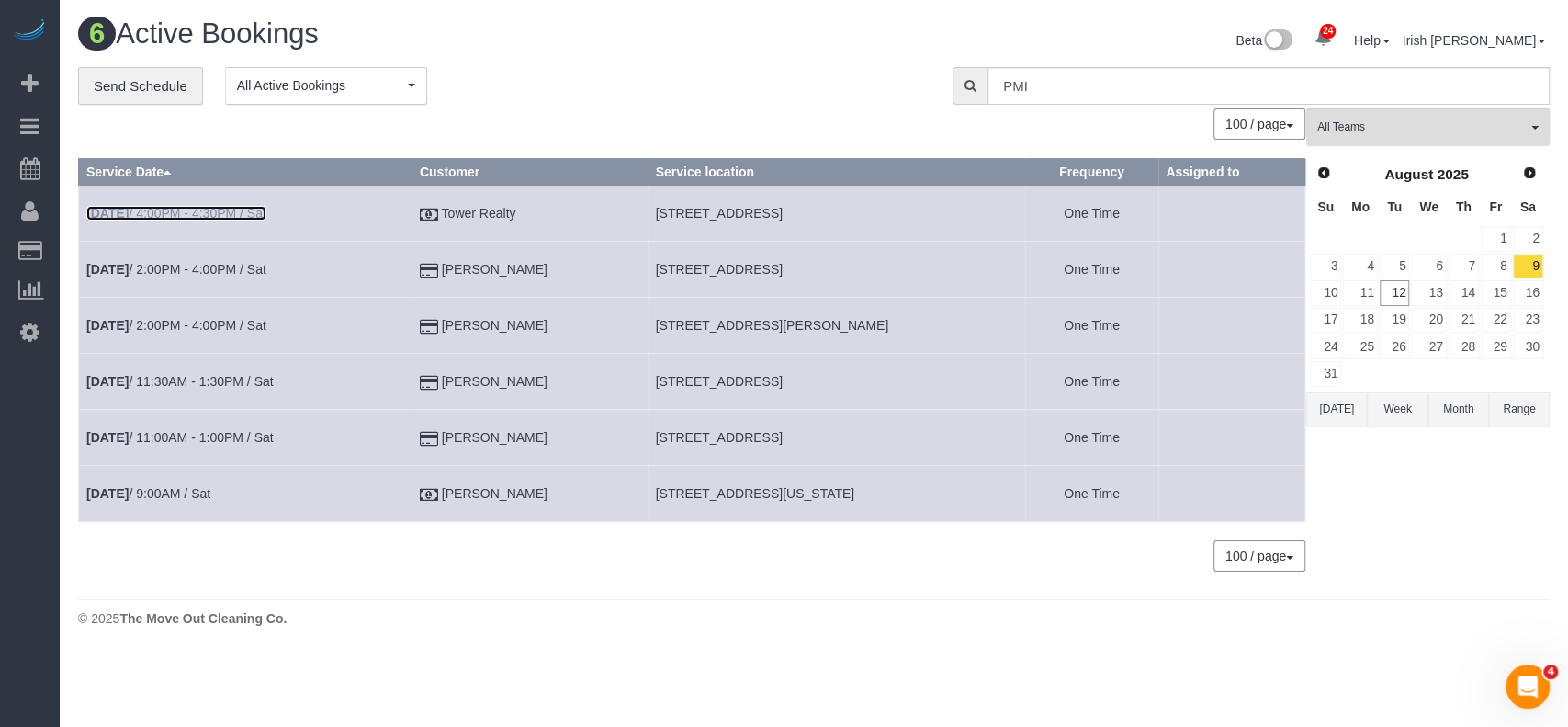
click at [214, 210] on link "[DATE] 4:00PM - 4:30PM / Sat" at bounding box center [176, 212] width 180 height 15
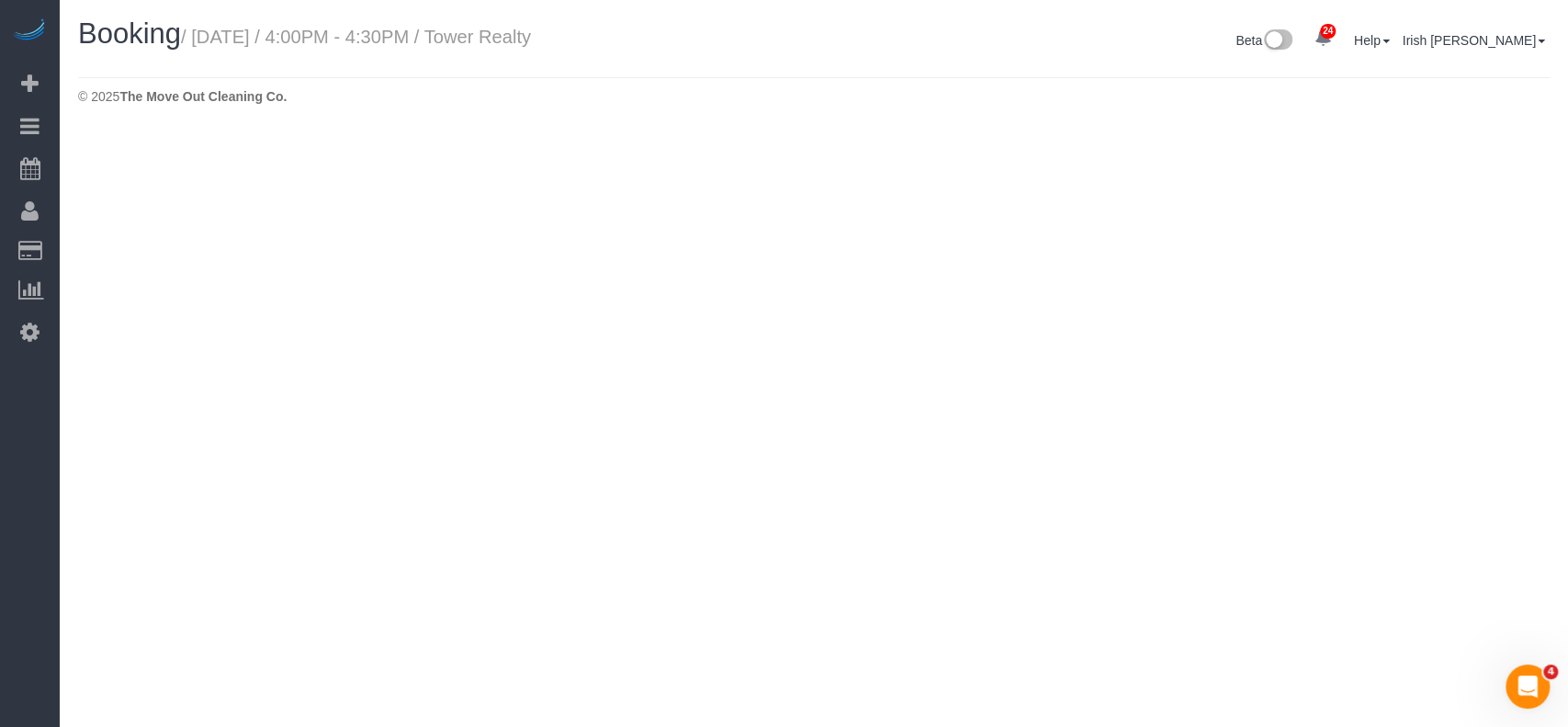
select select "[GEOGRAPHIC_DATA]"
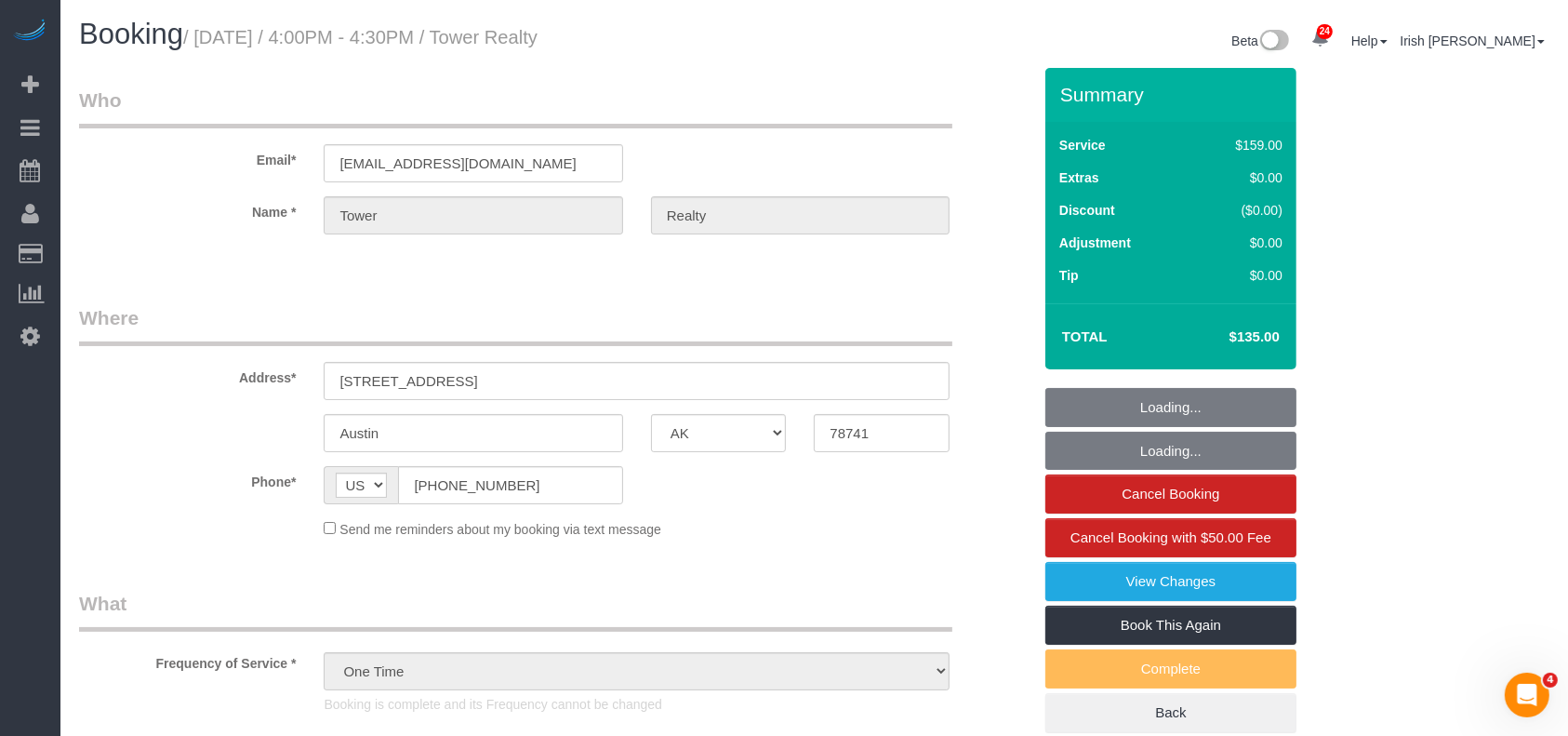
select select "object:21618"
select select "3"
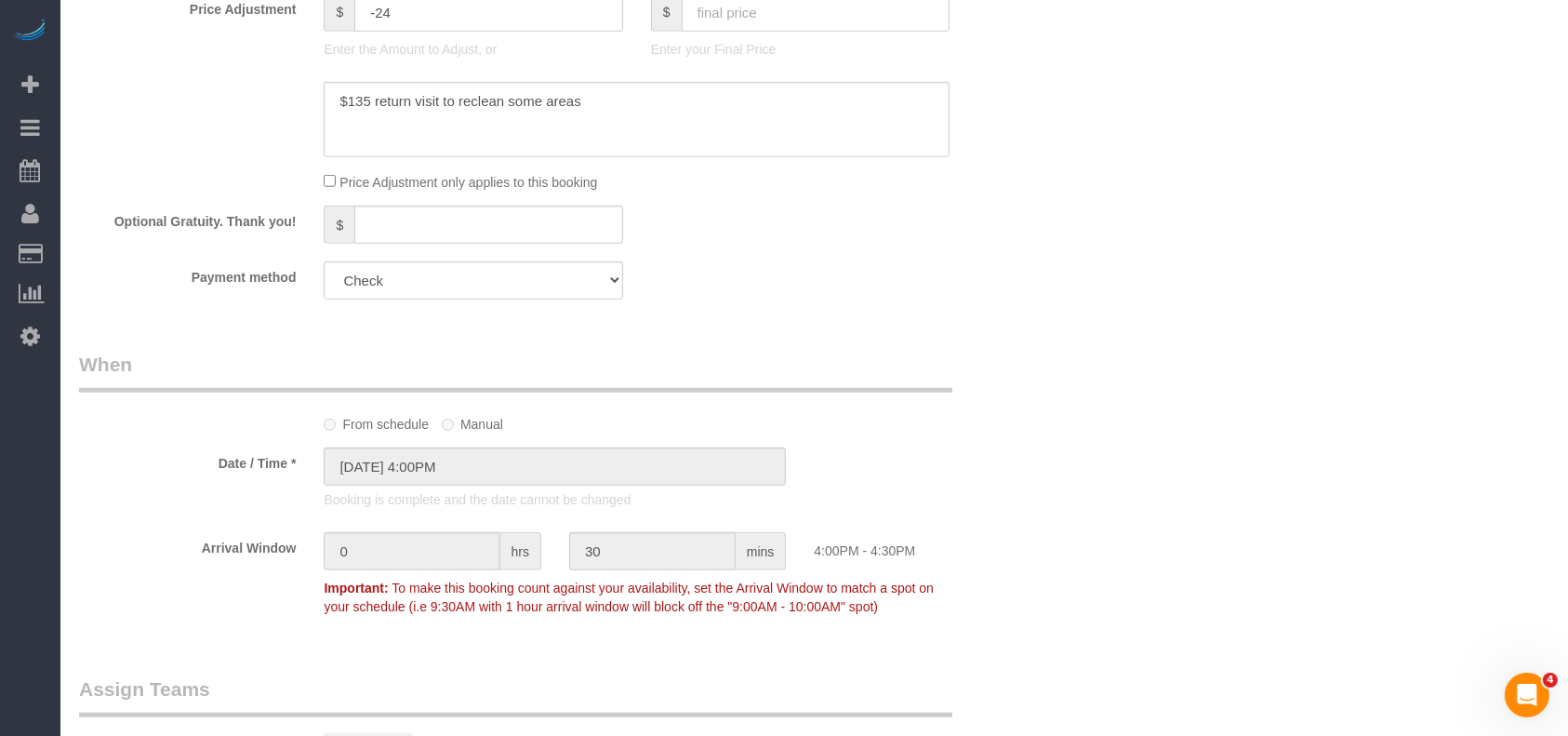
scroll to position [1117, 0]
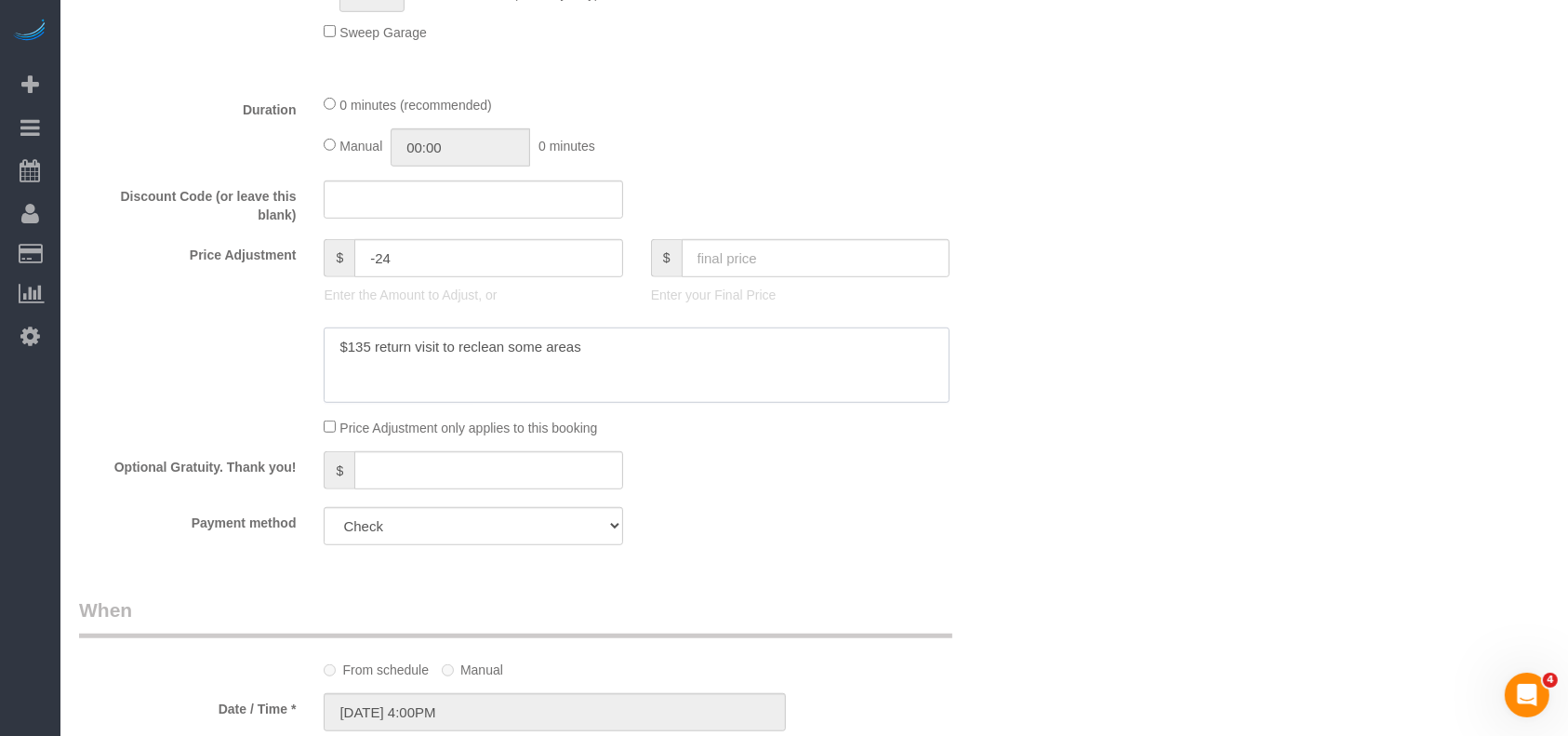
drag, startPoint x: 639, startPoint y: 356, endPoint x: 229, endPoint y: 354, distance: 410.0
click at [229, 354] on div at bounding box center [555, 365] width 980 height 76
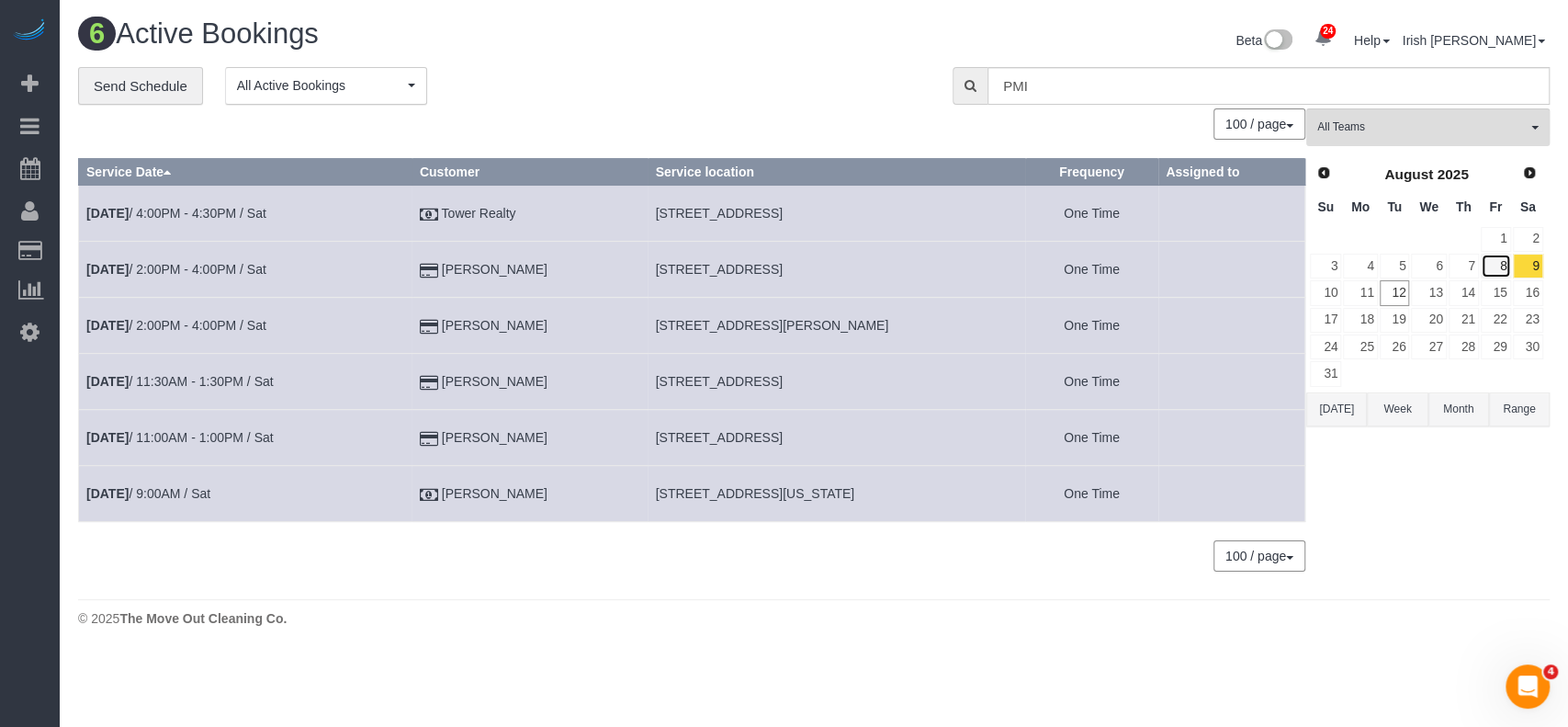
click at [1503, 266] on link "8" at bounding box center [1495, 265] width 30 height 24
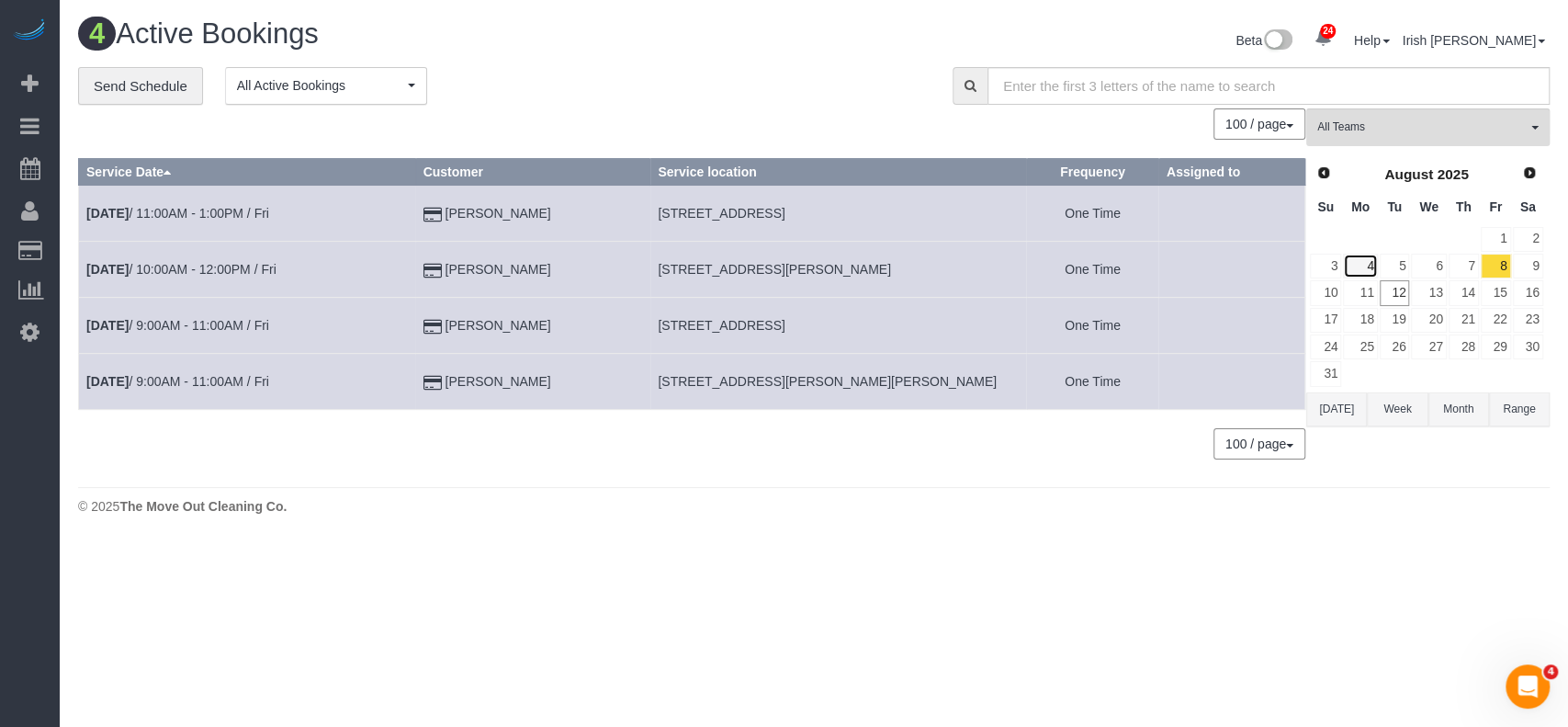
click at [1373, 266] on link "4" at bounding box center [1360, 265] width 34 height 24
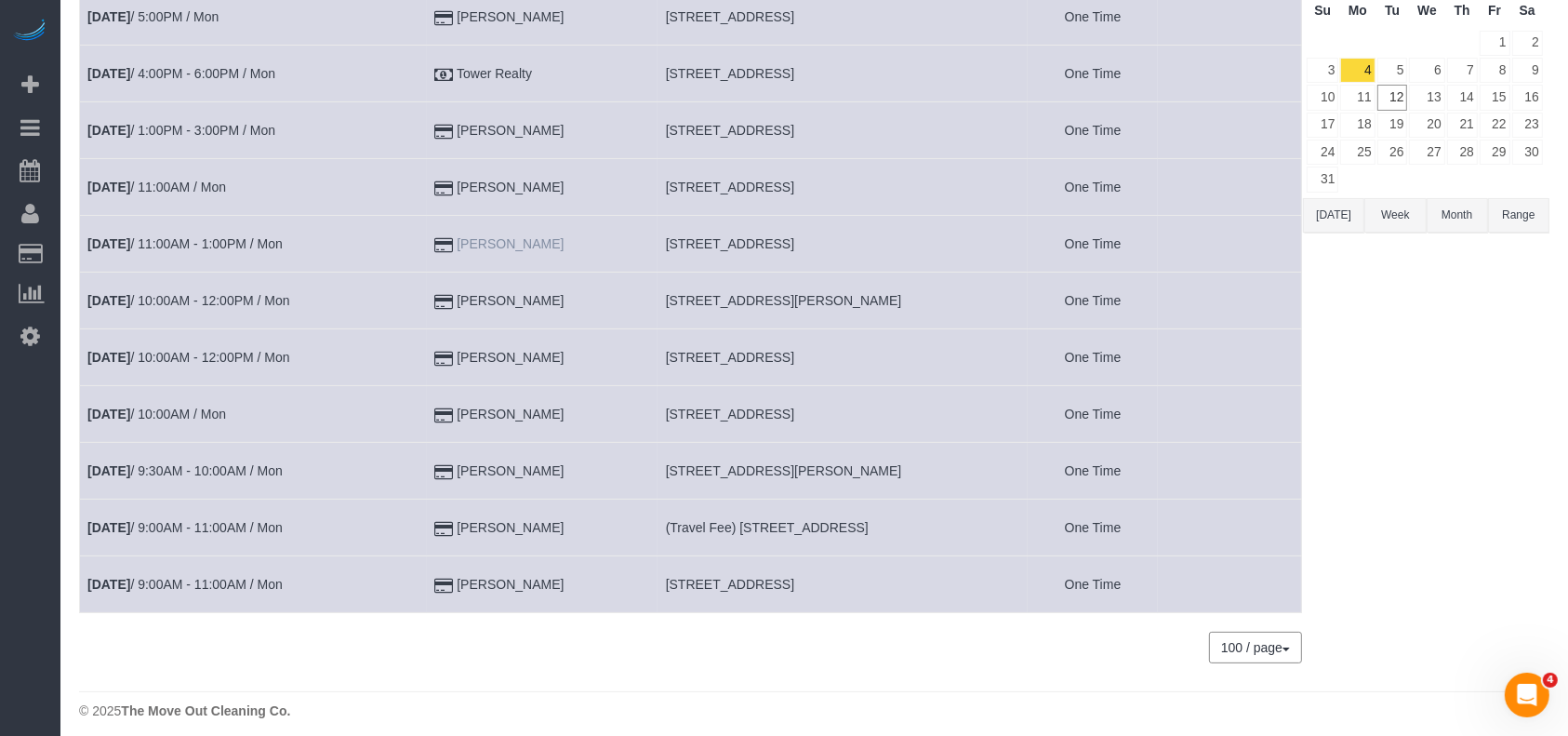
scroll to position [208, 0]
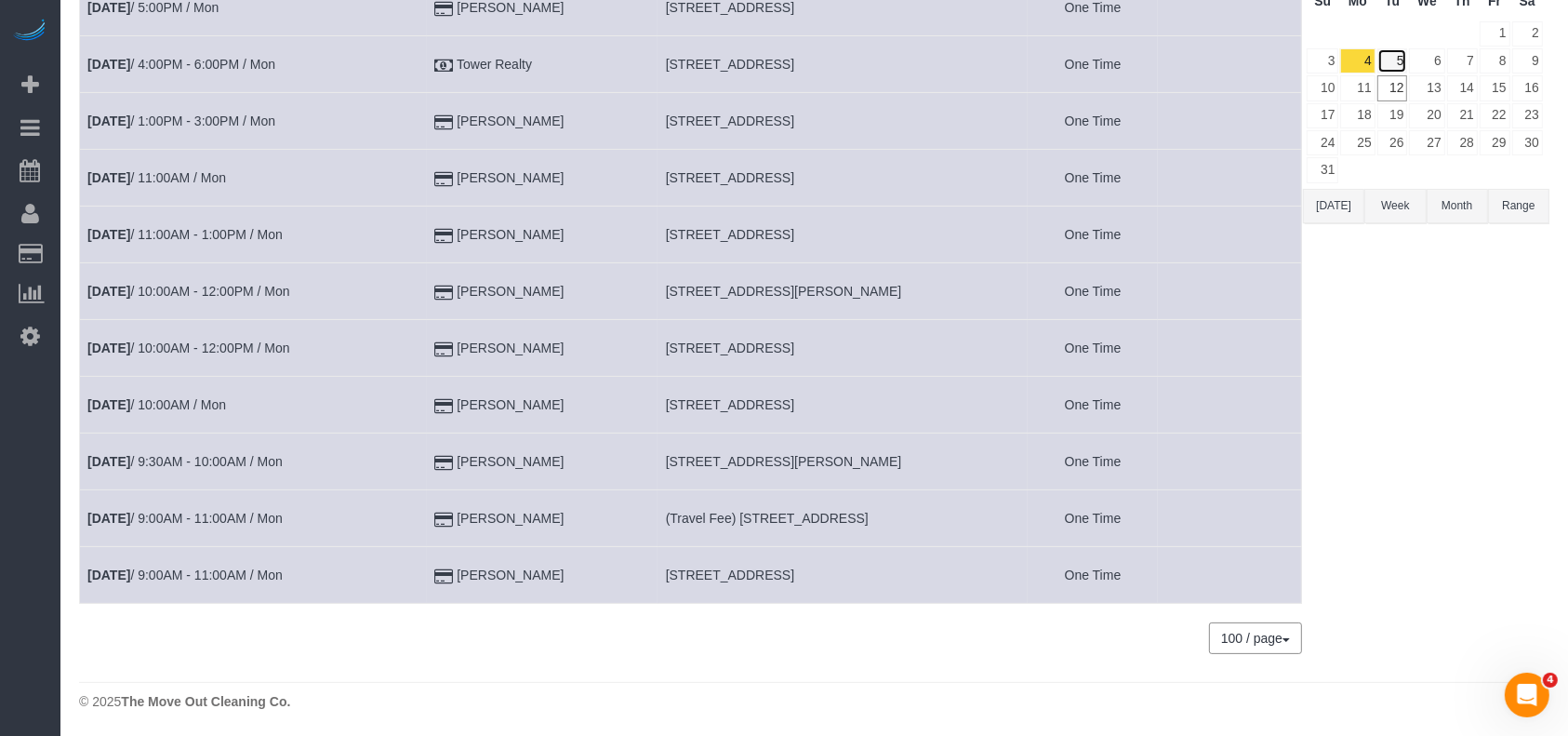
click at [1393, 54] on link "5" at bounding box center [1392, 60] width 31 height 25
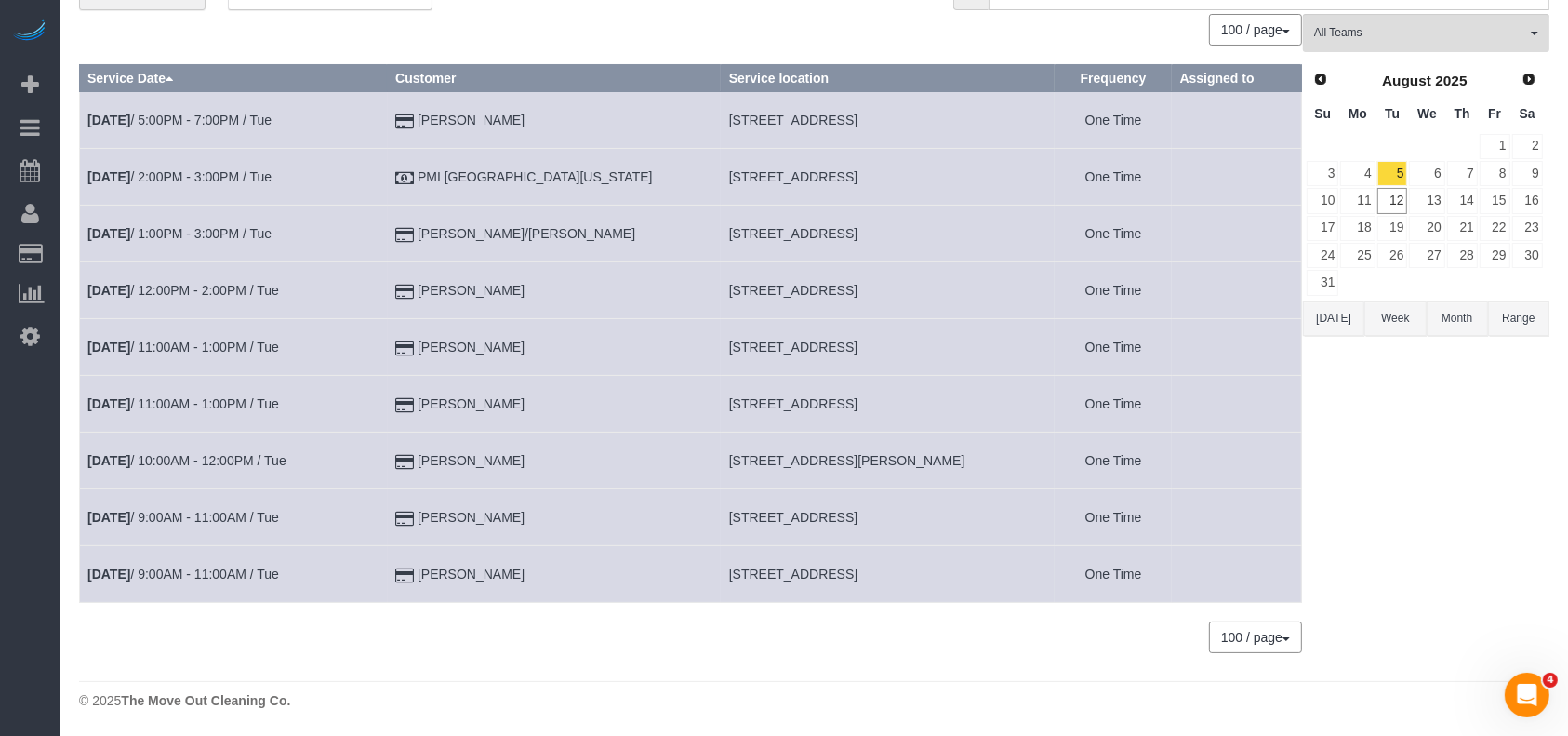
drag, startPoint x: 692, startPoint y: 174, endPoint x: 1119, endPoint y: 160, distance: 427.2
click at [1119, 162] on tr "[DATE] 2:00PM - 3:00PM / Tue PMI [GEOGRAPHIC_DATA][US_STATE] [STREET_ADDRESS] O…" at bounding box center [690, 178] width 1222 height 57
copy tr "[STREET_ADDRESS] One Ti"
click at [826, 190] on td "[STREET_ADDRESS]" at bounding box center [888, 178] width 334 height 57
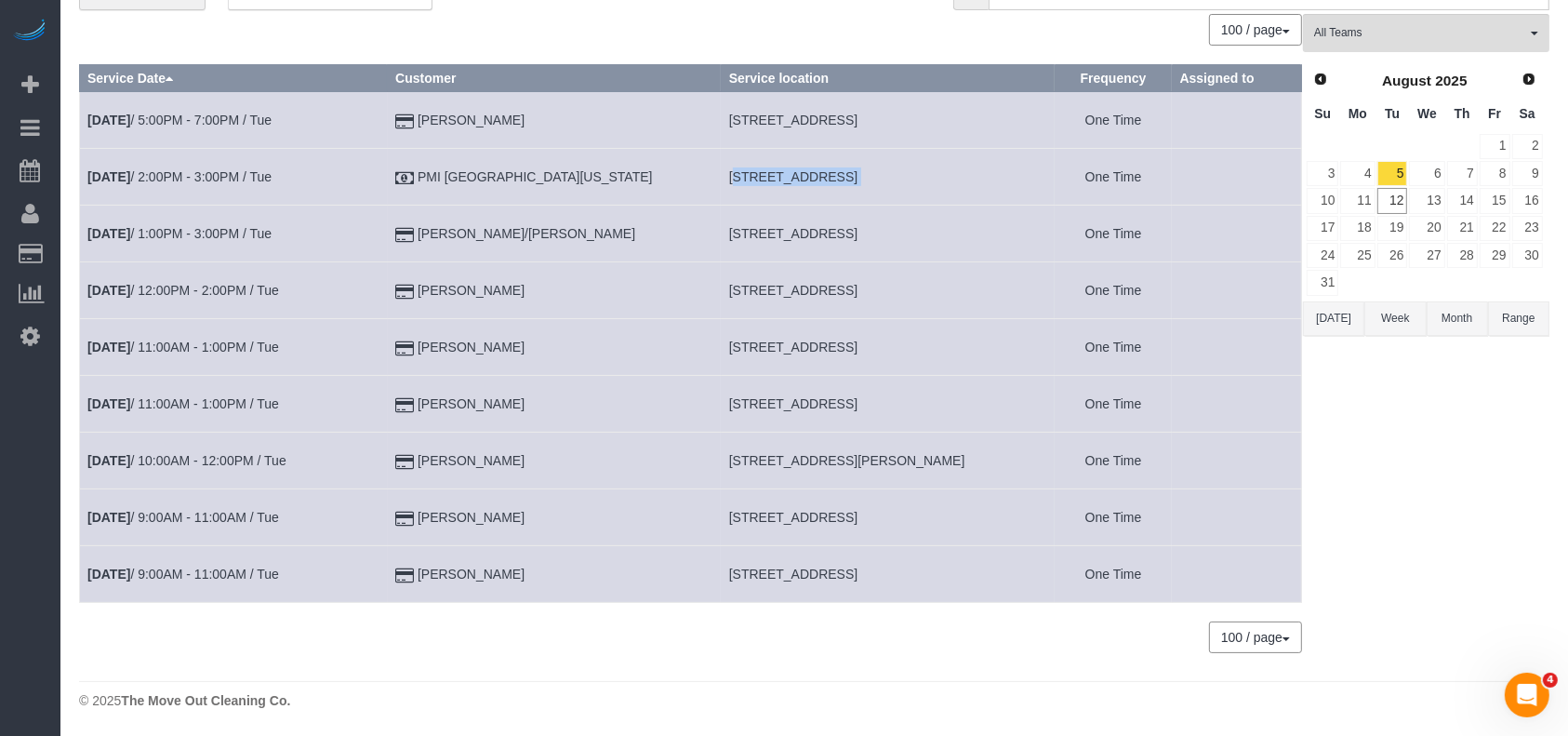
click at [826, 190] on td "[STREET_ADDRESS]" at bounding box center [888, 178] width 334 height 57
click at [140, 175] on link "[DATE] 2:00PM - 3:00PM / Tue" at bounding box center [179, 177] width 184 height 15
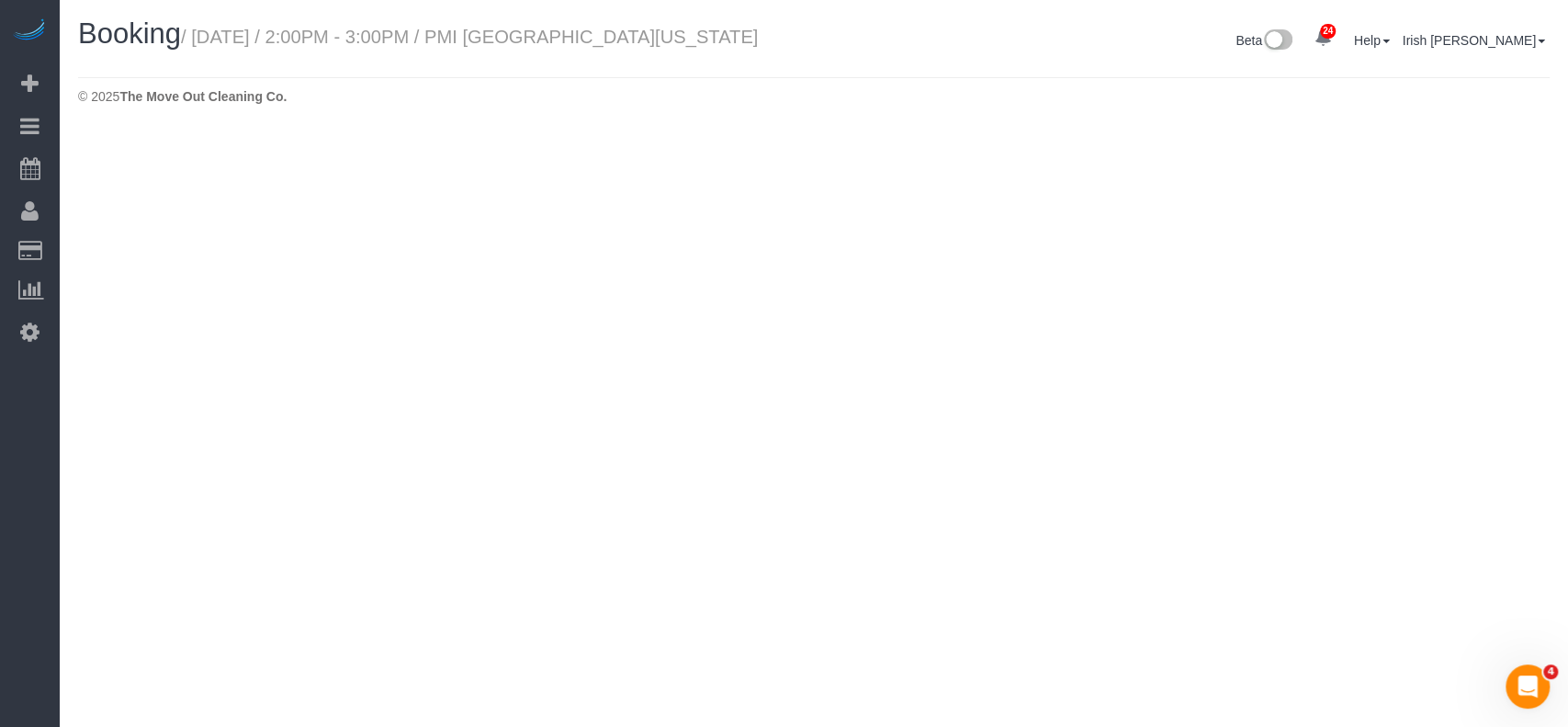
select select "[GEOGRAPHIC_DATA]"
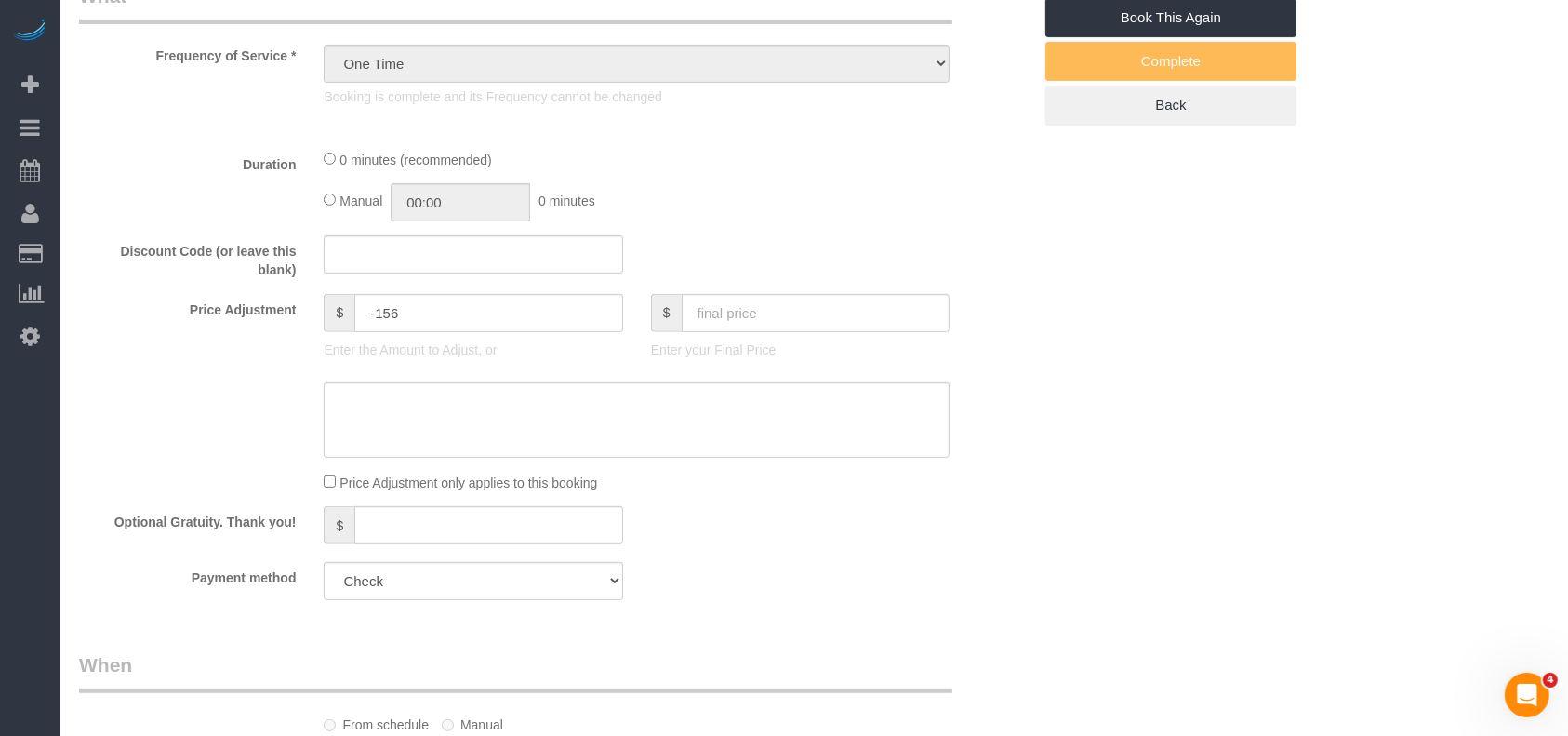
scroll to position [620, 0]
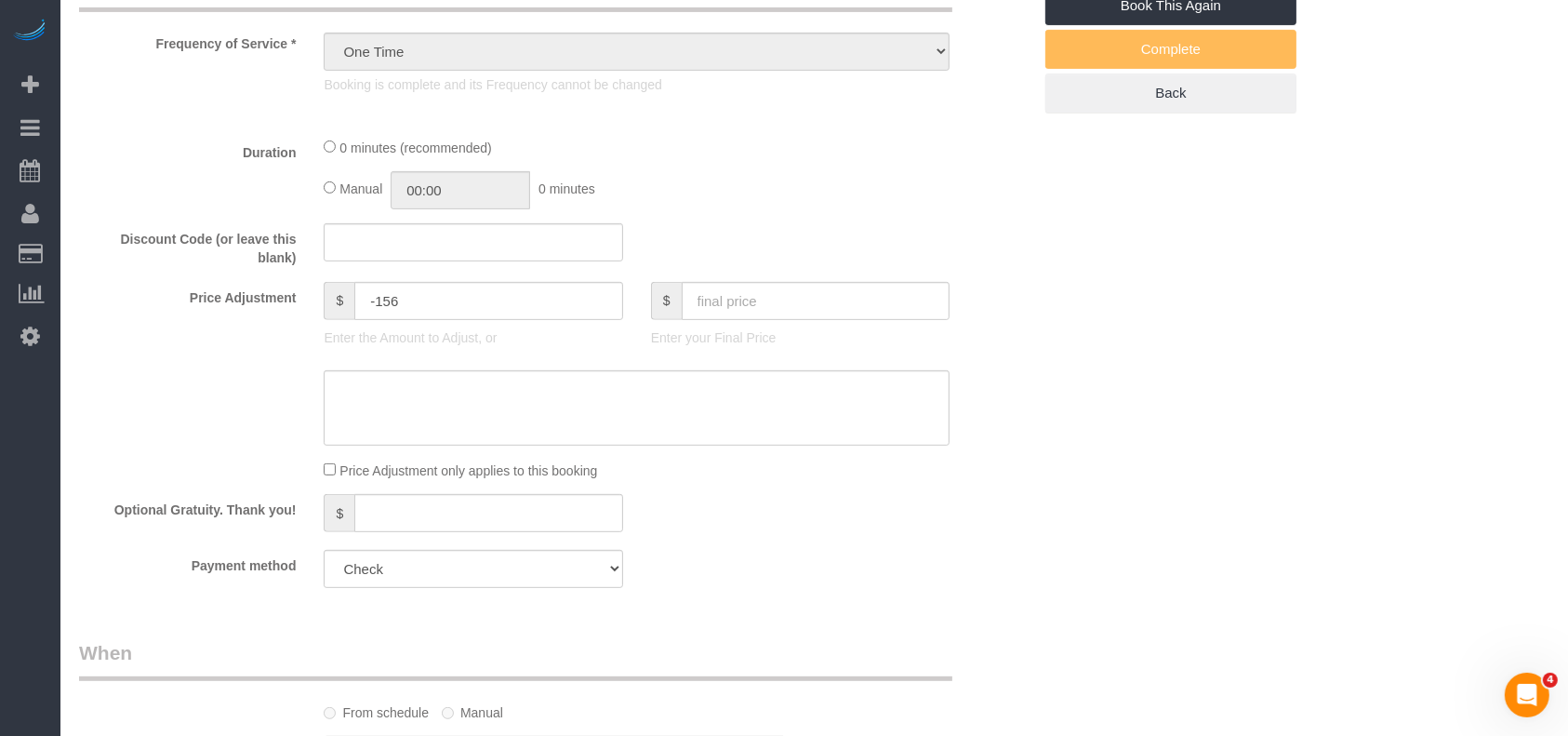
select select "object:22375"
select select "3"
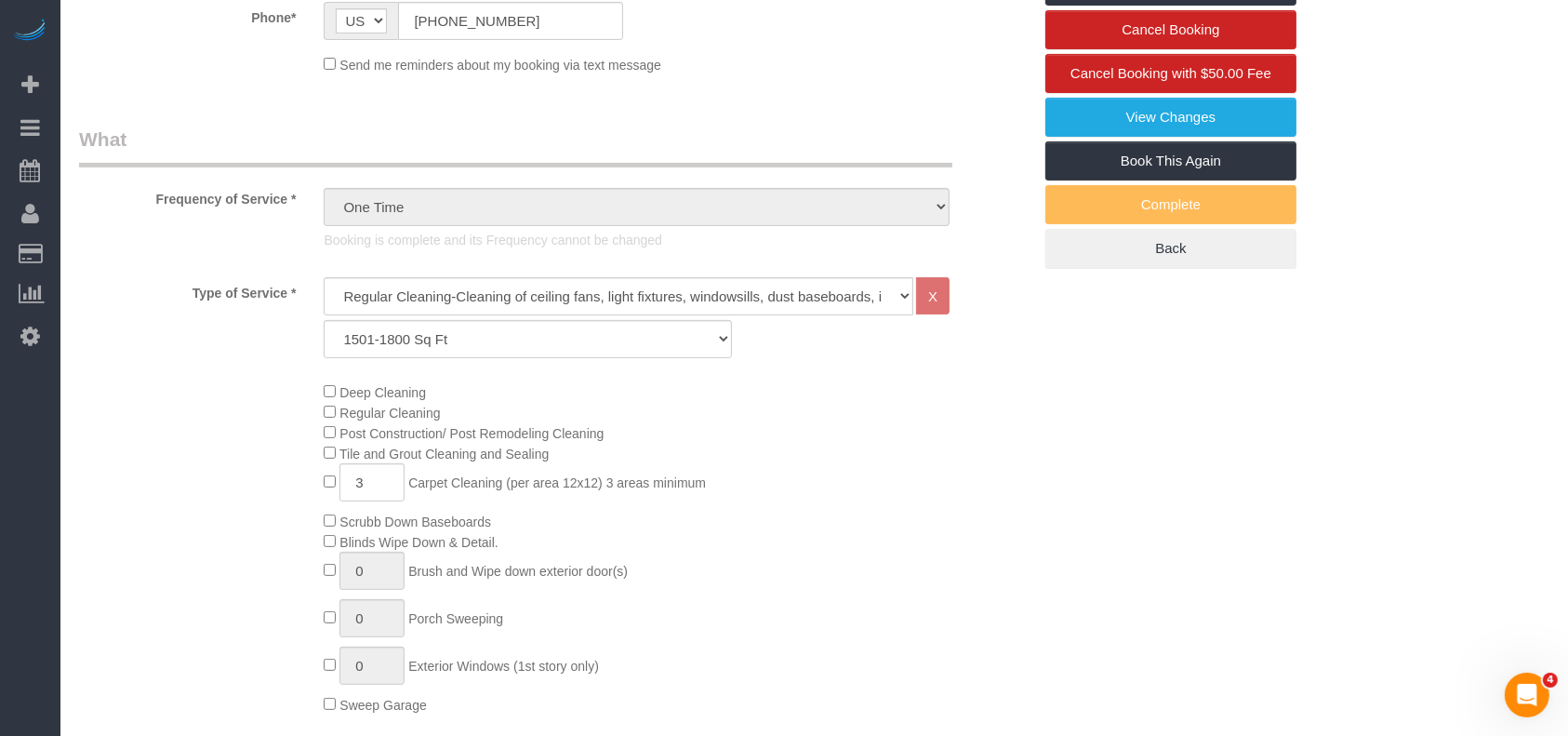
scroll to position [0, 0]
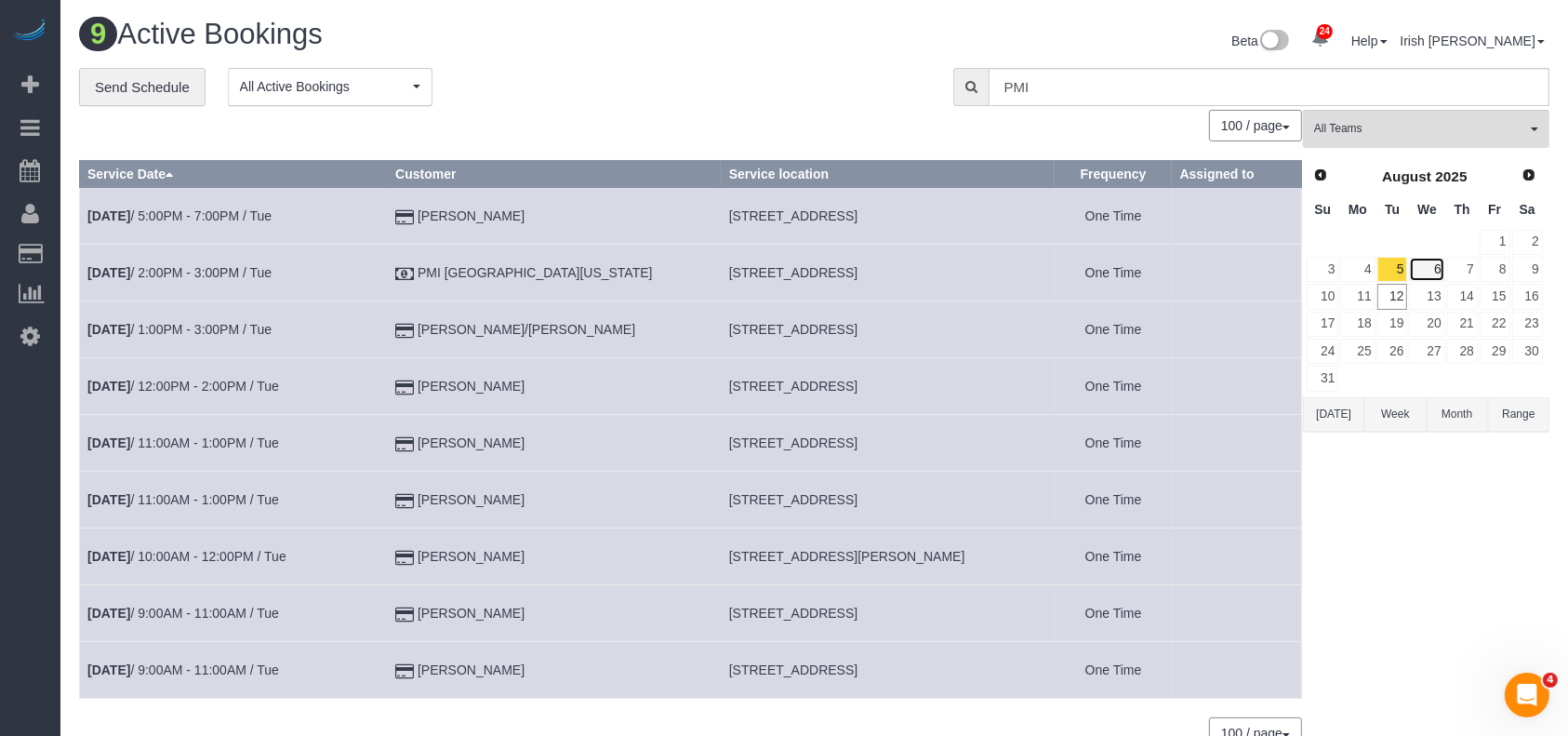
click at [1431, 264] on link "6" at bounding box center [1427, 268] width 36 height 25
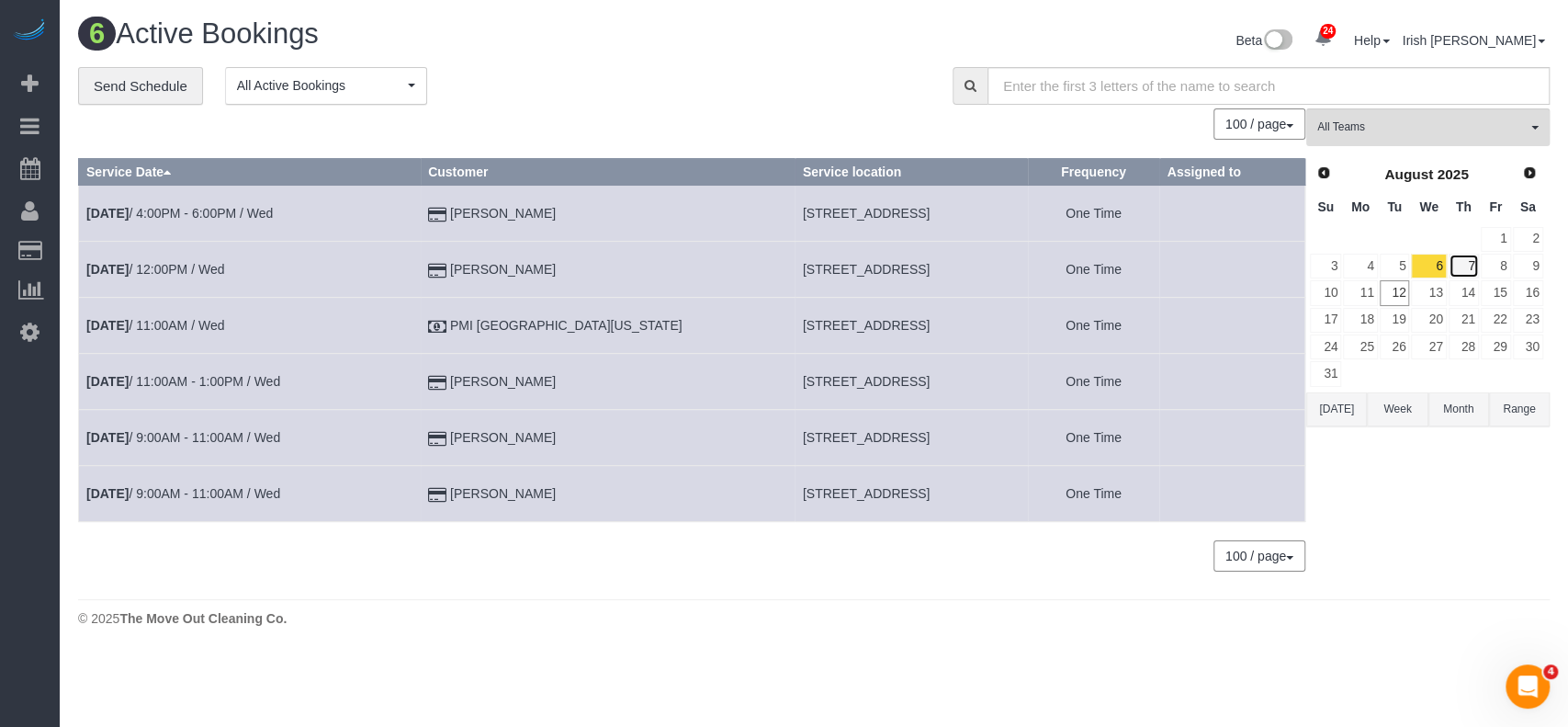
click at [1466, 264] on link "7" at bounding box center [1463, 265] width 30 height 24
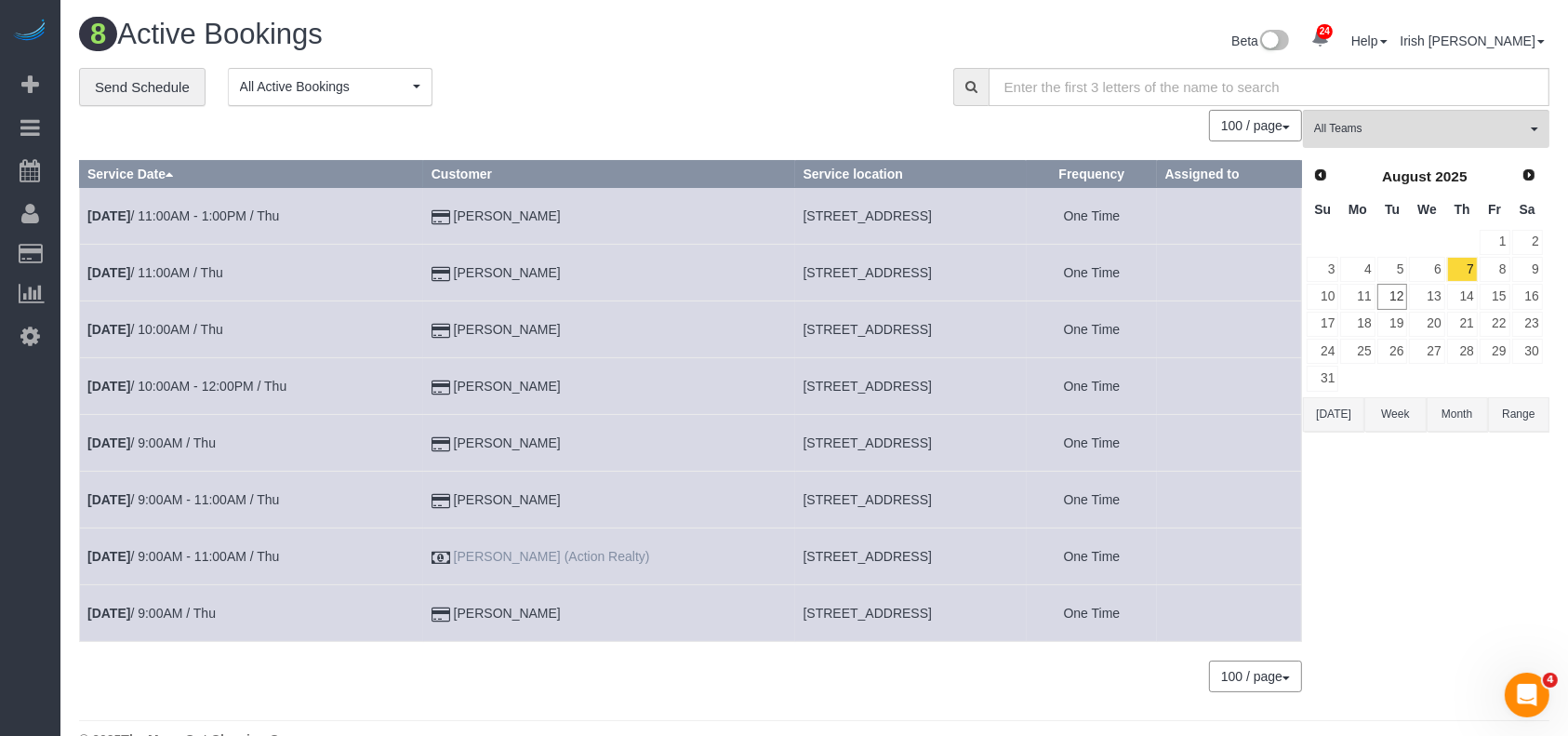
drag, startPoint x: 654, startPoint y: 561, endPoint x: 434, endPoint y: 551, distance: 220.2
click at [434, 554] on td "[PERSON_NAME] (Action Realty)" at bounding box center [608, 557] width 372 height 57
copy link "[PERSON_NAME] (Action Realty)"
click at [909, 554] on span "[STREET_ADDRESS]" at bounding box center [868, 555] width 128 height 15
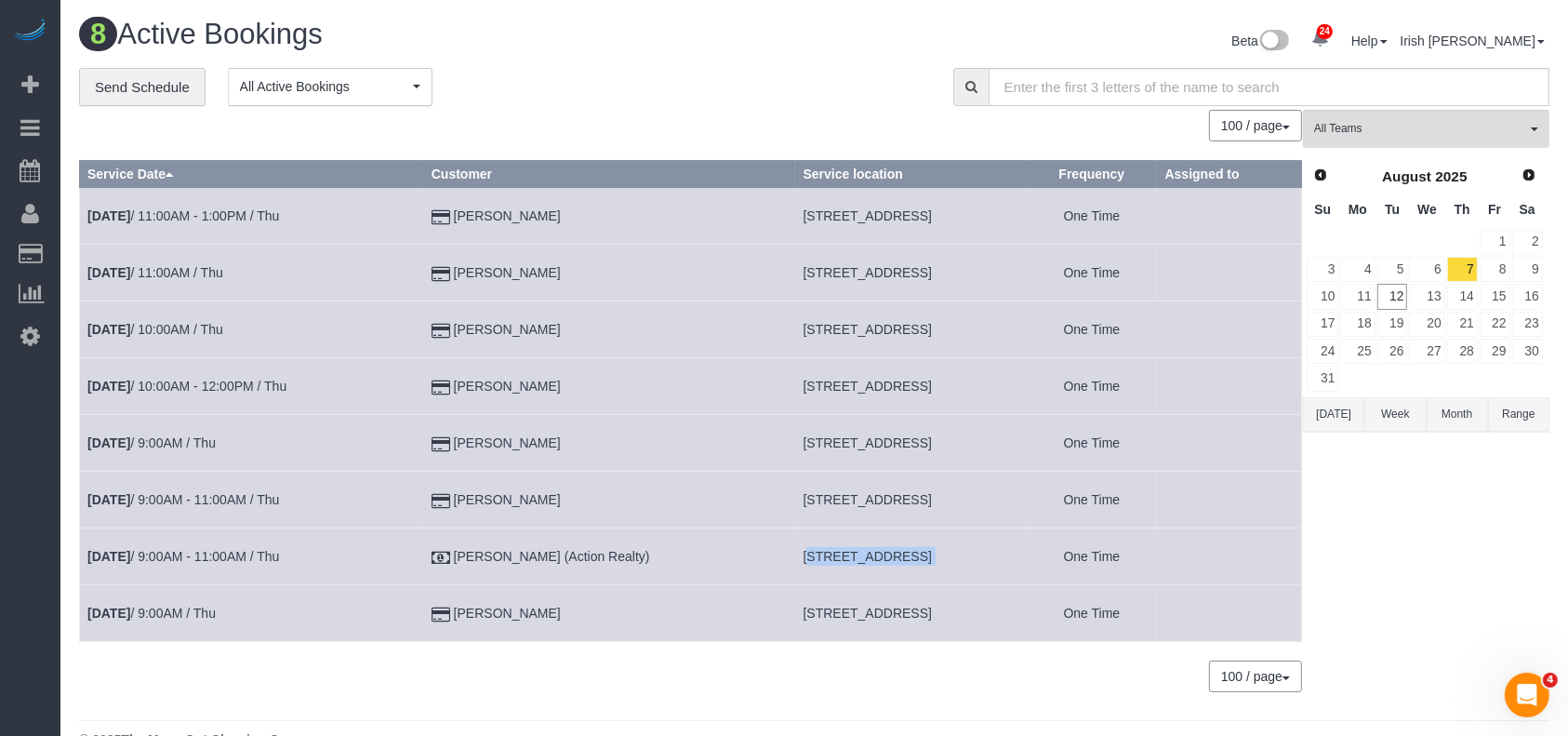
click at [907, 554] on span "[STREET_ADDRESS]" at bounding box center [868, 555] width 128 height 15
copy tr "[STREET_ADDRESS]"
click at [200, 552] on link "[DATE] 9:00AM - 11:00AM / Thu" at bounding box center [183, 555] width 191 height 15
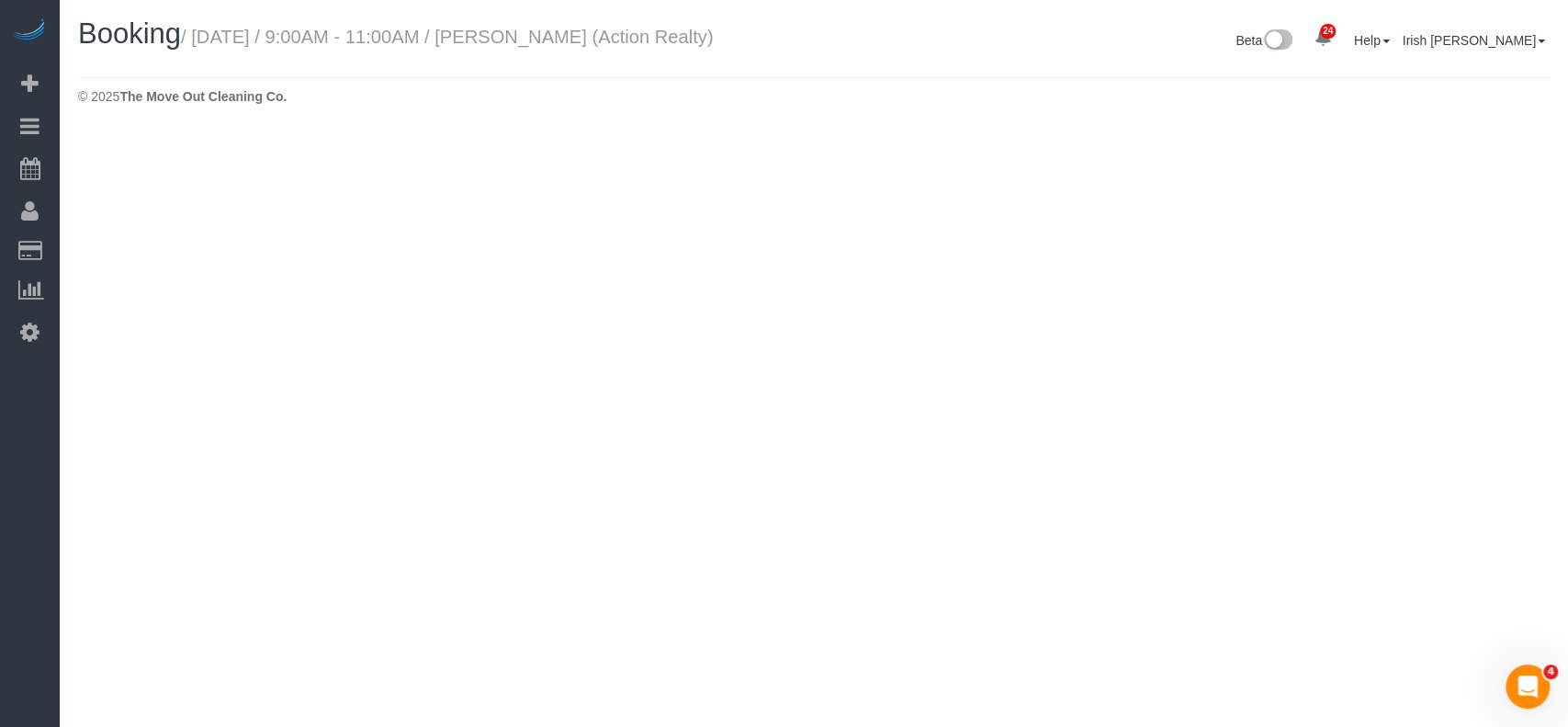
select select "[GEOGRAPHIC_DATA]"
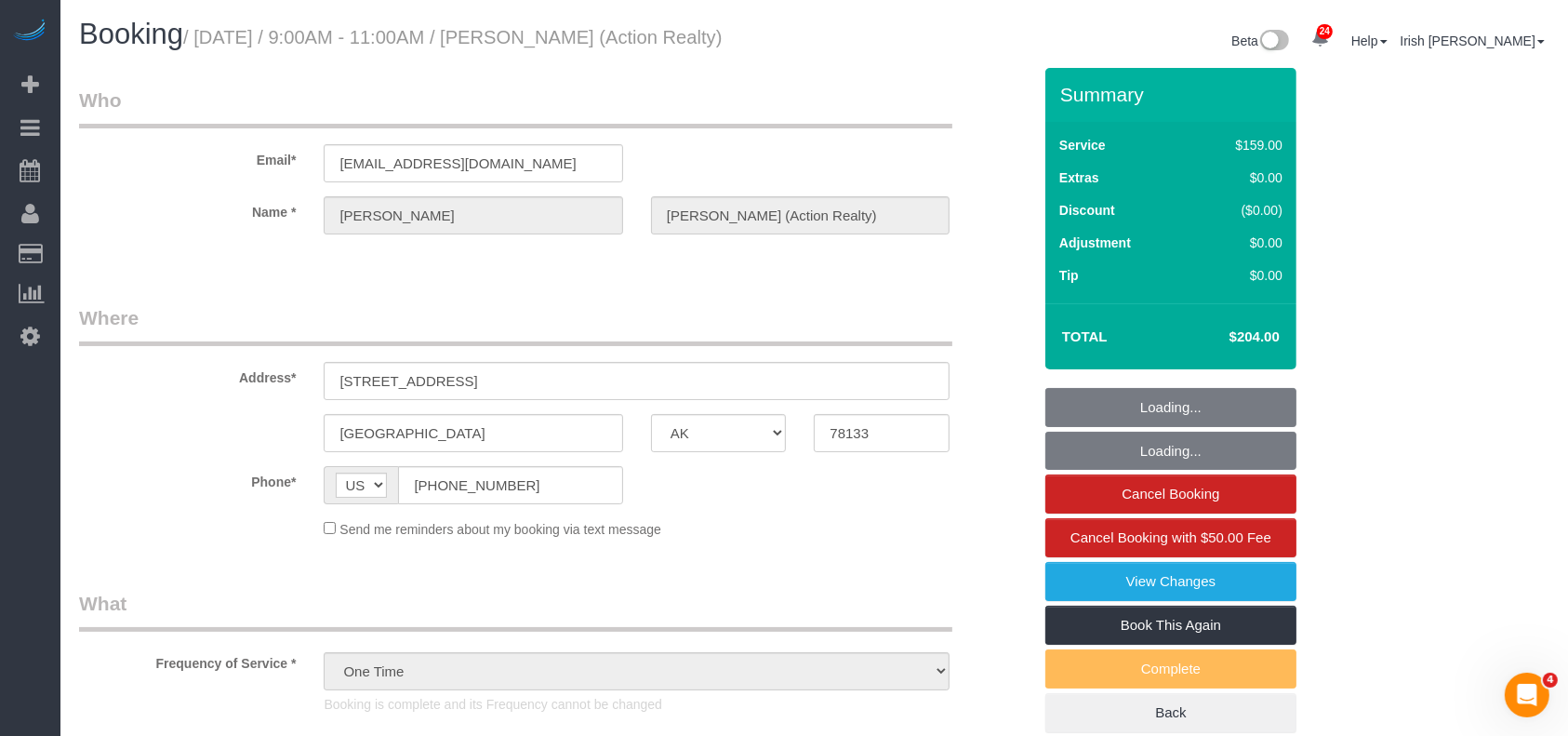
select select "object:23059"
select select "3"
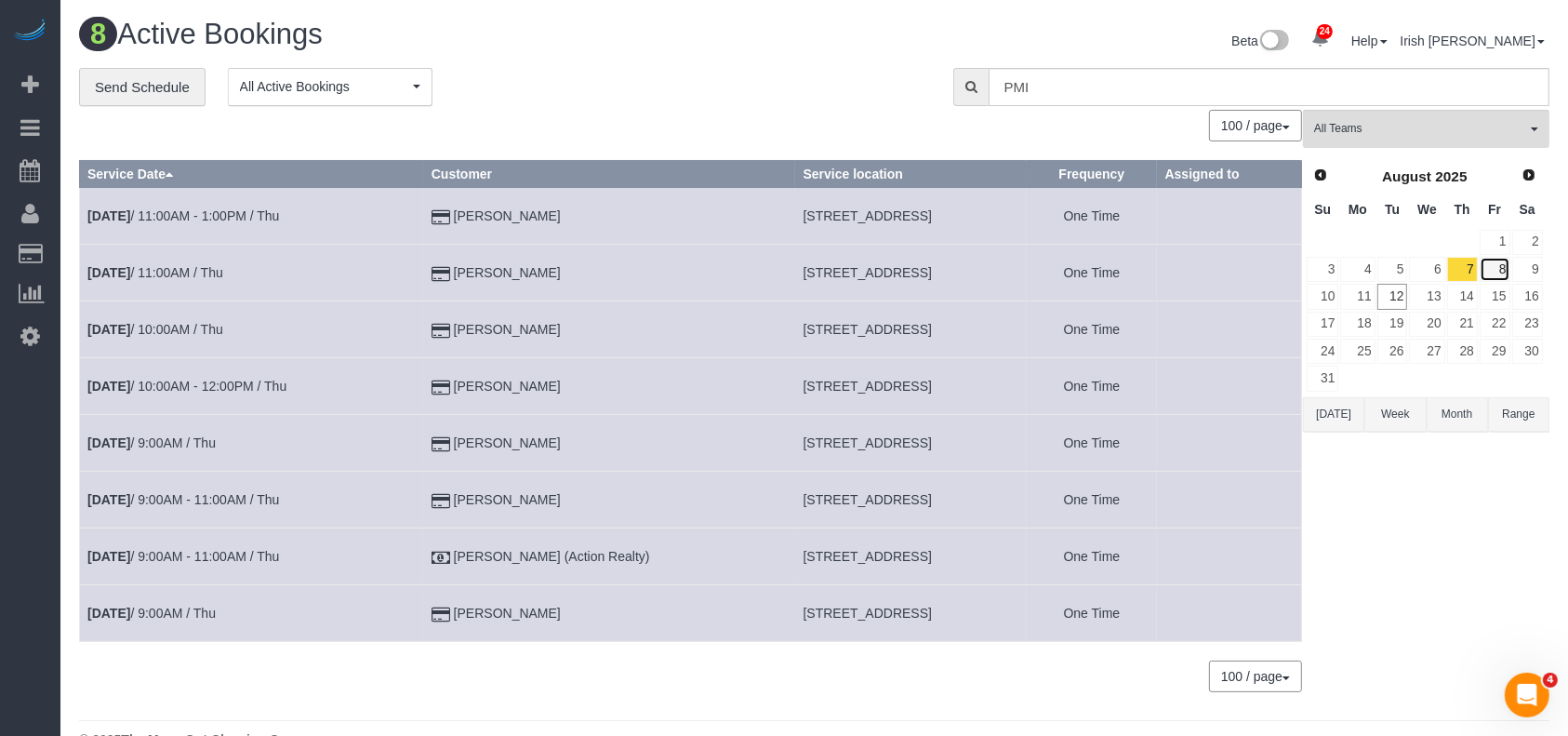
click at [1498, 269] on link "8" at bounding box center [1494, 268] width 31 height 25
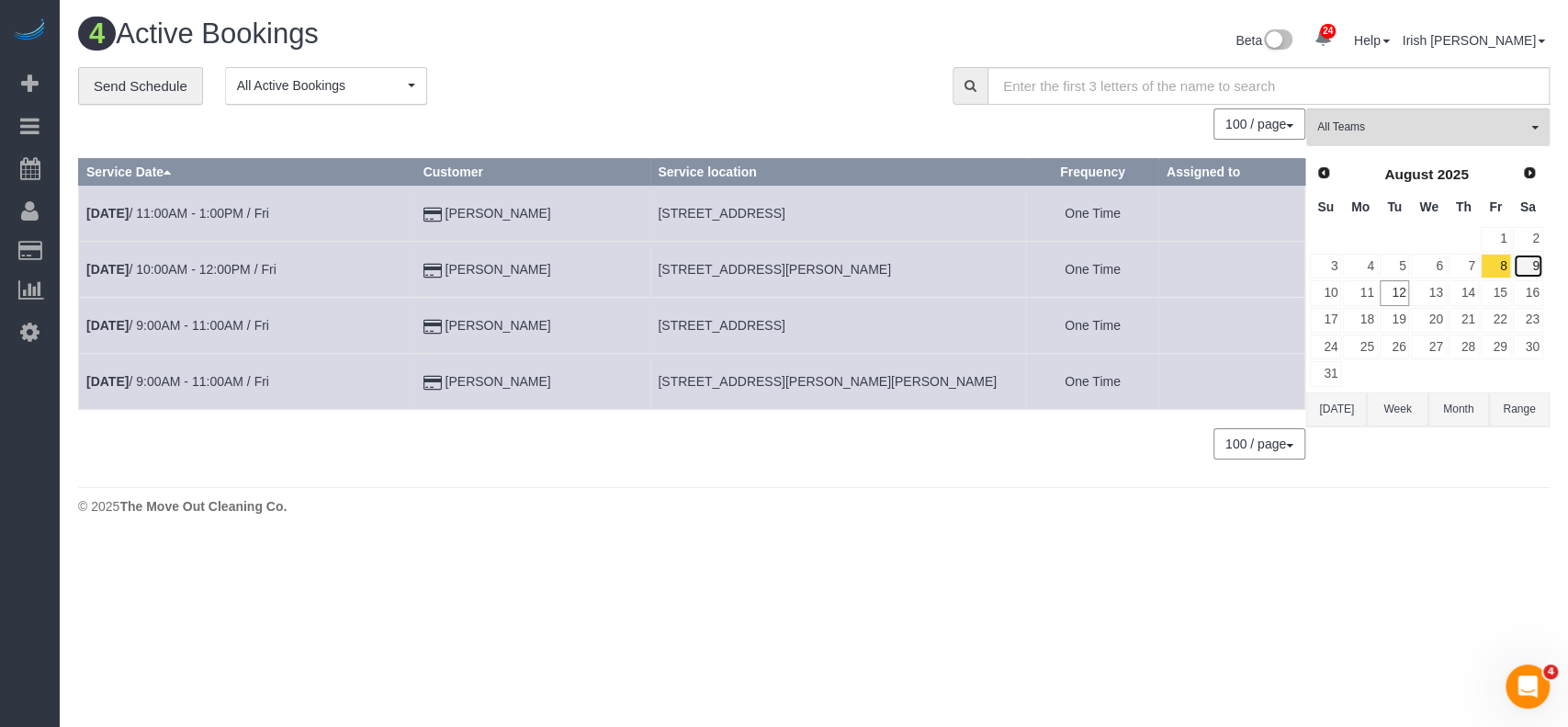
click at [1536, 266] on link "9" at bounding box center [1527, 265] width 30 height 24
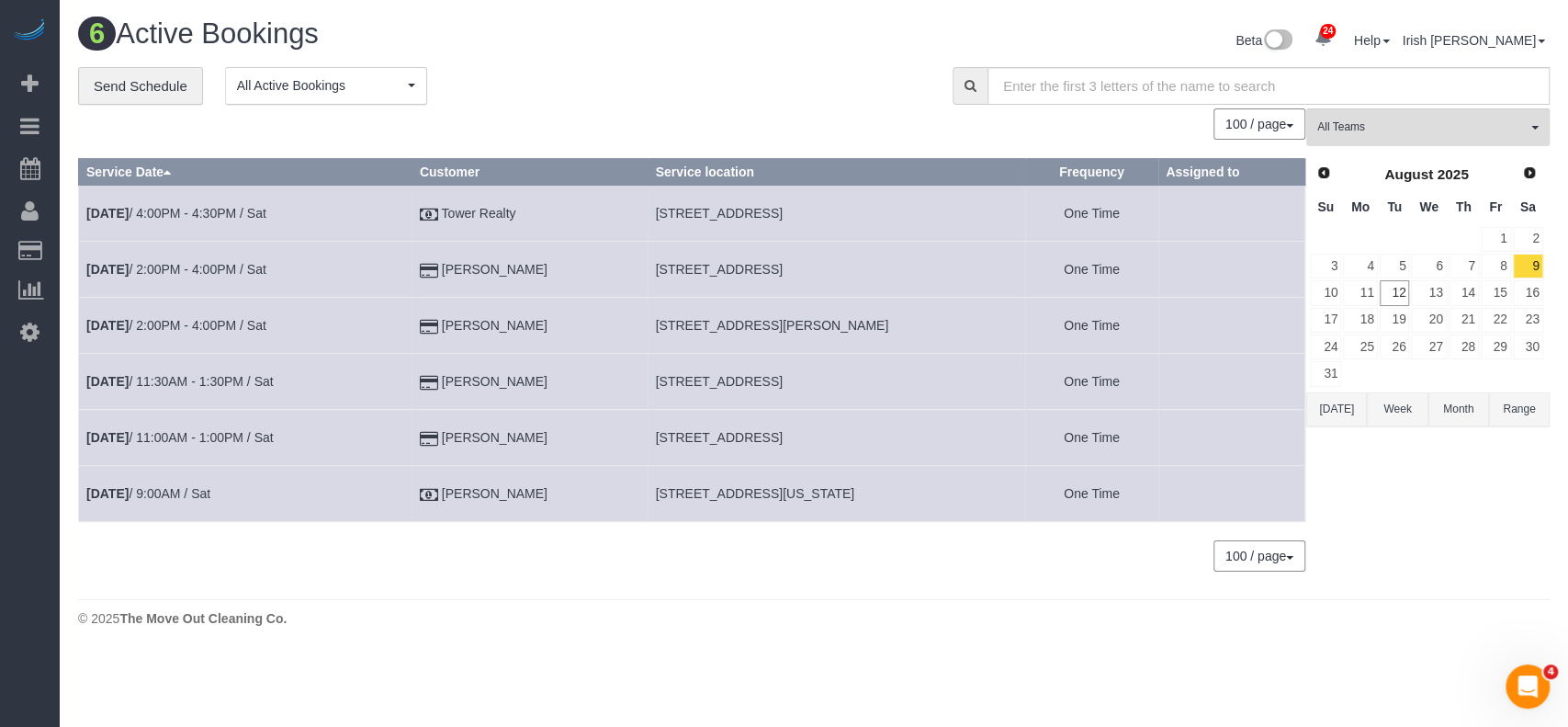
click at [1520, 411] on button "Range" at bounding box center [1519, 409] width 60 height 34
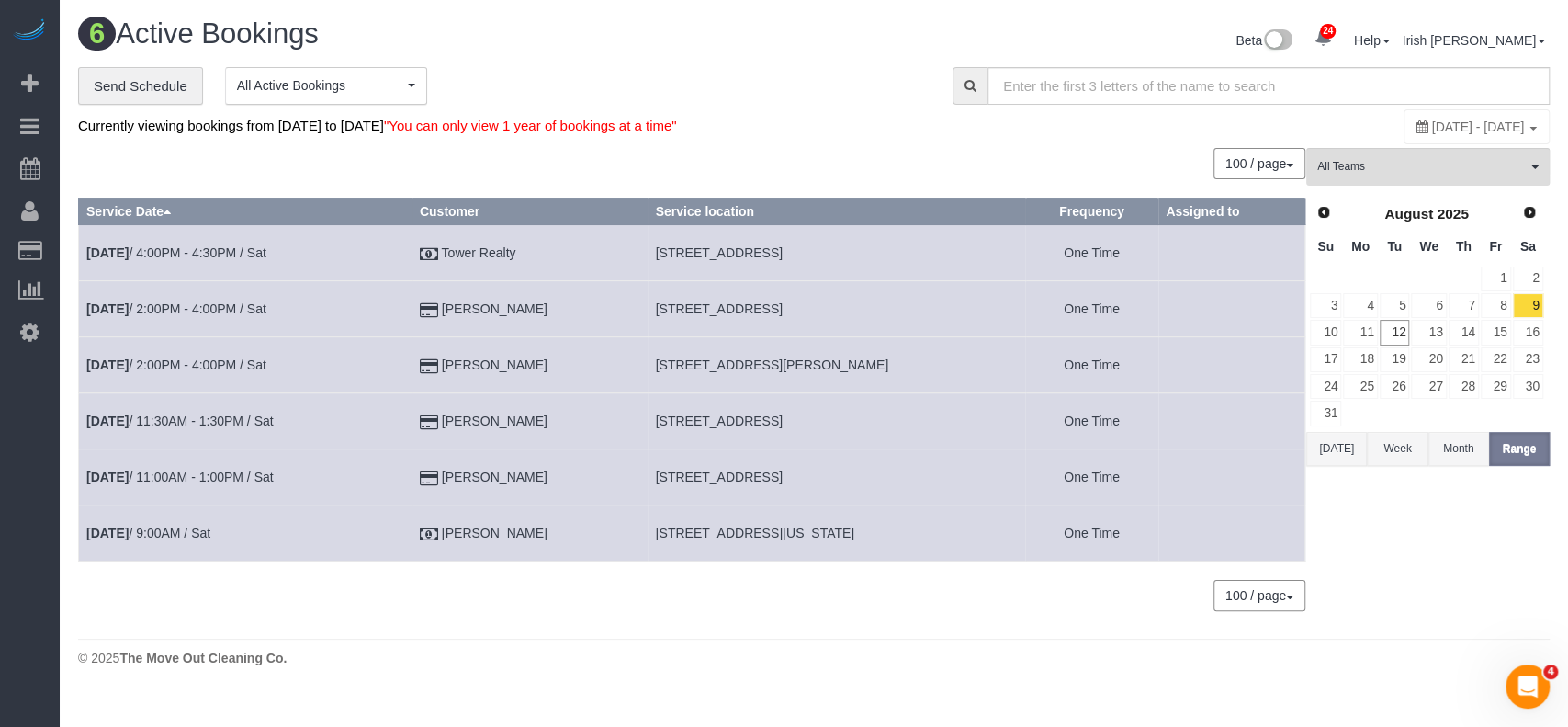
click at [1432, 122] on span "[DATE] - [DATE]" at bounding box center [1477, 127] width 93 height 15
type input "**********"
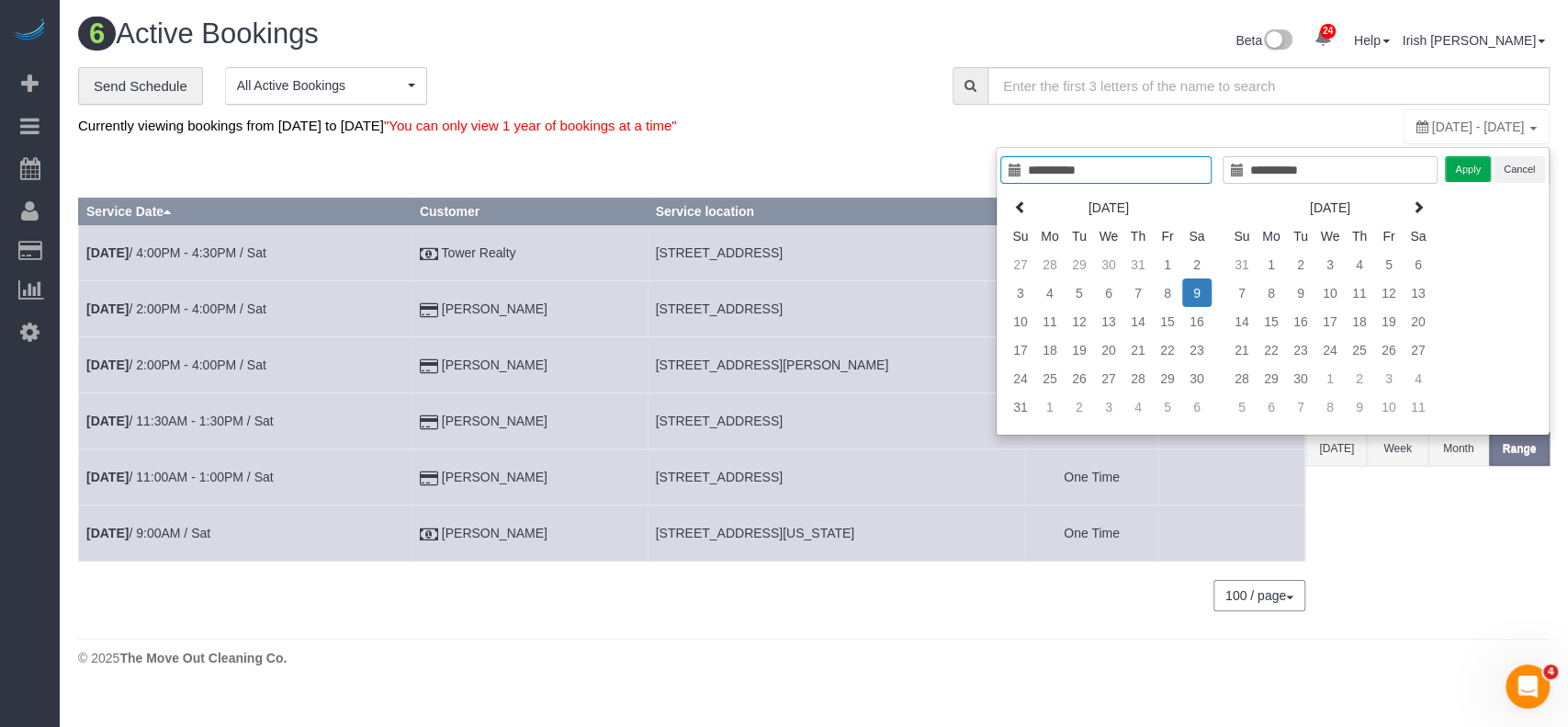
click at [1051, 166] on input "**********" at bounding box center [1105, 170] width 211 height 27
click at [1022, 205] on icon at bounding box center [1020, 207] width 13 height 13
type input "**********"
click at [1392, 252] on td "1" at bounding box center [1389, 264] width 29 height 28
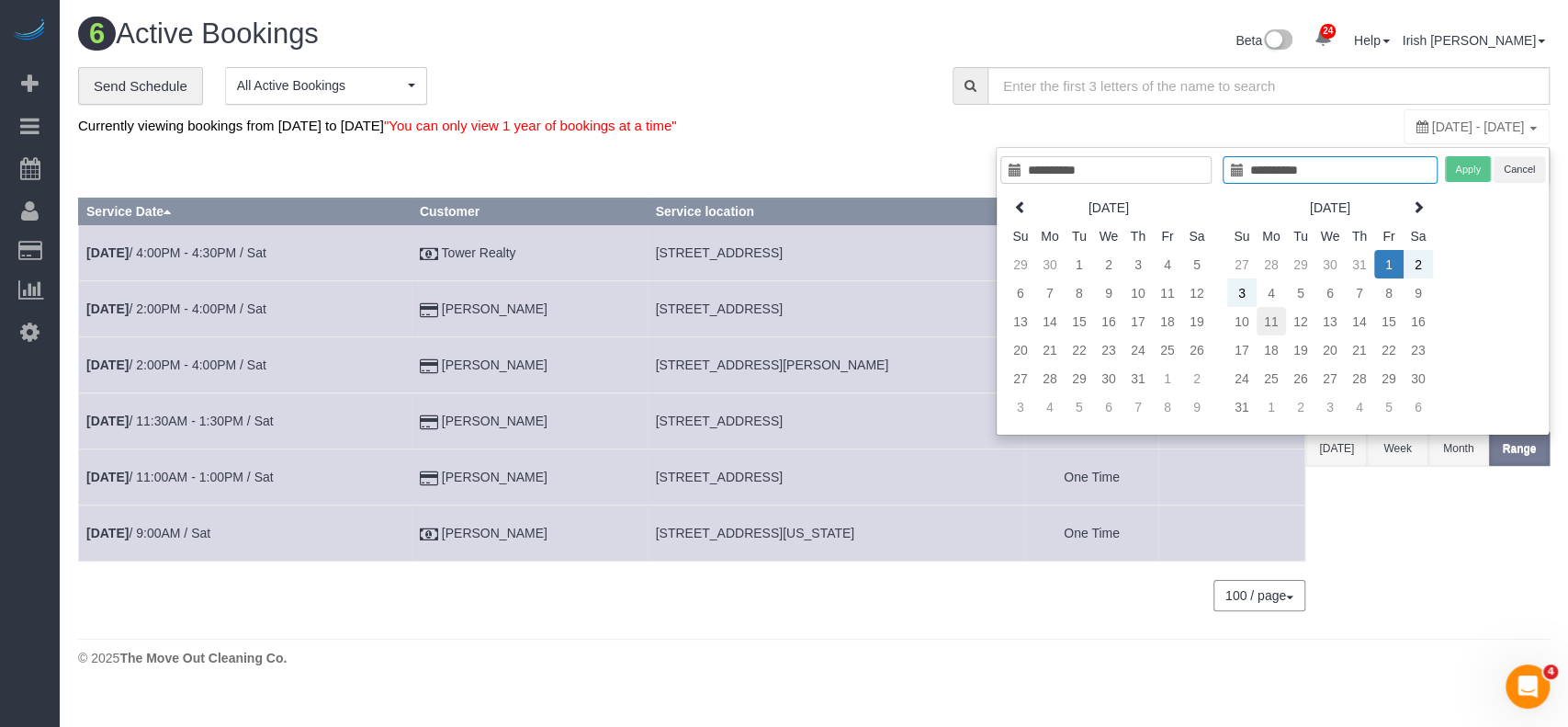
type input "**********"
click at [1272, 319] on td "11" at bounding box center [1271, 321] width 29 height 28
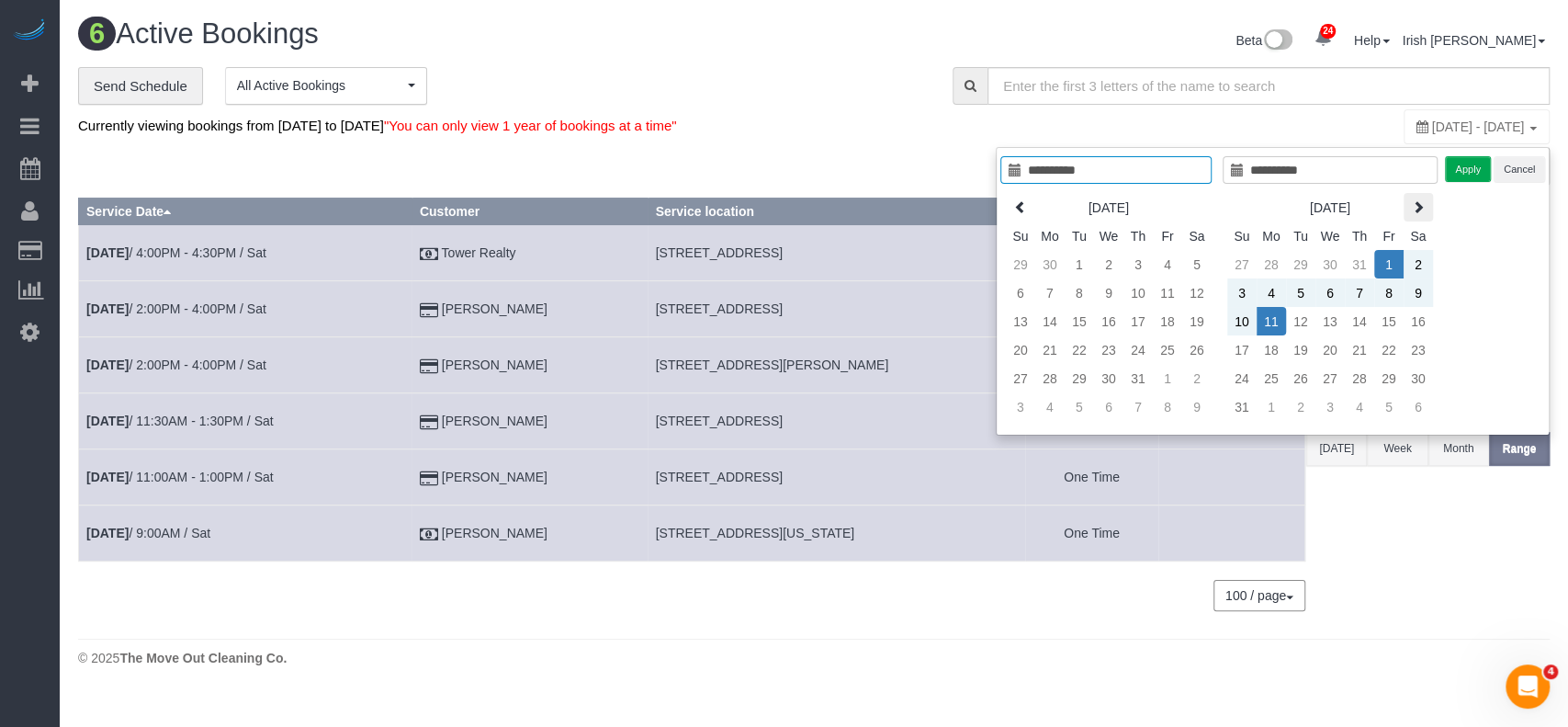
type input "**********"
click at [1470, 163] on button "Apply" at bounding box center [1467, 169] width 46 height 26
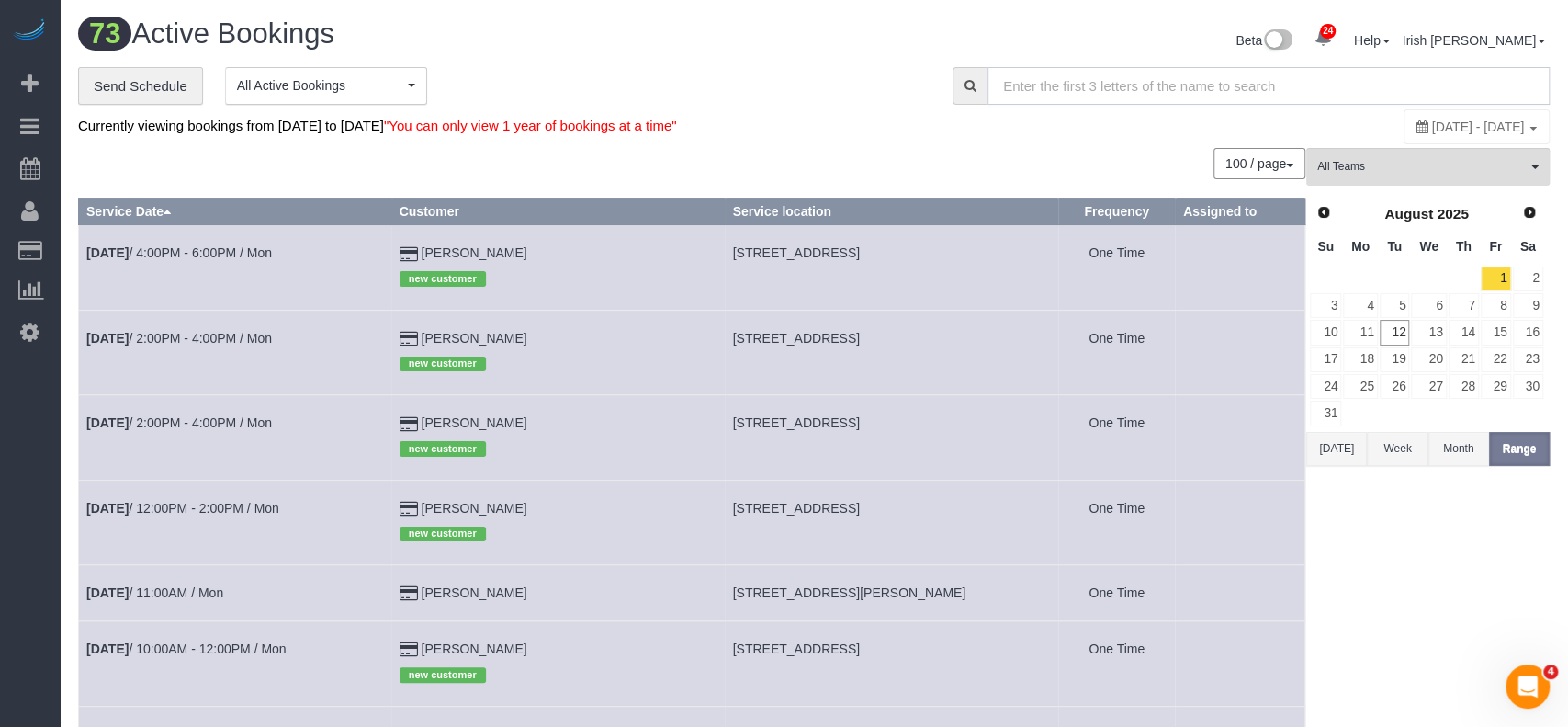
click at [1058, 85] on input "text" at bounding box center [1268, 86] width 562 height 38
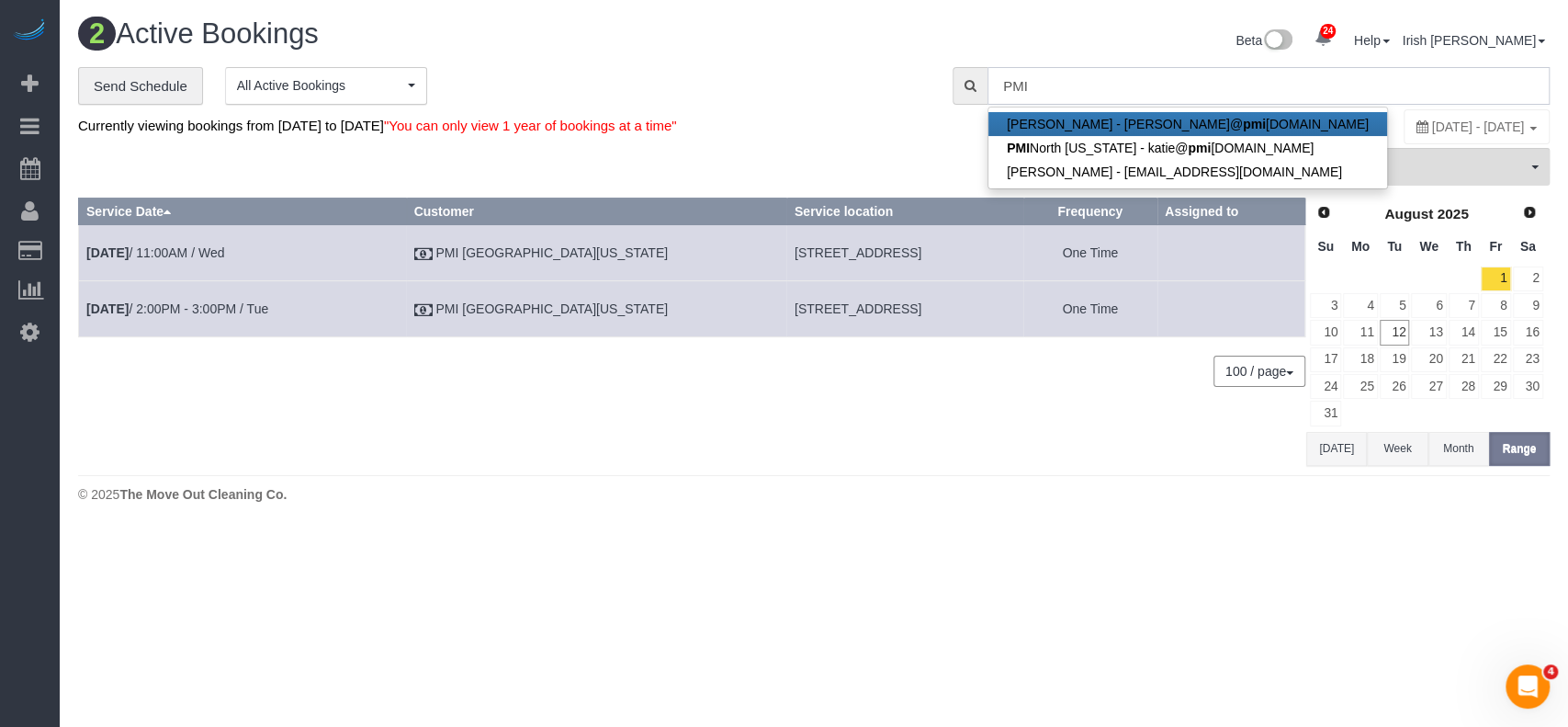
type input "PMI"
click at [820, 61] on div "Beta 24 Your Notifications You have 0 alerts × You have 2 to charge for [DATE] …" at bounding box center [1189, 43] width 750 height 49
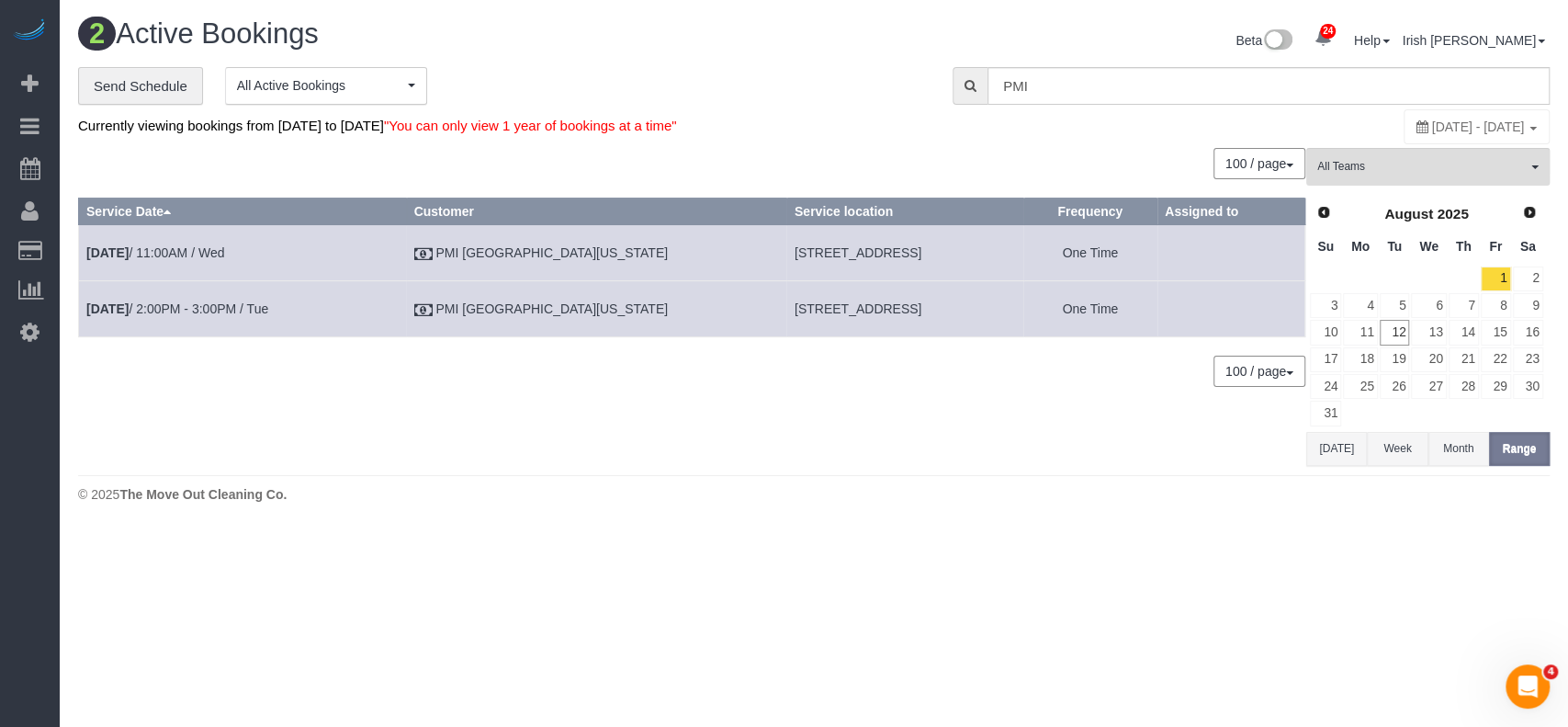
click at [1337, 448] on button "[DATE]" at bounding box center [1336, 448] width 60 height 34
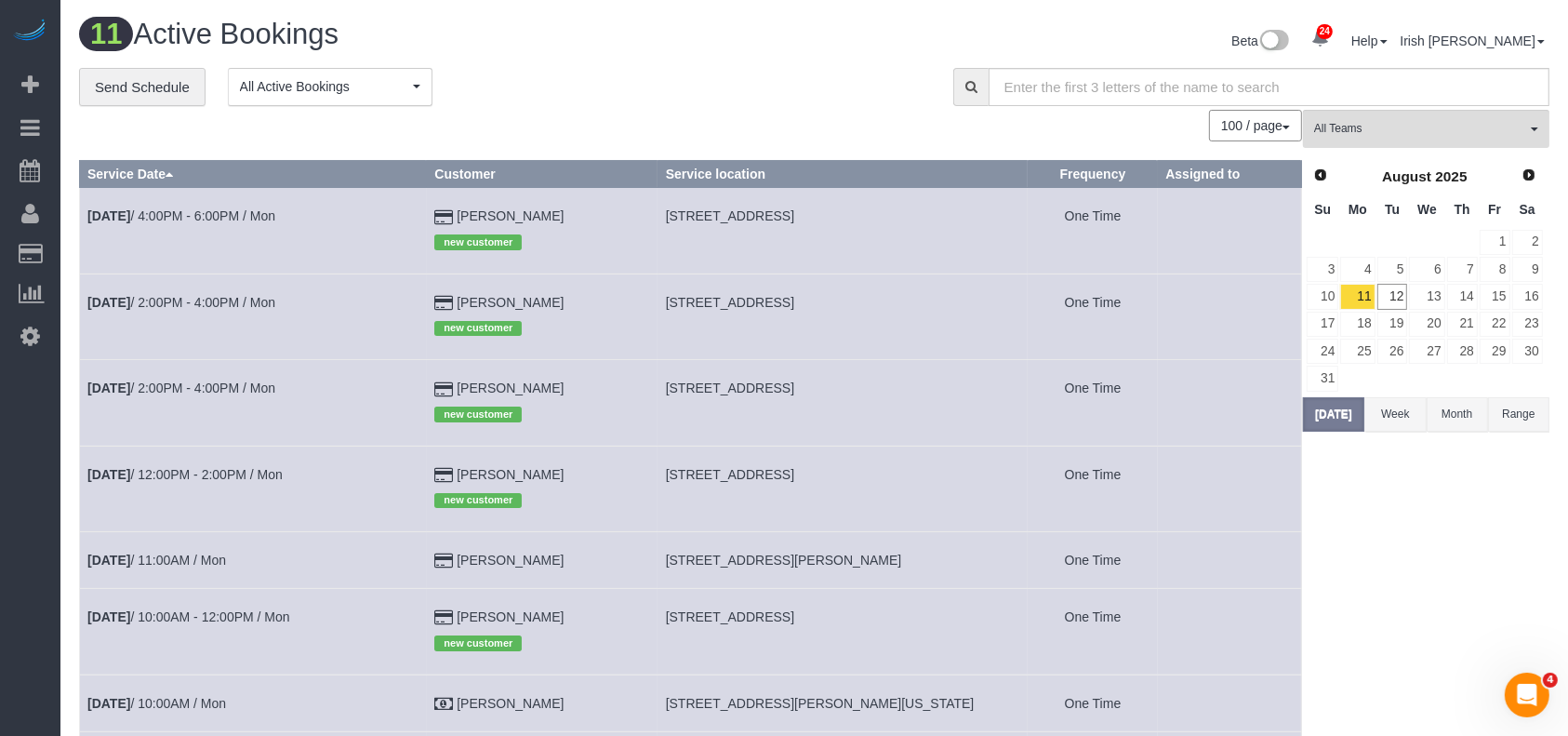
click at [208, 398] on td "[DATE] 2:00PM - 4:00PM / Mon" at bounding box center [253, 403] width 347 height 86
click at [208, 383] on link "[DATE] 2:00PM - 4:00PM / Mon" at bounding box center [181, 388] width 187 height 15
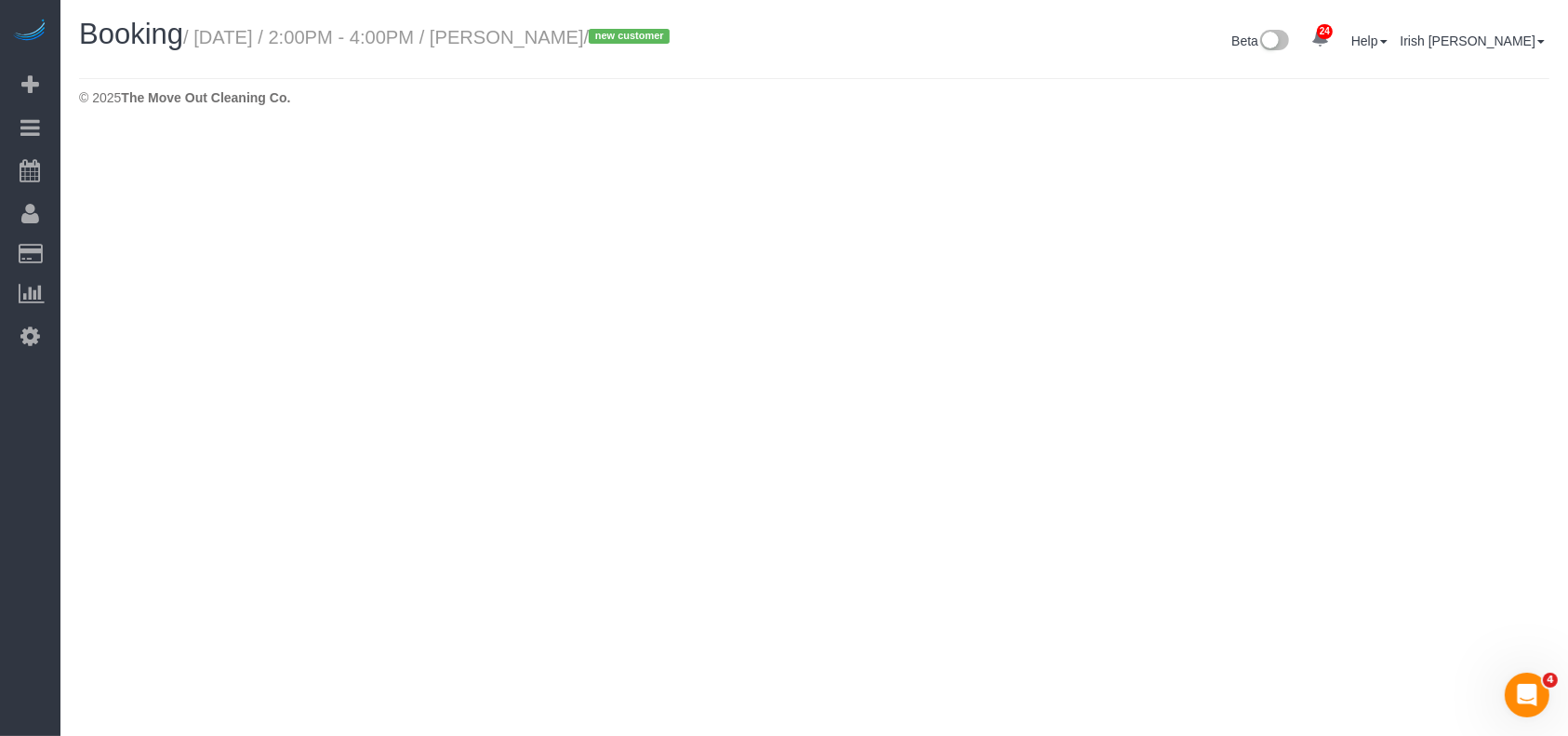
select select "[GEOGRAPHIC_DATA]"
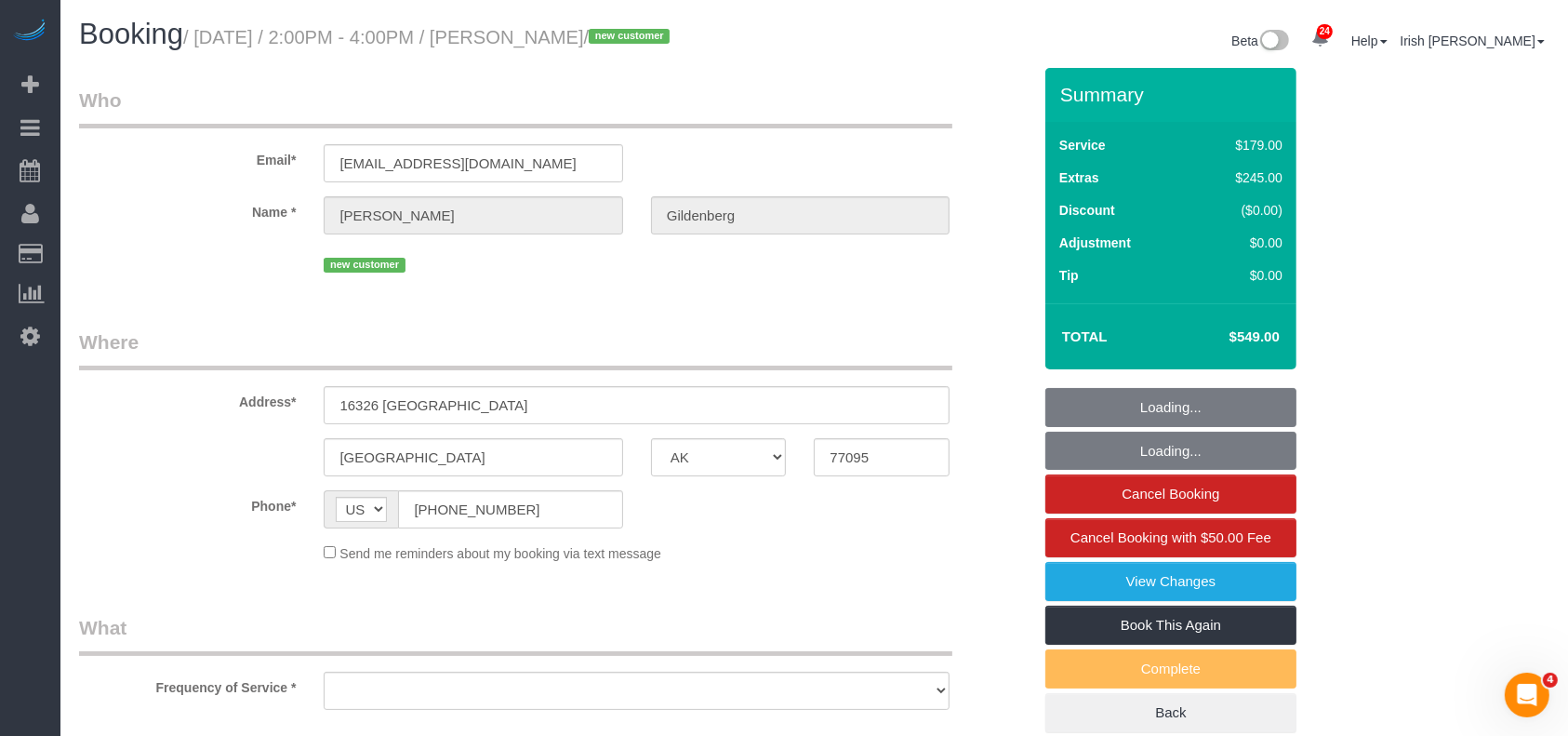
select select "object:24536"
select select "string:fspay-33eb7610-92c1-49de-91be-bf7a5ba1b23d"
select select "object:24537"
select select "spot384"
select select "3"
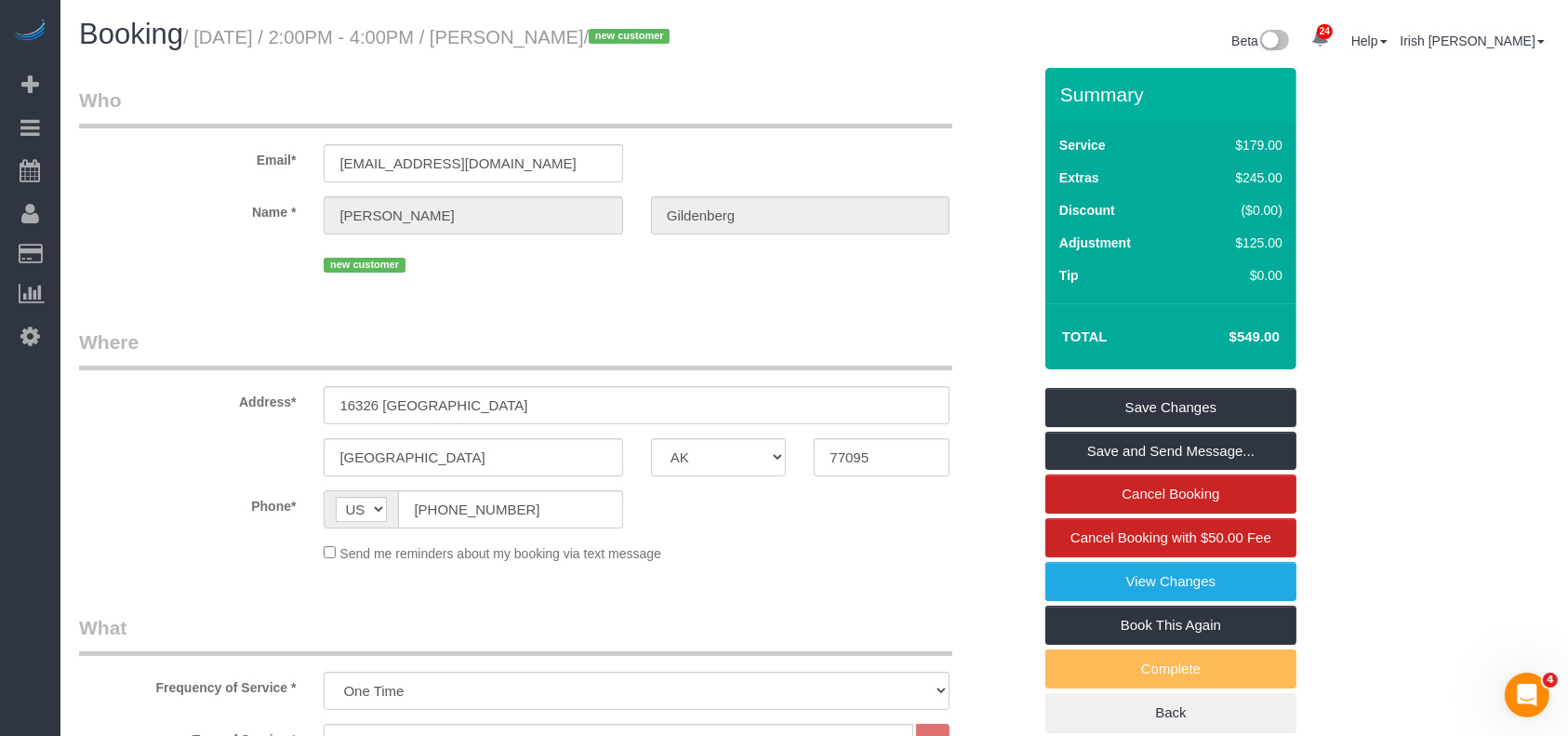
drag, startPoint x: 1228, startPoint y: 330, endPoint x: 1257, endPoint y: 337, distance: 29.8
click at [1257, 337] on h4 "$549.00" at bounding box center [1227, 337] width 107 height 16
copy h4 "$549"
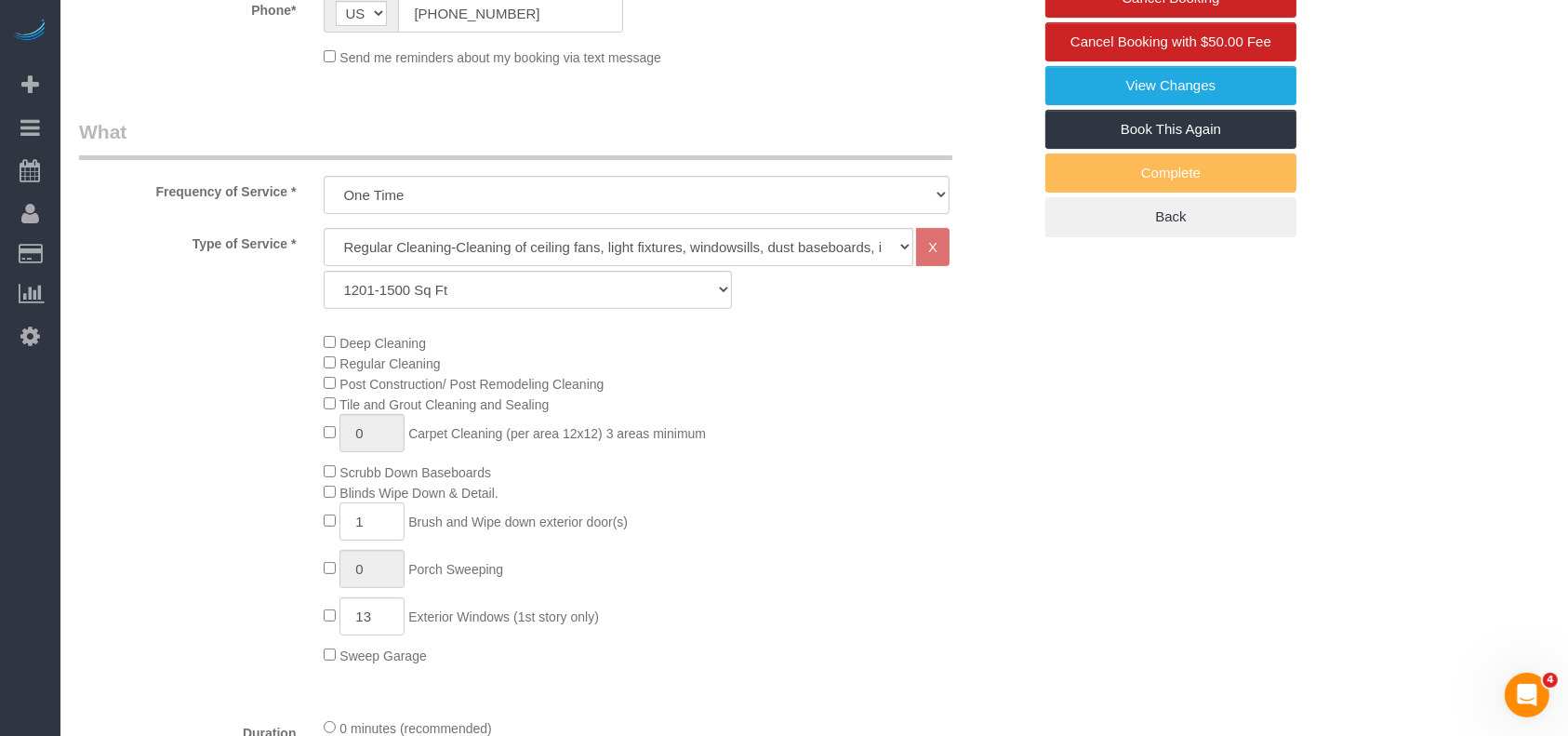
drag, startPoint x: 367, startPoint y: 525, endPoint x: 342, endPoint y: 532, distance: 26.0
click at [346, 531] on input "1" at bounding box center [372, 521] width 65 height 38
type input "2"
click at [911, 561] on div "Deep Cleaning Regular Cleaning Post Construction/ Post Remodeling Cleaning Tile…" at bounding box center [677, 499] width 735 height 333
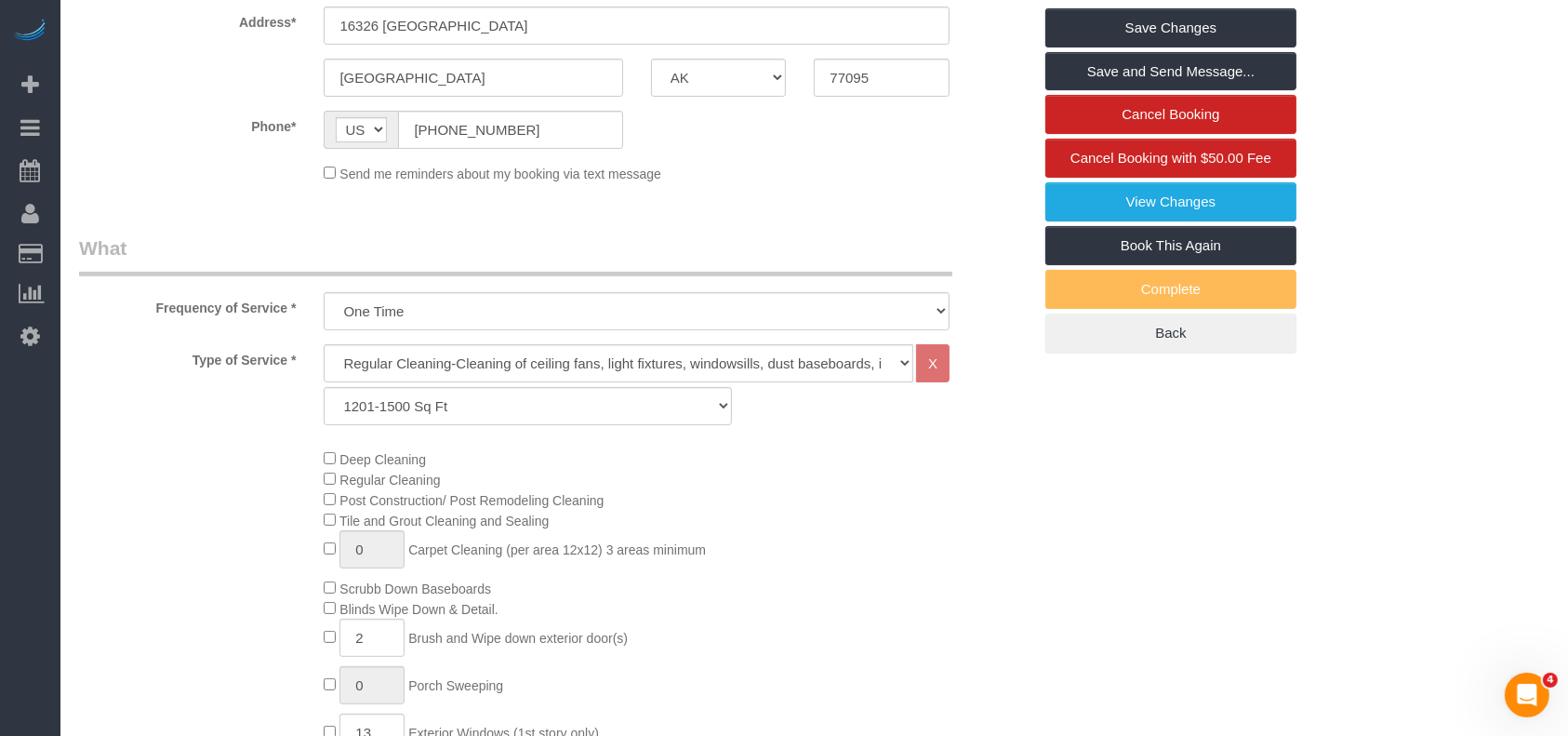
scroll to position [248, 0]
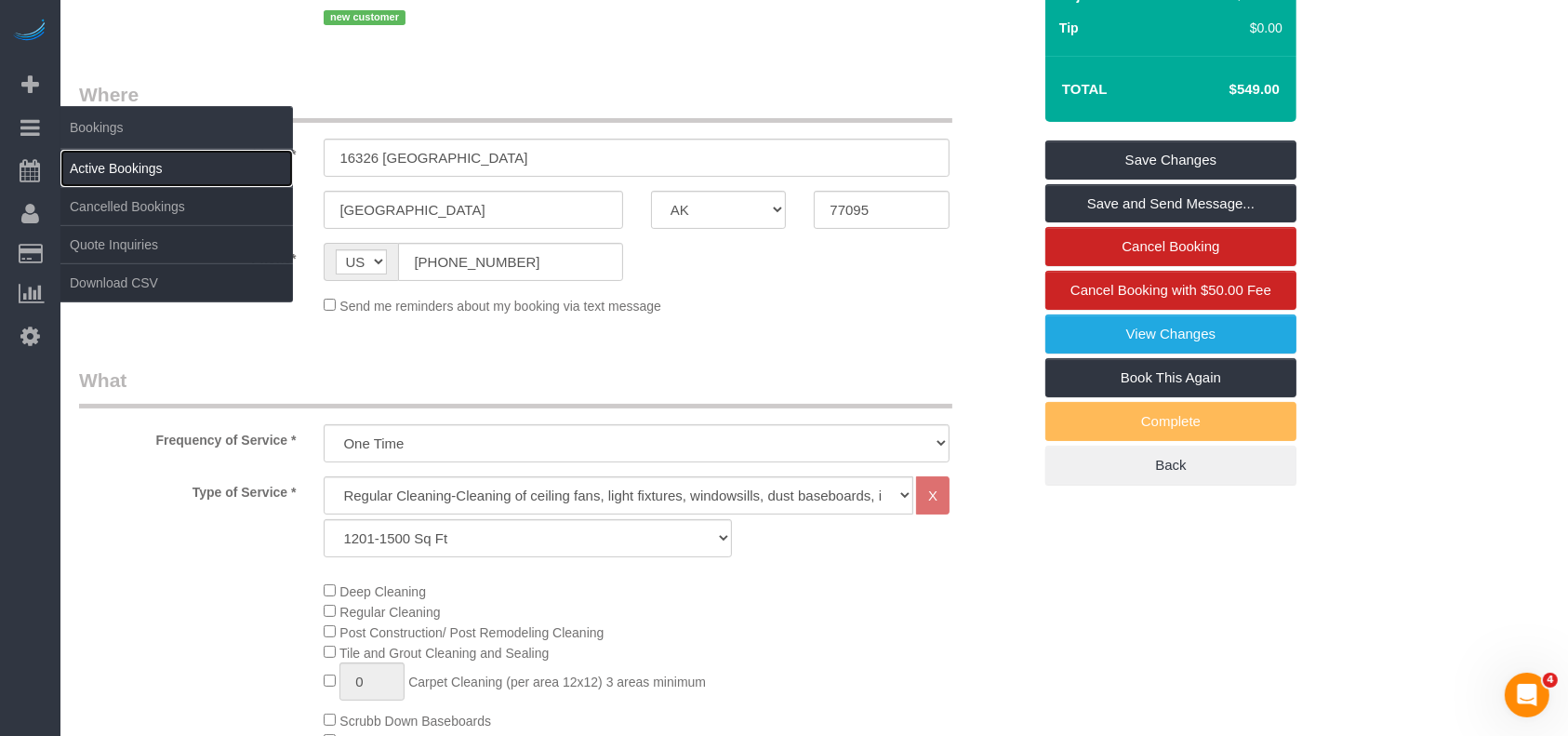
click at [114, 172] on link "Active Bookings" at bounding box center [177, 169] width 233 height 37
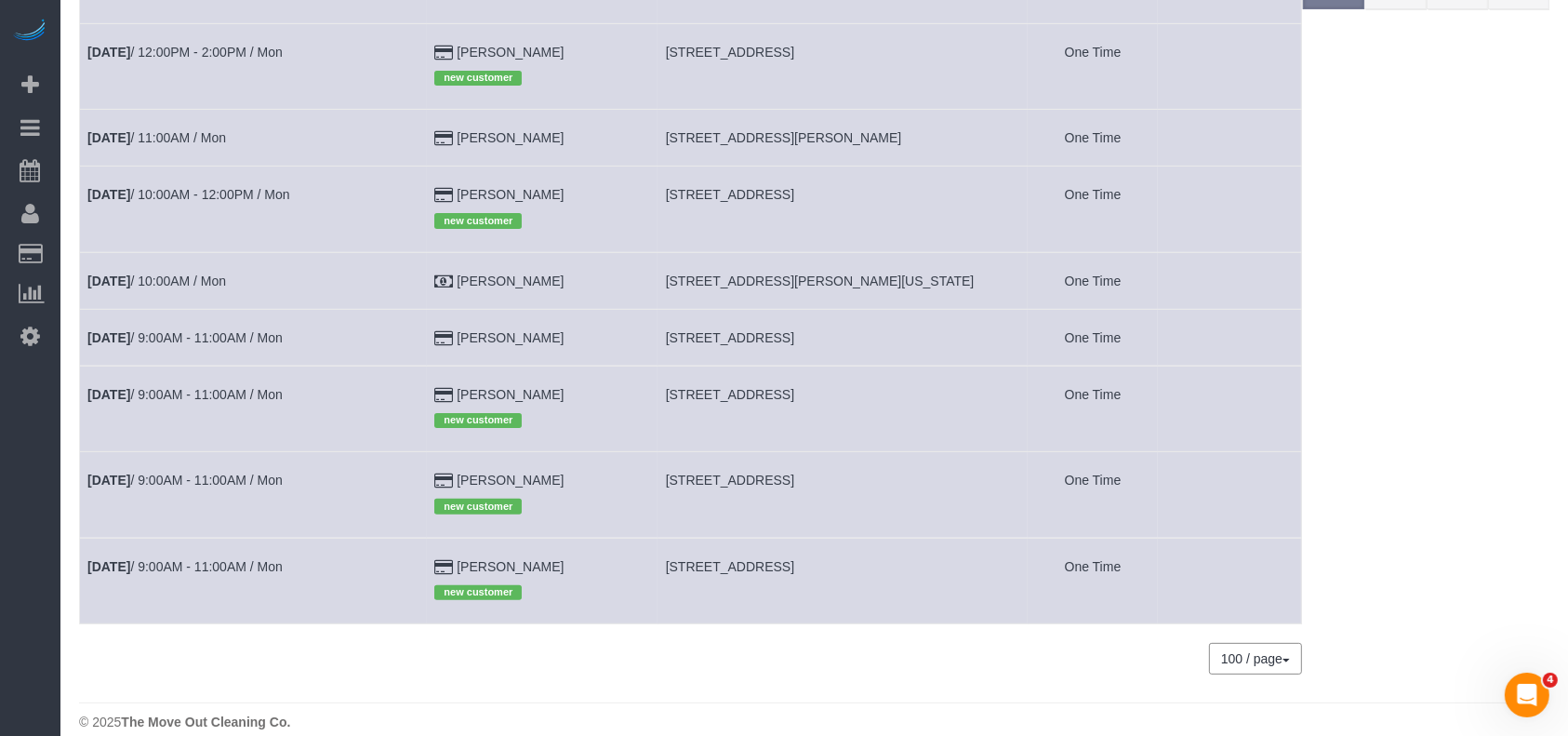
scroll to position [450, 0]
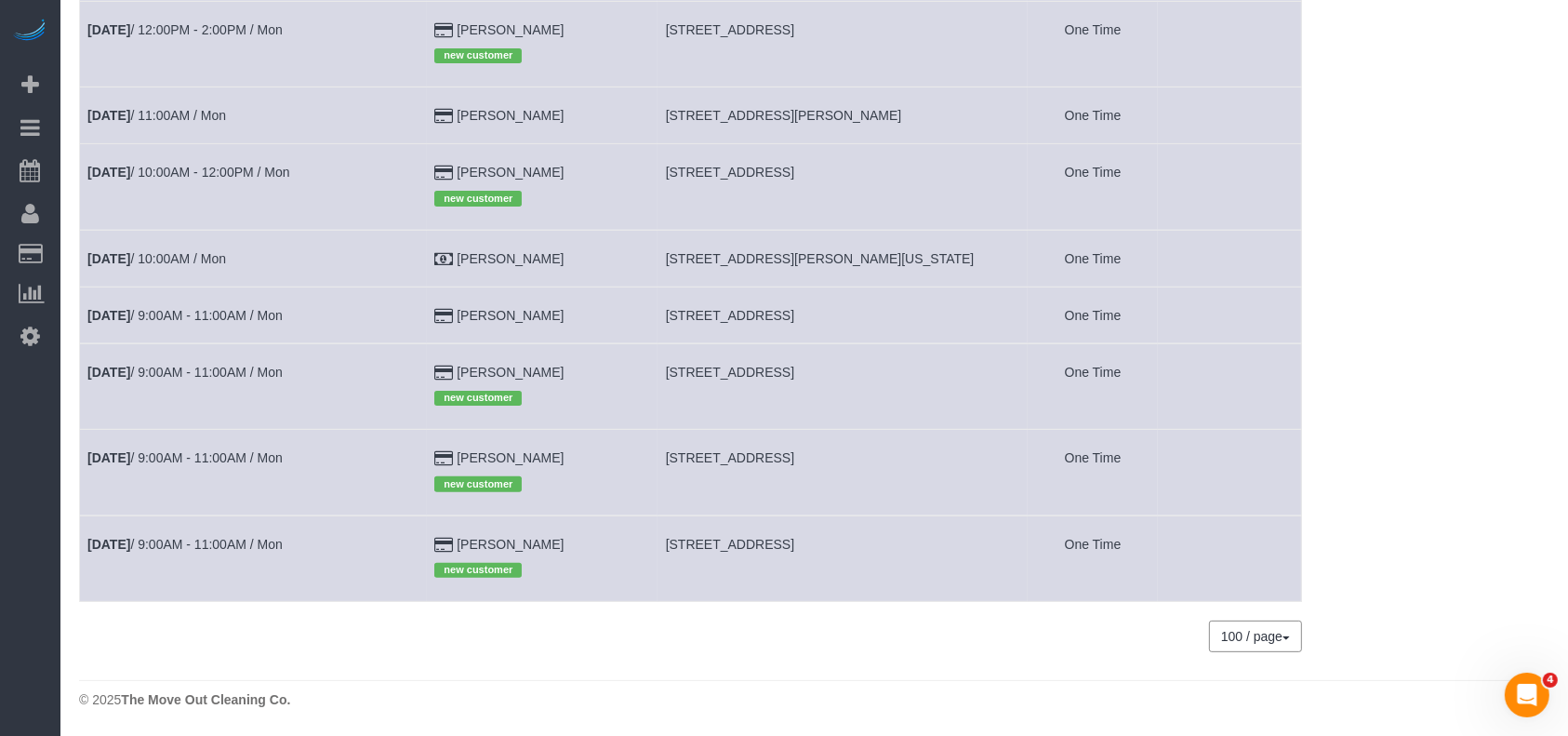
drag, startPoint x: 759, startPoint y: 455, endPoint x: 958, endPoint y: 458, distance: 199.0
click at [963, 456] on tr "[DATE] 9:00AM - 11:00AM / Mon [PERSON_NAME] new customer [STREET_ADDRESS] One T…" at bounding box center [690, 473] width 1222 height 86
click at [794, 458] on span "[STREET_ADDRESS]" at bounding box center [730, 457] width 128 height 15
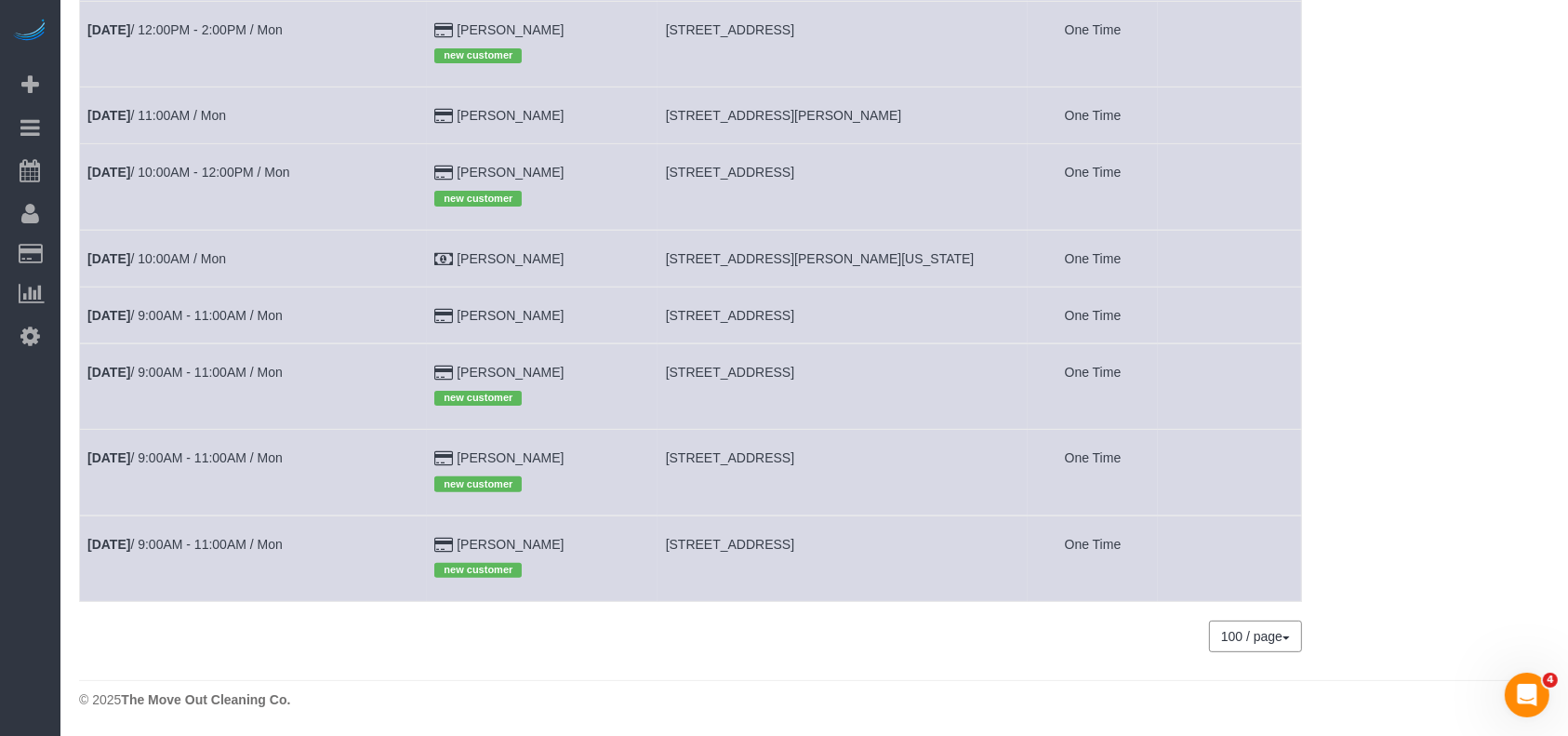
click at [0, 626] on div "24 Beta Your Notifications You have 0 alerts × You have 2 to charge for [DATE] …" at bounding box center [30, 368] width 60 height 736
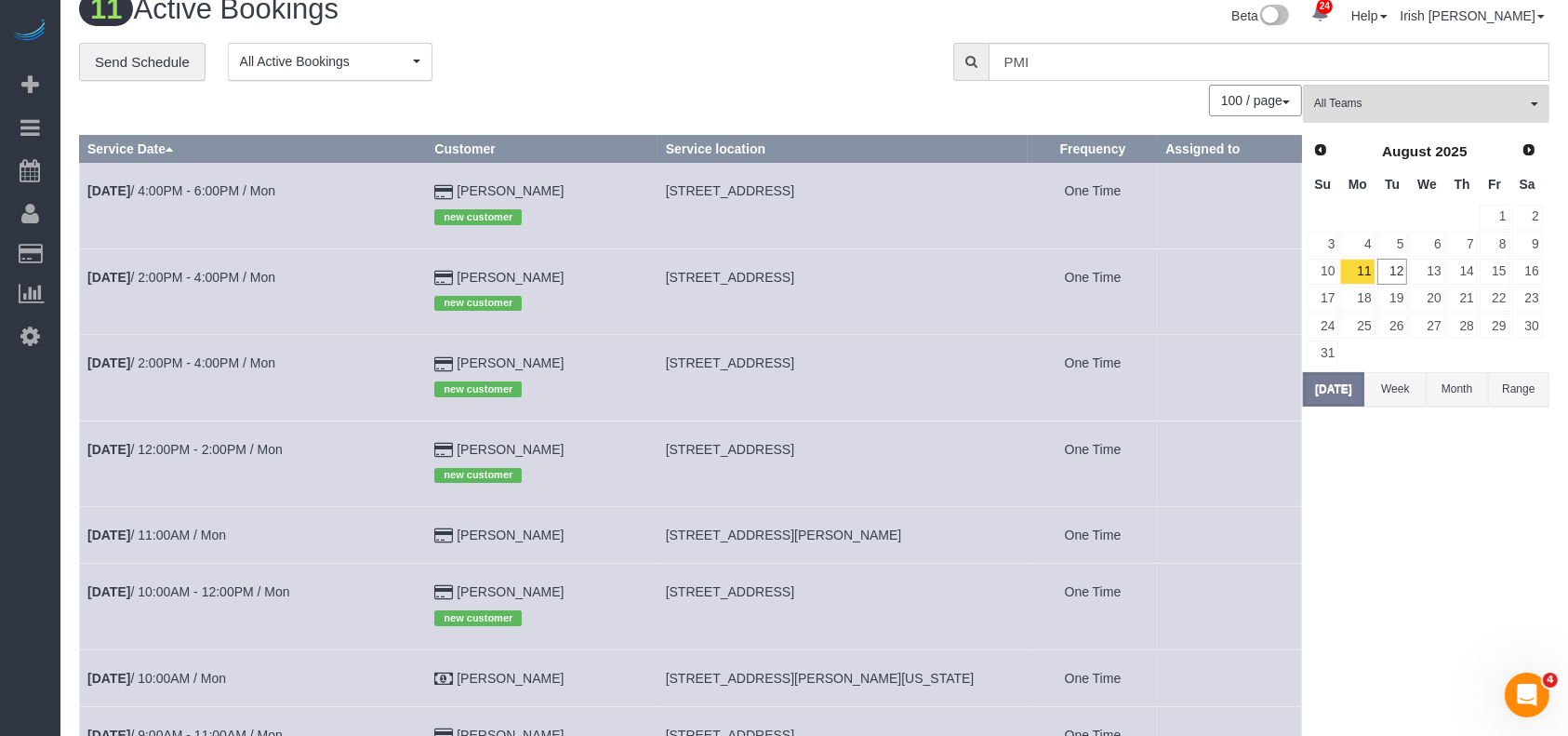
scroll to position [0, 0]
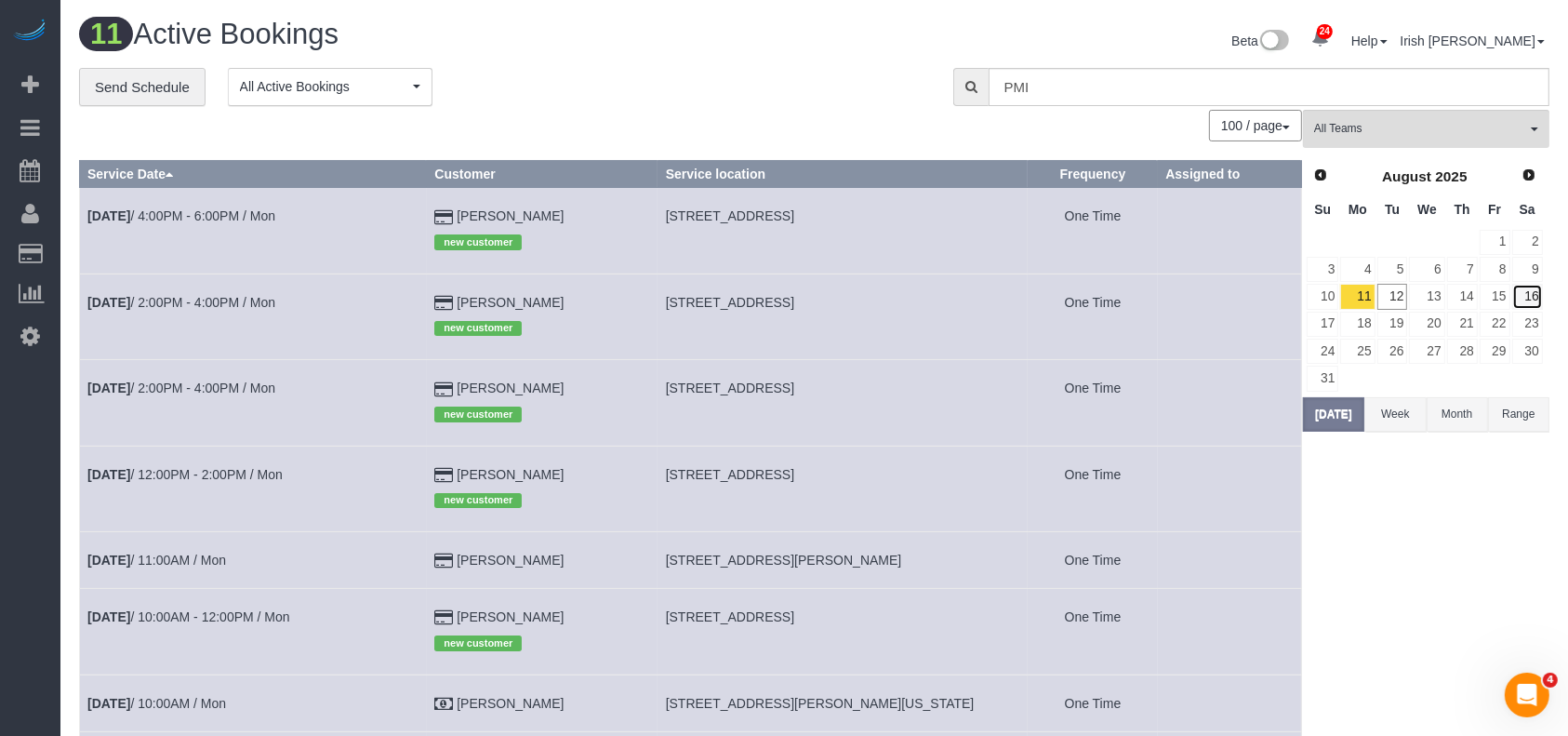
click at [1526, 292] on link "16" at bounding box center [1527, 296] width 31 height 25
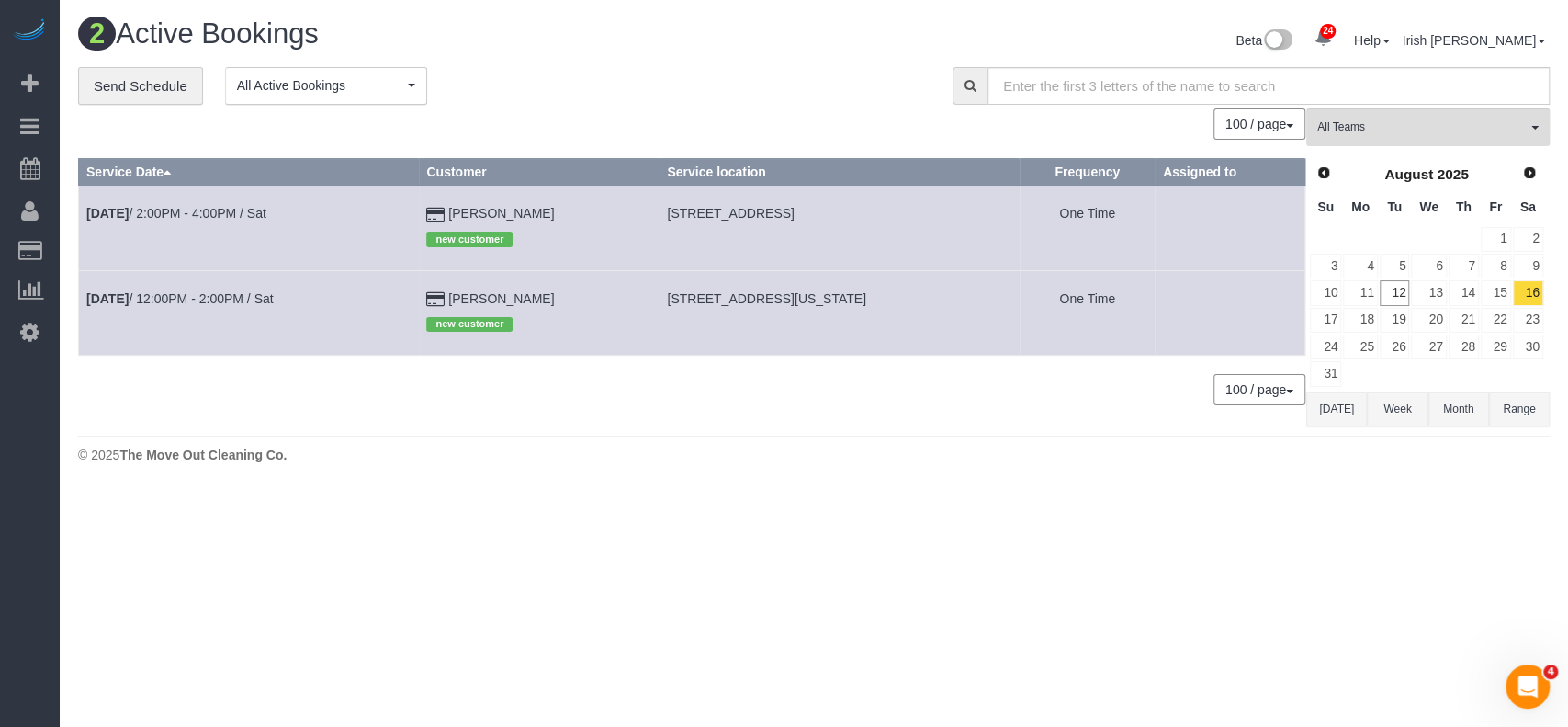
click at [1342, 409] on button "[DATE]" at bounding box center [1336, 409] width 60 height 34
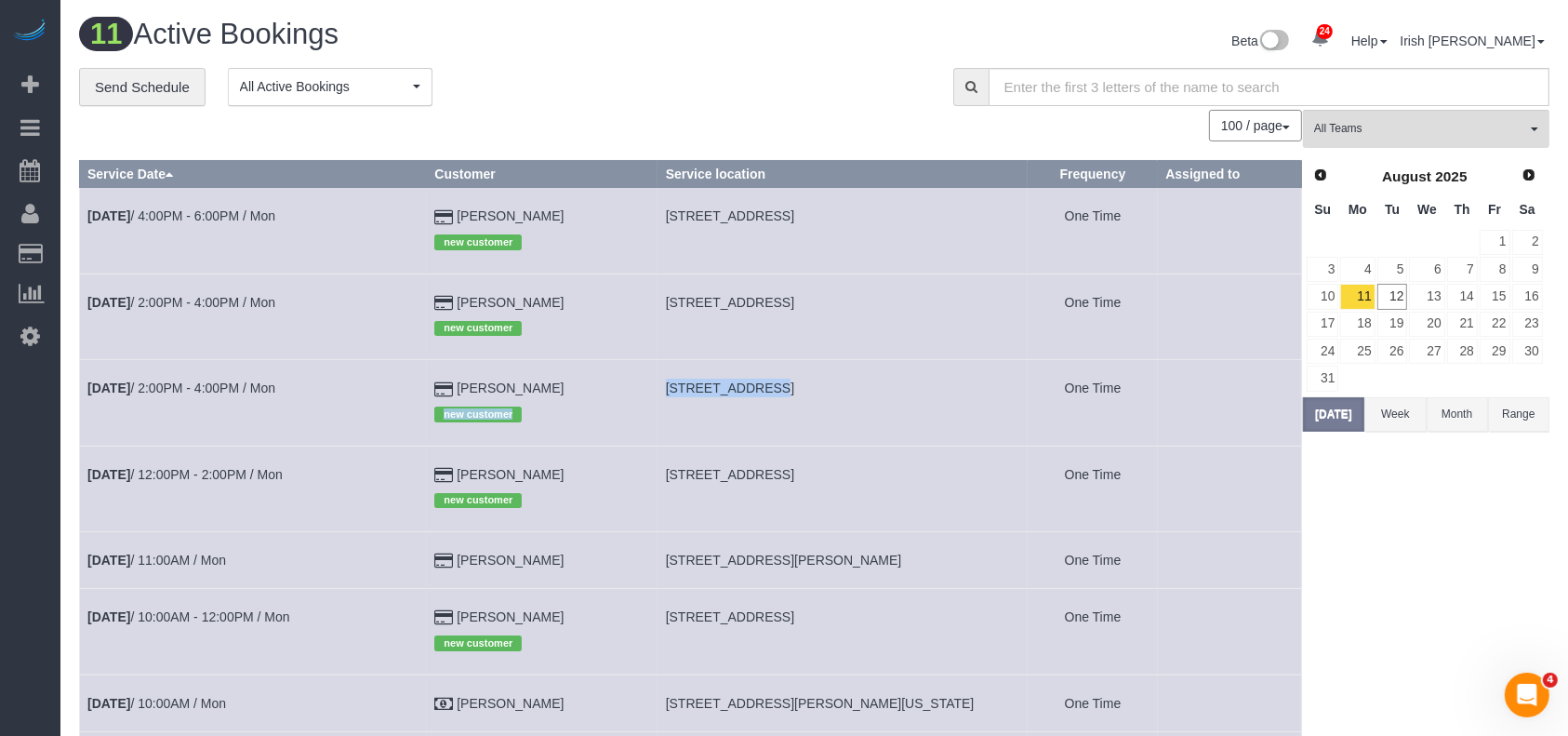
drag, startPoint x: 705, startPoint y: 382, endPoint x: 761, endPoint y: 387, distance: 56.2
click at [761, 387] on tr "[DATE] 2:00PM - 4:00PM / Mon [PERSON_NAME] new customer [STREET_ADDRESS] One Ti…" at bounding box center [690, 403] width 1222 height 86
copy tr "new customer 16326 Rainbow"
drag, startPoint x: 0, startPoint y: 495, endPoint x: 68, endPoint y: 398, distance: 118.5
click at [0, 495] on div "24 Beta Your Notifications You have 0 alerts × You have 2 to charge for [DATE] …" at bounding box center [30, 368] width 60 height 736
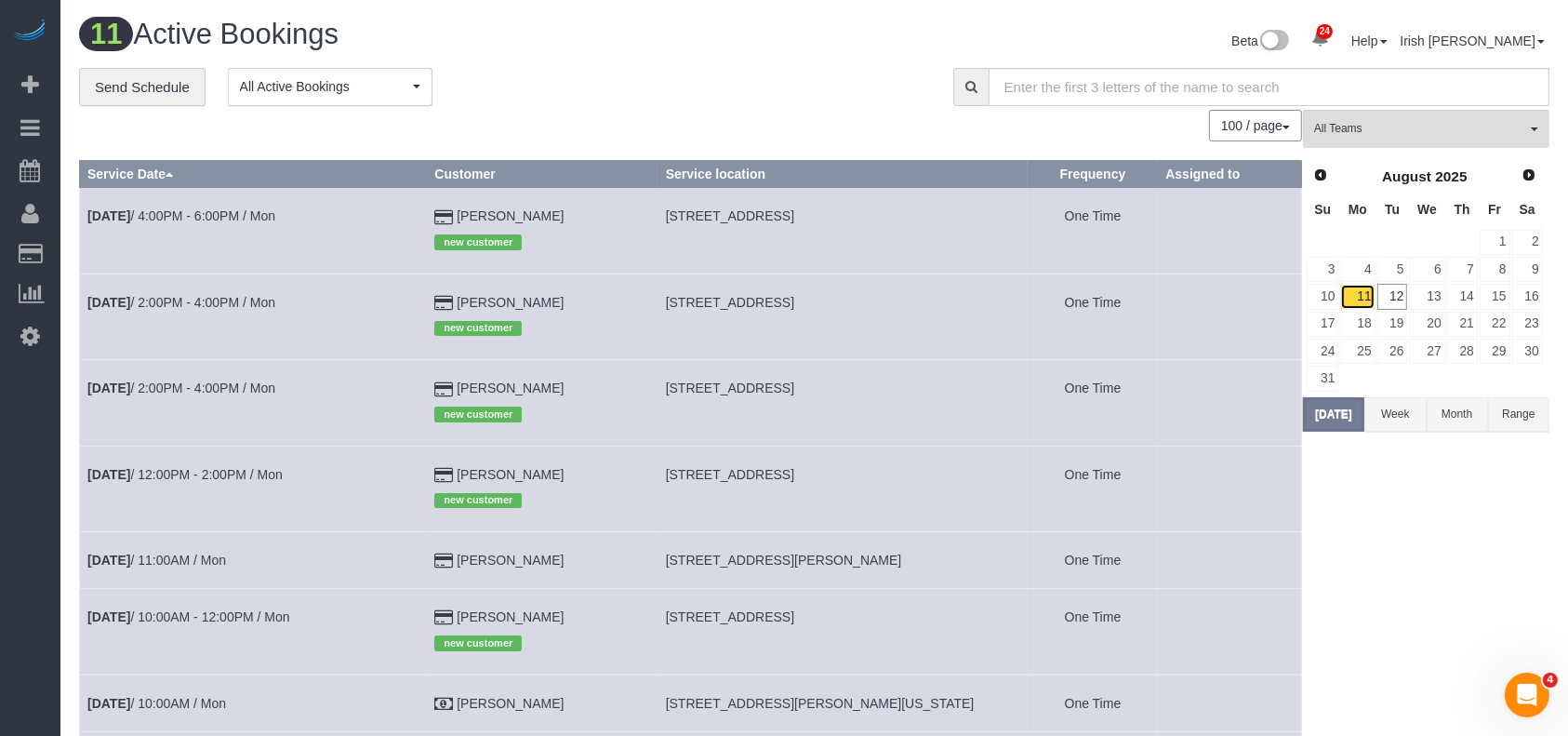
click at [1348, 293] on link "11" at bounding box center [1357, 296] width 35 height 25
drag, startPoint x: 588, startPoint y: 562, endPoint x: 446, endPoint y: 567, distance: 142.1
click at [446, 567] on tr "[DATE] 11:00AM / Mon [PERSON_NAME] [STREET_ADDRESS][PERSON_NAME] One Time" at bounding box center [690, 560] width 1222 height 57
copy tr "[PERSON_NAME]"
click at [1354, 293] on link "11" at bounding box center [1357, 296] width 35 height 25
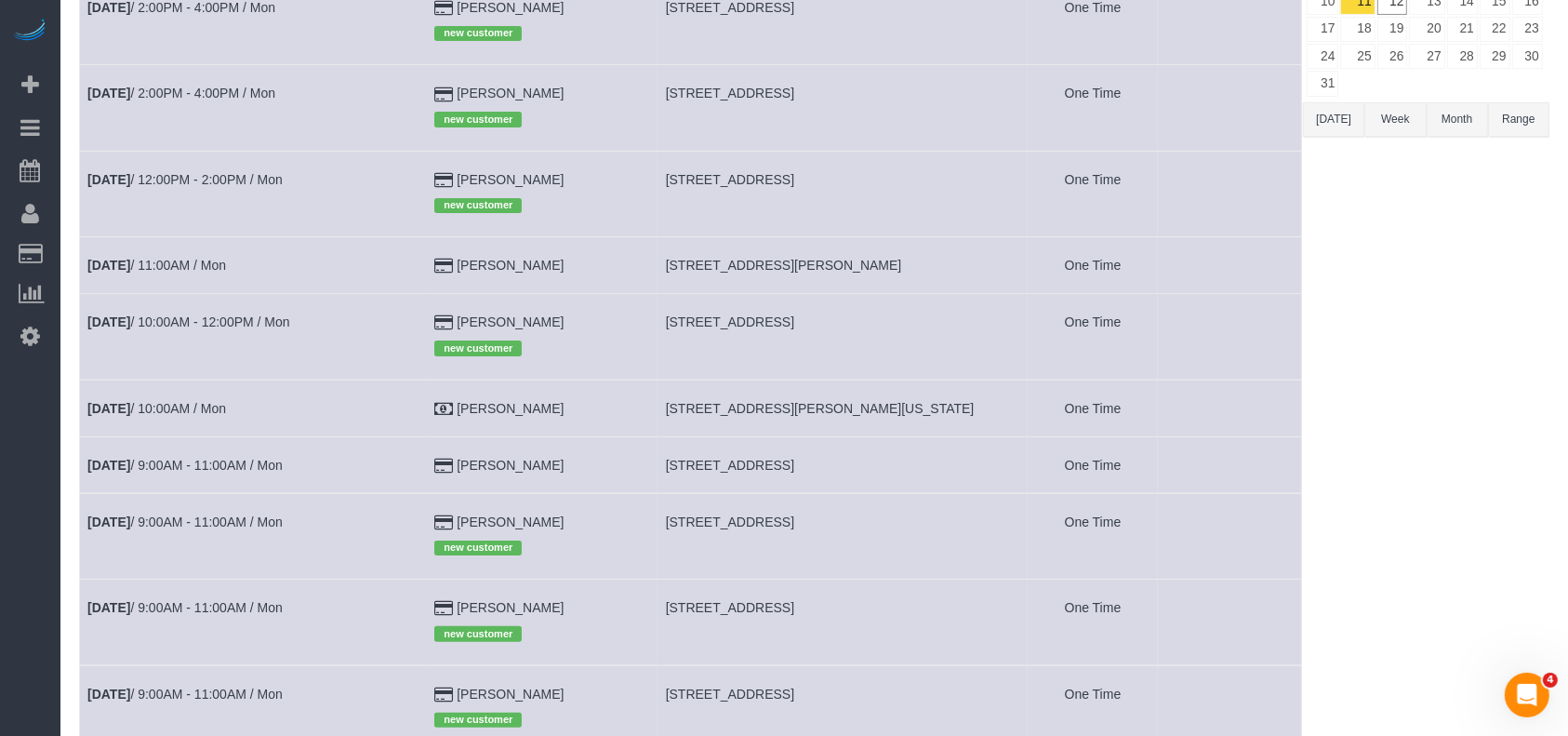
scroll to position [372, 0]
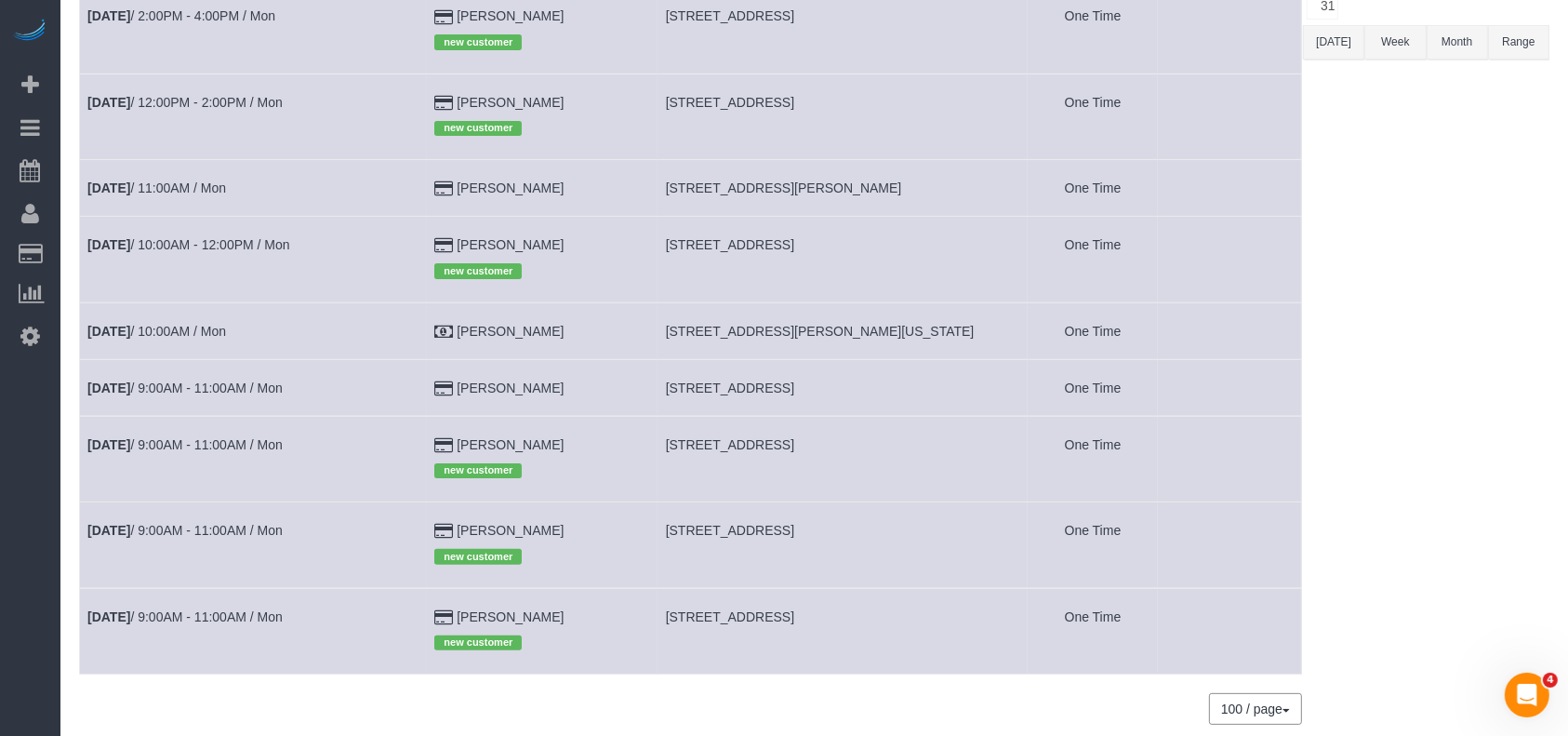
drag, startPoint x: 582, startPoint y: 622, endPoint x: 414, endPoint y: 618, distance: 168.0
click at [414, 618] on tr "[DATE] 9:00AM - 11:00AM / Mon [PERSON_NAME] new customer [STREET_ADDRESS] One T…" at bounding box center [690, 630] width 1222 height 86
copy tr "[PERSON_NAME]"
drag, startPoint x: 262, startPoint y: 622, endPoint x: 333, endPoint y: 544, distance: 105.5
click at [262, 621] on link "[DATE] 9:00AM - 11:00AM / Mon" at bounding box center [185, 617] width 195 height 15
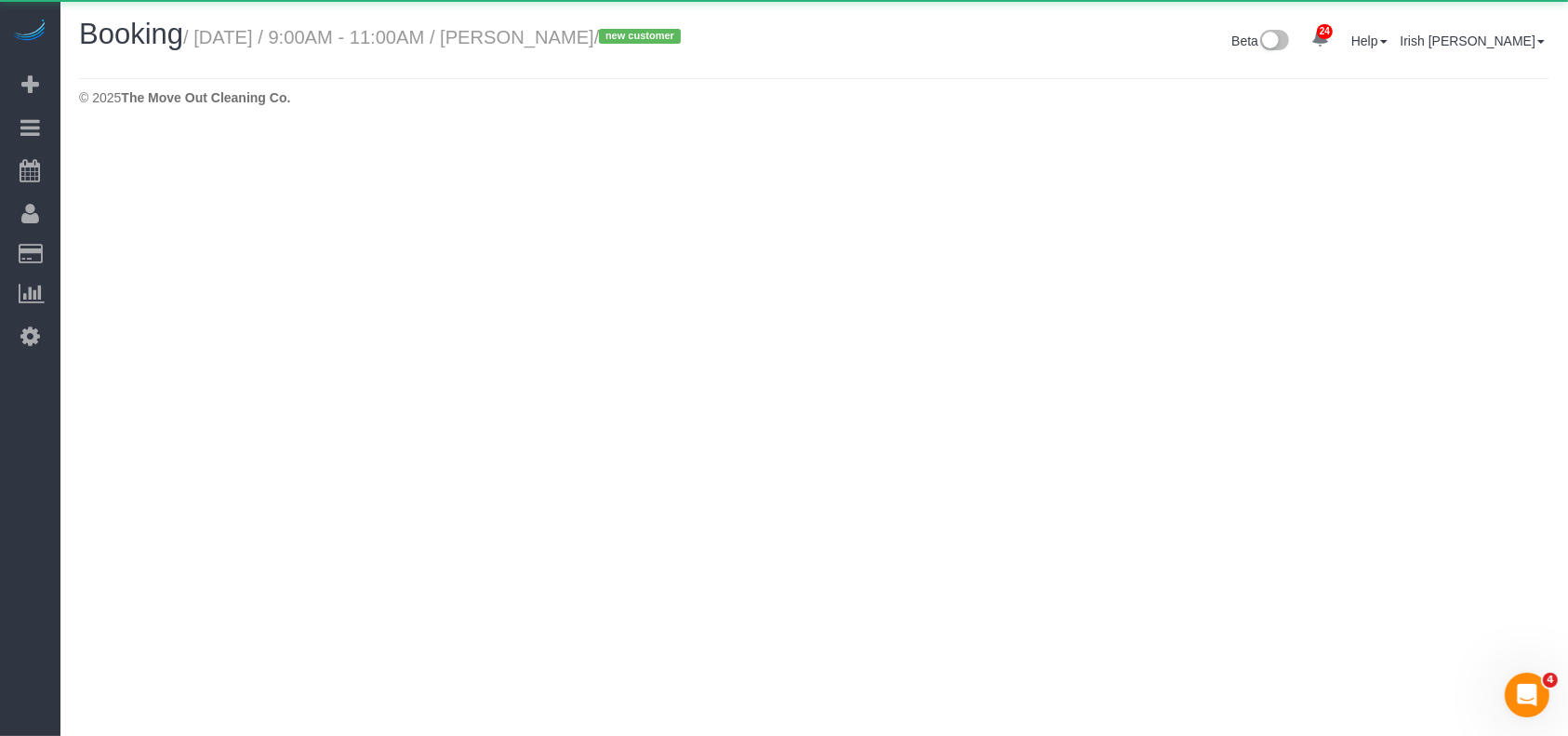
select select "[GEOGRAPHIC_DATA]"
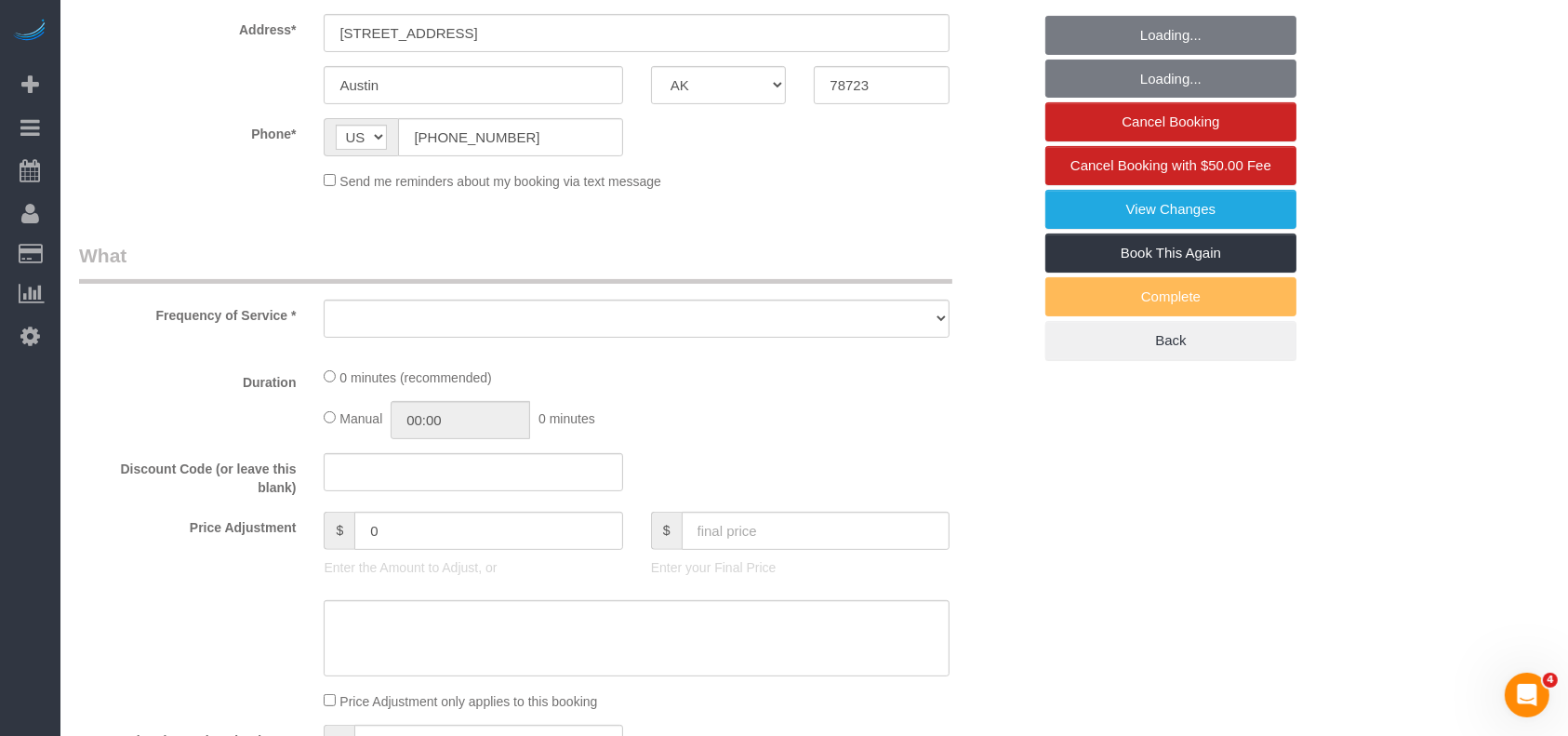
select select "object:25925"
select select "3"
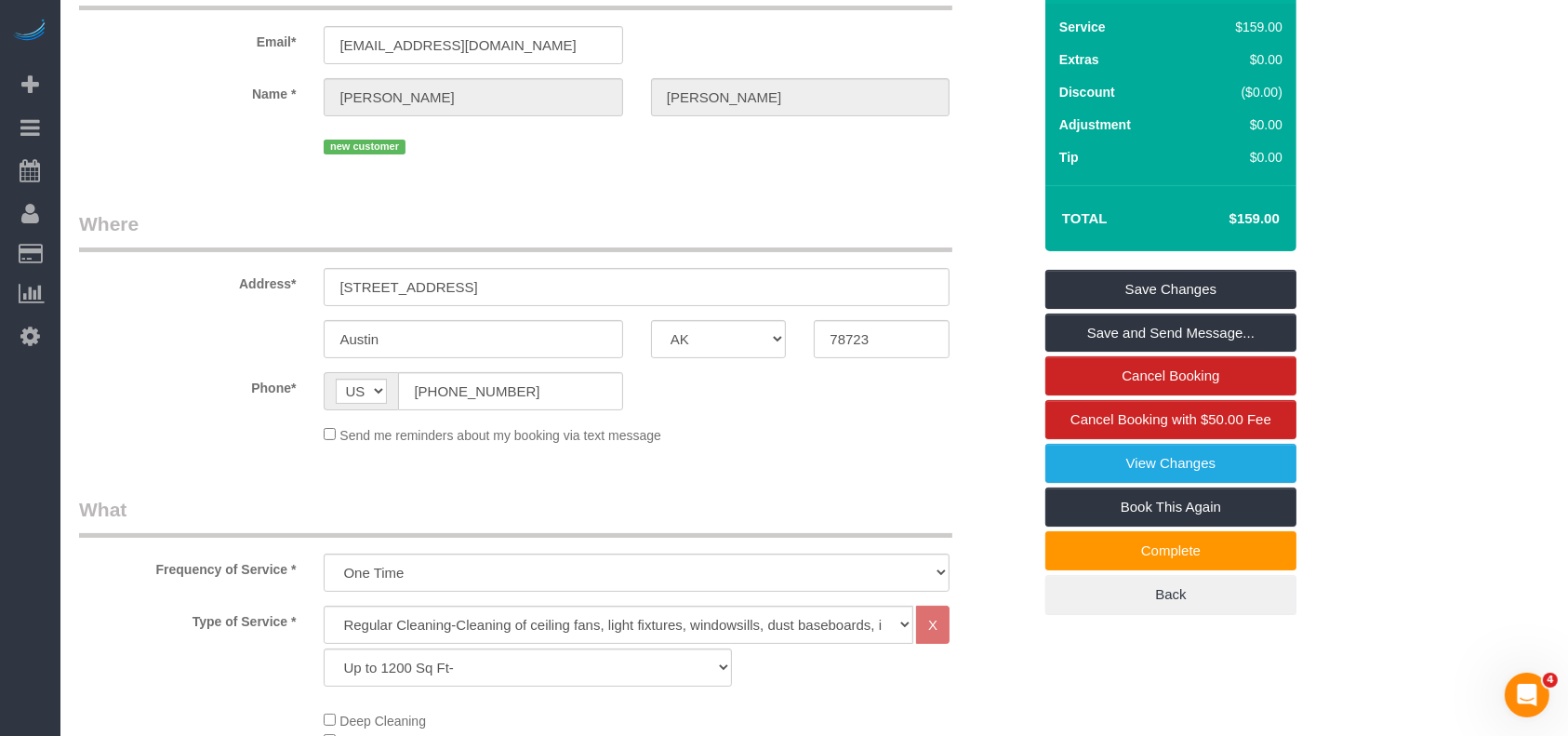
scroll to position [248, 0]
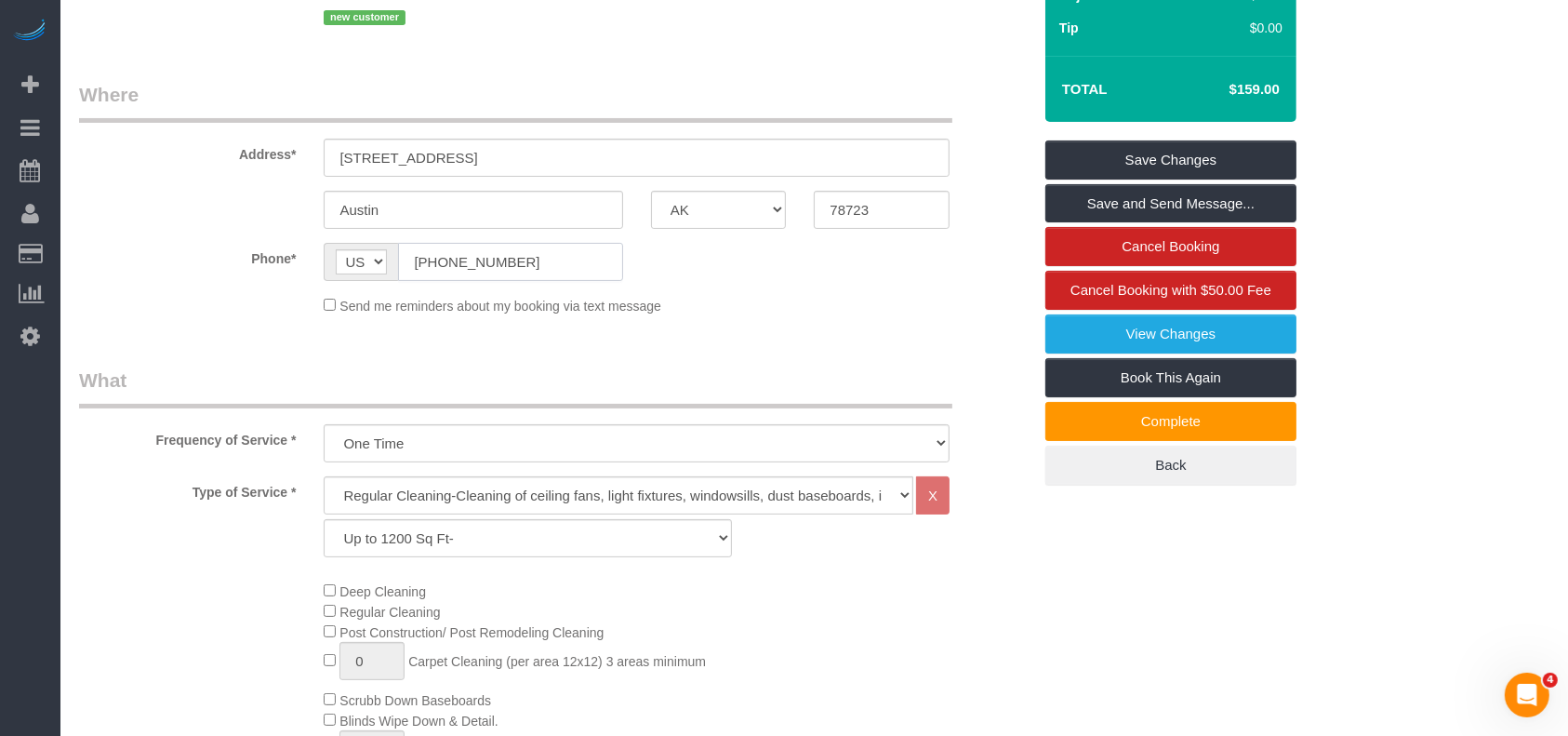
drag, startPoint x: 534, startPoint y: 256, endPoint x: 359, endPoint y: 217, distance: 179.3
click at [150, 254] on div "Phone* AF AL DZ AD AO AI AQ AG AR AM AW AU AT AZ BS BH BD BB BY BE BZ BJ BM BT …" at bounding box center [555, 261] width 980 height 38
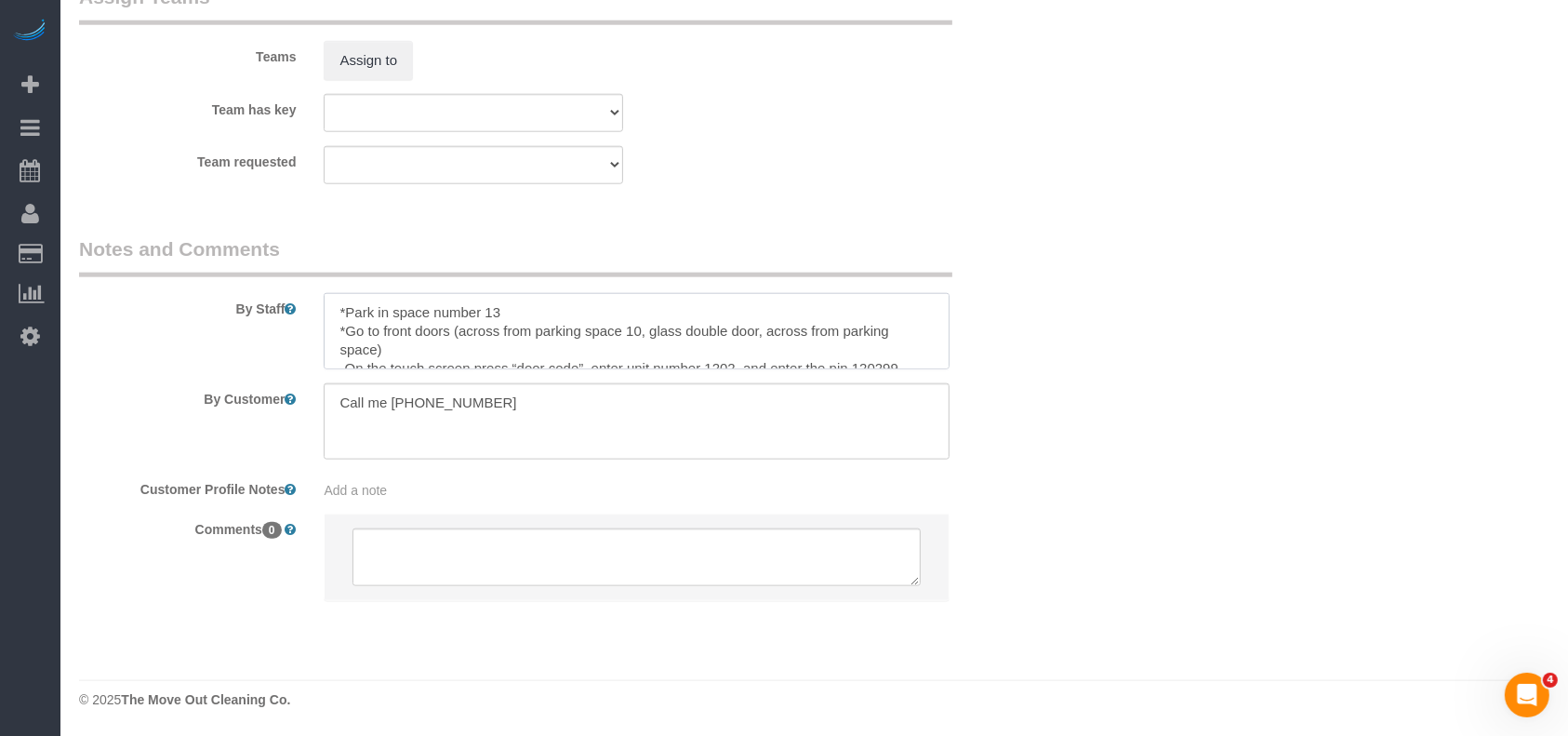
scroll to position [49, 0]
drag, startPoint x: 98, startPoint y: 466, endPoint x: 261, endPoint y: 452, distance: 163.6
click at [98, 466] on sui-booking-comments "By Staff By Customer Customer Profile Notes Add a note Comments 0" at bounding box center [555, 427] width 953 height 384
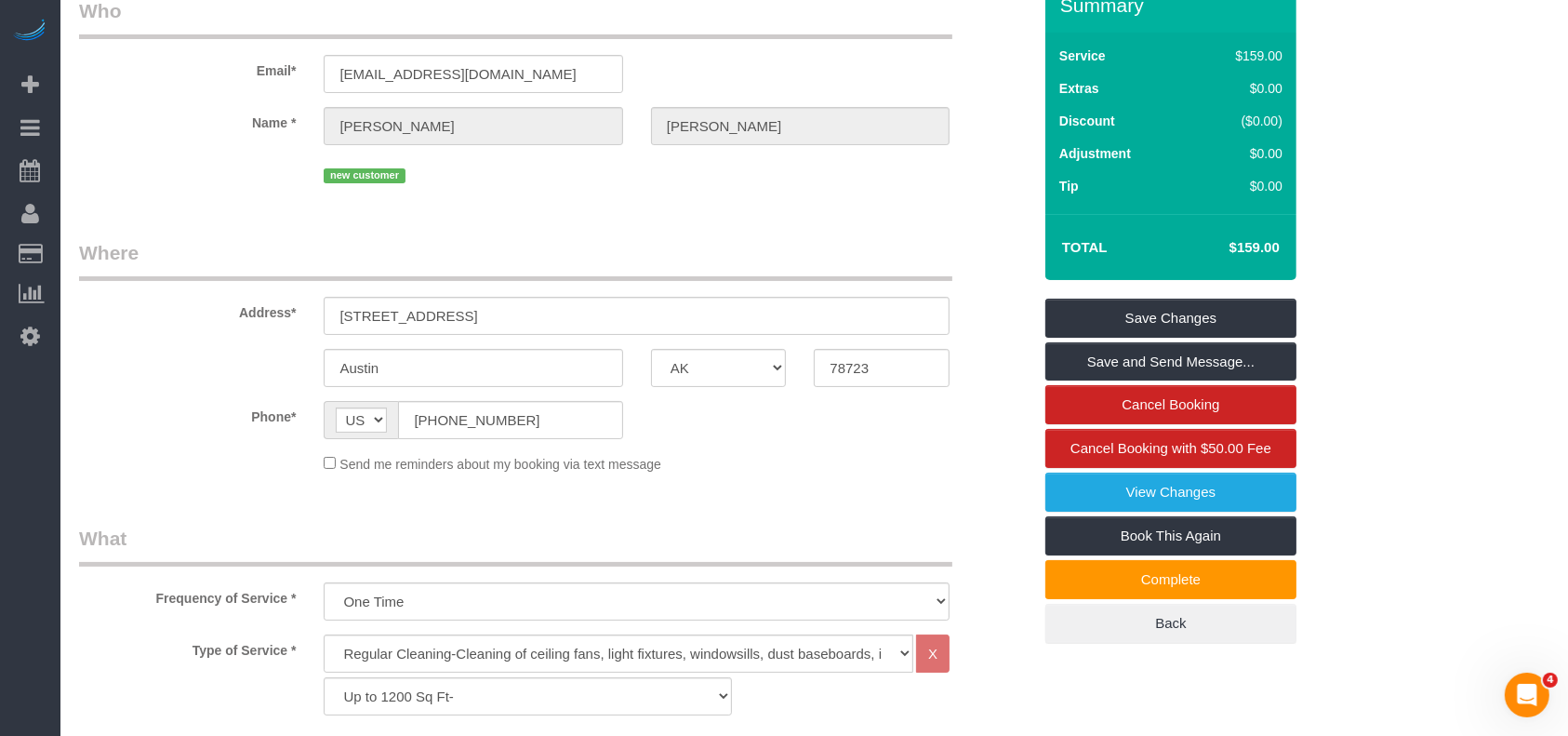
scroll to position [23, 0]
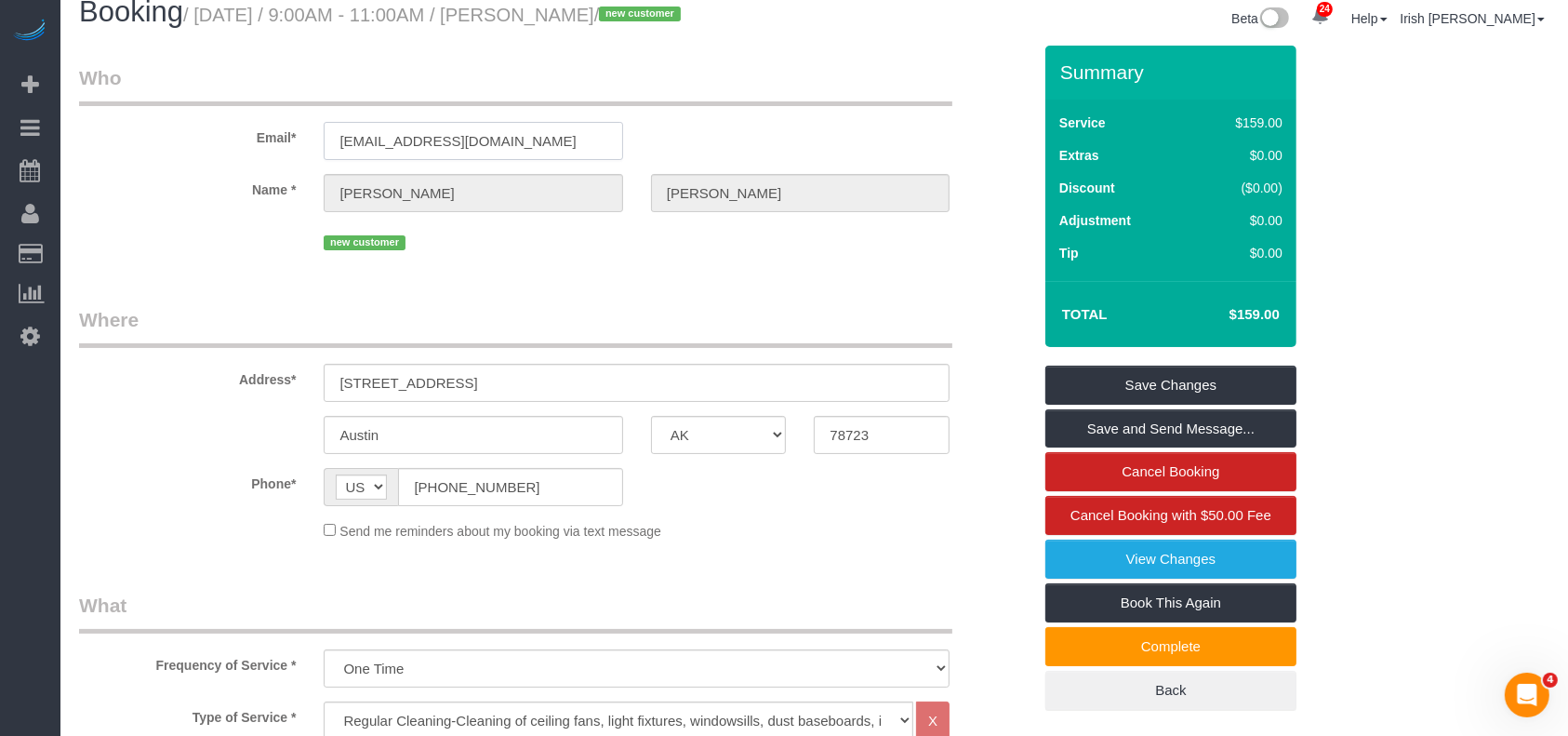
drag, startPoint x: 515, startPoint y: 144, endPoint x: 139, endPoint y: 107, distance: 377.8
click at [133, 127] on div "Email* [EMAIL_ADDRESS][DOMAIN_NAME]" at bounding box center [555, 111] width 980 height 96
drag, startPoint x: 549, startPoint y: 385, endPoint x: 116, endPoint y: 324, distance: 437.3
click at [105, 384] on div "Address* [STREET_ADDRESS]" at bounding box center [555, 353] width 980 height 96
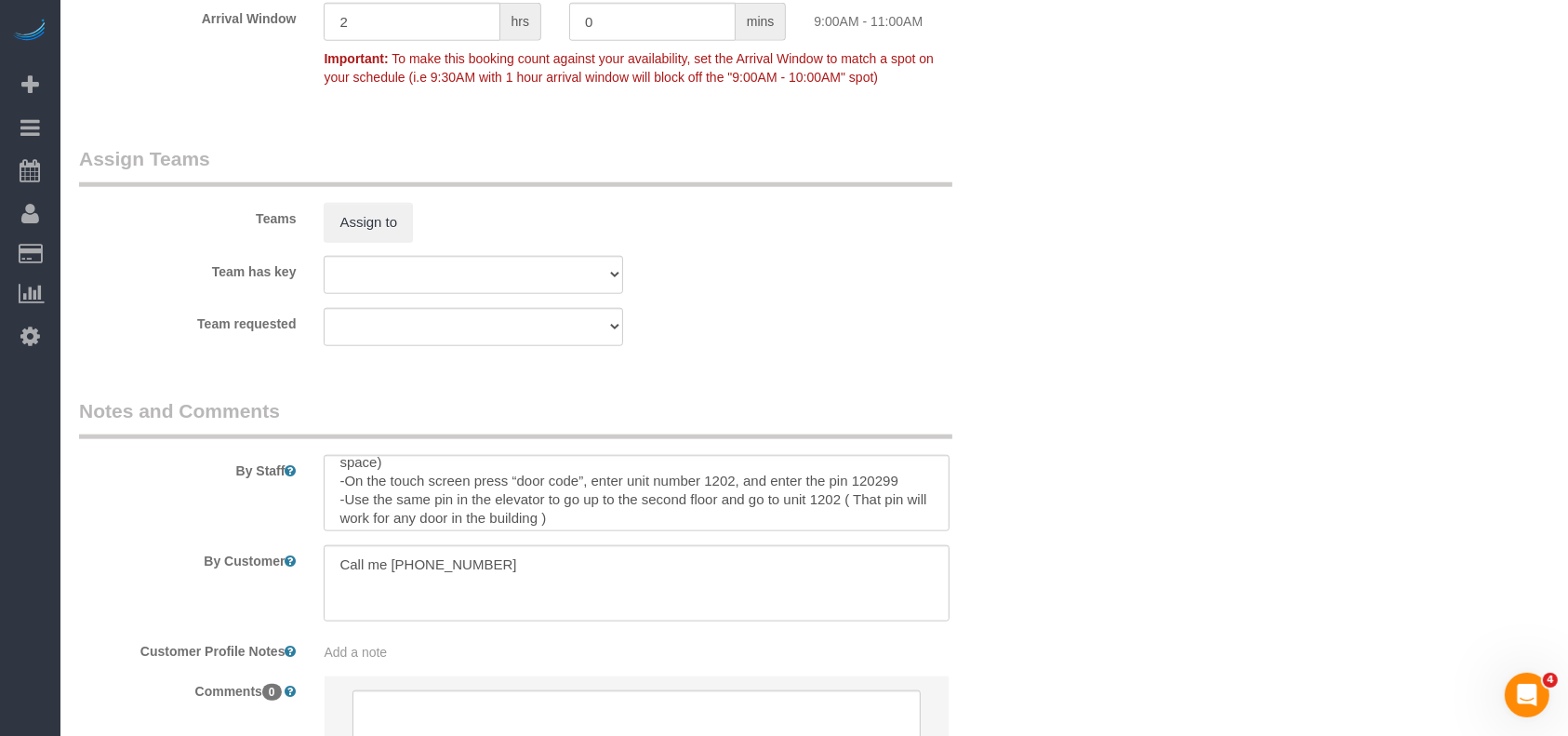
scroll to position [2007, 0]
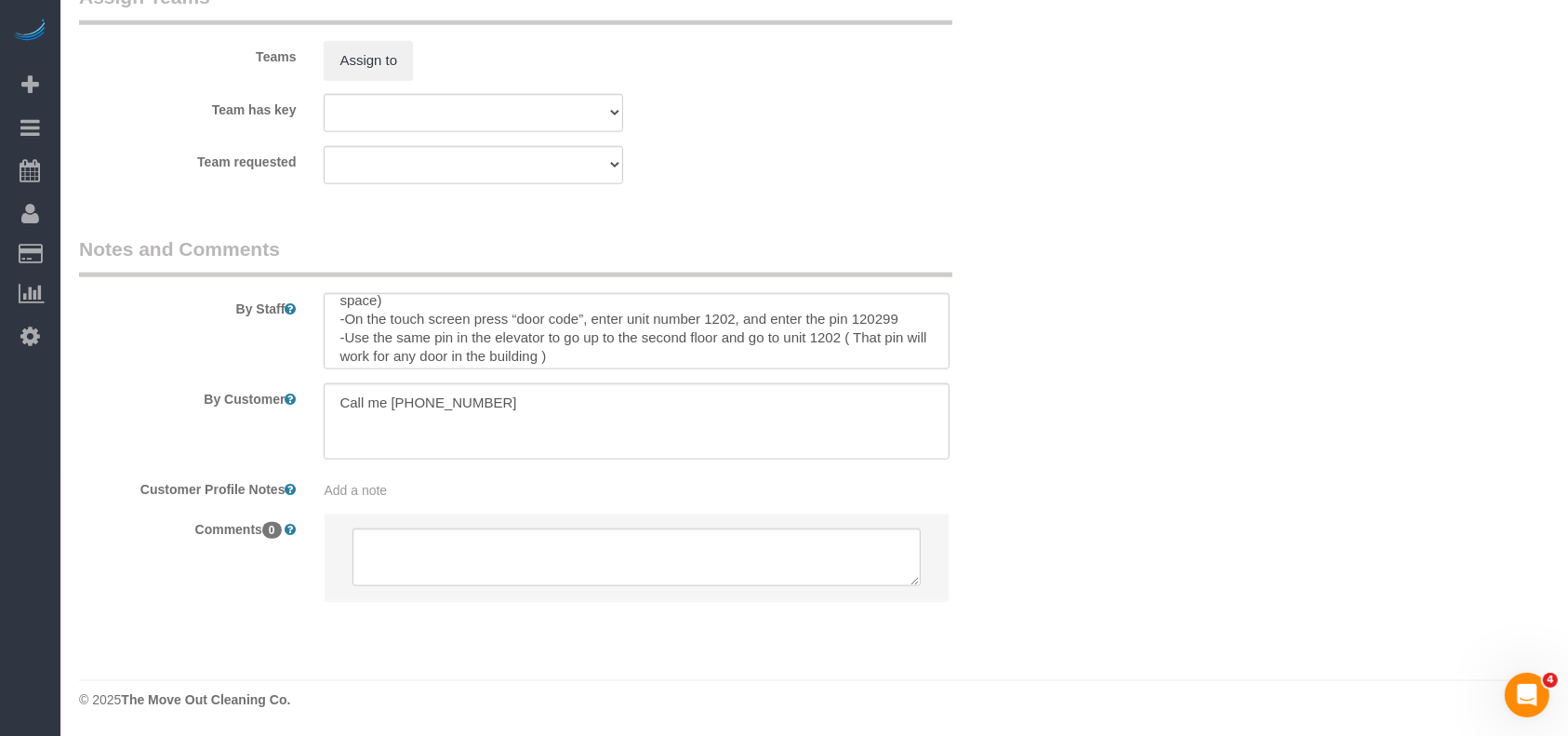
drag, startPoint x: 77, startPoint y: 417, endPoint x: 439, endPoint y: 487, distance: 368.7
click at [79, 417] on div "By Customer" at bounding box center [555, 421] width 980 height 76
drag, startPoint x: 705, startPoint y: 319, endPoint x: 727, endPoint y: 353, distance: 40.5
click at [735, 319] on textarea at bounding box center [636, 331] width 626 height 76
drag, startPoint x: 128, startPoint y: 433, endPoint x: 490, endPoint y: 584, distance: 392.2
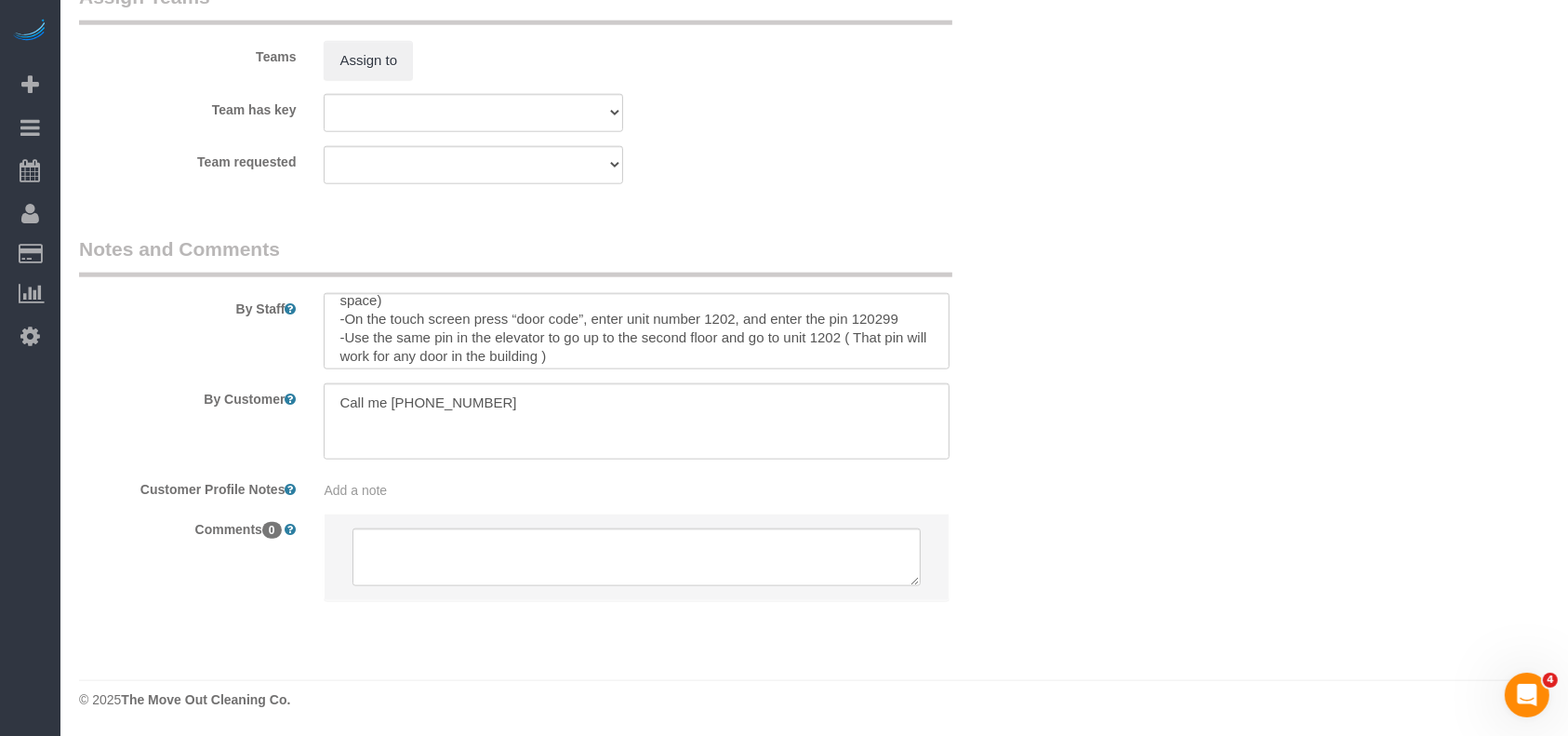
click at [128, 433] on div "By Customer" at bounding box center [555, 421] width 980 height 76
drag, startPoint x: 591, startPoint y: 318, endPoint x: 899, endPoint y: 329, distance: 308.2
click at [899, 329] on textarea at bounding box center [636, 331] width 626 height 76
drag, startPoint x: 74, startPoint y: 416, endPoint x: 260, endPoint y: 300, distance: 219.2
click at [79, 416] on div "By Customer" at bounding box center [555, 421] width 980 height 76
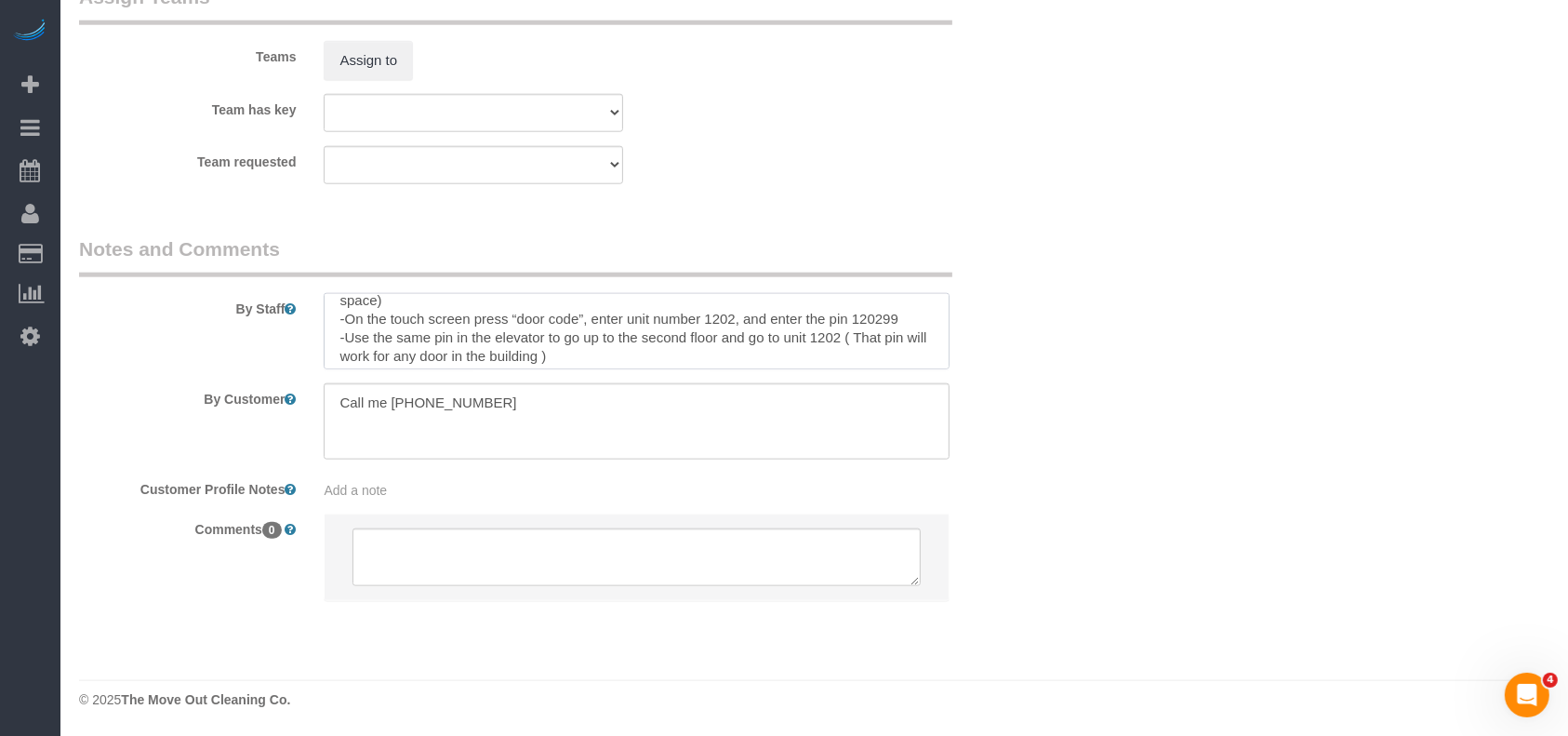
drag, startPoint x: 706, startPoint y: 317, endPoint x: 735, endPoint y: 330, distance: 31.8
click at [921, 324] on textarea at bounding box center [636, 331] width 626 height 76
drag, startPoint x: 514, startPoint y: 320, endPoint x: 915, endPoint y: 324, distance: 401.0
click at [915, 324] on textarea at bounding box center [636, 331] width 626 height 76
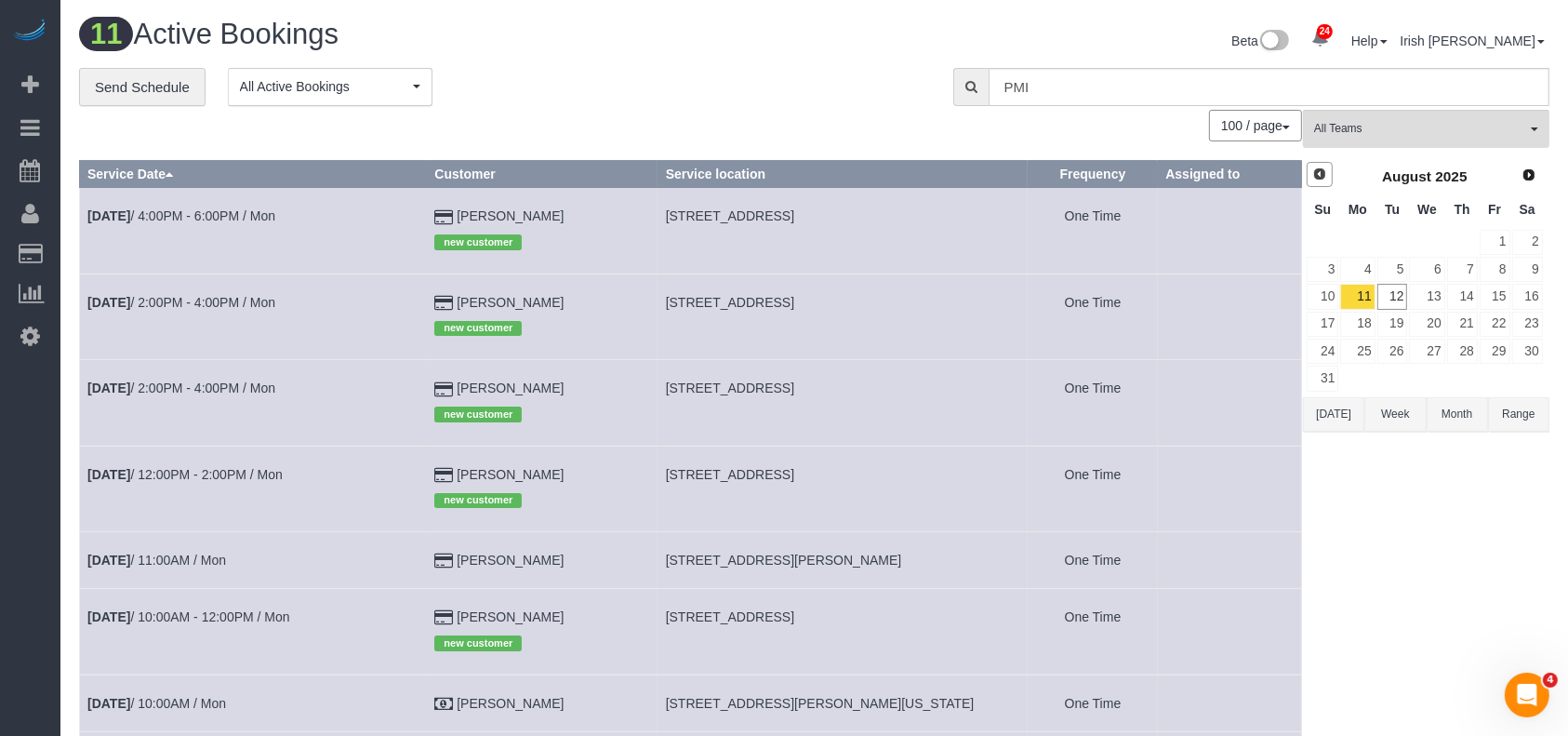
click at [1317, 170] on span "Prev" at bounding box center [1319, 174] width 15 height 15
click at [1328, 175] on link "Prev" at bounding box center [1319, 175] width 26 height 26
click at [1490, 241] on link "2" at bounding box center [1494, 242] width 31 height 25
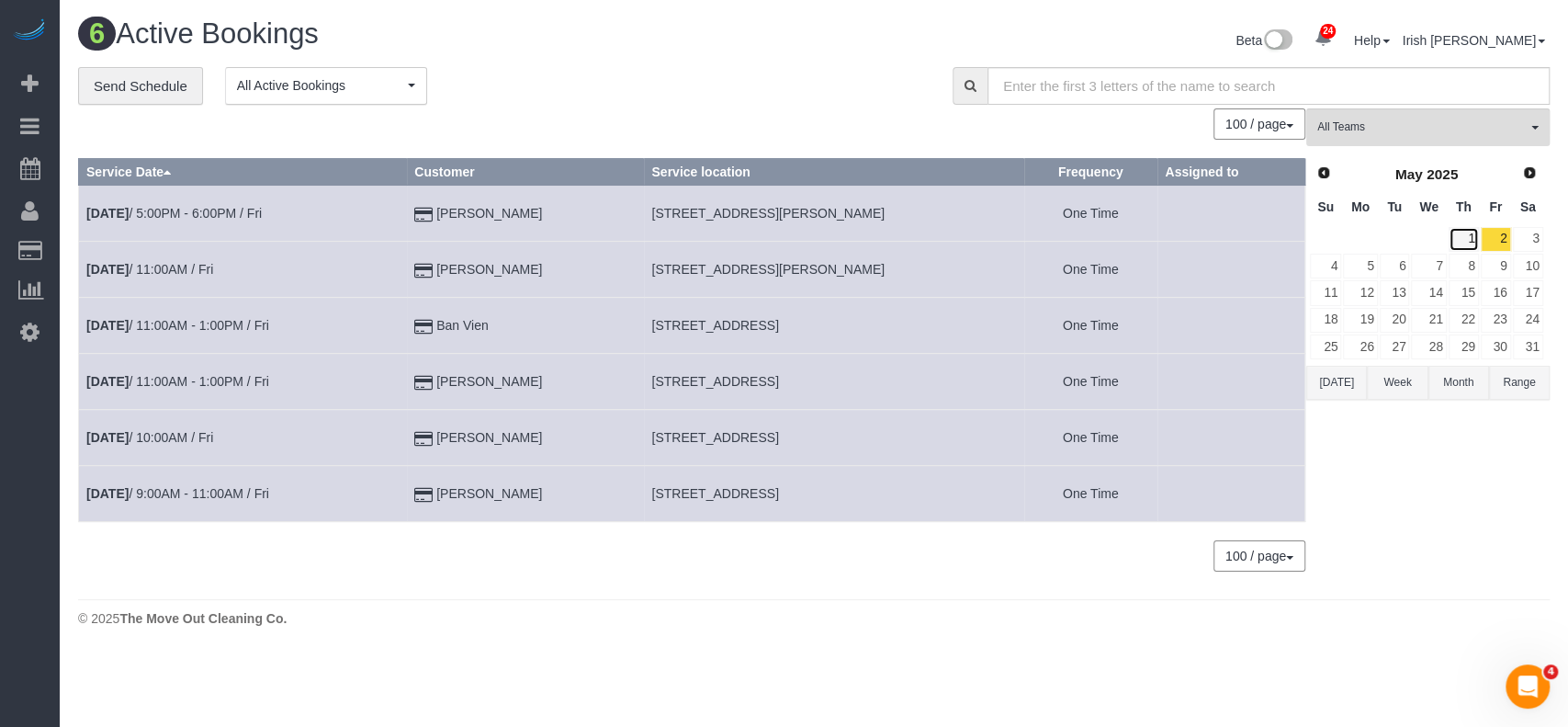
click at [1470, 240] on link "1" at bounding box center [1463, 239] width 30 height 24
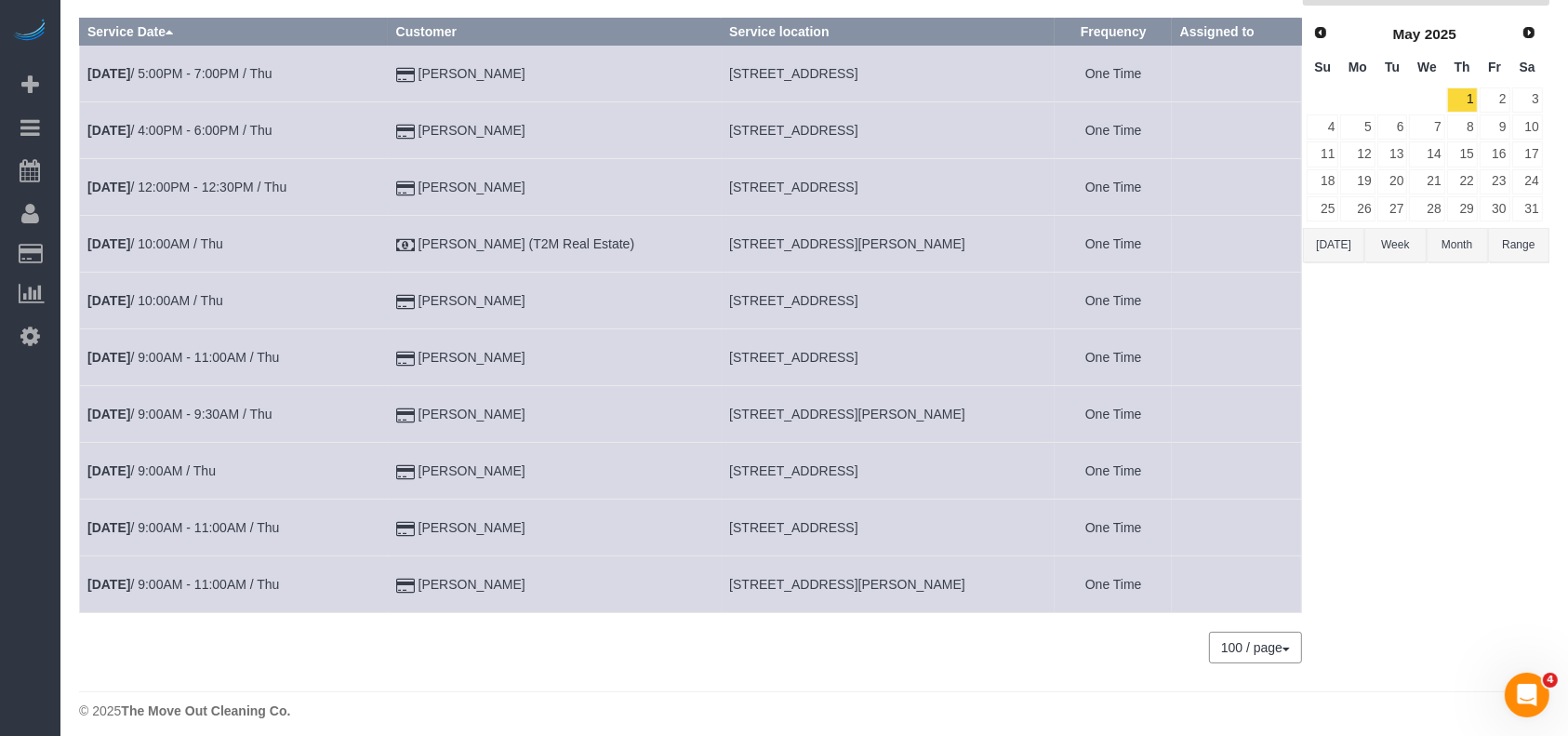
scroll to position [153, 0]
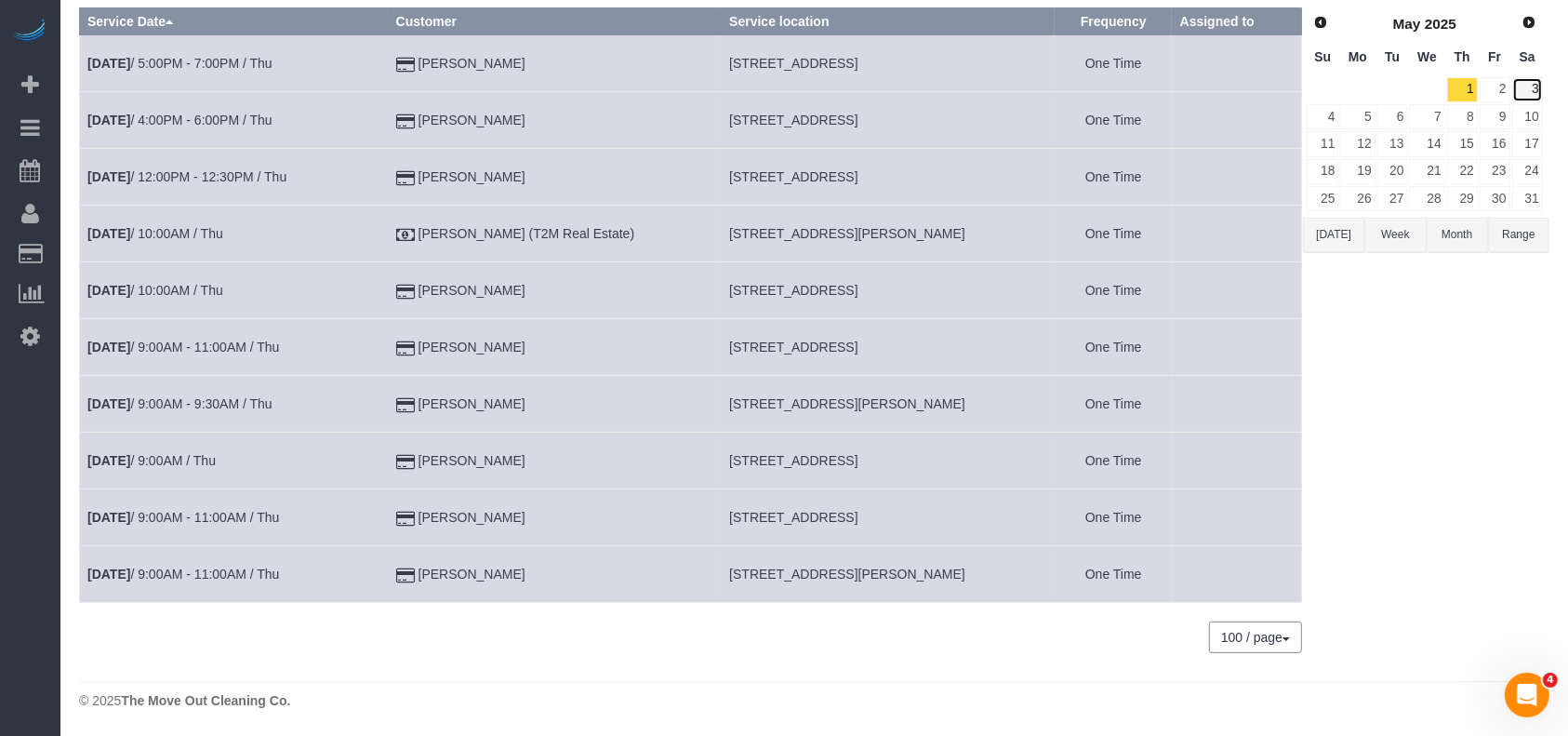
click at [1524, 83] on link "3" at bounding box center [1527, 89] width 31 height 25
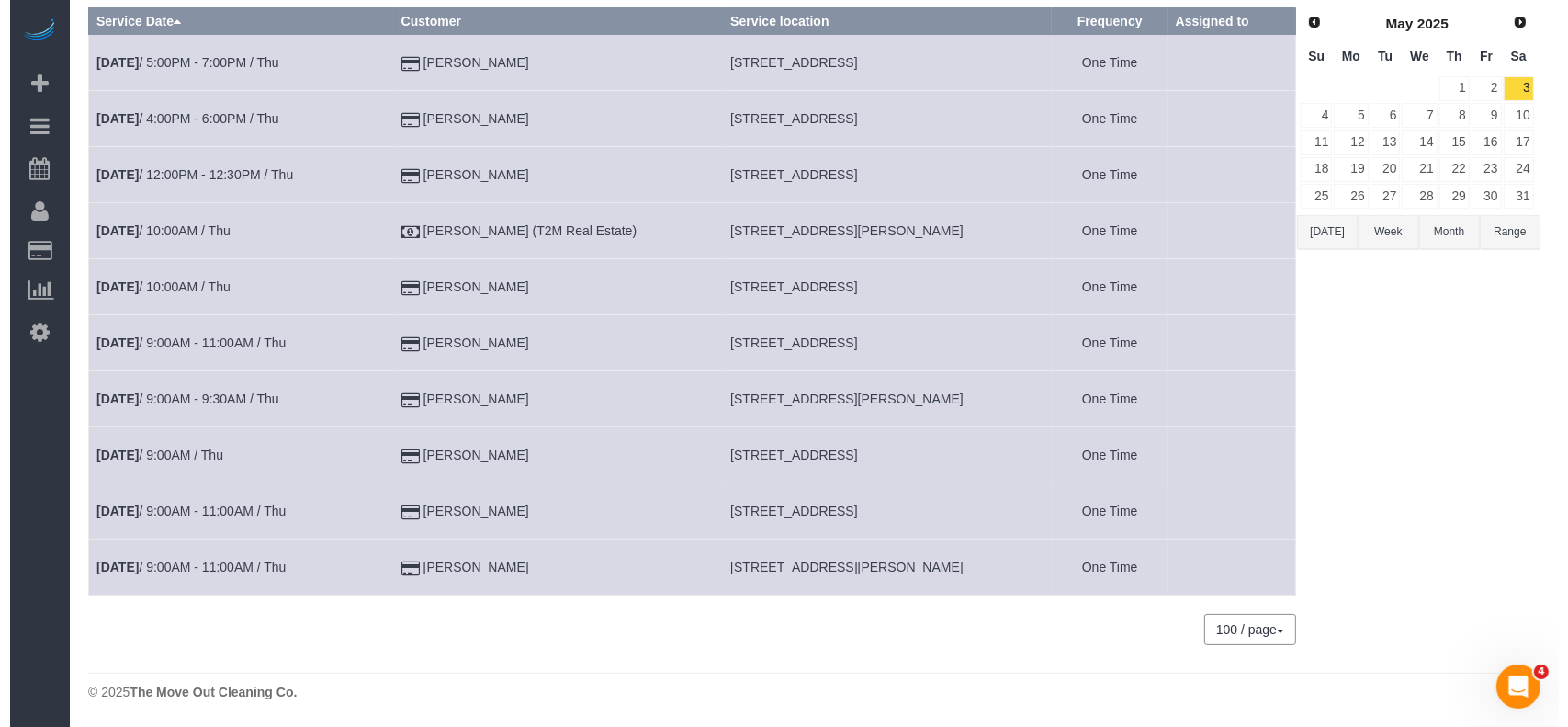
scroll to position [0, 0]
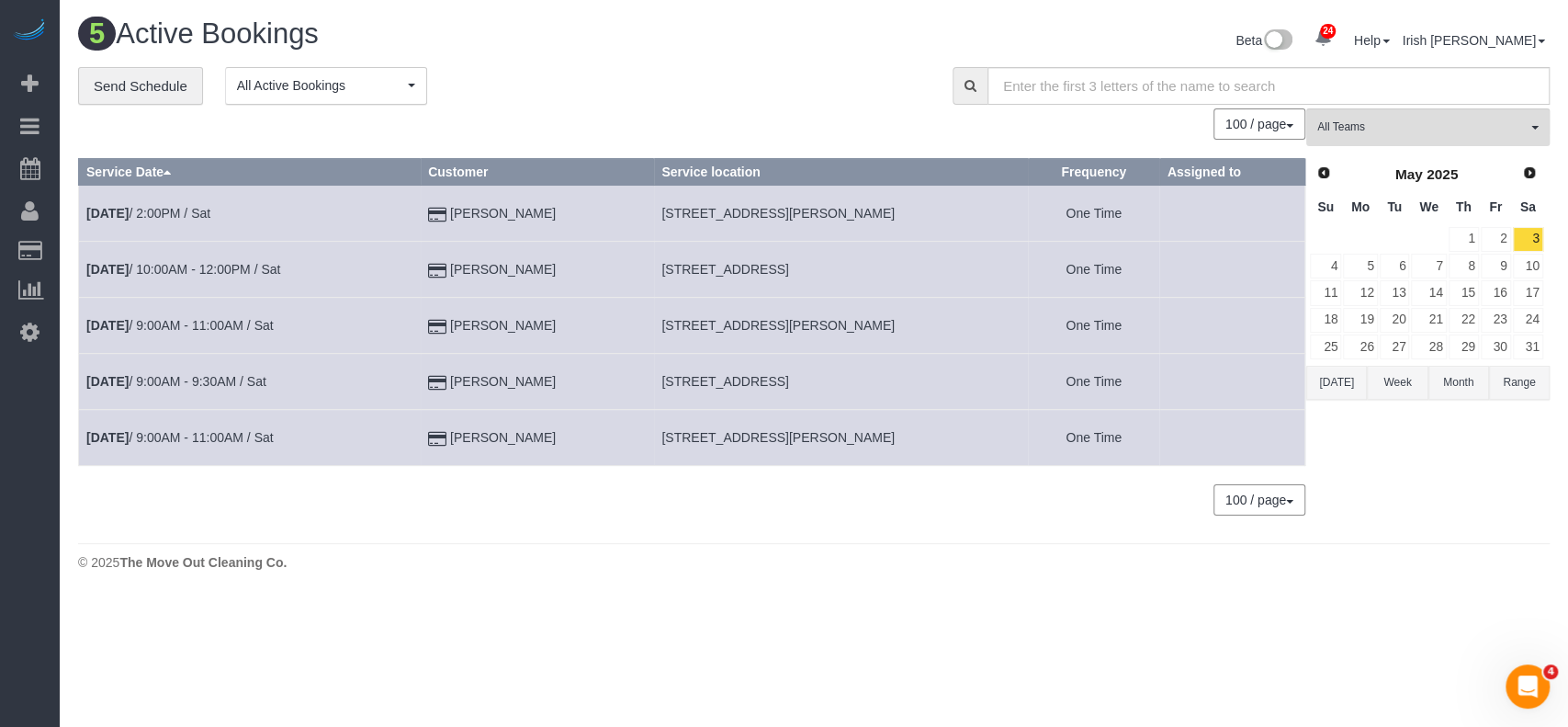
click at [1532, 379] on button "Range" at bounding box center [1519, 382] width 60 height 34
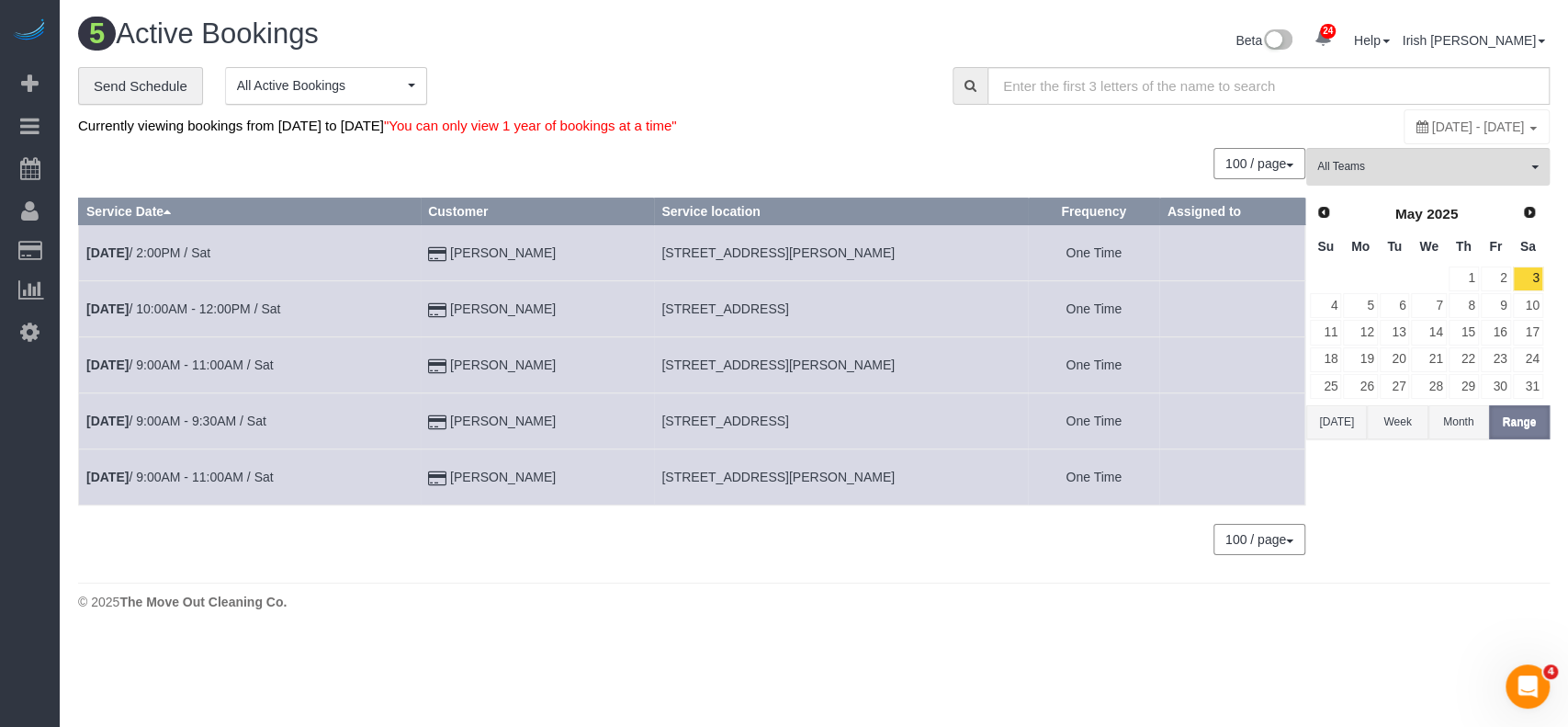
click at [1432, 130] on span "[DATE] - [DATE]" at bounding box center [1477, 127] width 93 height 15
type input "**********"
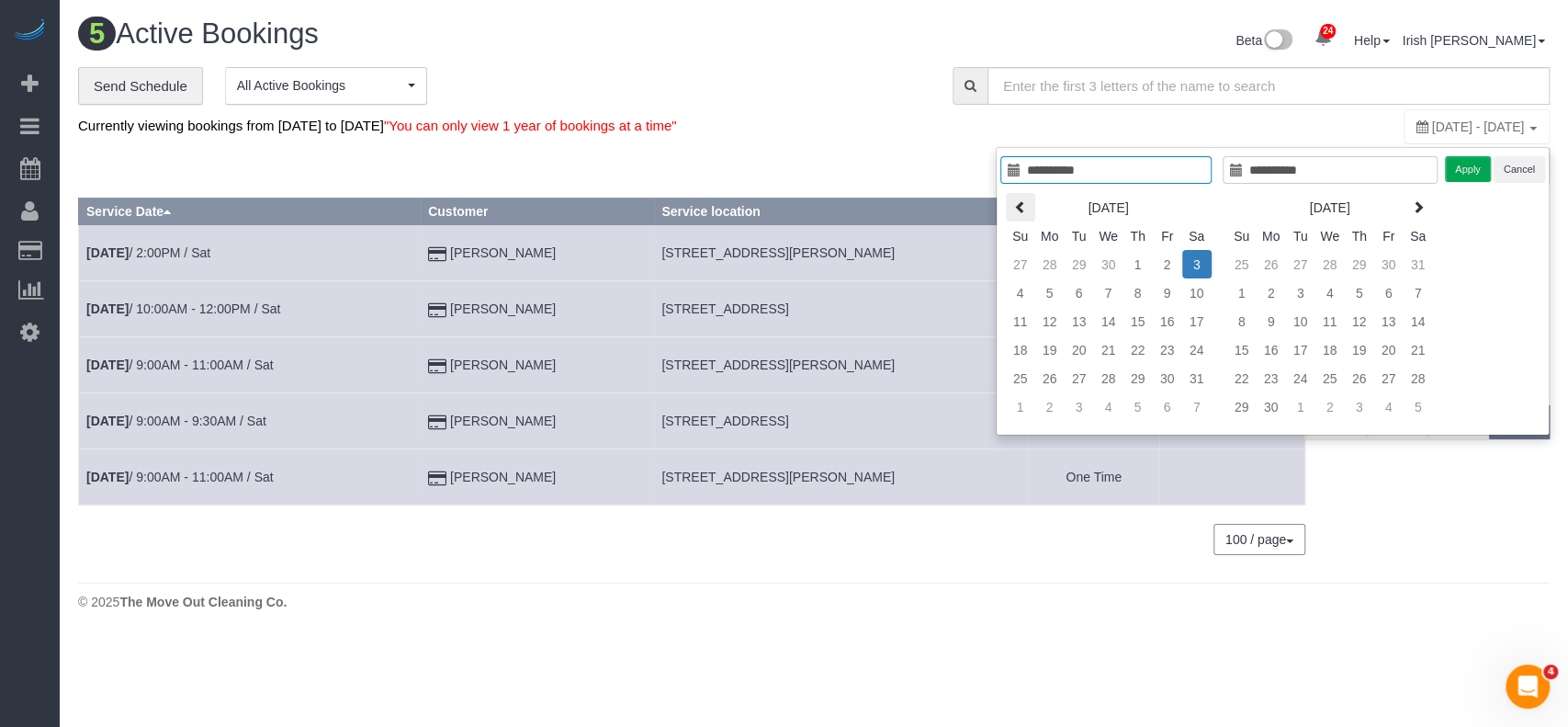
click at [1020, 203] on icon at bounding box center [1020, 207] width 13 height 13
type input "**********"
click at [1091, 253] on td "1" at bounding box center [1079, 264] width 29 height 28
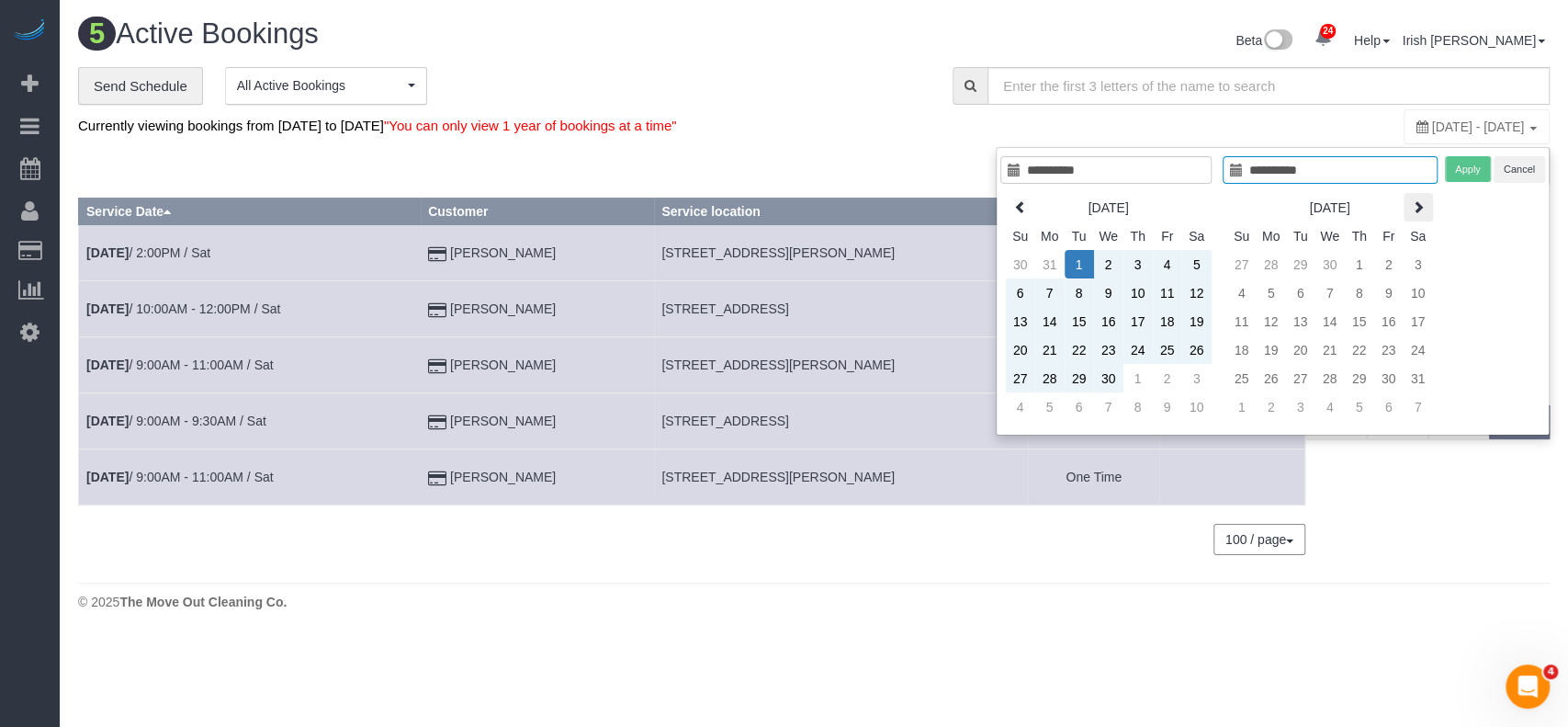
click at [1426, 198] on th at bounding box center [1418, 207] width 29 height 28
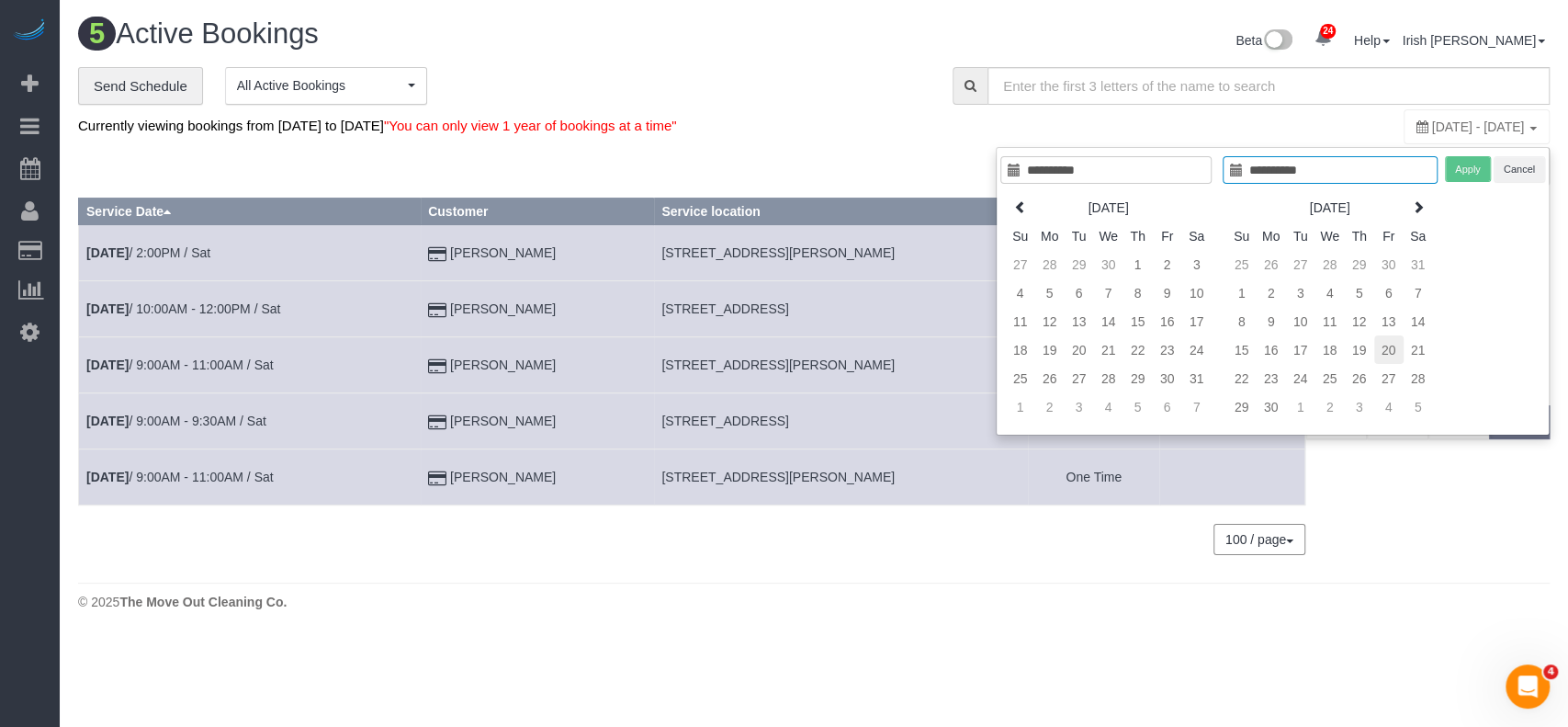
type input "**********"
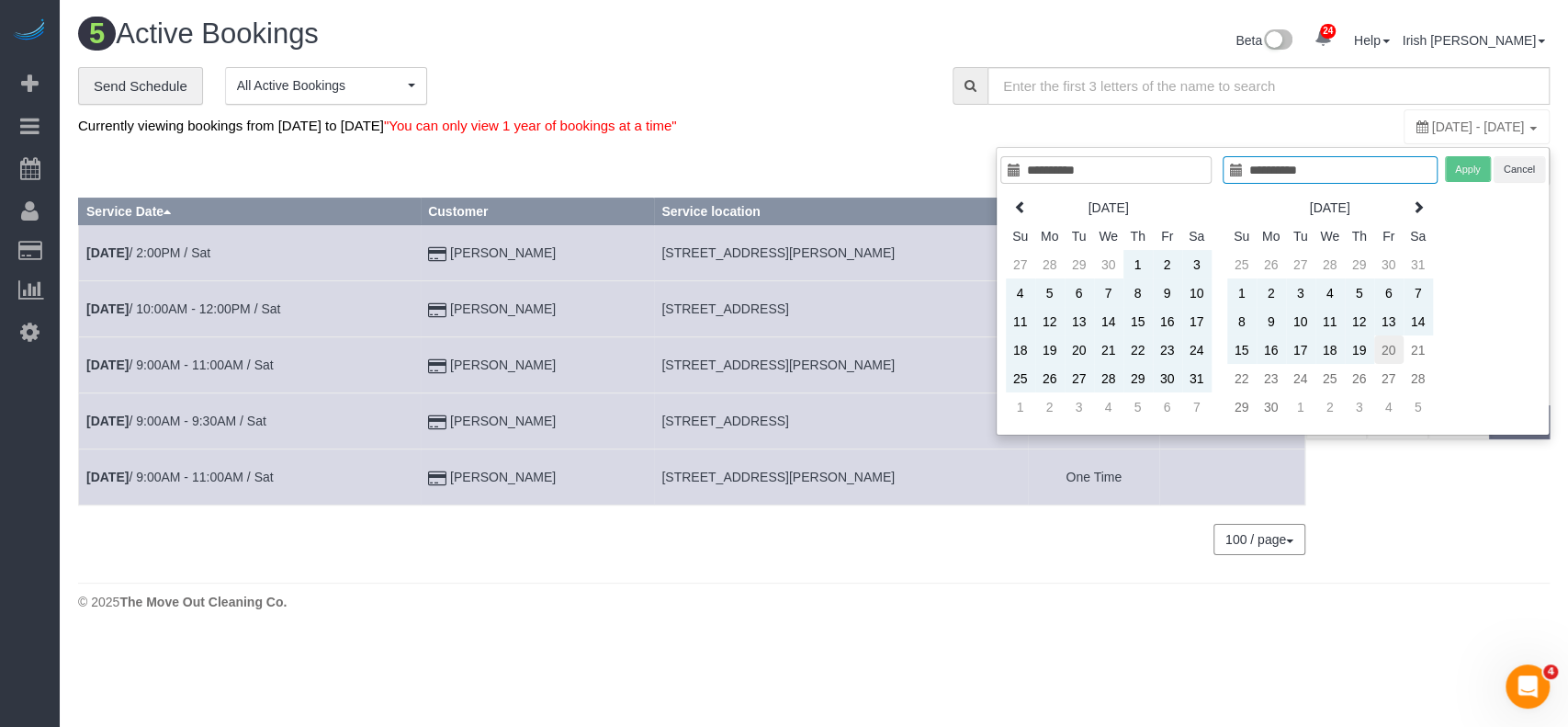
click at [1374, 354] on td "20" at bounding box center [1389, 349] width 29 height 28
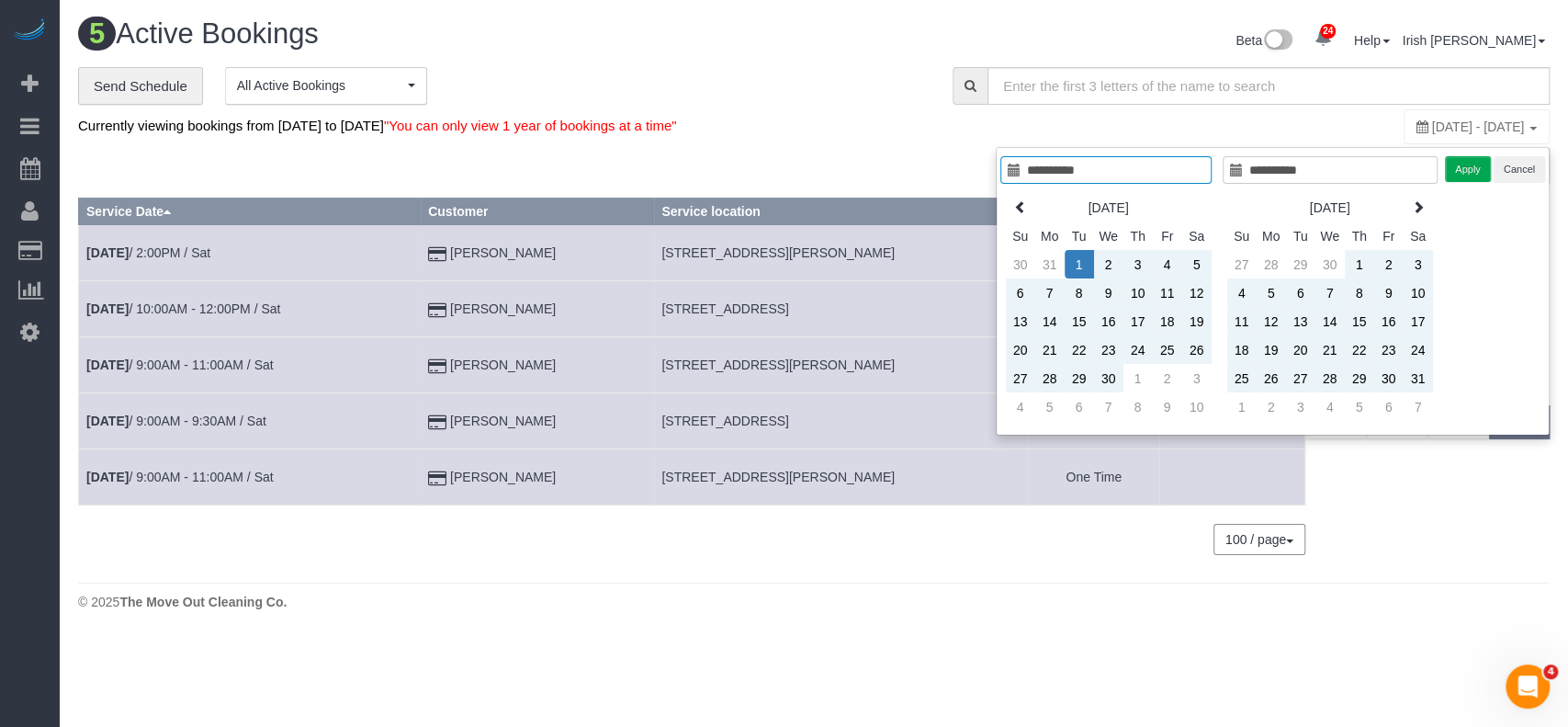
type input "**********"
drag, startPoint x: 1463, startPoint y: 166, endPoint x: 1315, endPoint y: 86, distance: 168.2
click at [1463, 165] on button "Apply" at bounding box center [1467, 169] width 46 height 26
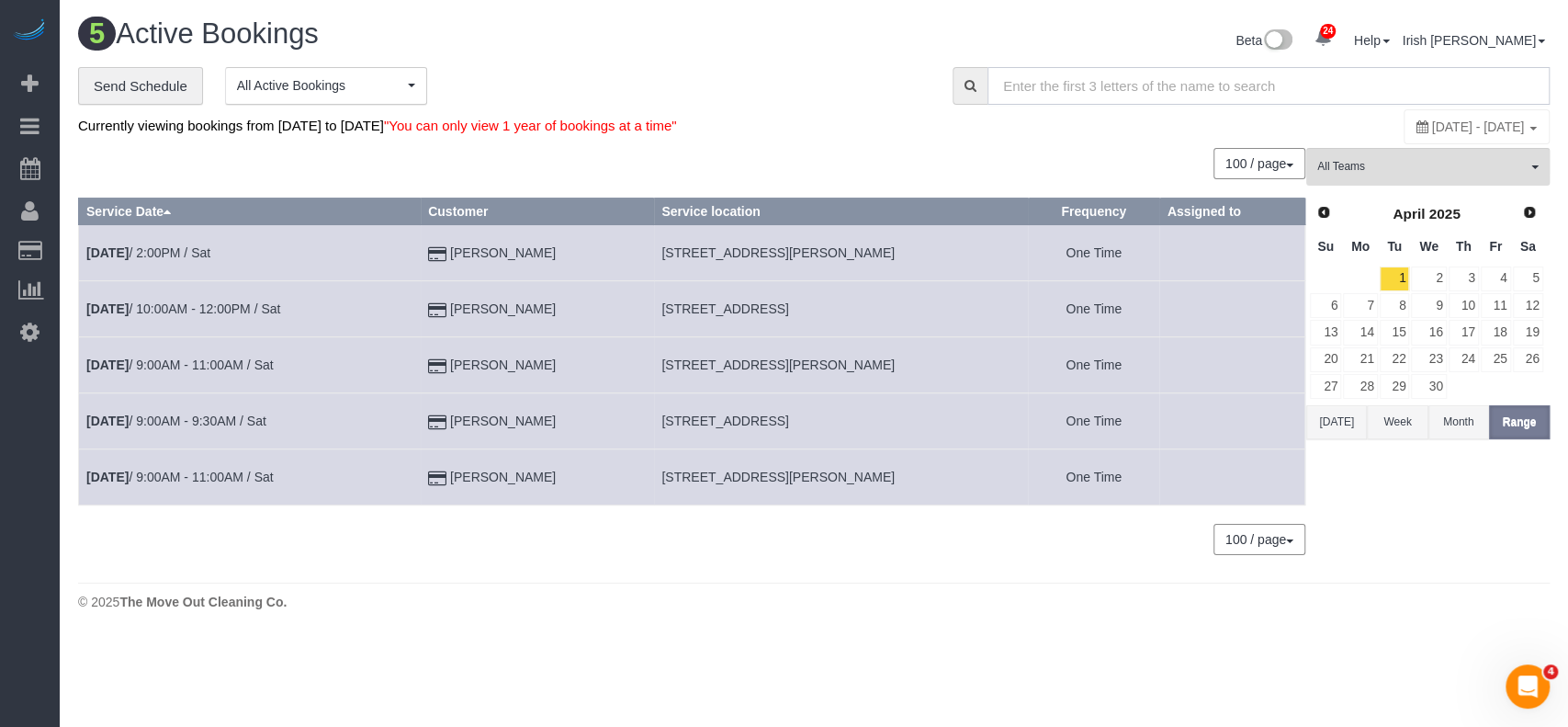
click at [1150, 96] on input "text" at bounding box center [1268, 86] width 562 height 38
paste input "The elevator you only need to enter 120299 and then hit the check box"
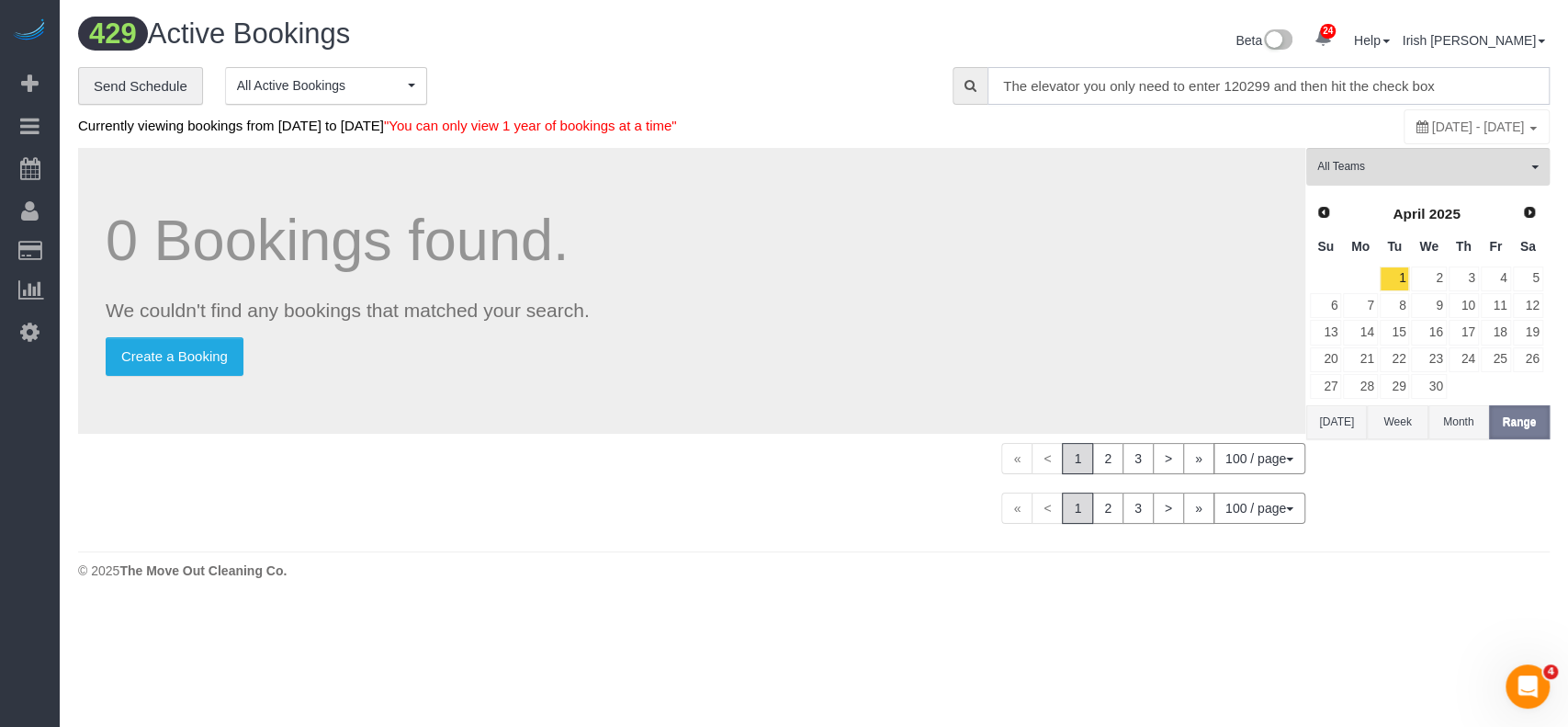
type input "The elevator you only need to enter 120299 and then hit the check box"
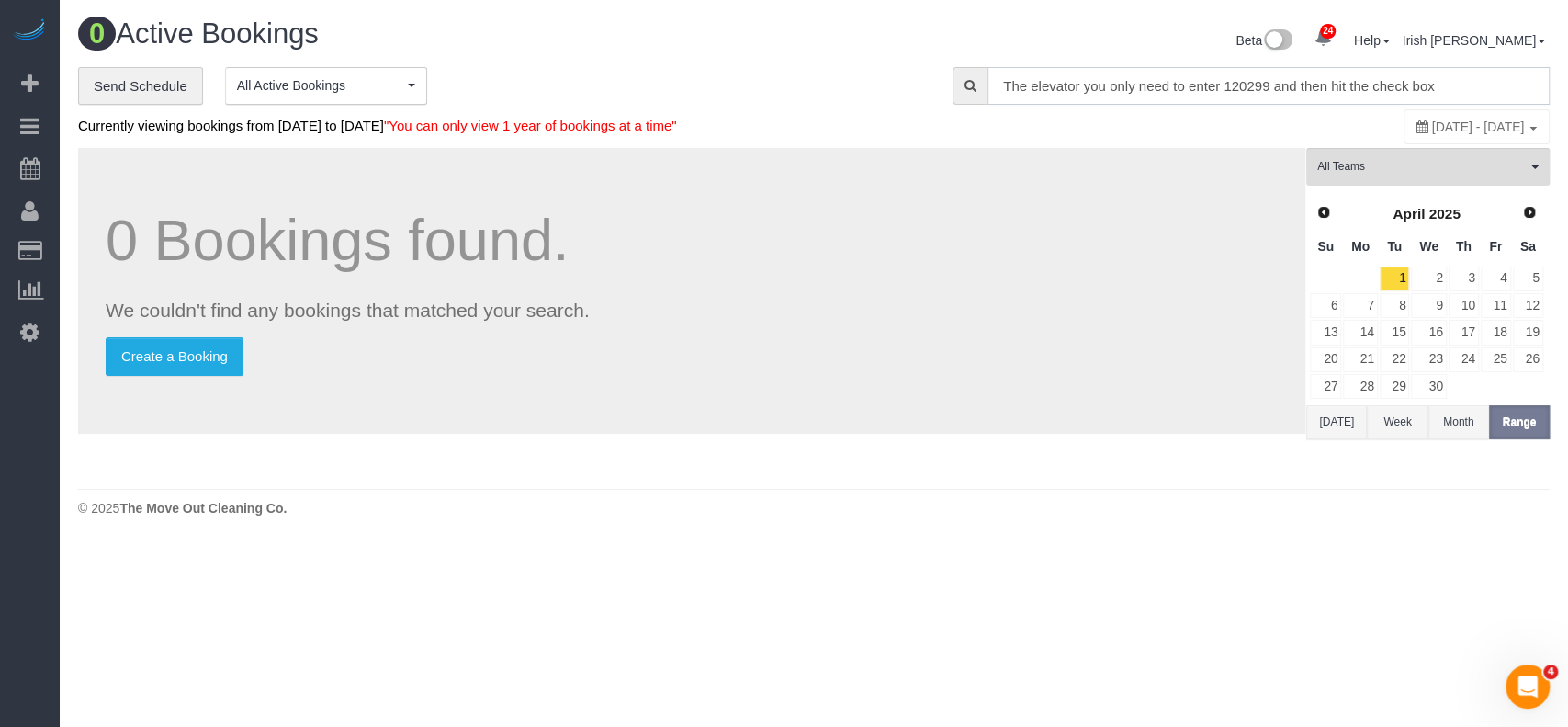
drag, startPoint x: 1435, startPoint y: 89, endPoint x: 0, endPoint y: 18, distance: 1436.8
click at [0, 18] on div "24 Beta Your Notifications You have 0 alerts × You have 2 to charge for [DATE] …" at bounding box center [784, 272] width 1568 height 544
paste input "5642 [GEOGRAPHIC_DATA]"
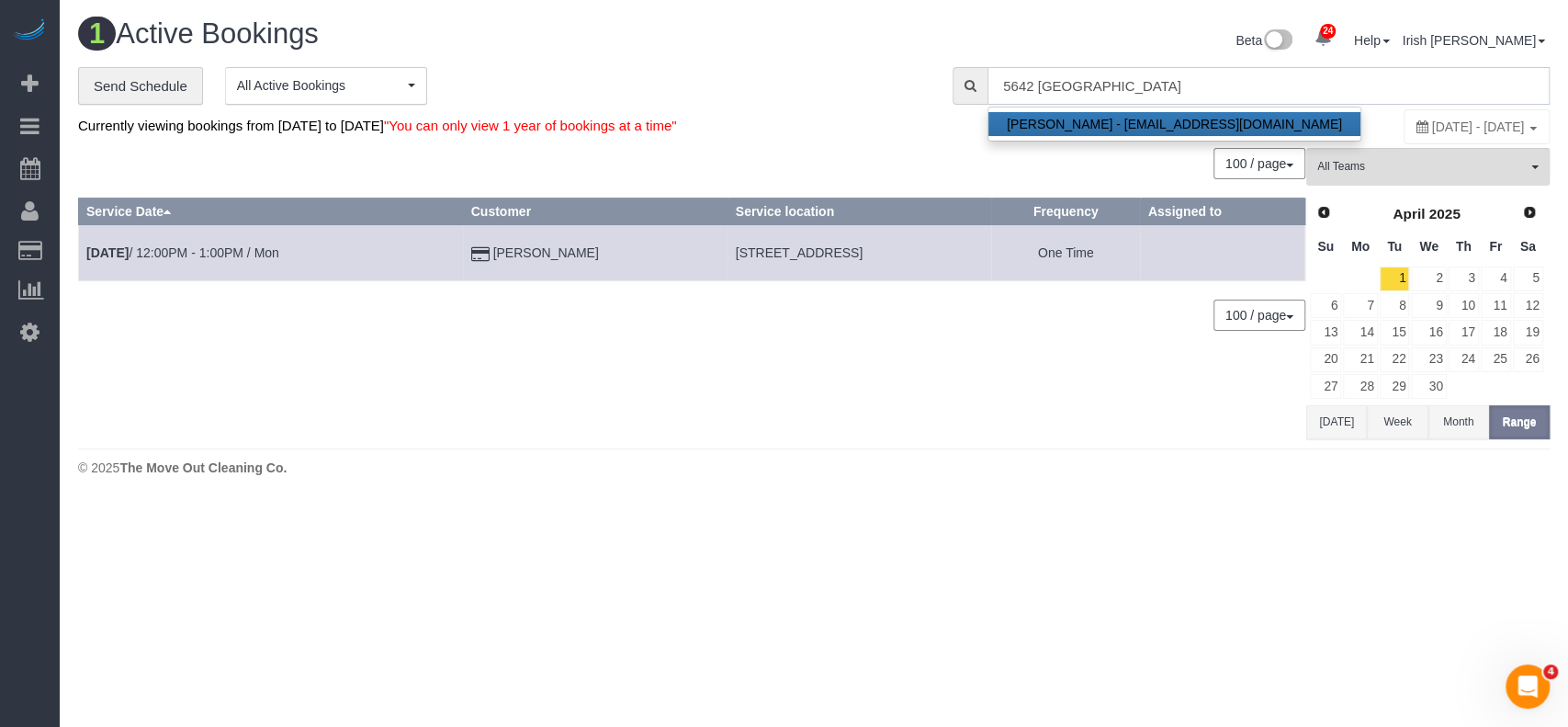
type input "5642 [GEOGRAPHIC_DATA]"
